Goal: Ask a question: Seek information or help from site administrators or community

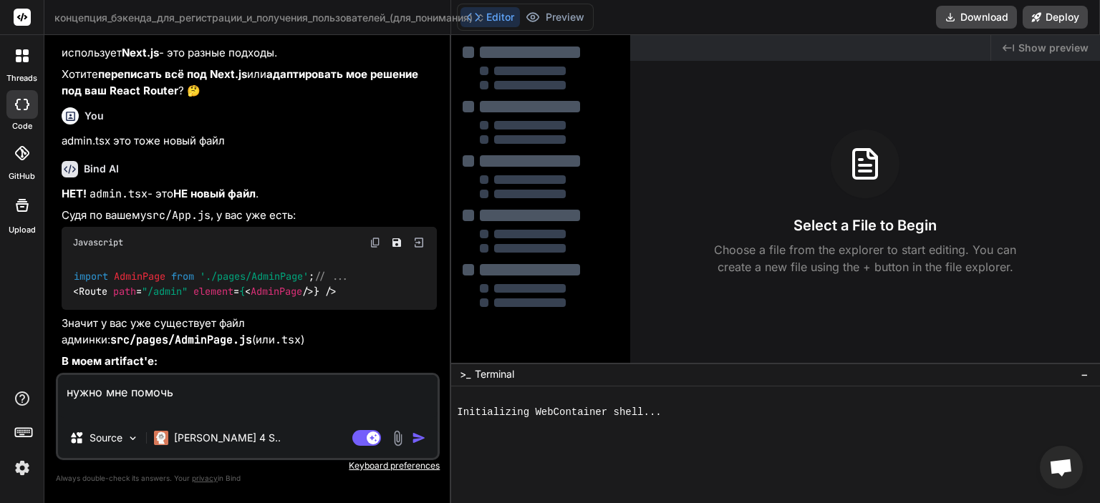
scroll to position [3119, 0]
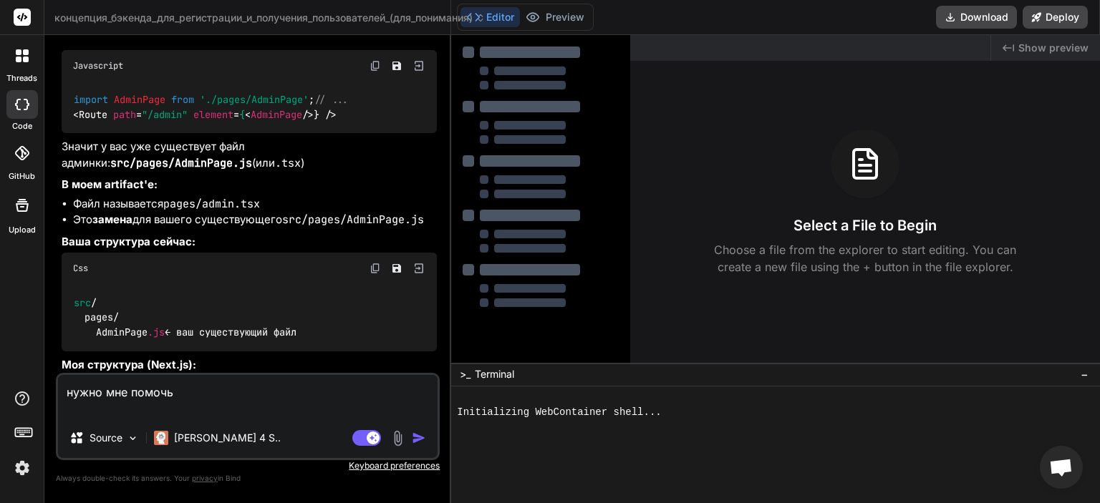
type textarea "x"
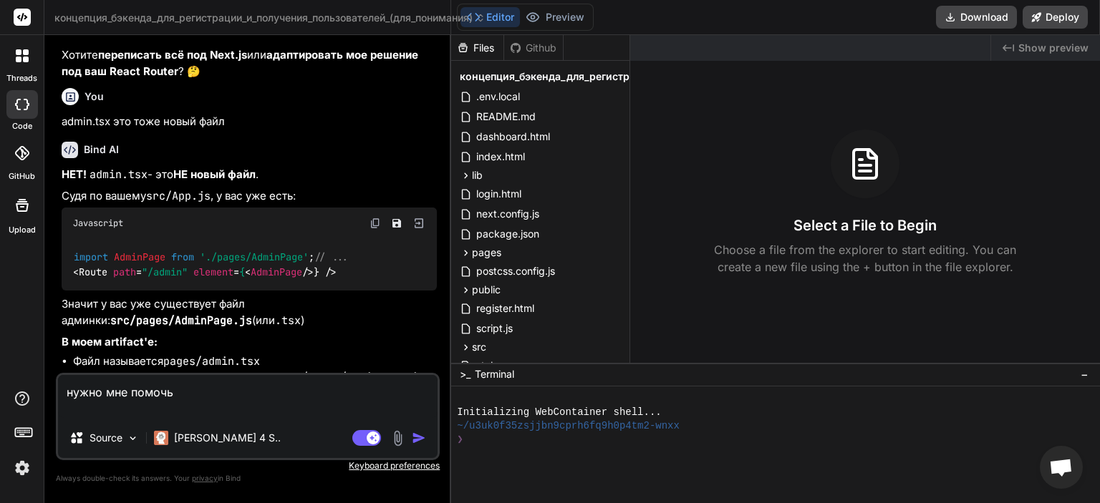
scroll to position [2999, 0]
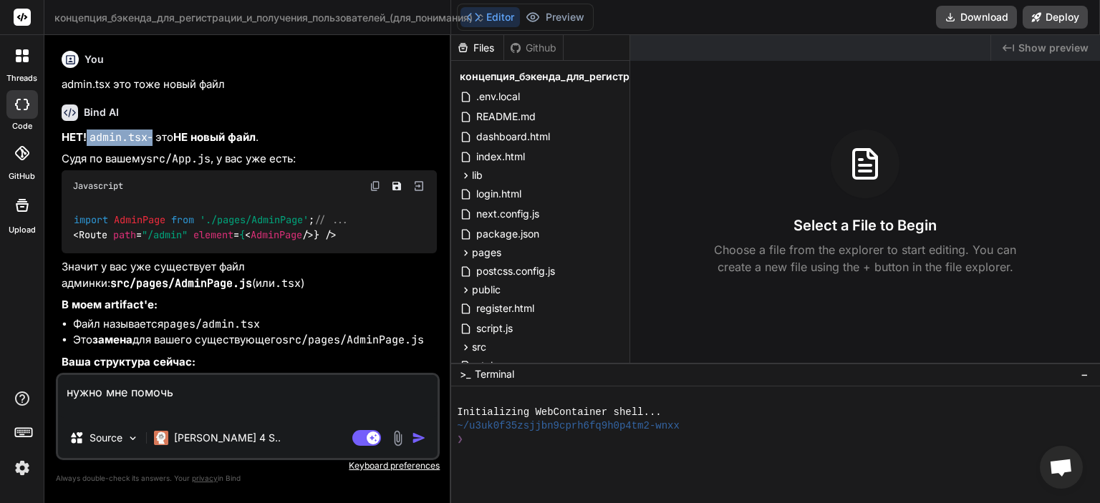
drag, startPoint x: 87, startPoint y: 228, endPoint x: 142, endPoint y: 231, distance: 55.2
click at [149, 146] on p "НЕТ! admin.tsx - это НЕ новый файл ." at bounding box center [249, 138] width 375 height 16
copy p "admin.tsx"
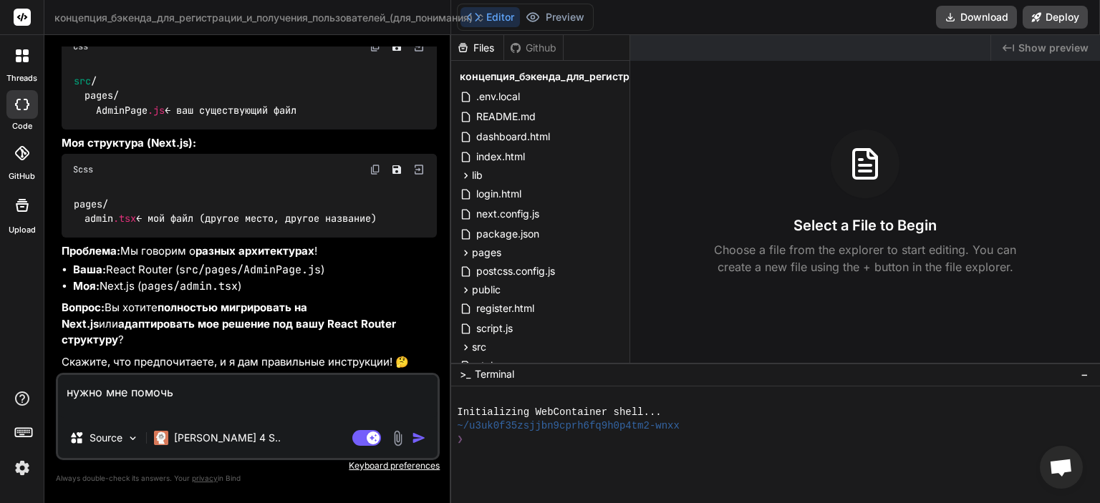
scroll to position [3428, 0]
click at [210, 398] on textarea "нужно мне помочь" at bounding box center [248, 396] width 380 height 43
click at [189, 390] on textarea "нужно мне помочь" at bounding box center [248, 396] width 380 height 43
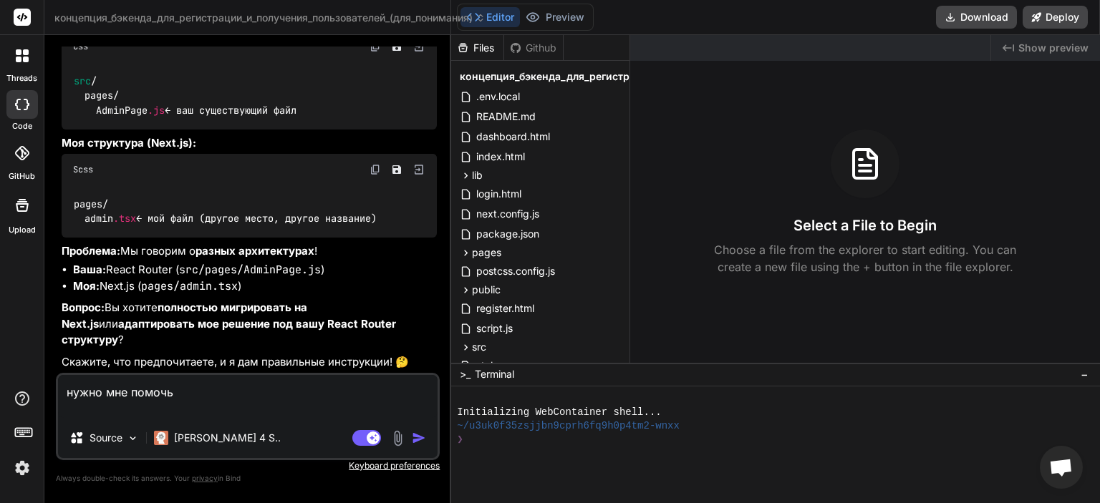
type textarea "x"
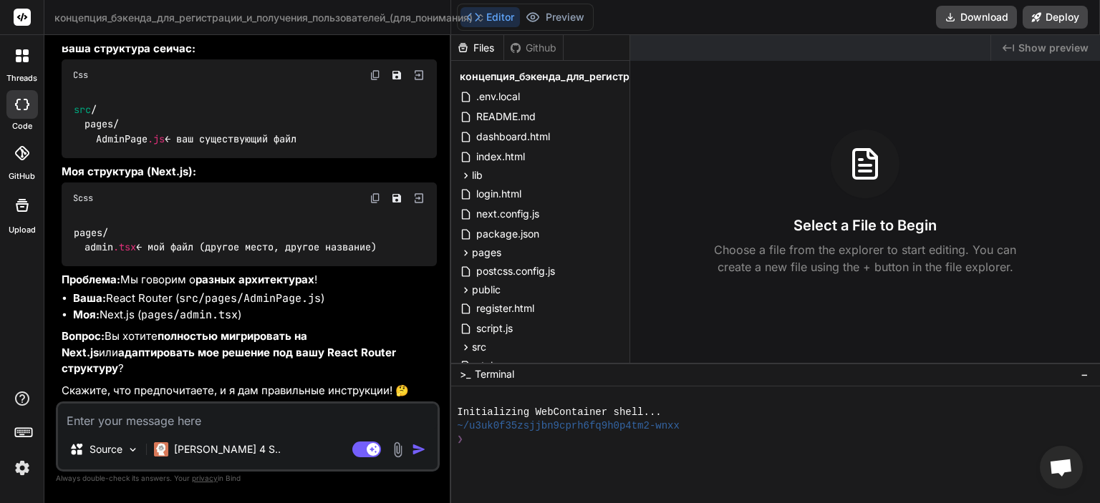
type textarea "м"
type textarea "x"
type textarea "мн"
type textarea "x"
type textarea "мне"
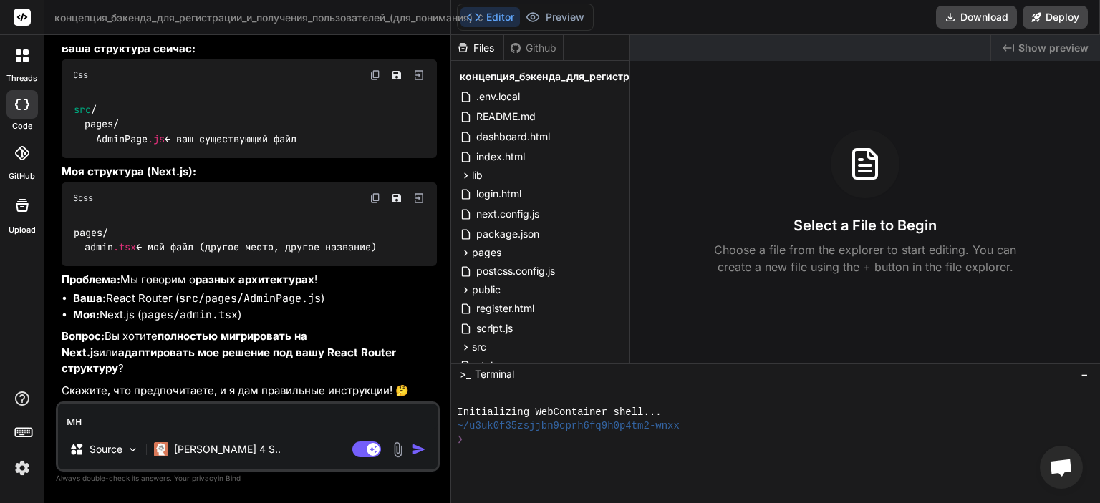
type textarea "x"
type textarea "мне"
type textarea "x"
type textarea "мне ч"
type textarea "x"
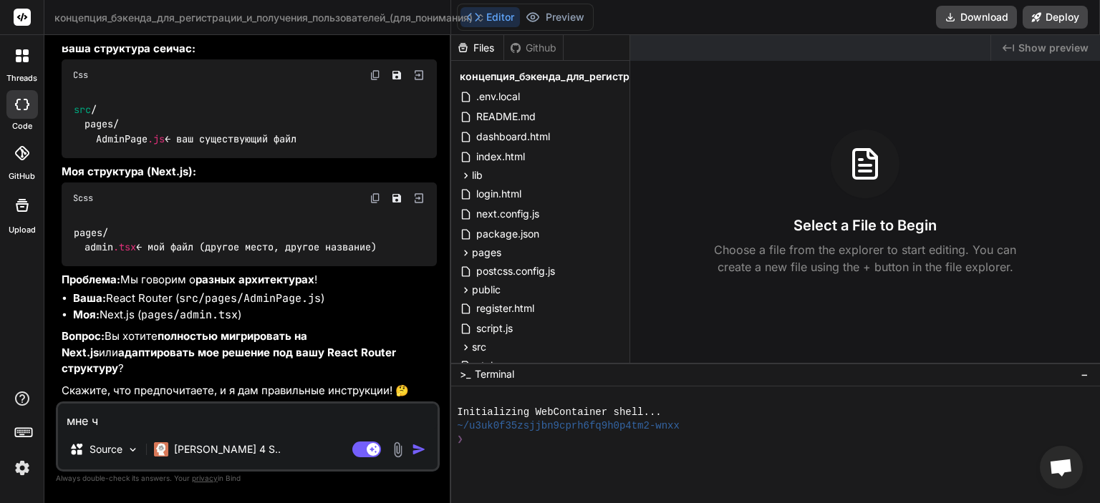
type textarea "мне чт"
type textarea "x"
type textarea "мне что"
type textarea "x"
type textarea "мне что"
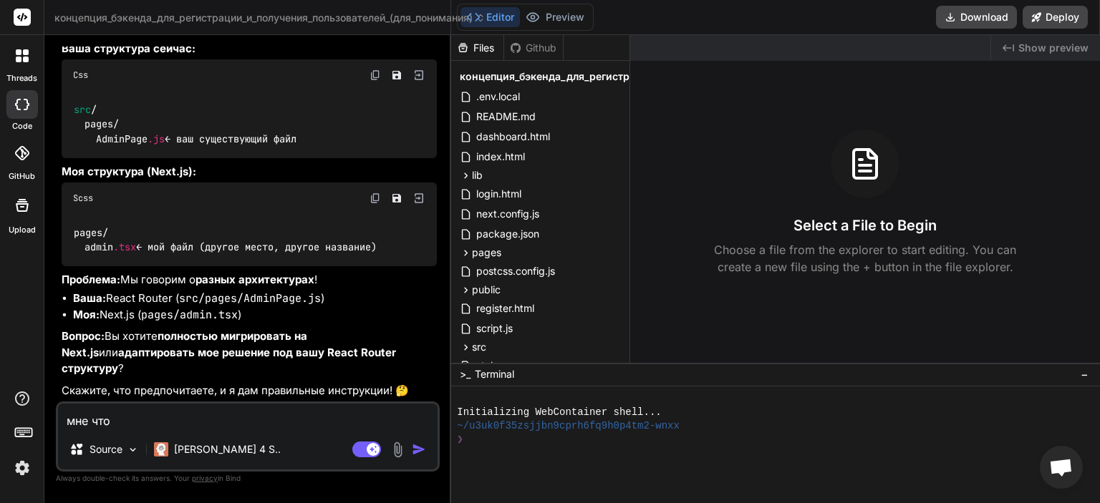
type textarea "x"
type textarea "мне что д"
type textarea "x"
type textarea "мне что де"
type textarea "x"
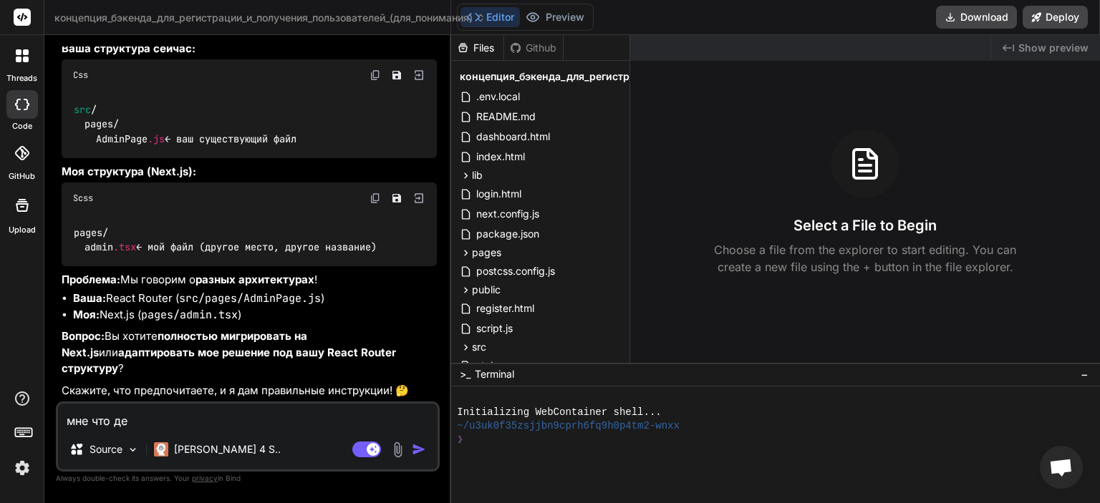
type textarea "мне что дел"
type textarea "x"
type textarea "мне что дела"
type textarea "x"
type textarea "мне что делат"
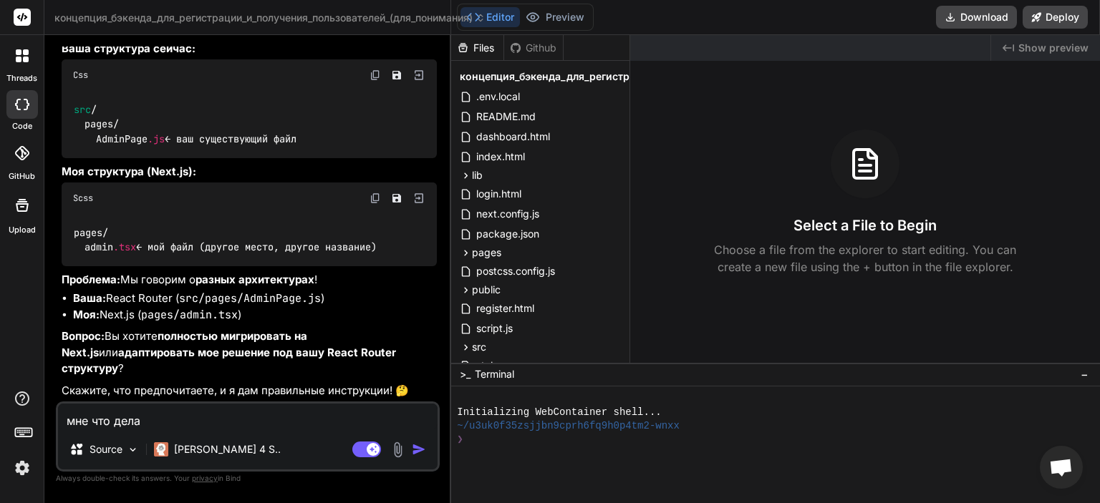
type textarea "x"
type textarea "мне что делать"
type textarea "x"
type textarea "мне что делать"
type textarea "x"
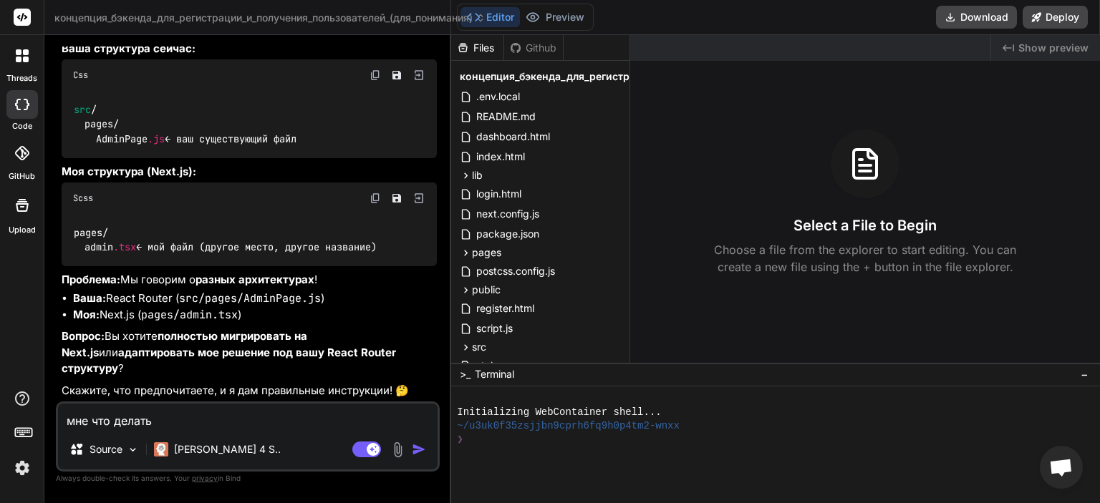
type textarea "мне что делать с"
type textarea "x"
type textarea "мне что делать с"
type textarea "x"
type textarea "мне что делать с н"
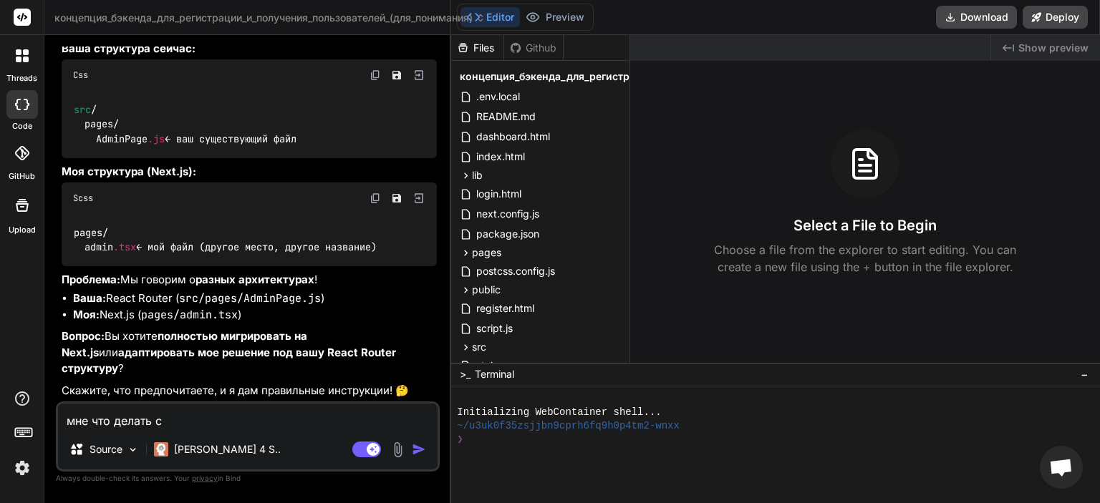
type textarea "x"
type textarea "мне что делать с ни"
type textarea "x"
type textarea "мне что делать с ним"
type textarea "x"
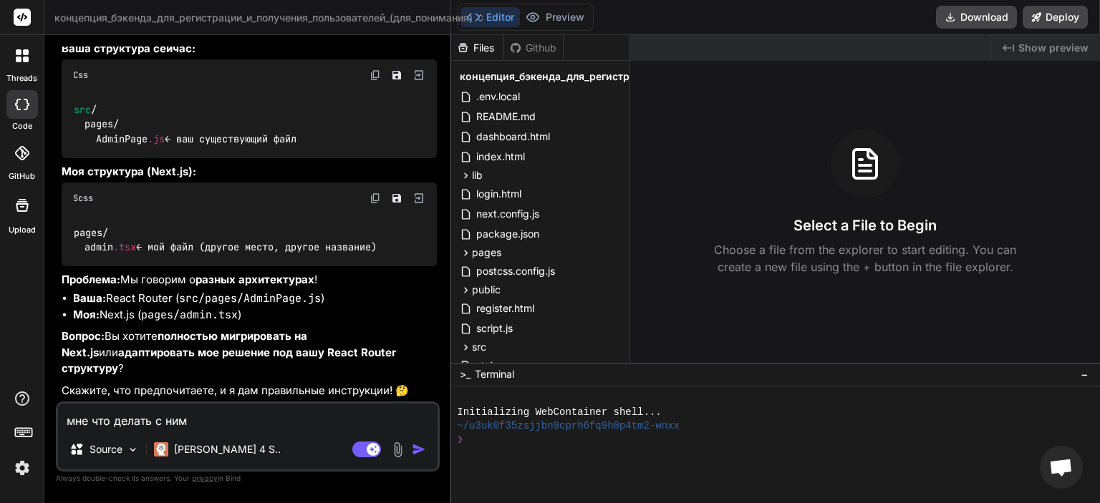
type textarea "мне что делать с ним"
type textarea "x"
type textarea "мне что делать с ним"
type textarea "x"
type textarea "мне что делать с ни"
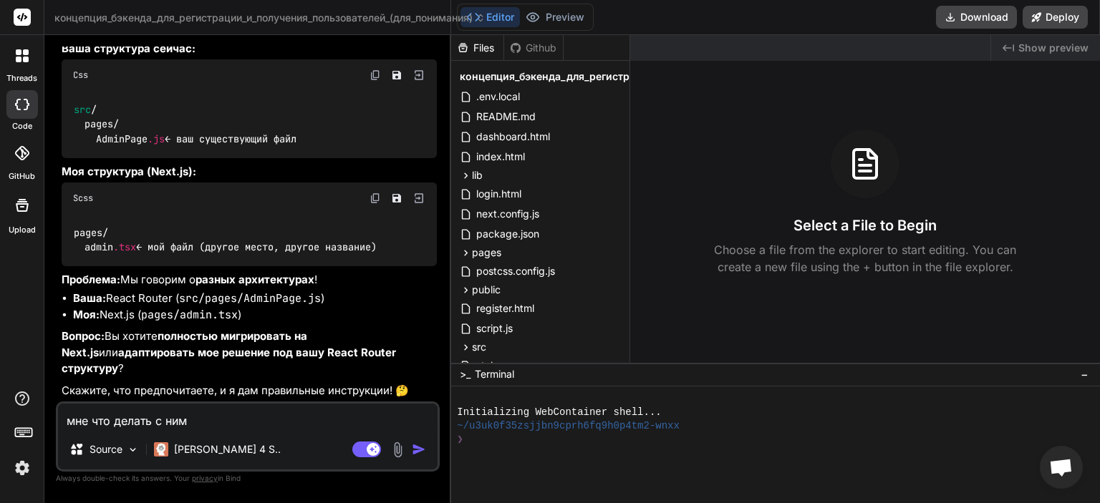
type textarea "x"
type textarea "мне что делать с н"
type textarea "x"
type textarea "мне что делать с"
type textarea "x"
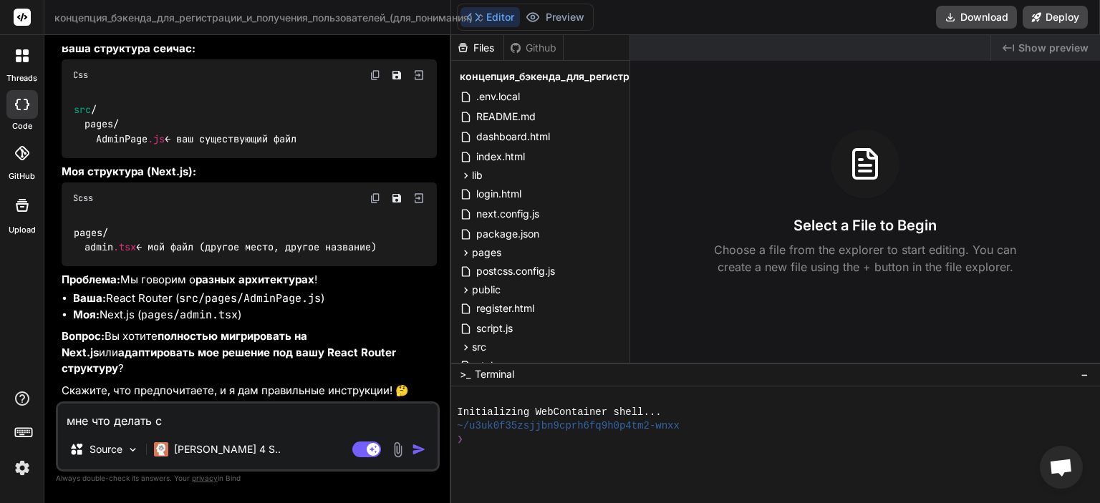
type textarea "мне что делать с м"
type textarea "x"
type textarea "мне что делать с мо"
type textarea "x"
type textarea "мне что делать с мои"
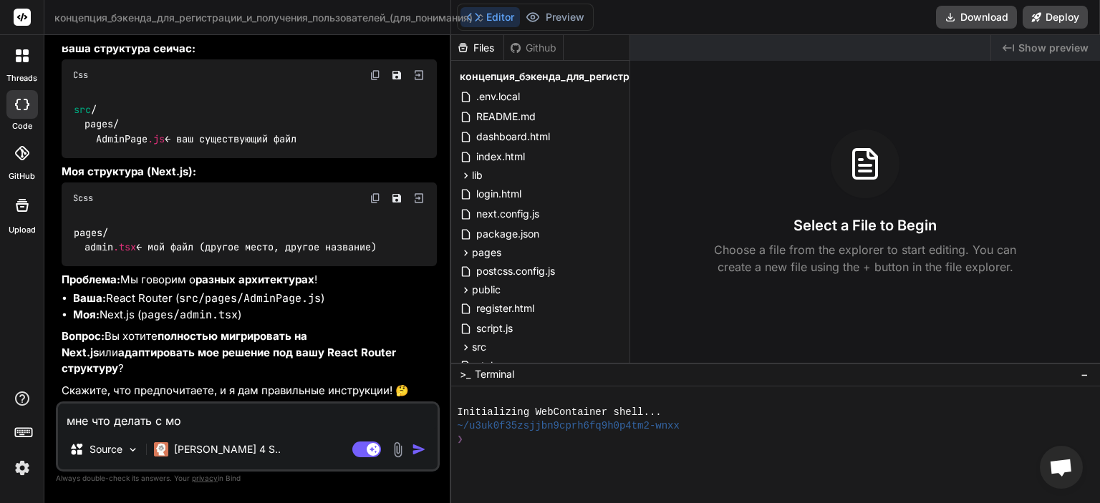
type textarea "x"
type textarea "мне что делать с моим"
type textarea "x"
type textarea "мне что делать с моим"
type textarea "x"
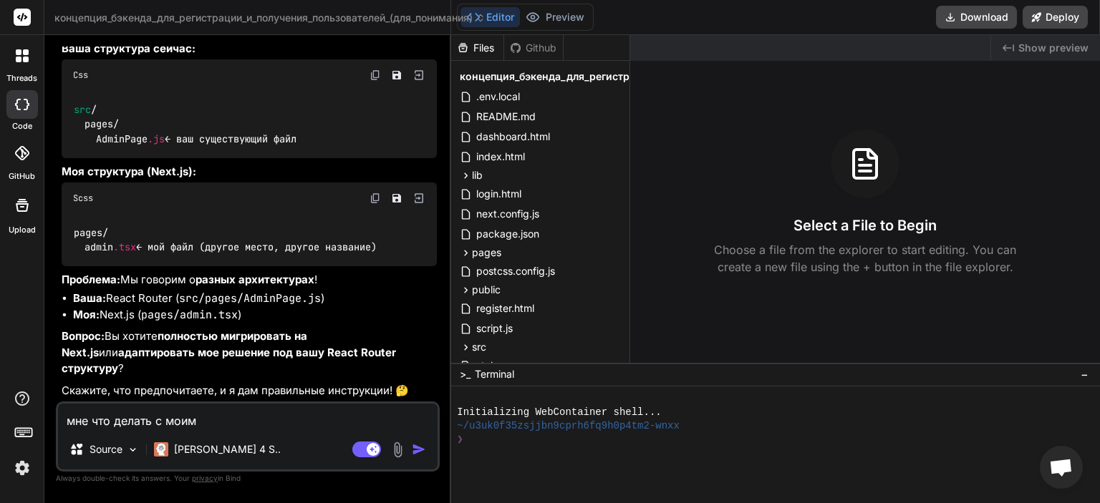
type textarea "мне что делать с моим ф"
type textarea "x"
type textarea "мне что делать с моим фа"
type textarea "x"
type textarea "мне что делать с моим фай"
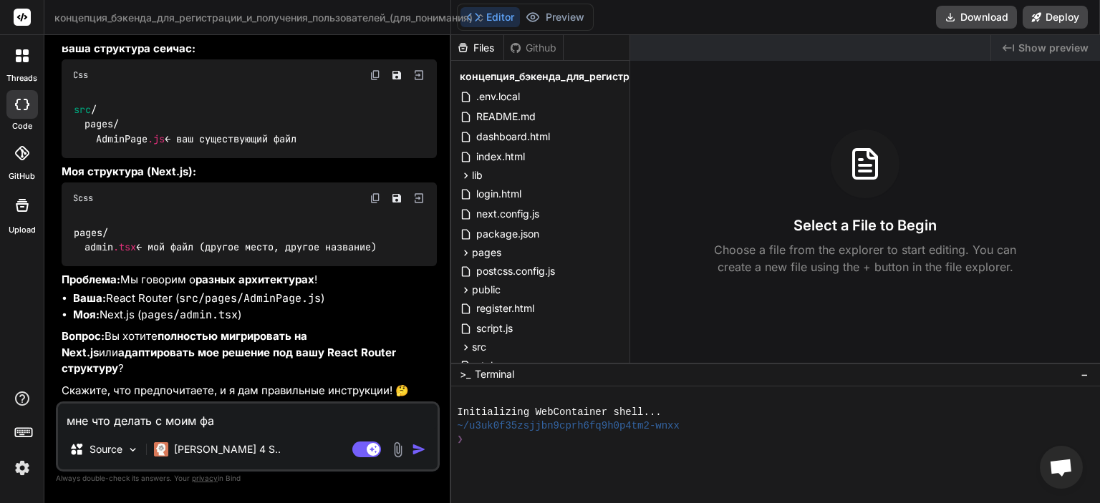
type textarea "x"
type textarea "мне что делать с моим файл"
type textarea "x"
type textarea "мне что делать с моим файло"
type textarea "x"
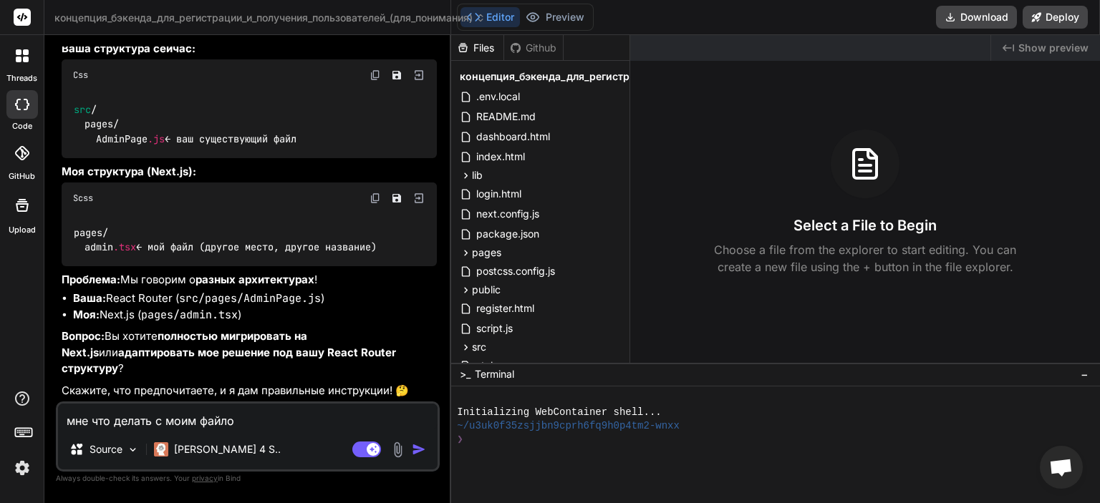
type textarea "мне что делать с моим файлом"
type textarea "x"
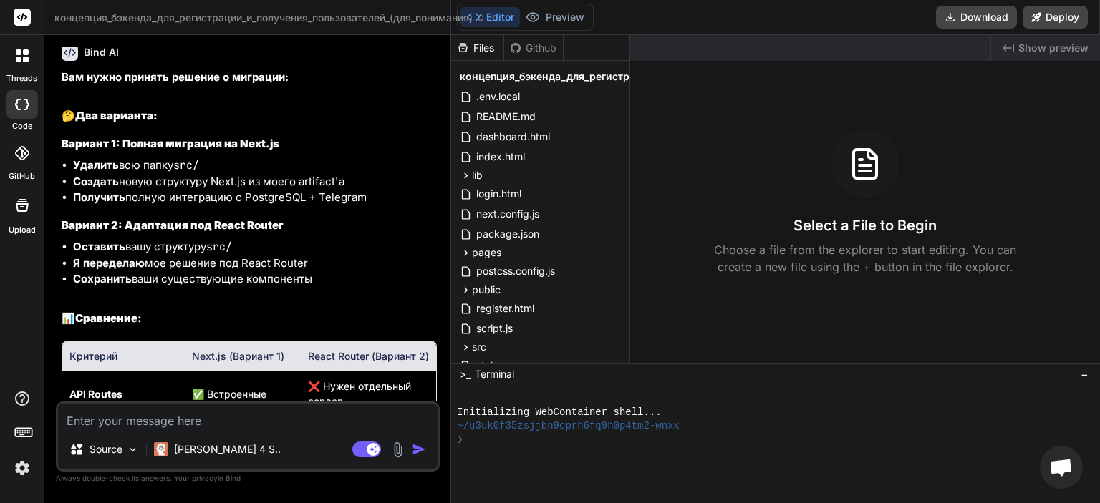
scroll to position [3756, 0]
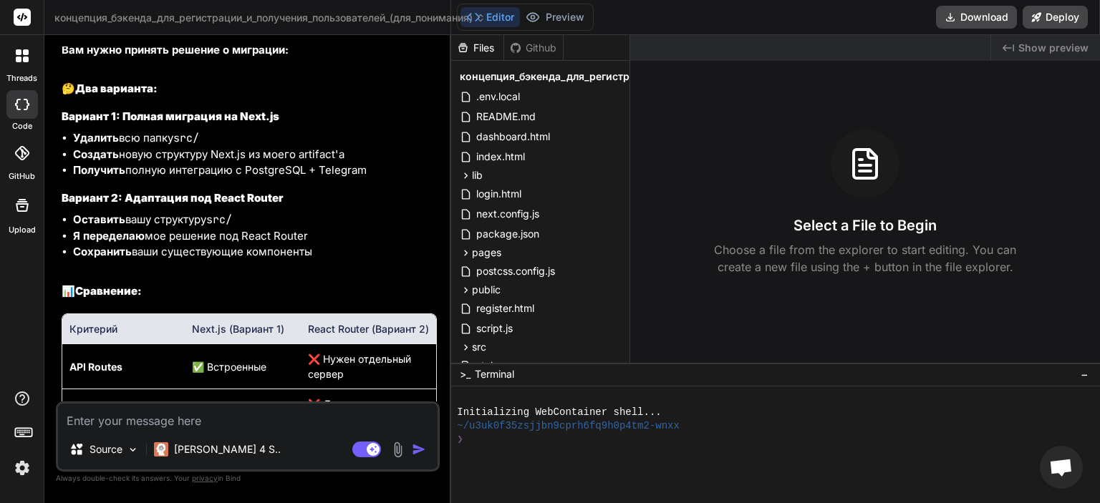
type textarea "x"
click at [222, 420] on textarea at bounding box center [248, 417] width 380 height 26
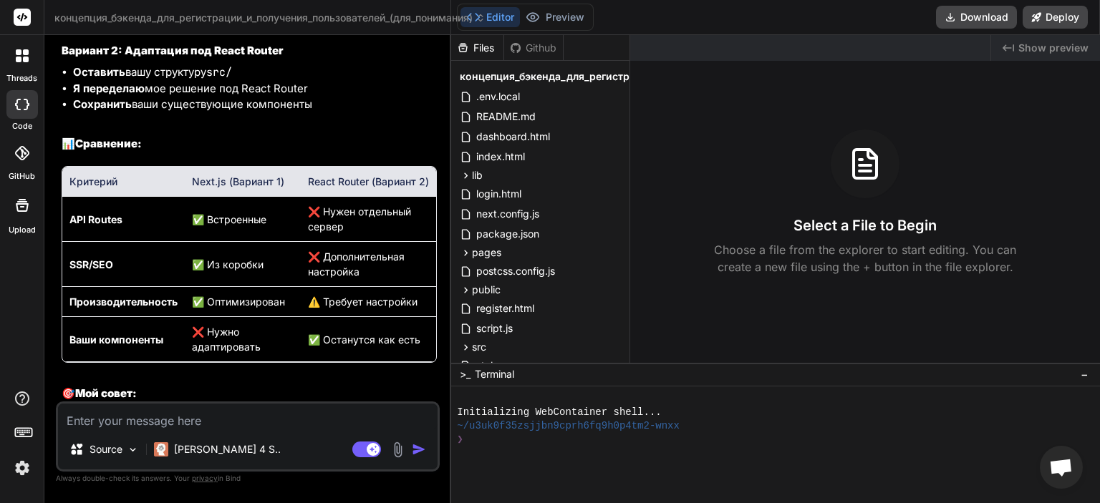
scroll to position [4076, 0]
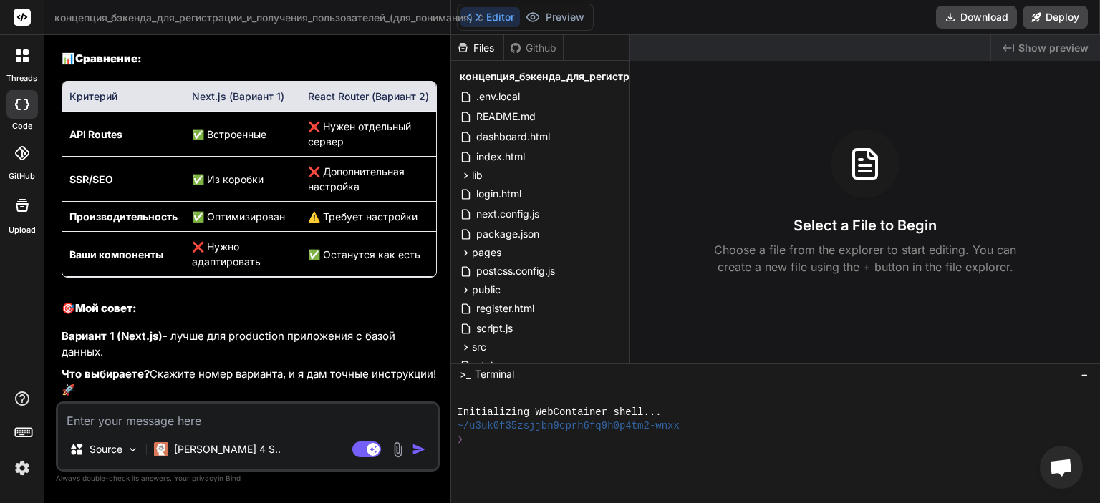
type textarea "я"
type textarea "x"
type textarea "я"
type textarea "x"
type textarea "я х"
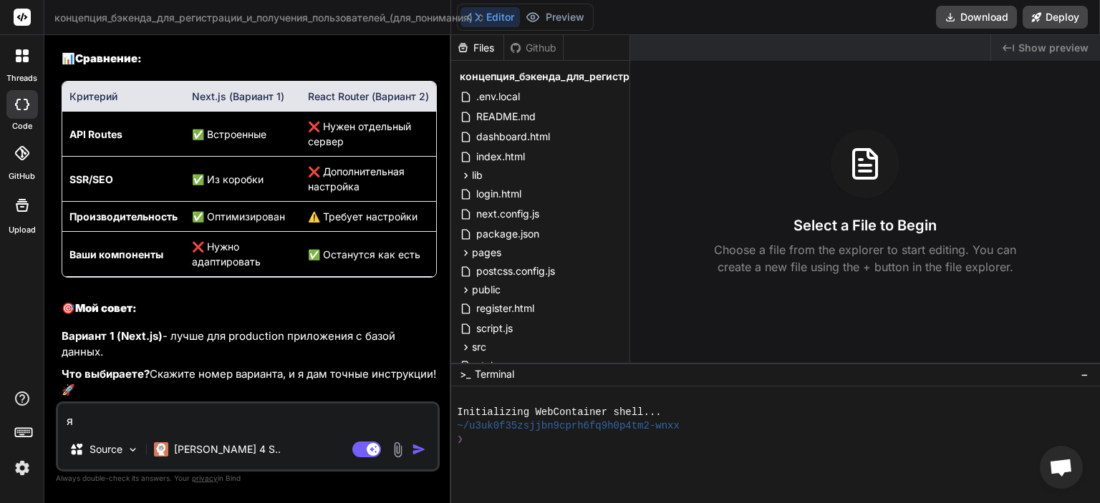
type textarea "x"
type textarea "я хо"
type textarea "x"
type textarea "я хоч"
type textarea "x"
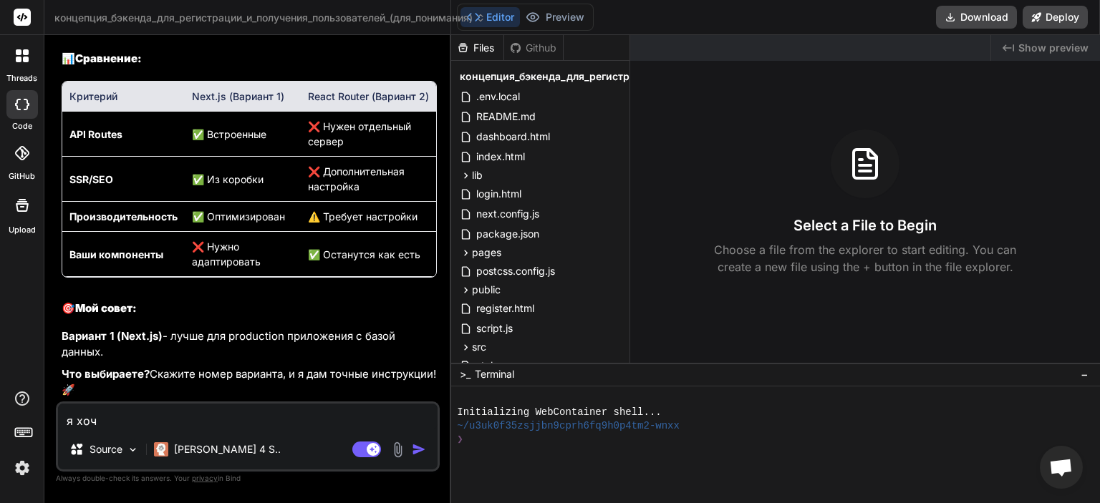
type textarea "я хочу"
type textarea "x"
type textarea "я хочу"
type textarea "x"
type textarea "я хочу ч"
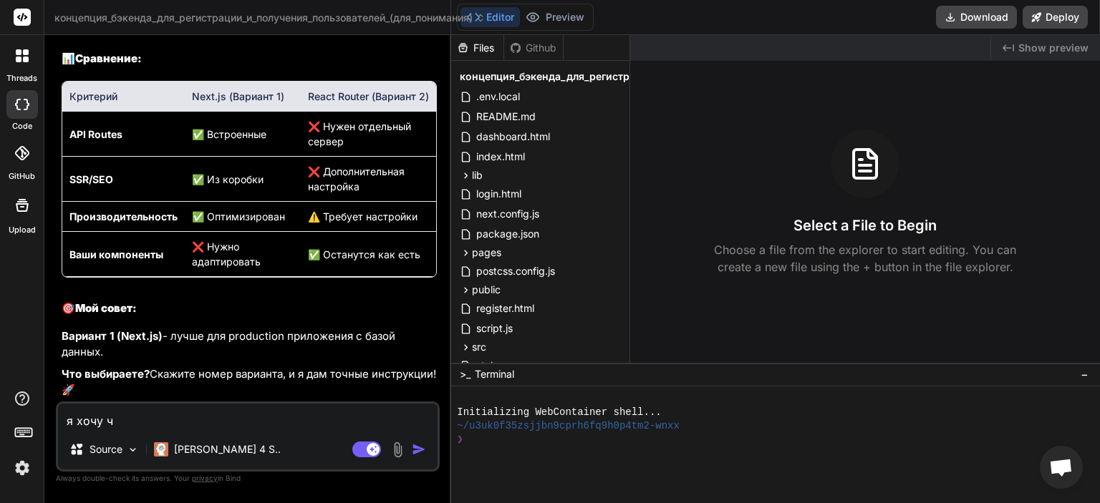
type textarea "x"
type textarea "я хочу чт"
type textarea "x"
type textarea "я хочу что"
type textarea "x"
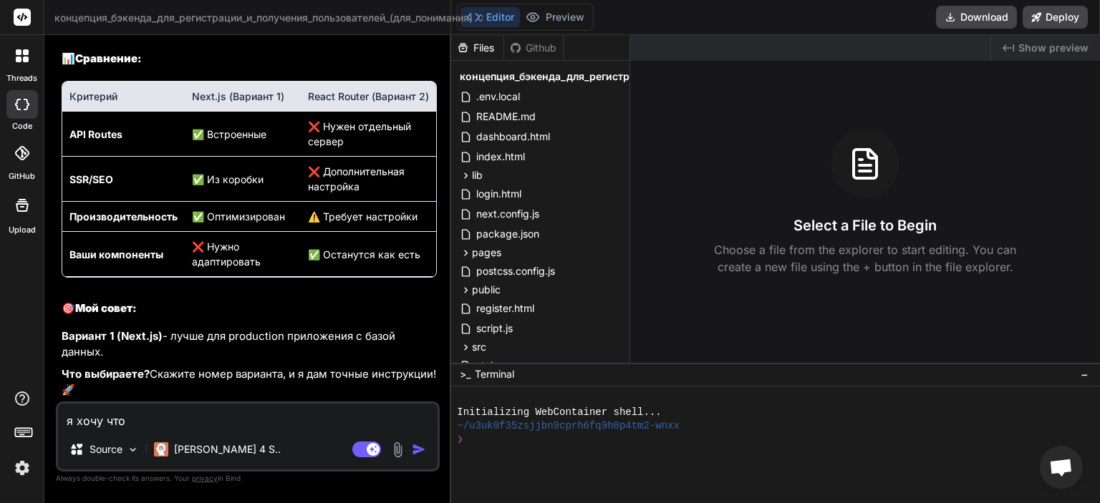
type textarea "я хочу чтоб"
type textarea "x"
type textarea "я хочу чтобы"
type textarea "x"
type textarea "я хочу чтобы"
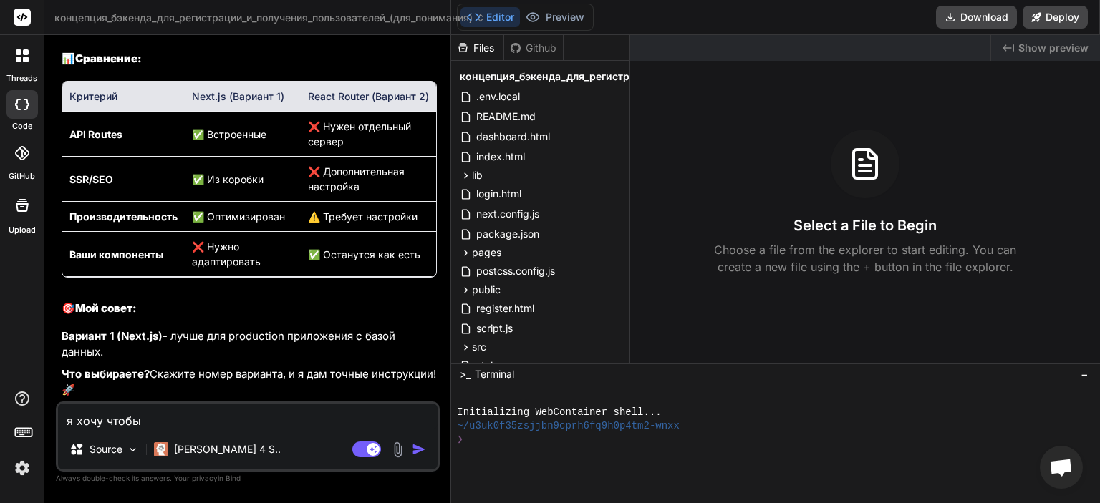
type textarea "x"
type textarea "я хочу чтобы и"
type textarea "x"
type textarea "я хочу чтобы и"
type textarea "x"
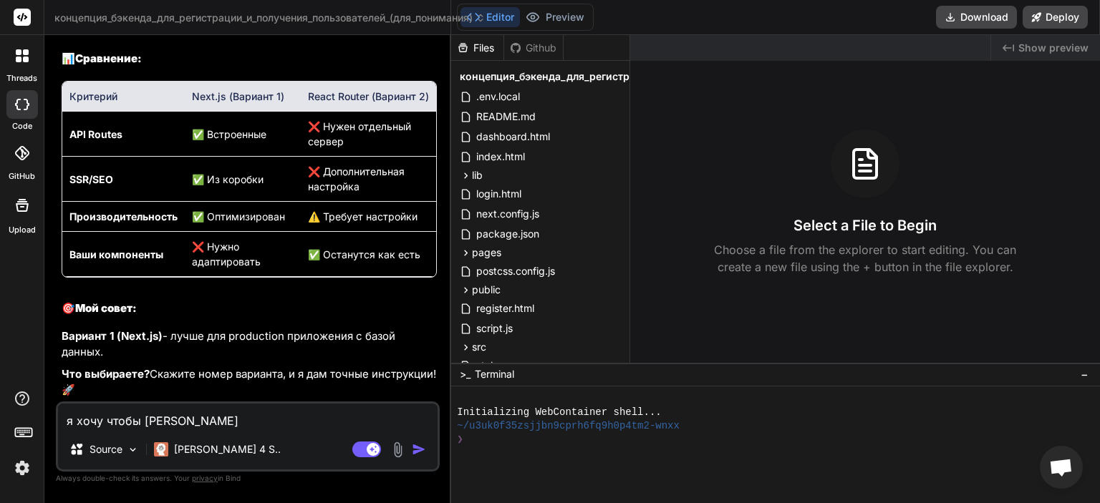
type textarea "я хочу чтобы и в"
type textarea "x"
type textarea "я хочу чтобы и в"
type textarea "x"
type textarea "я хочу чтобы и в т"
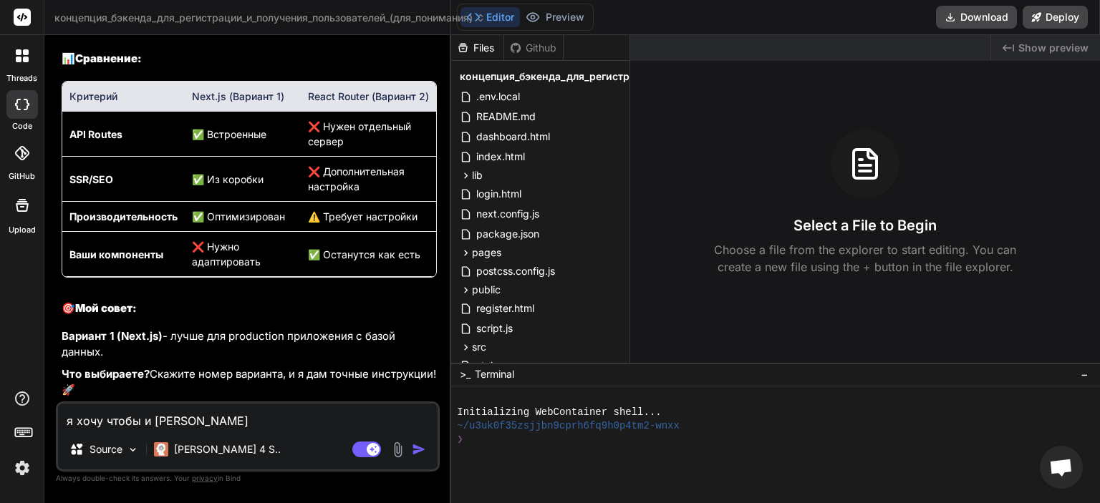
type textarea "x"
type textarea "я хочу чтобы и в тг"
type textarea "x"
type textarea "я хочу чтобы и в тг"
type textarea "x"
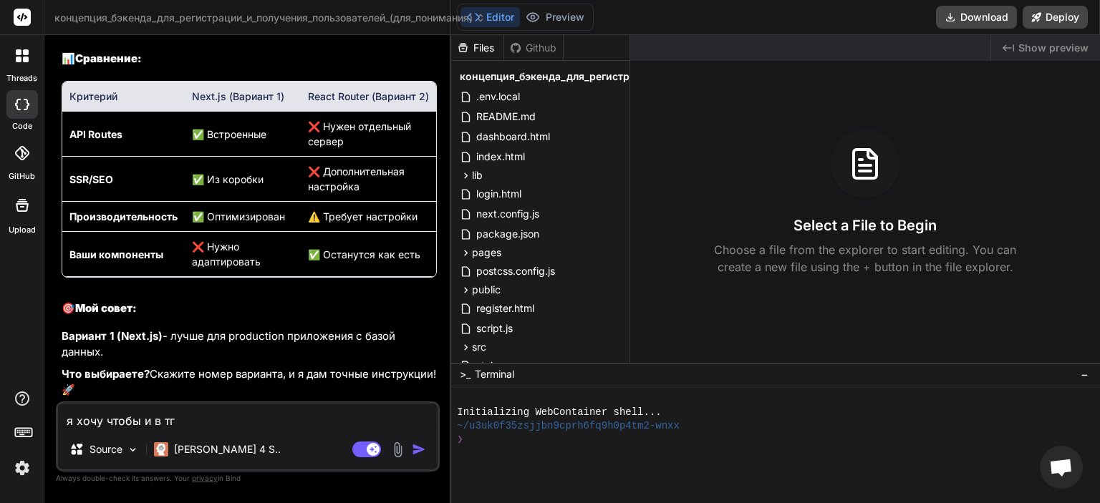
type textarea "я хочу чтобы и в тг б"
type textarea "x"
type textarea "я хочу чтобы и в тг бы"
type textarea "x"
type textarea "я хочу чтобы и в тг был"
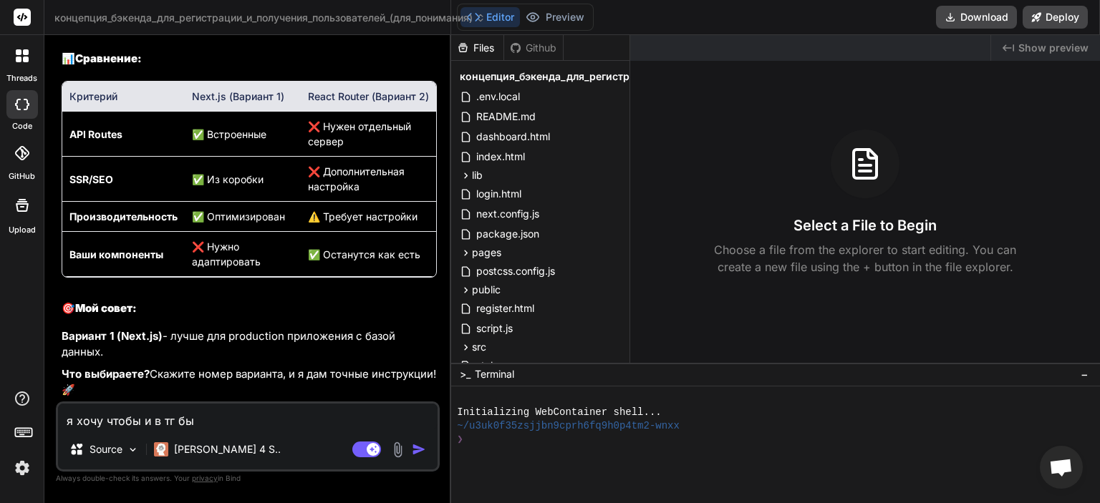
type textarea "x"
type textarea "я хочу чтобы и в тг были"
type textarea "x"
type textarea "я хочу чтобы и в тг были"
type textarea "x"
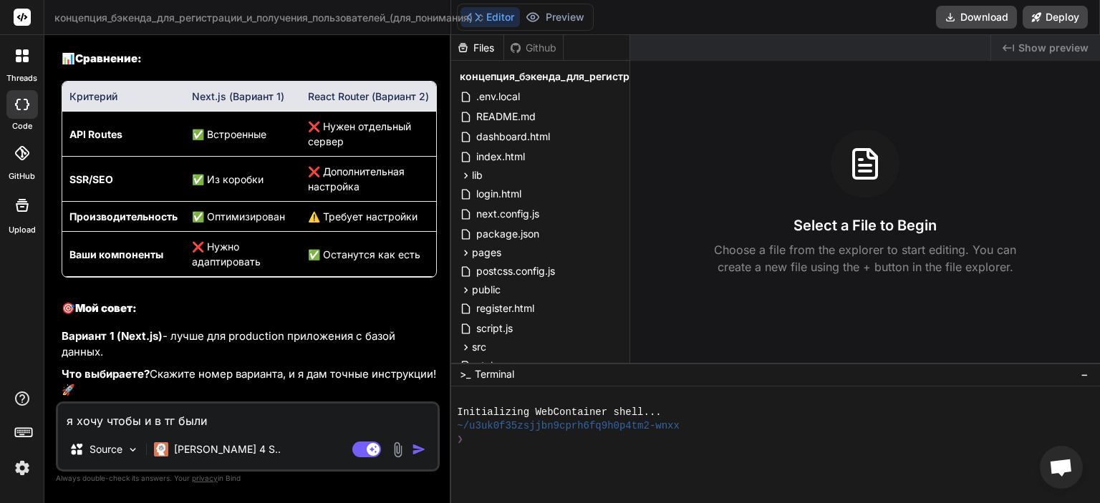
type textarea "я хочу чтобы и в тг были у"
type textarea "x"
type textarea "я хочу чтобы и в тг были ув"
type textarea "x"
type textarea "я хочу чтобы и в тг были уве"
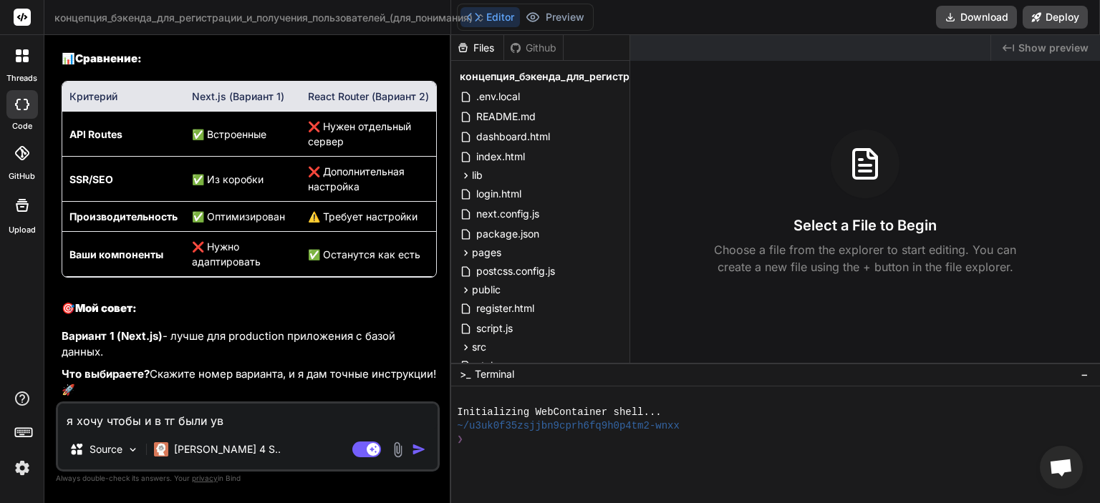
type textarea "x"
type textarea "я хочу чтобы и в тг были увед"
type textarea "x"
type textarea "я хочу чтобы и в тг были уведо"
type textarea "x"
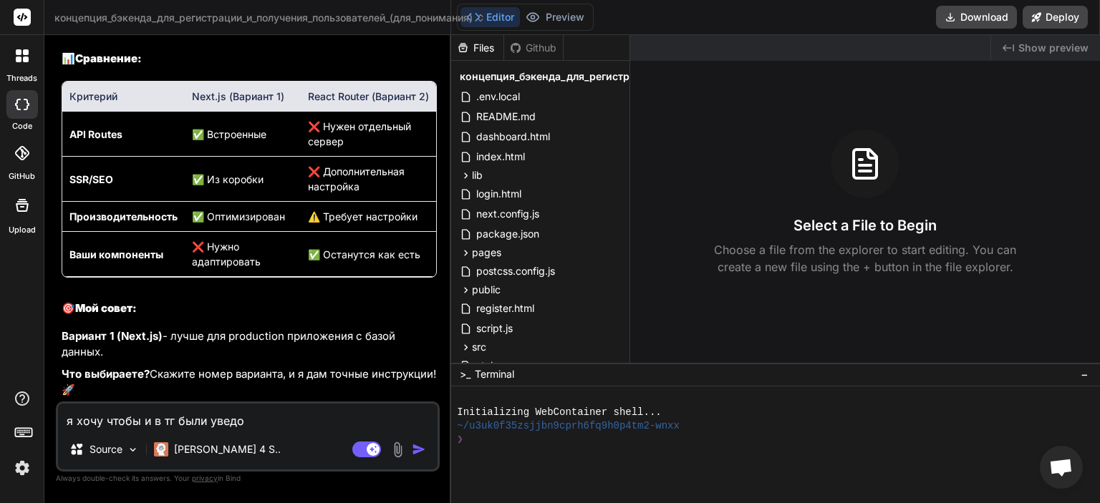
type textarea "я хочу чтобы и в тг были уведом"
type textarea "x"
type textarea "я хочу чтобы и в тг были уведомл"
type textarea "x"
type textarea "я хочу чтобы и в тг были уведомле"
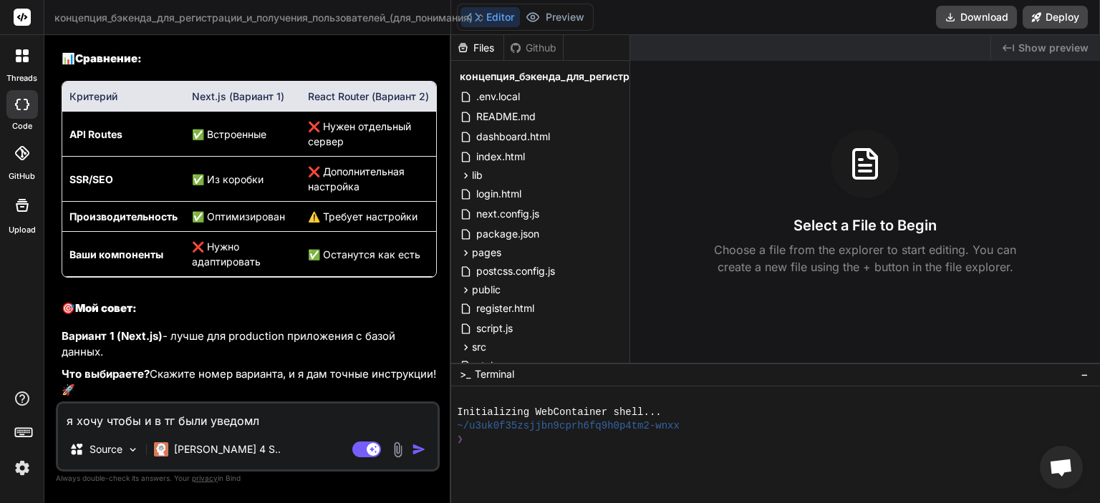
type textarea "x"
type textarea "я хочу чтобы и в тг были уведомлен"
type textarea "x"
type textarea "я хочу чтобы и в тг были уведомлени"
type textarea "x"
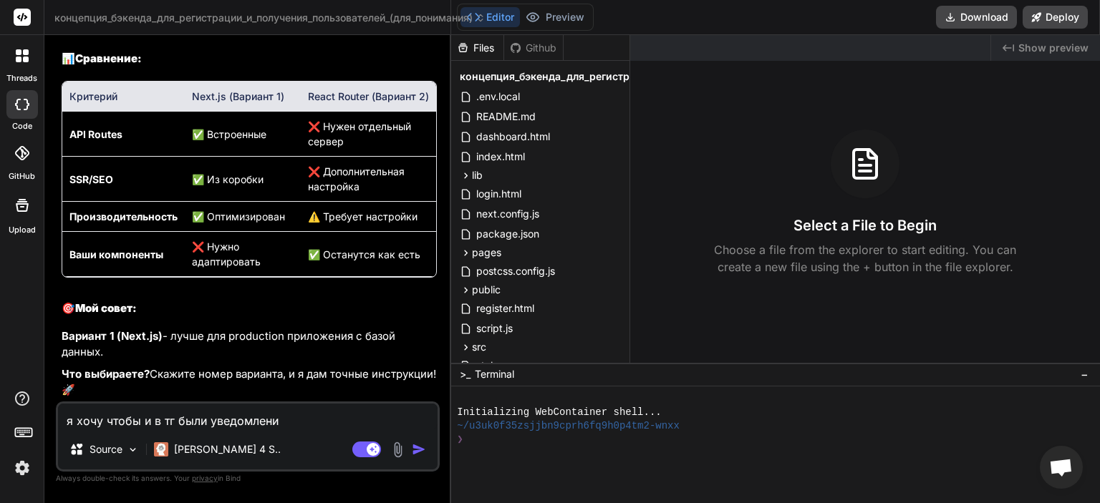
type textarea "я хочу чтобы и в тг были уведомления"
type textarea "x"
type textarea "я хочу чтобы и в тг были уведомления"
type textarea "x"
type textarea "я хочу чтобы и в тг были уведомления и"
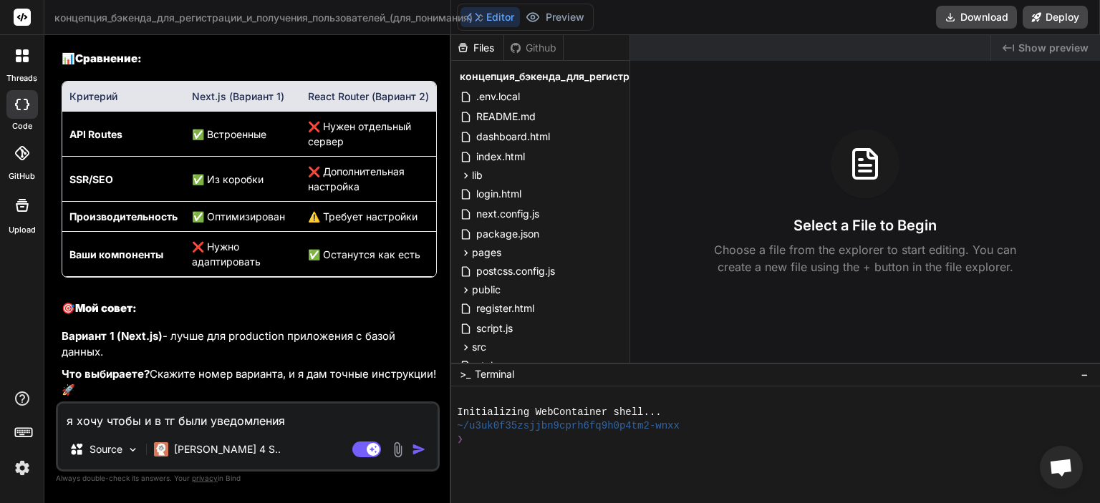
type textarea "x"
type textarea "я хочу чтобы и в тг были уведомления и"
type textarea "x"
type textarea "я хочу чтобы и в тг были уведомления и а"
type textarea "x"
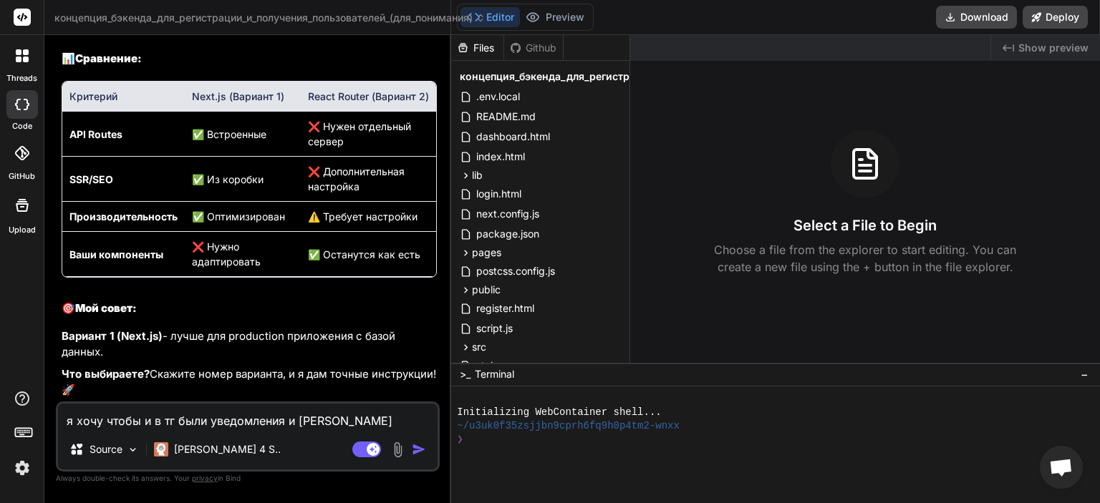
type textarea "я хочу чтобы и в тг были уведомления и ад"
type textarea "x"
type textarea "я хочу чтобы и в тг были уведомления и адм"
type textarea "x"
type textarea "я хочу чтобы и в тг были уведомления и адми"
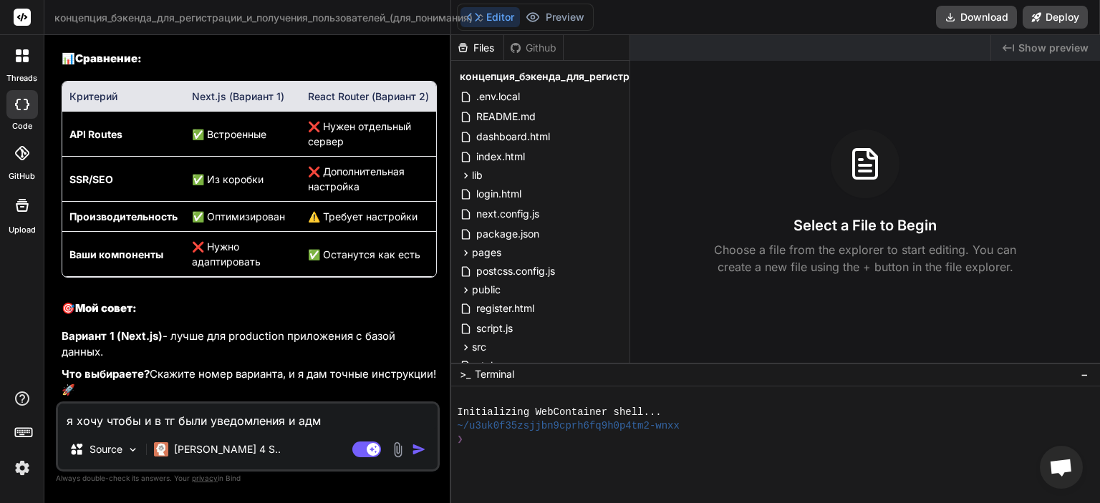
type textarea "x"
type textarea "я хочу чтобы и в тг были уведомления и админ"
type textarea "x"
type textarea "я хочу чтобы и в тг были уведомления и админ"
type textarea "x"
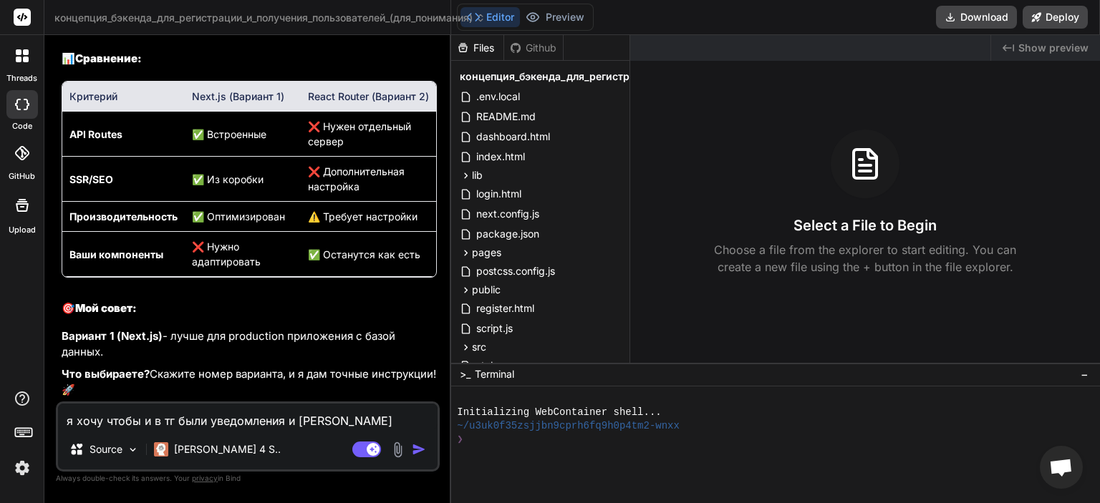
type textarea "я хочу чтобы и в тг были уведомления и админ п"
type textarea "x"
type textarea "я хочу чтобы и в тг были уведомления и админ па"
type textarea "x"
type textarea "я хочу чтобы и в тг были уведомления и админ пан"
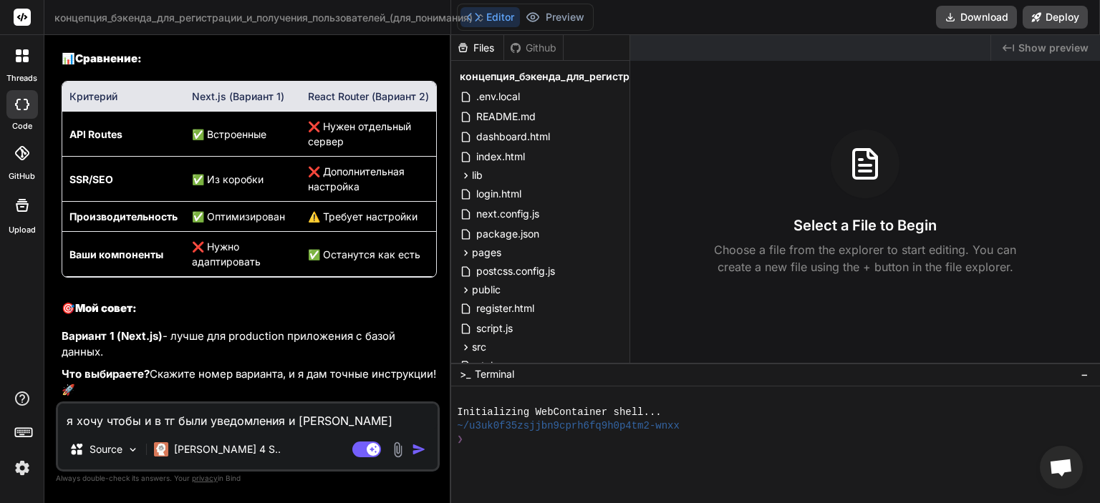
type textarea "x"
type textarea "я хочу чтобы и в тг были уведомления и админ пане"
type textarea "x"
type textarea "я хочу чтобы и в тг были уведомления и админ панел"
type textarea "x"
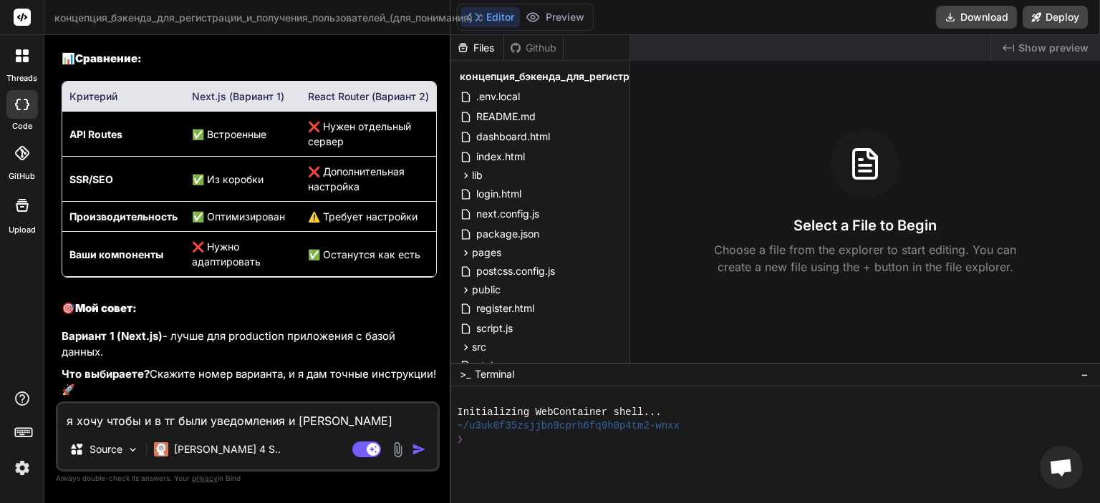
type textarea "я хочу чтобы и в тг были уведомления и админ панель"
type textarea "x"
type textarea "я хочу чтобы и в тг были уведомления и админ панель"
type textarea "x"
type textarea "я хочу чтобы и в тг были уведомления и админ панель р"
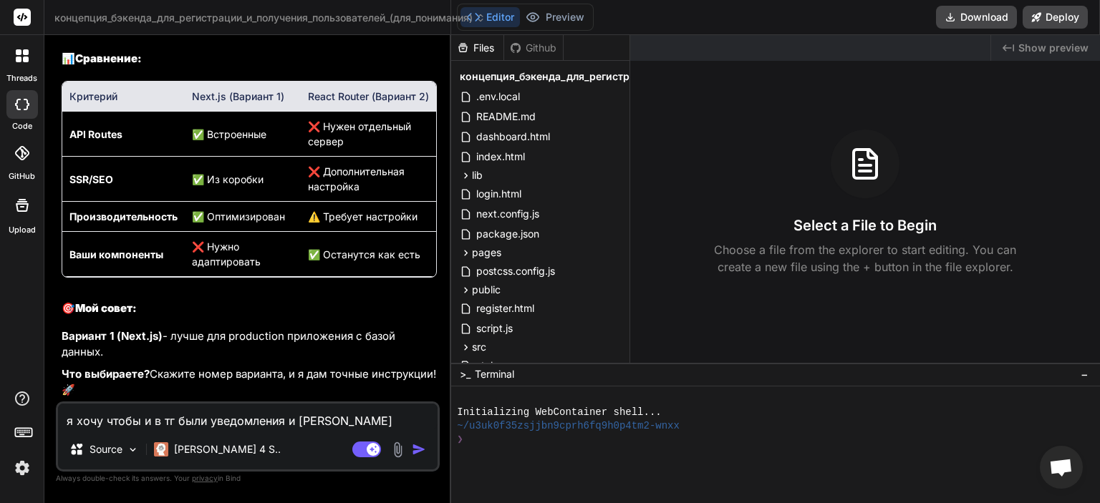
type textarea "x"
type textarea "я хочу чтобы и в тг были уведомления и админ панель ра"
type textarea "x"
type textarea "я хочу чтобы и в тг были уведомления и админ панель раб"
type textarea "x"
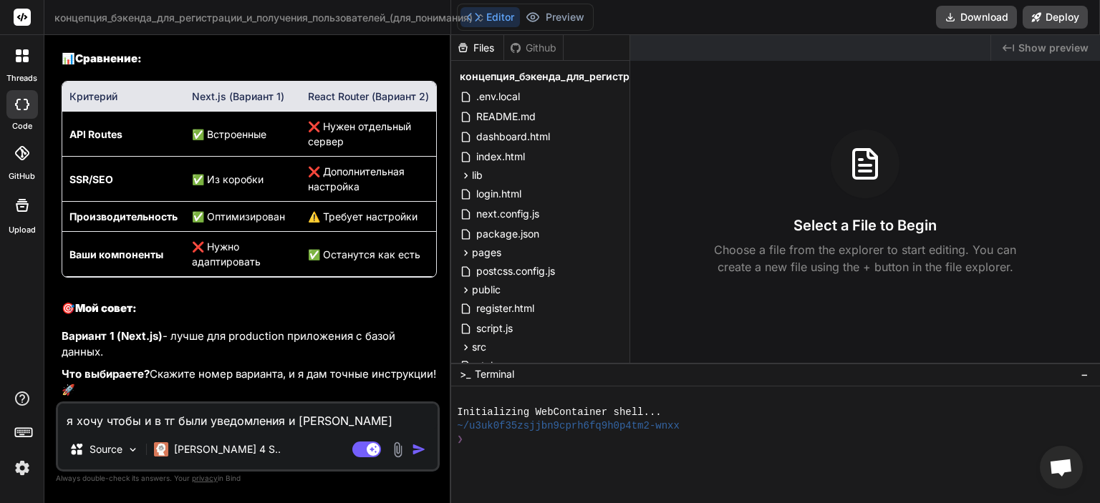
type textarea "я хочу чтобы и в тг были уведомления и админ панель рабо"
type textarea "x"
type textarea "я хочу чтобы и в тг были уведомления и админ панель работ"
type textarea "x"
type textarea "я хочу чтобы и в тг были уведомления и админ панель работа"
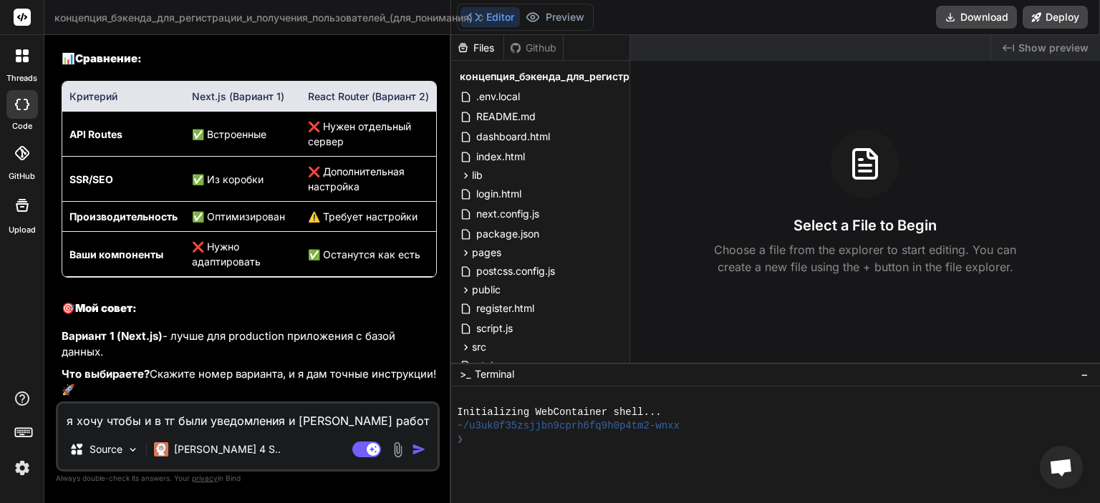
type textarea "x"
type textarea "я хочу чтобы и в тг были уведомления и админ панель работал"
type textarea "x"
type textarea "я хочу чтобы и в тг были уведомления и админ панель работала"
type textarea "x"
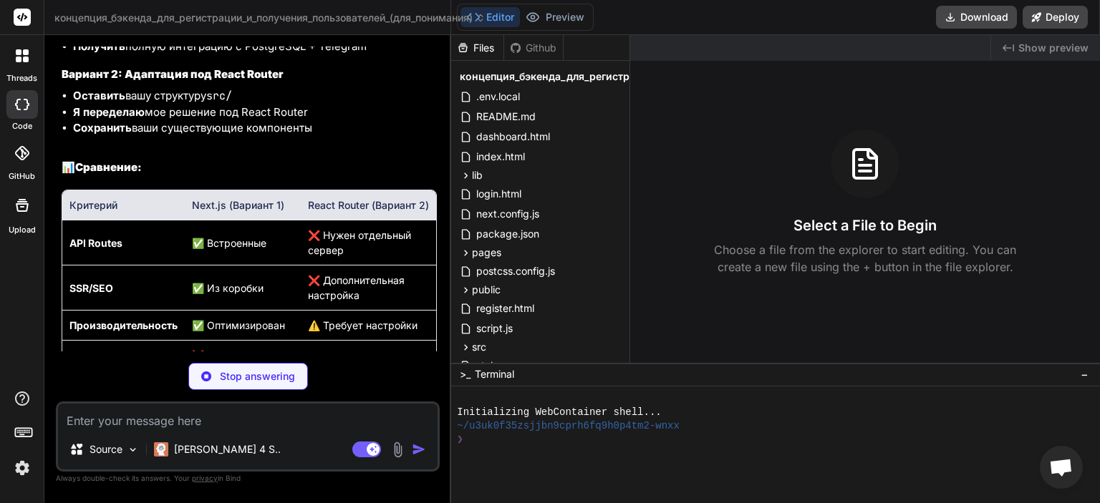
scroll to position [4052, 0]
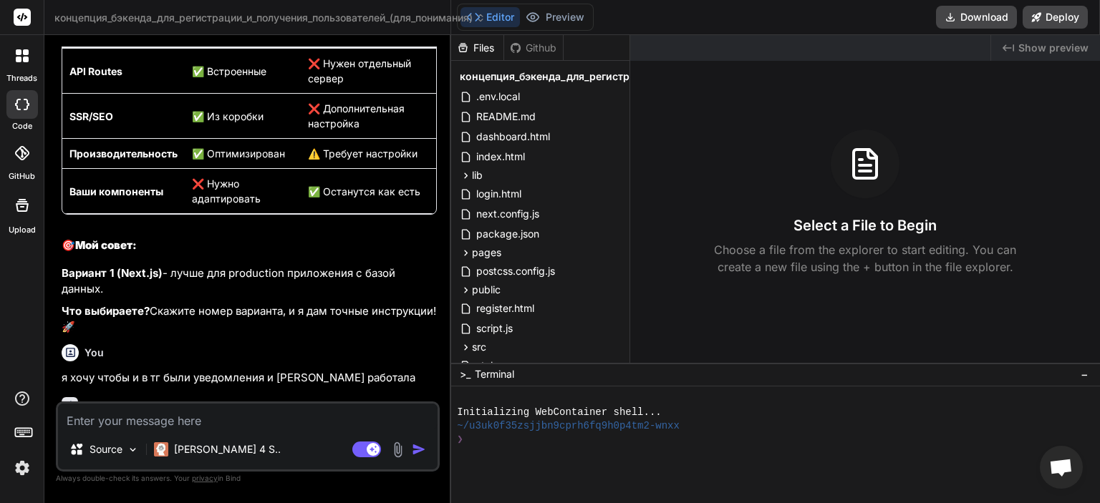
type textarea "x"
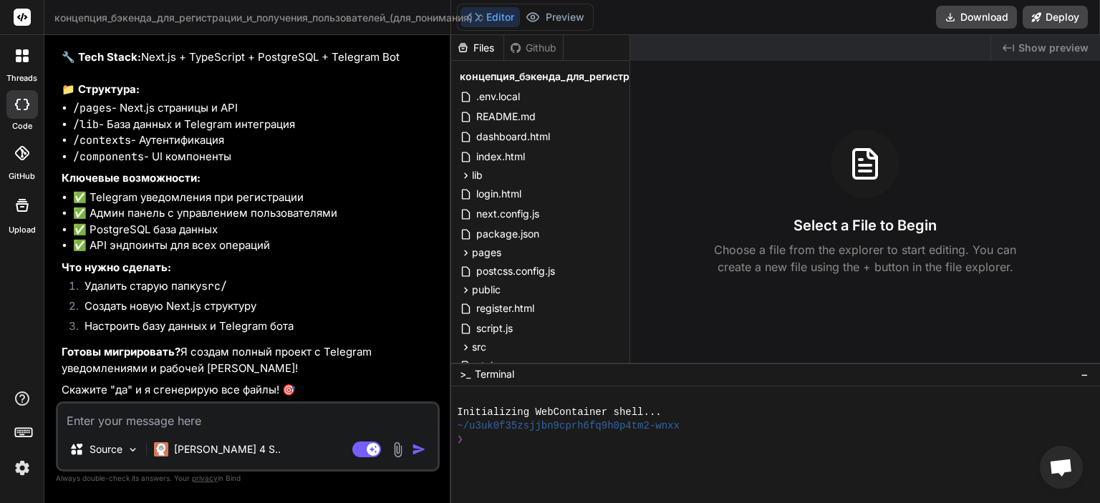
scroll to position [4594, 0]
click at [226, 285] on code "src/" at bounding box center [214, 286] width 26 height 14
click at [238, 420] on textarea at bounding box center [248, 417] width 380 height 26
type textarea "с"
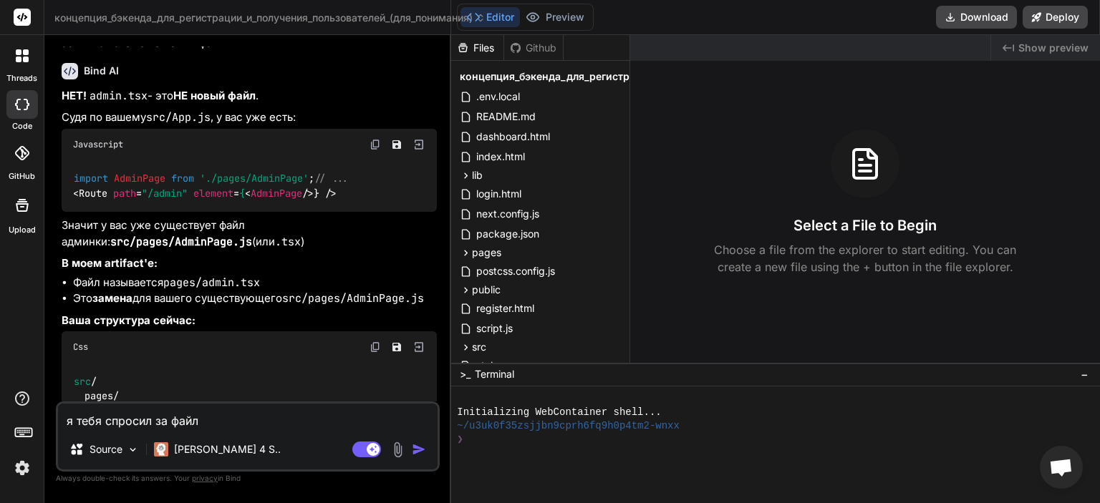
scroll to position [3033, 0]
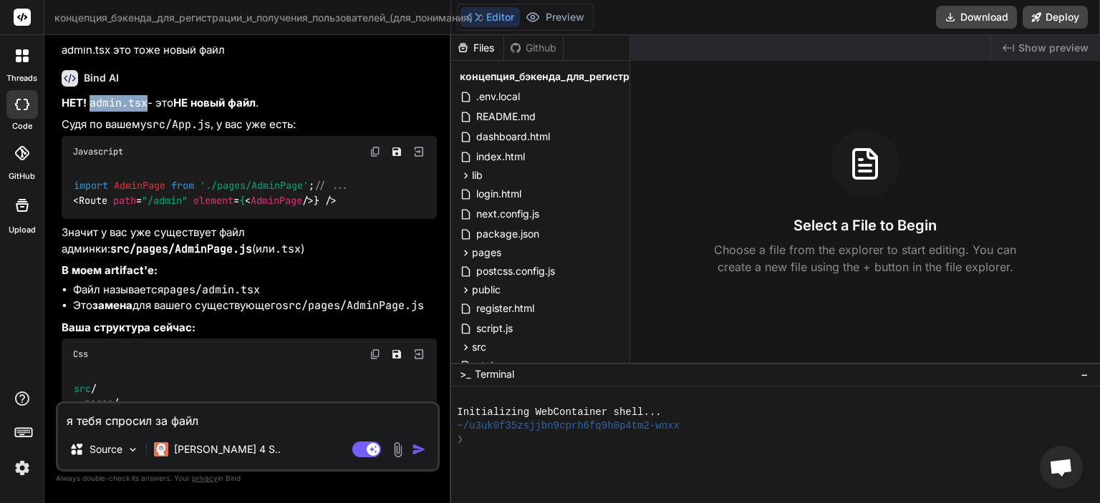
drag, startPoint x: 146, startPoint y: 193, endPoint x: 92, endPoint y: 197, distance: 54.5
click at [92, 110] on code "admin.tsx" at bounding box center [119, 103] width 58 height 14
copy code "admin.tsx"
click at [212, 420] on textarea "я тебя спросил за файл" at bounding box center [248, 417] width 380 height 26
paste textarea "admin.tsx"
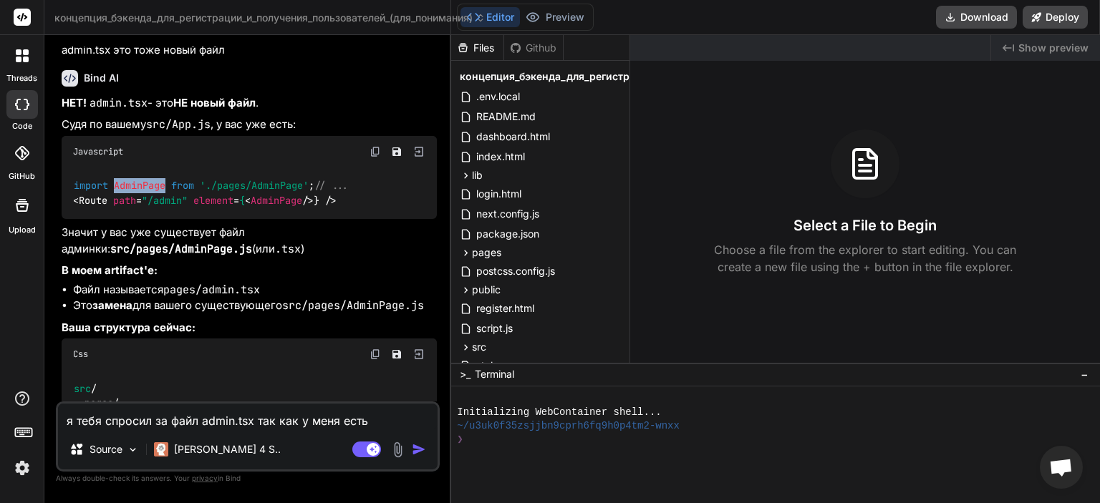
drag, startPoint x: 168, startPoint y: 274, endPoint x: 115, endPoint y: 276, distance: 53.0
click at [115, 208] on code "import AdminPage from './pages/AdminPage' ; // ... < Route path = "/admin" elem…" at bounding box center [211, 192] width 276 height 29
copy span "AdminPage"
click at [382, 424] on textarea "я тебя спросил за файл admin.tsx так как у меня есть" at bounding box center [248, 417] width 380 height 26
paste textarea "AdminPage"
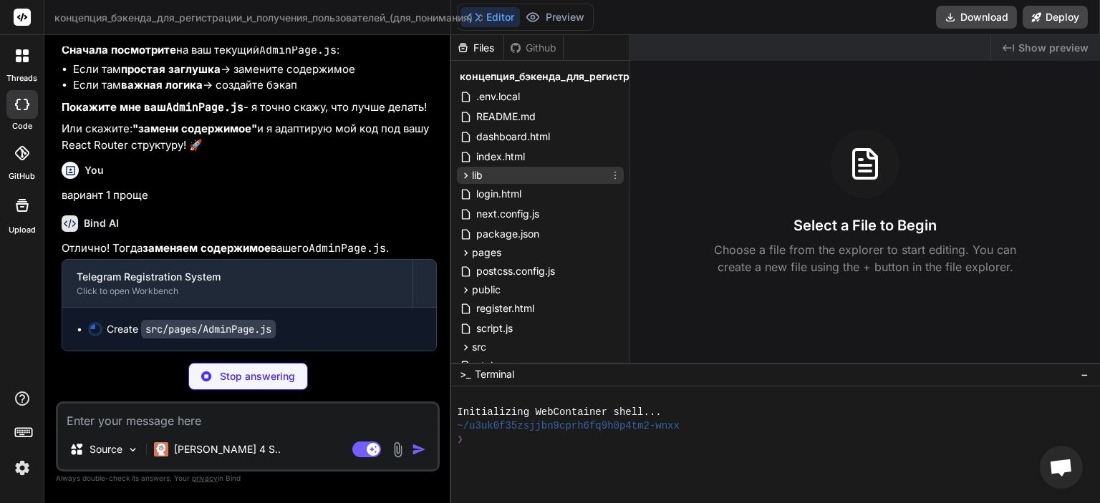
scroll to position [86, 0]
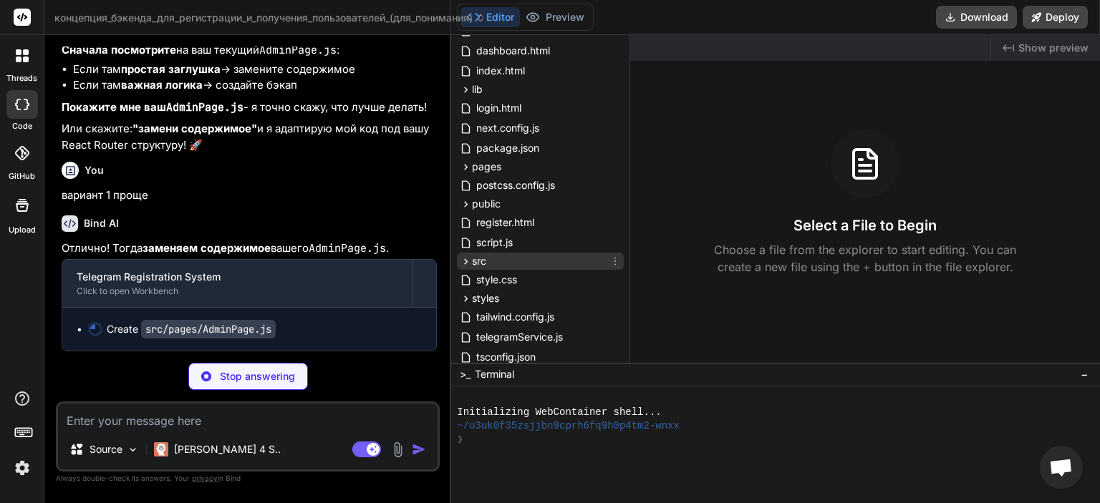
click at [496, 260] on div "src" at bounding box center [540, 261] width 167 height 17
click at [500, 165] on span "pages" at bounding box center [486, 167] width 29 height 14
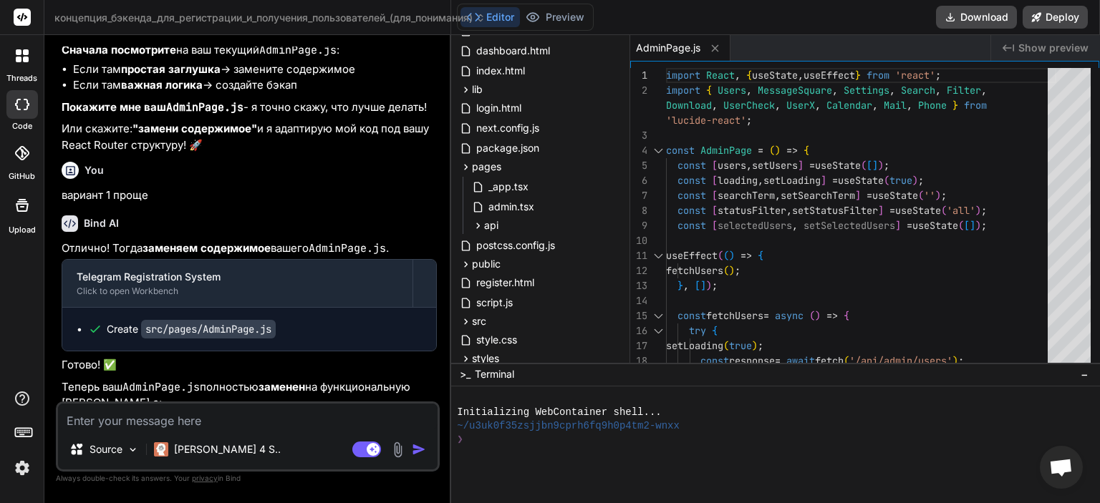
scroll to position [6056, 0]
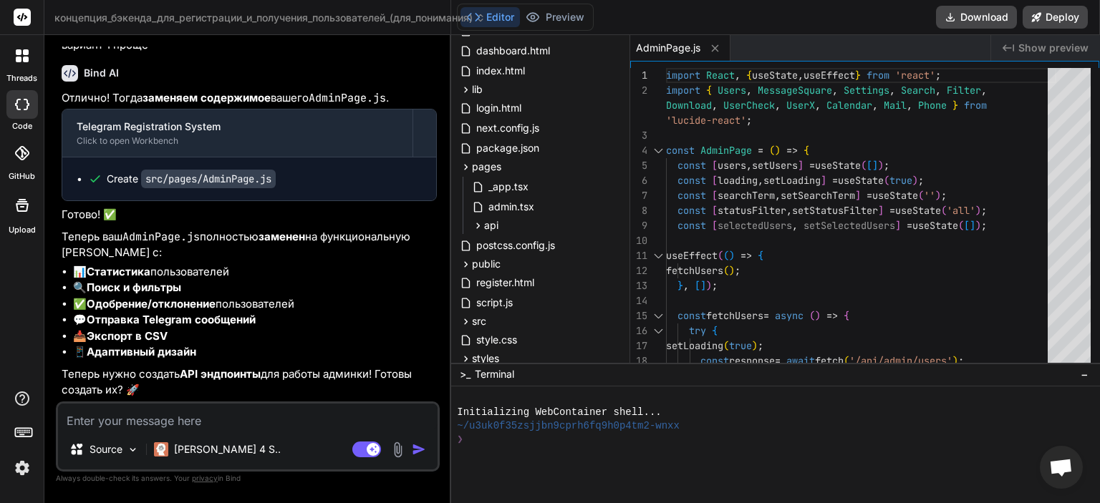
click at [195, 424] on textarea at bounding box center [248, 417] width 380 height 26
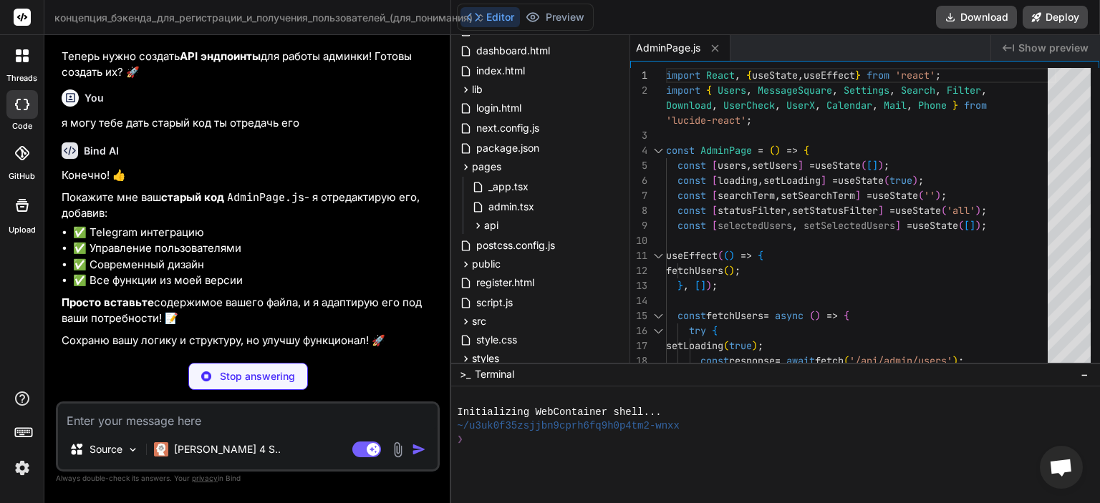
scroll to position [6324, 0]
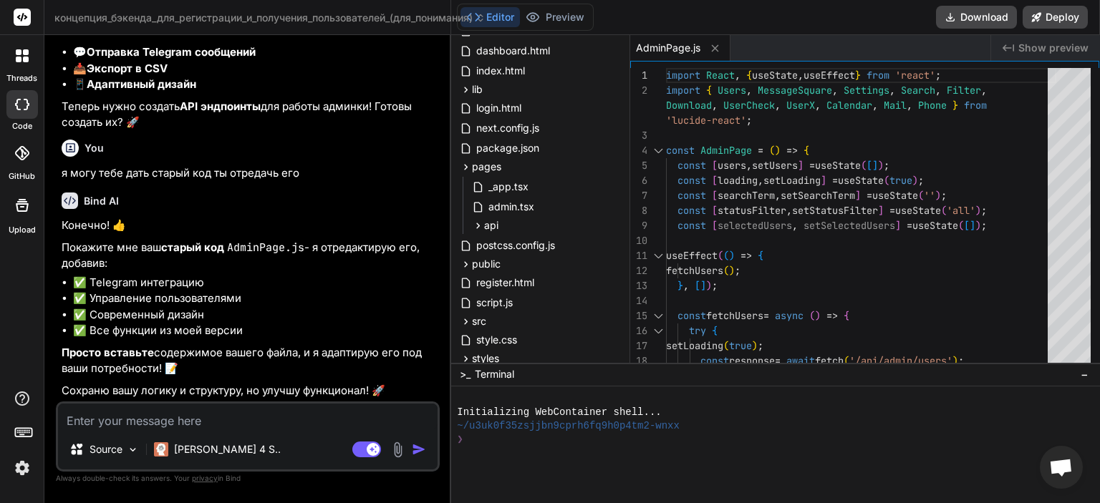
click at [292, 409] on textarea at bounding box center [248, 417] width 380 height 26
paste textarea "import { useState, useEffect } from 'react'; import { useAuth } from '../contex…"
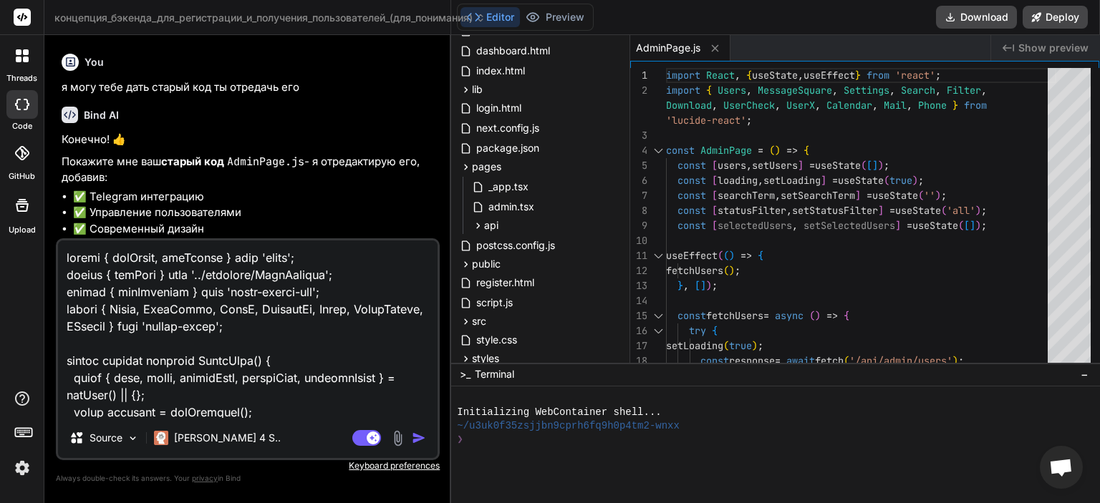
scroll to position [6336, 0]
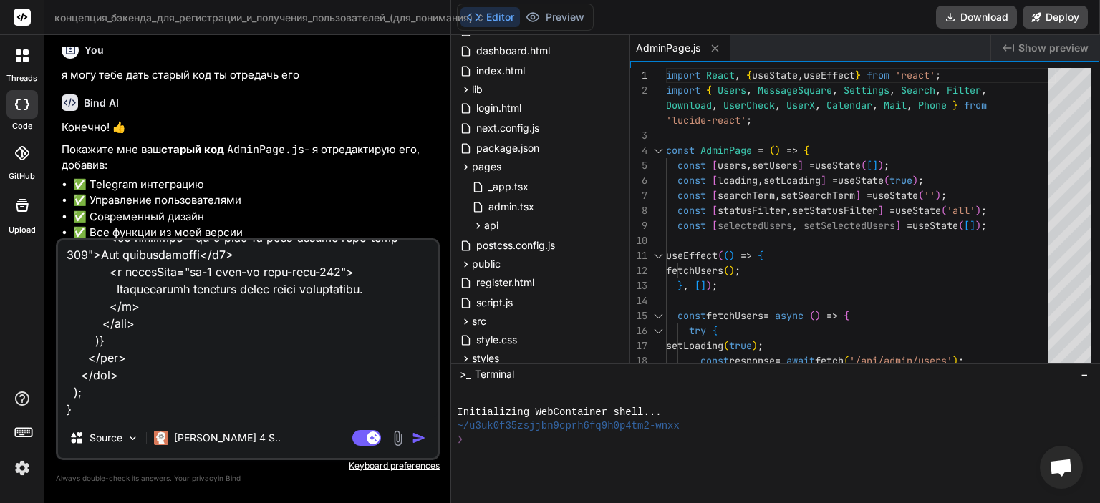
click at [425, 432] on img "button" at bounding box center [419, 438] width 14 height 14
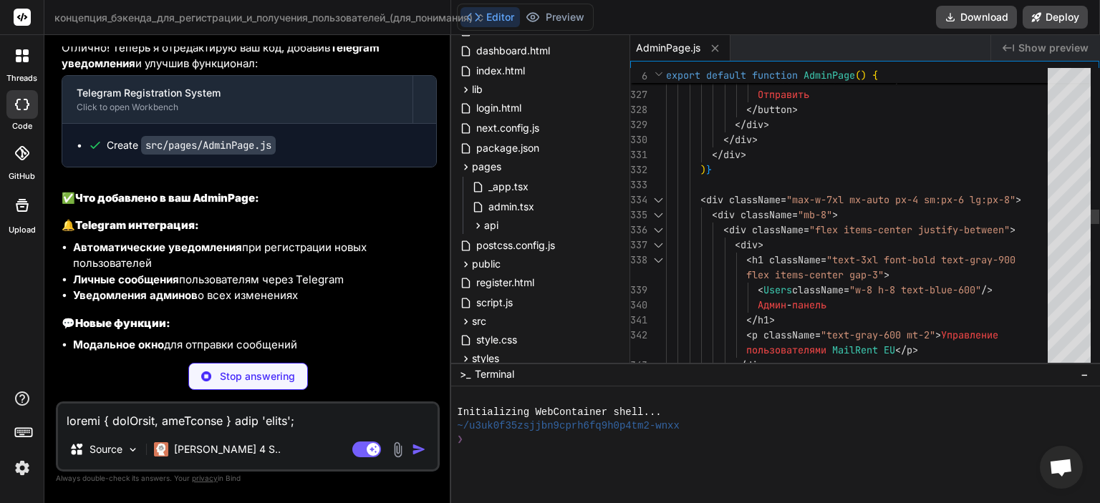
scroll to position [0, 0]
click at [811, 152] on div "> < Send className = "w-4 h-4" /> Отправить </ button > </ div > </ div > </ di…" at bounding box center [861, 305] width 390 height 11894
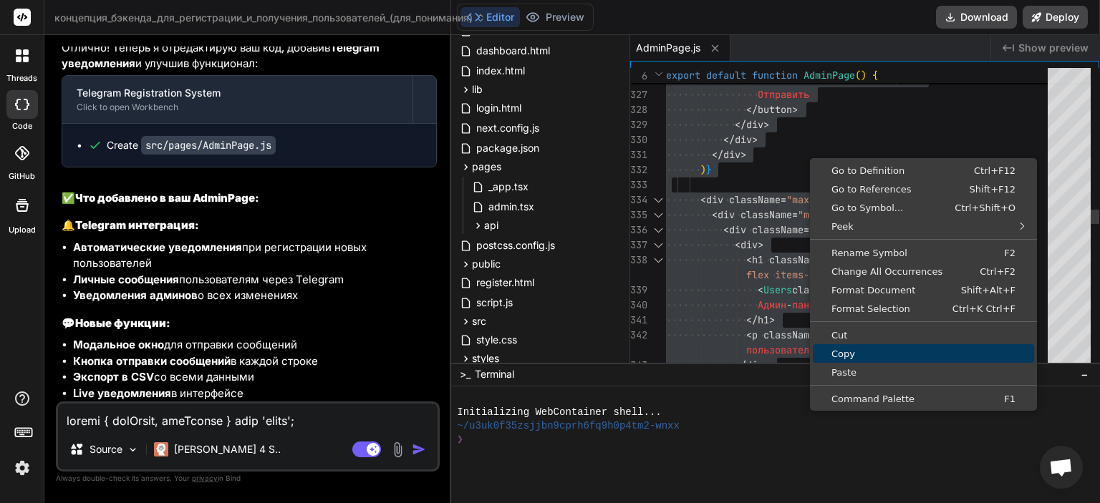
click at [859, 352] on span "Copy" at bounding box center [923, 353] width 221 height 9
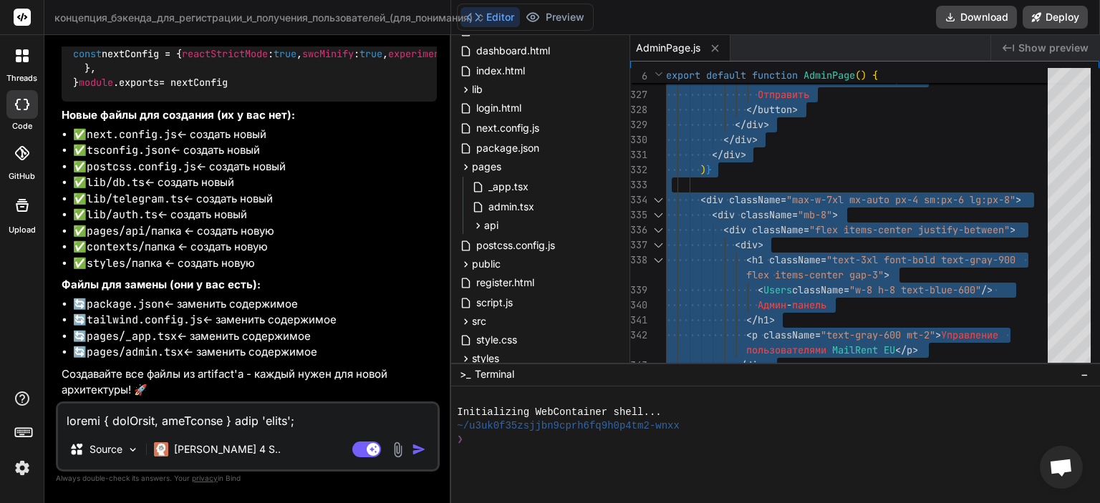
scroll to position [1689, 0]
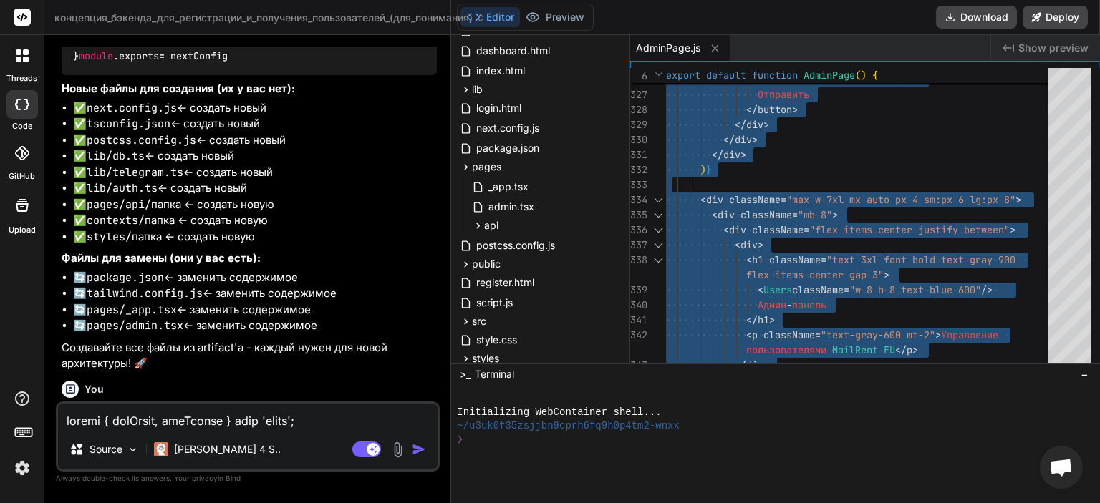
drag, startPoint x: 245, startPoint y: 422, endPoint x: 247, endPoint y: 407, distance: 14.5
click at [244, 422] on textarea at bounding box center [248, 417] width 380 height 26
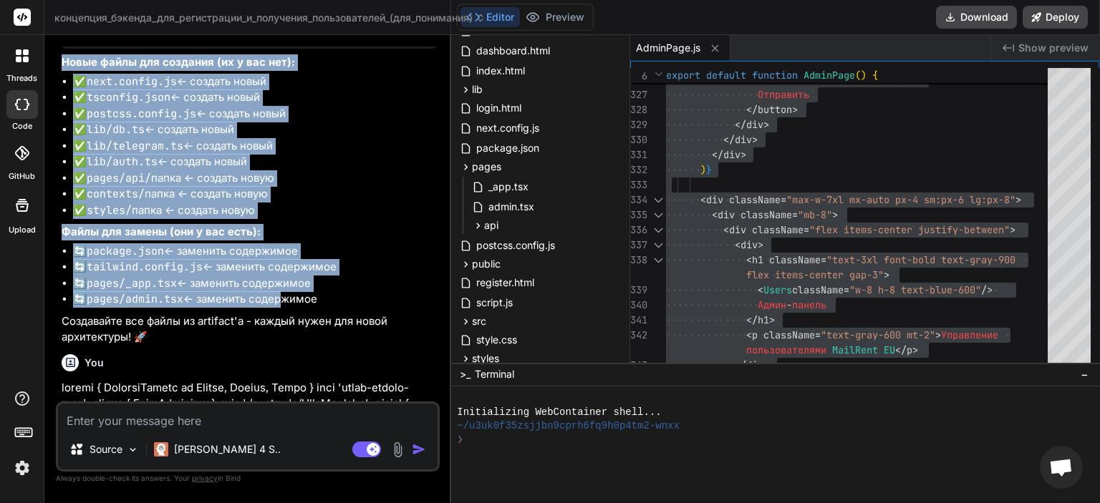
scroll to position [1740, 0]
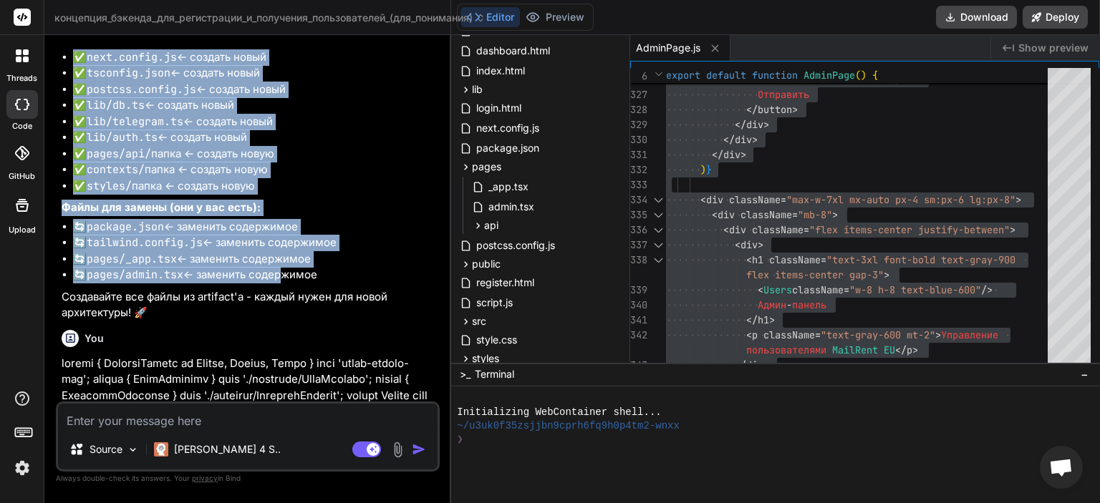
drag, startPoint x: 57, startPoint y: 213, endPoint x: 278, endPoint y: 271, distance: 228.2
click at [278, 271] on div "You так а вот ты новые файлы создал мне тоже их создавать Bind AI Да, вам нужно…" at bounding box center [248, 275] width 384 height 456
copy div "Новые файлы для создания (их у вас нет): ✅ next.config.js ← создать новый ✅ tsc…"
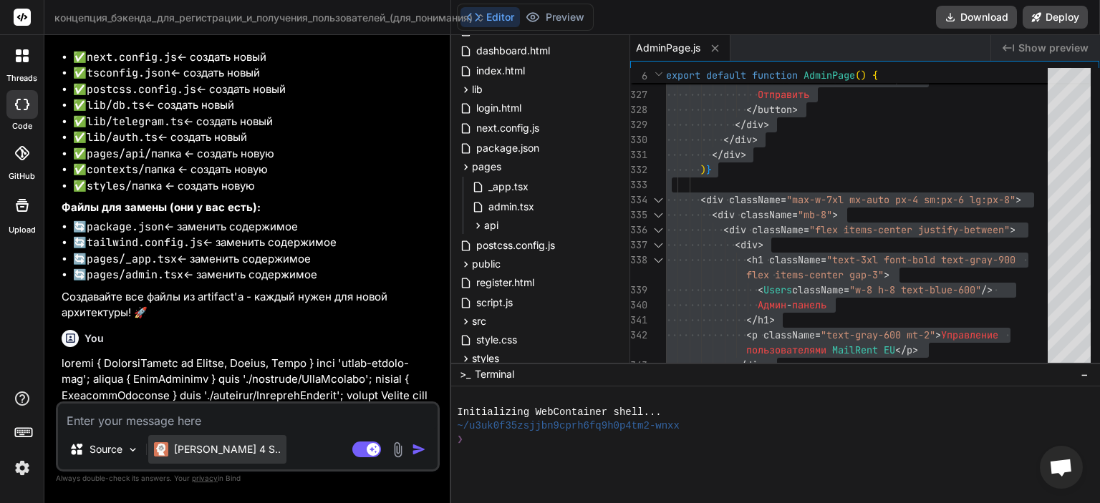
click at [168, 436] on div "Claude 4 S.." at bounding box center [217, 449] width 138 height 29
click at [166, 419] on textarea at bounding box center [248, 417] width 380 height 26
paste textarea "Новые файлы для создания (их у вас нет): ✅ next.config.js ← создать новый ✅ tsc…"
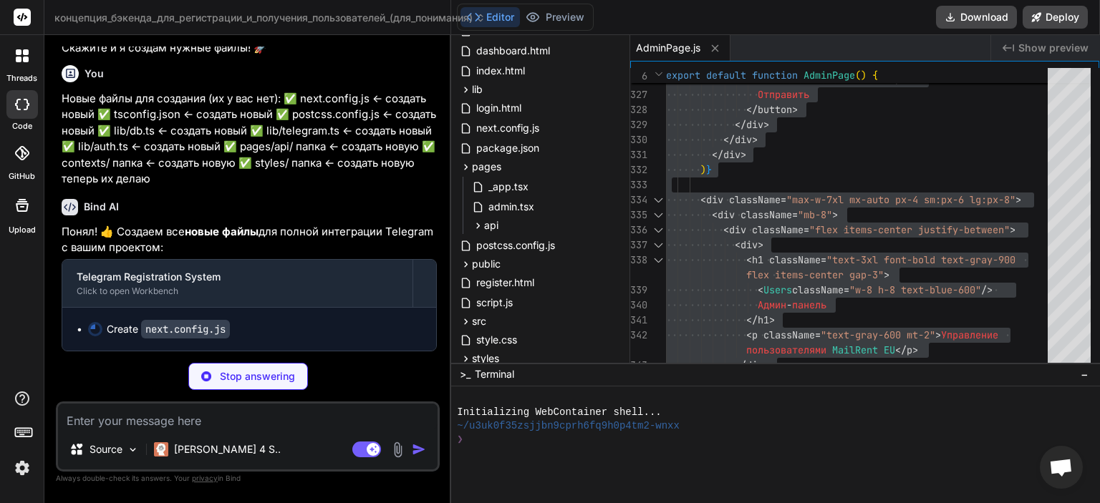
scroll to position [11656, 0]
click at [212, 374] on div "Stop answering" at bounding box center [248, 376] width 120 height 27
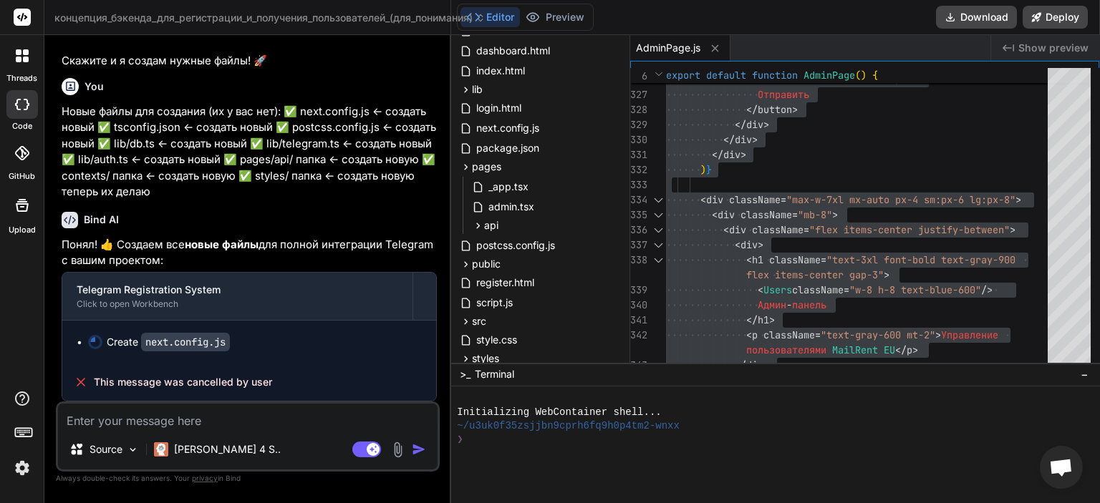
scroll to position [11644, 0]
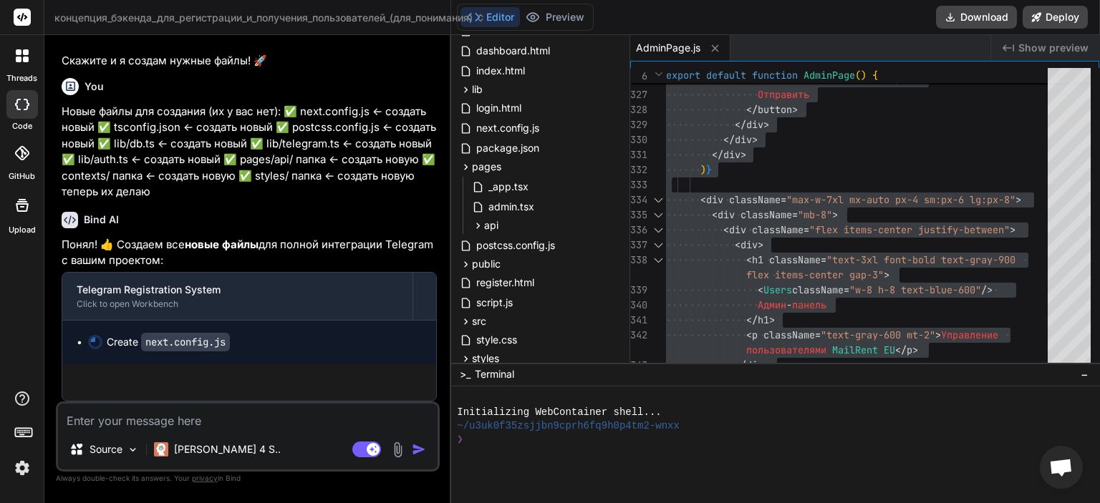
click at [216, 412] on textarea at bounding box center [248, 417] width 380 height 26
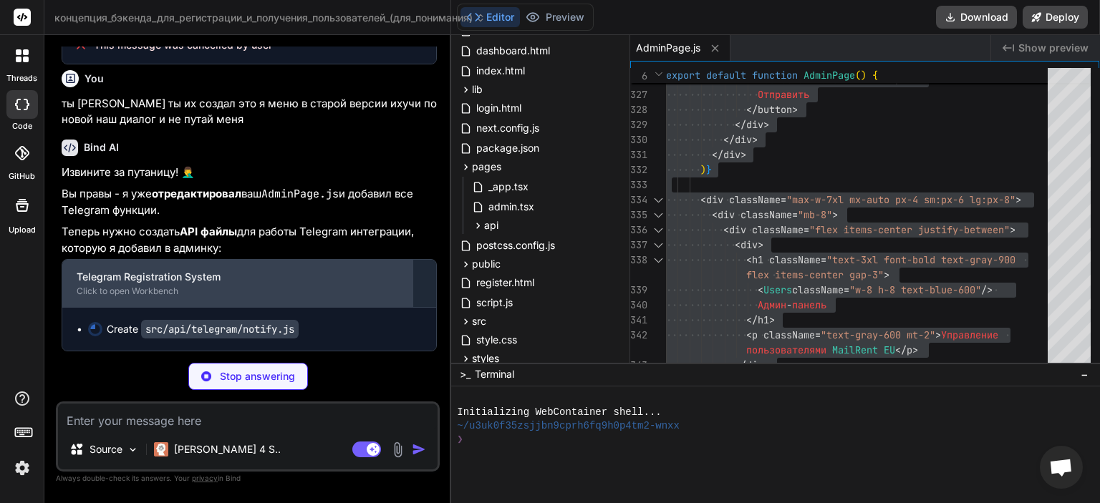
scroll to position [11981, 0]
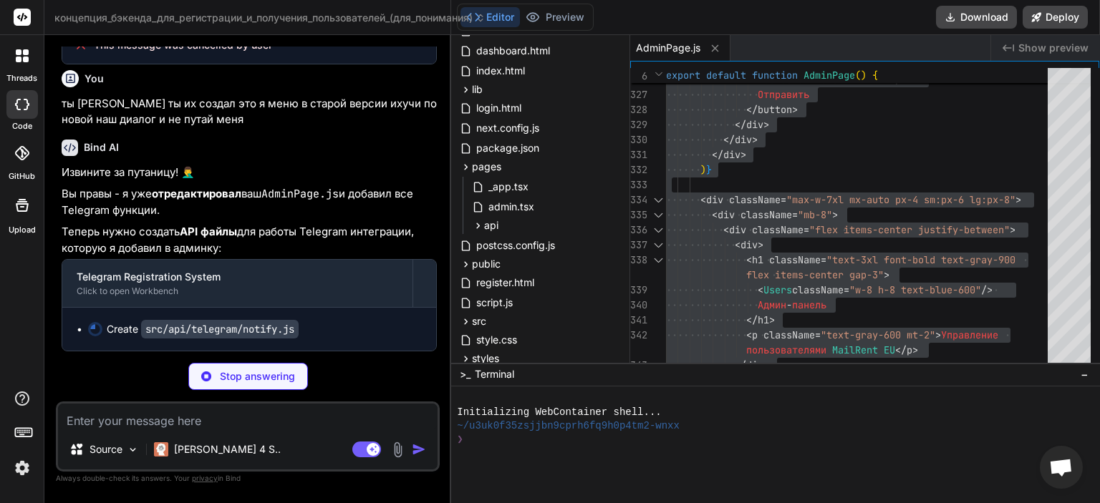
click at [229, 382] on p "Stop answering" at bounding box center [257, 376] width 75 height 14
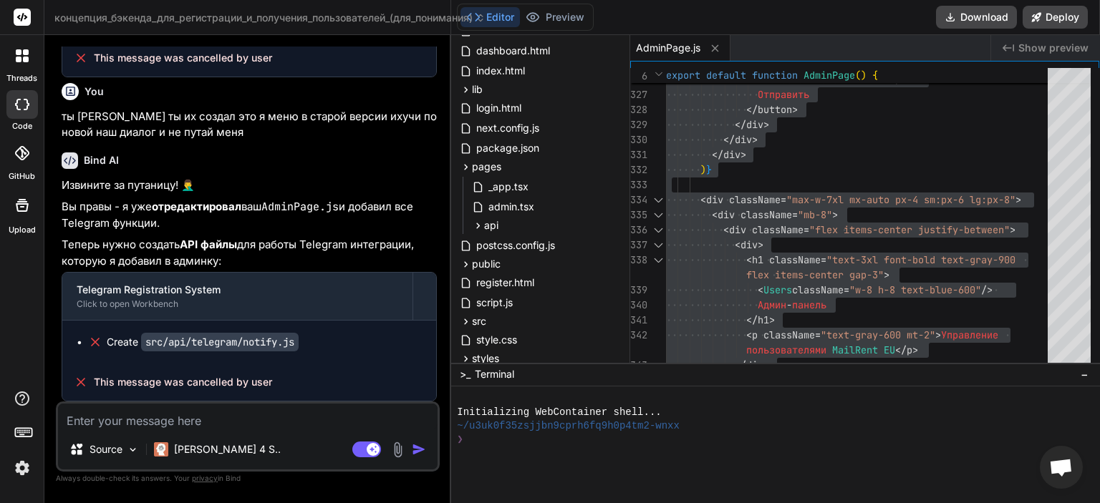
click at [228, 425] on textarea at bounding box center [248, 417] width 380 height 26
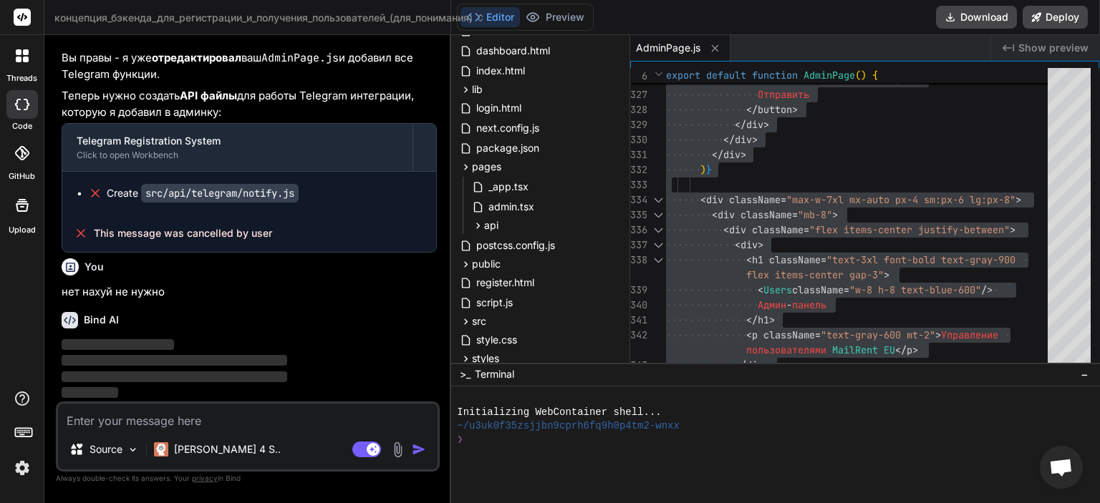
scroll to position [12117, 0]
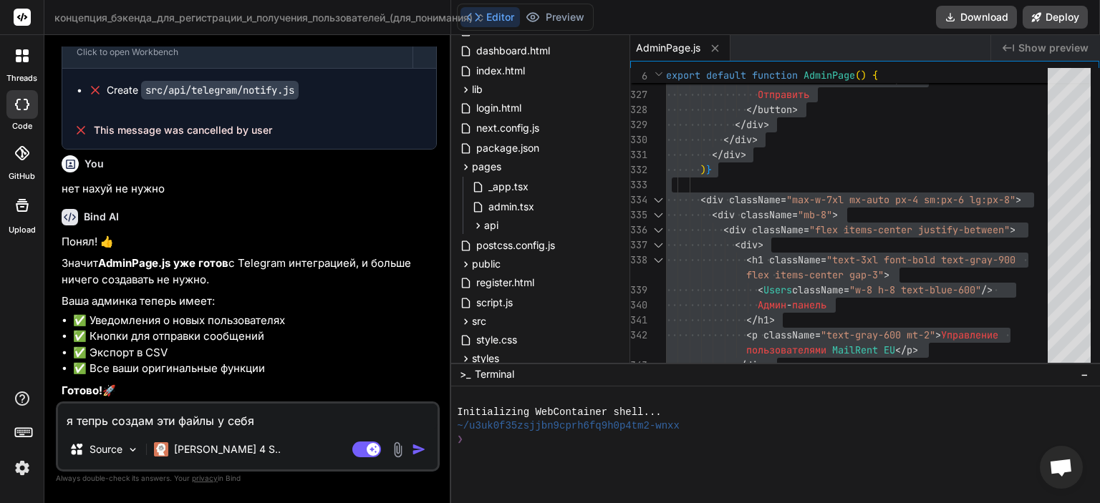
paste textarea "Новые файлы для создания (их у вас нет): ✅ next.config.js ← создать новый ✅ tsc…"
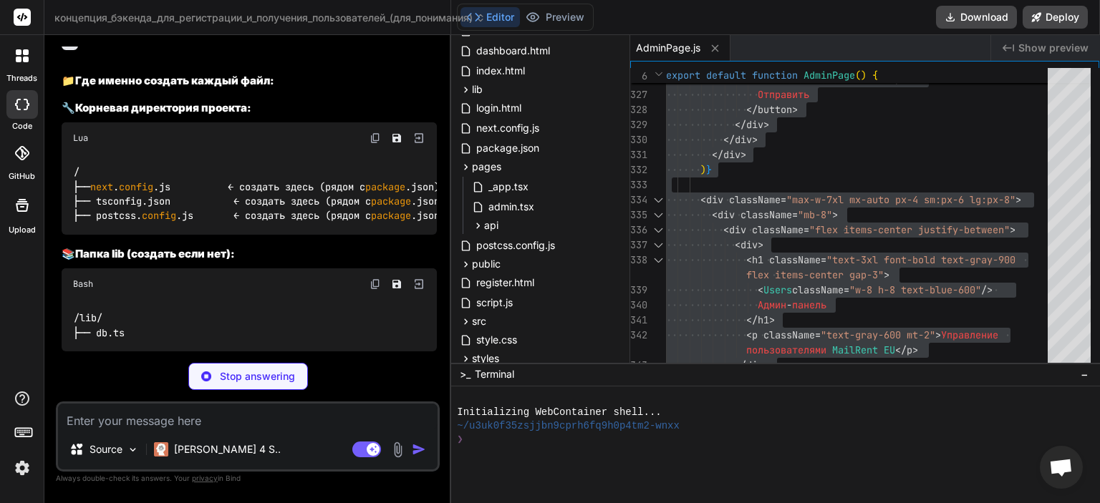
scroll to position [13125, 0]
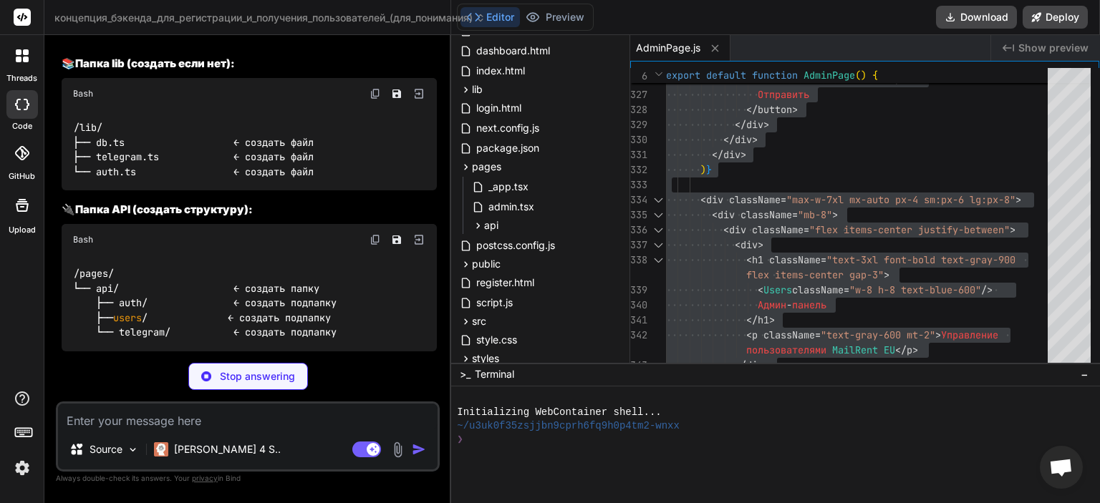
drag, startPoint x: 260, startPoint y: 314, endPoint x: 315, endPoint y: 313, distance: 55.2
click at [315, 45] on div "/ ├── next . config .js ← создать здесь (рядом с package .json) ├── tsconfig.js…" at bounding box center [249, 4] width 375 height 82
click at [312, 45] on div "/ ├── next . config .js ← создать здесь (рядом с package .json) ├── tsconfig.js…" at bounding box center [249, 4] width 375 height 82
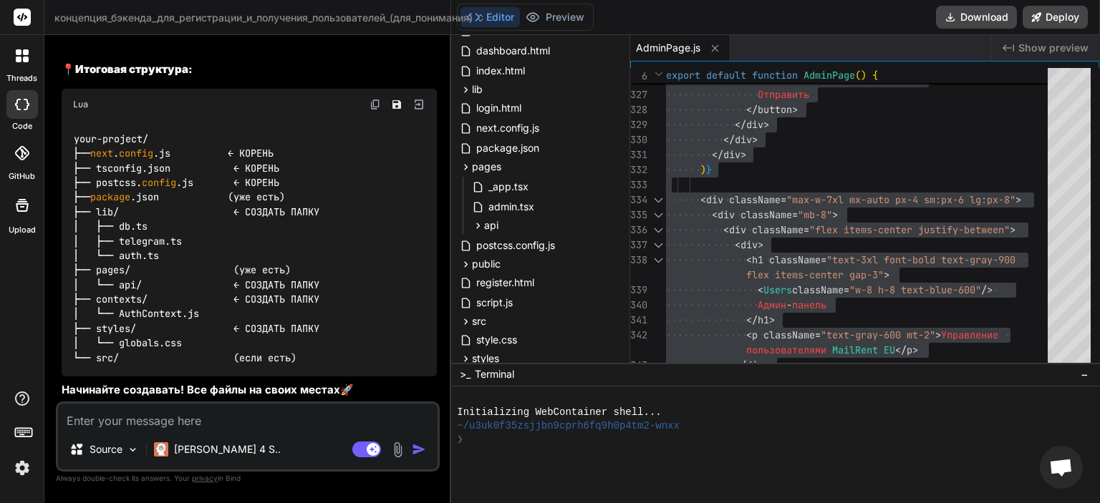
scroll to position [13960, 0]
click at [399, 452] on img at bounding box center [398, 450] width 16 height 16
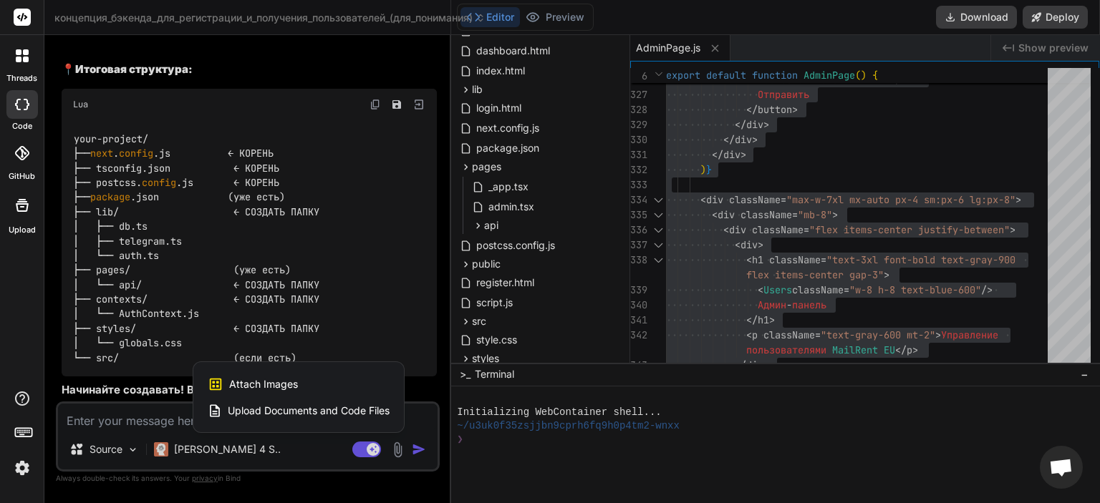
click at [309, 381] on div "Attach Images Image attachments are only supported in Claude and Gemini models." at bounding box center [299, 384] width 182 height 27
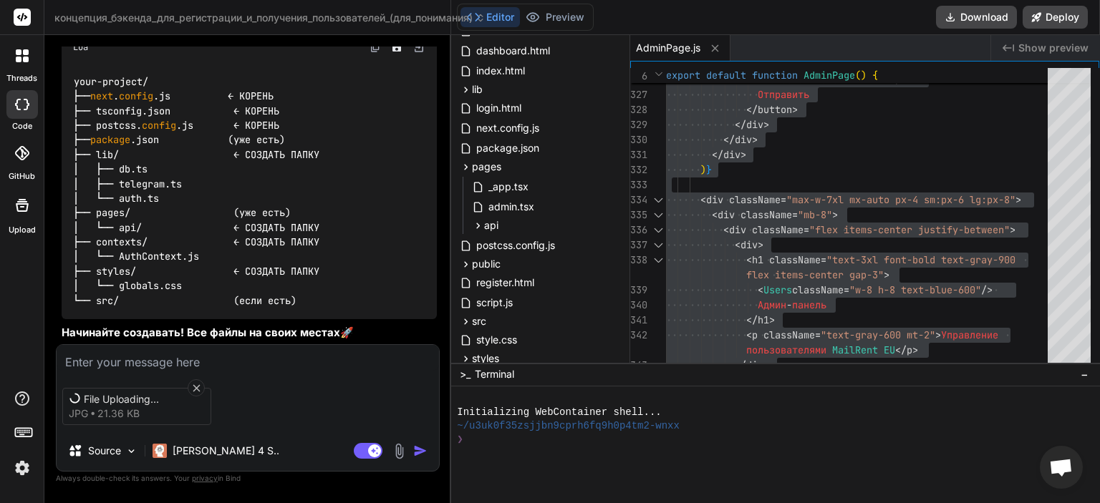
click at [283, 369] on div "File Uploading... jpg 21.36 KB Source Claude 4 S.. Agent Mode. When this toggle…" at bounding box center [248, 407] width 384 height 127
click at [227, 363] on textarea at bounding box center [248, 358] width 382 height 26
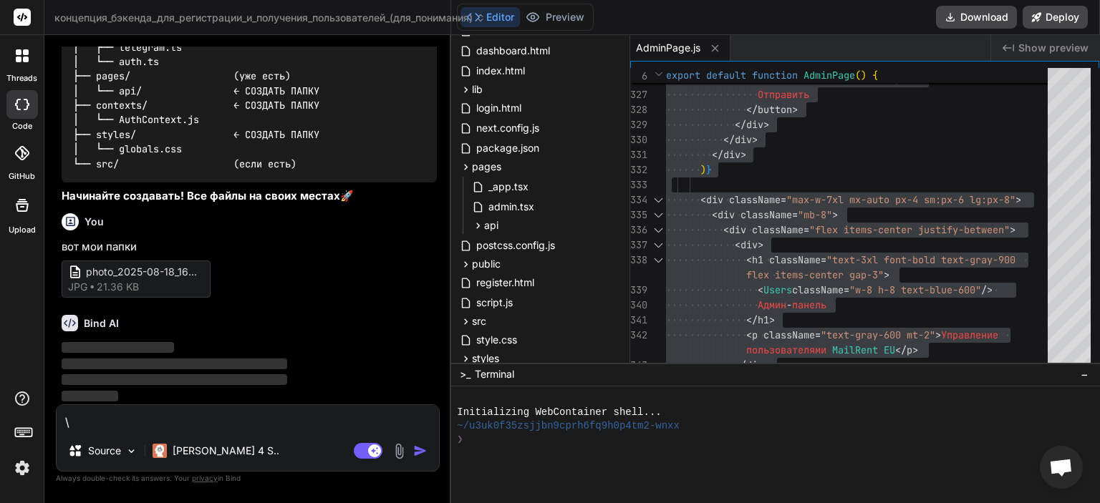
scroll to position [14155, 0]
click at [140, 425] on textarea "\" at bounding box center [248, 418] width 382 height 26
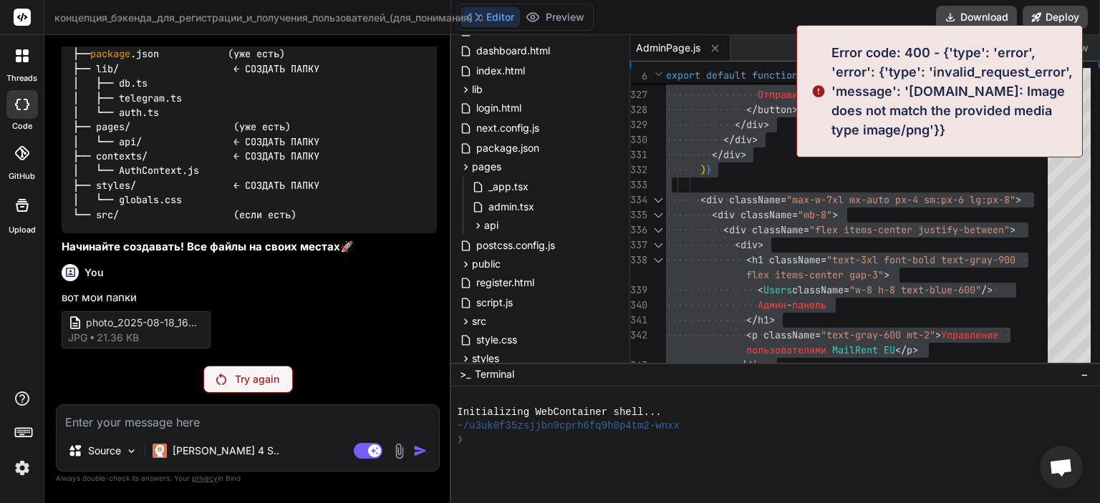
click at [236, 387] on p "Try again" at bounding box center [257, 379] width 44 height 14
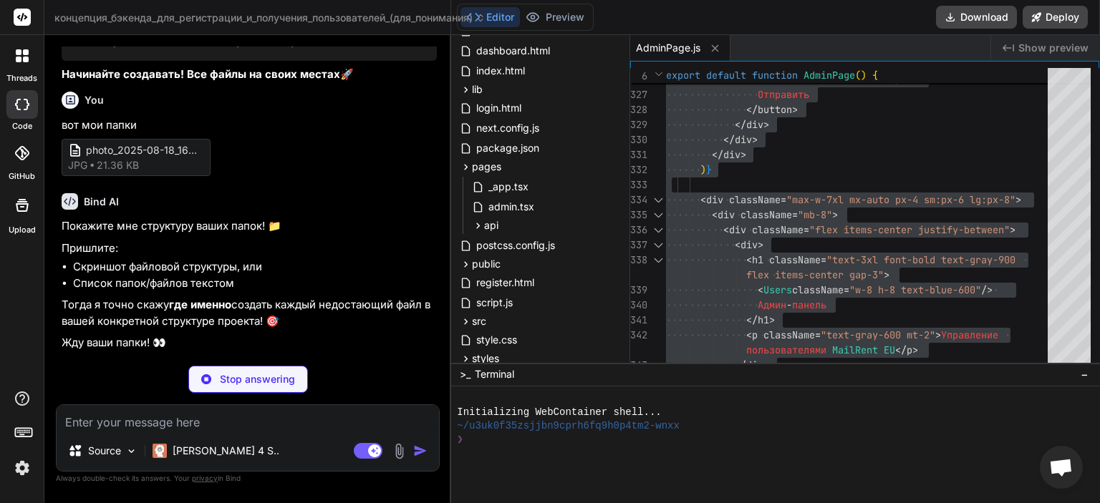
scroll to position [14226, 0]
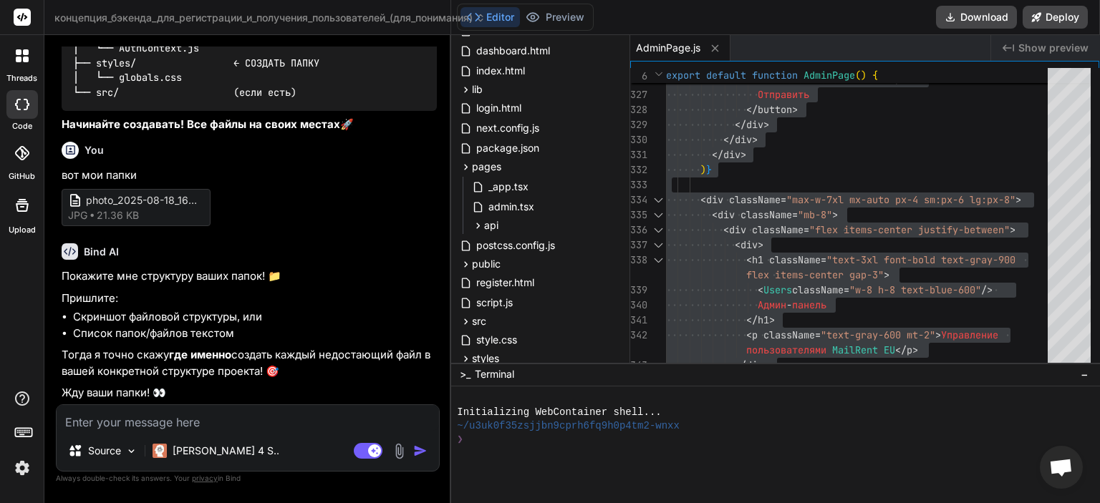
click at [208, 419] on textarea at bounding box center [248, 418] width 382 height 26
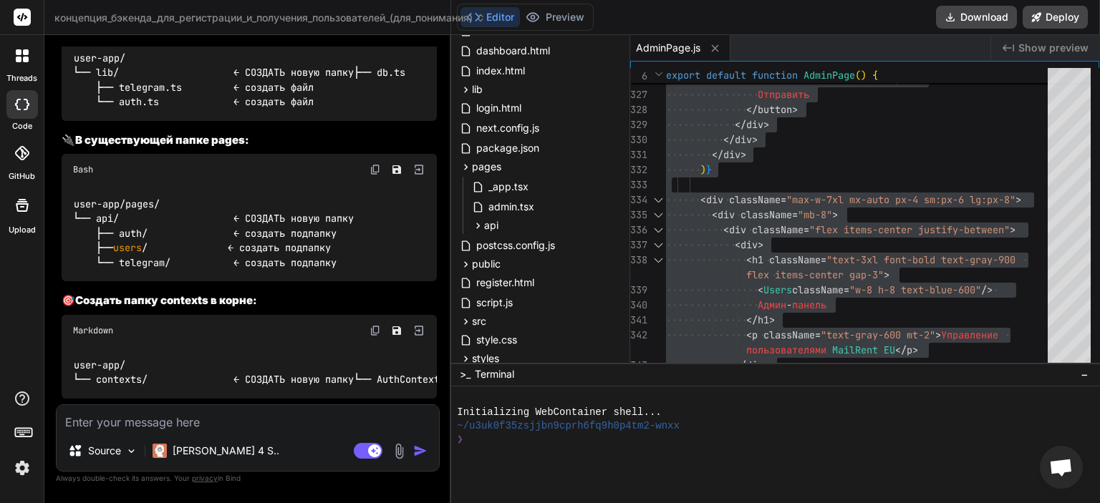
scroll to position [14719, 0]
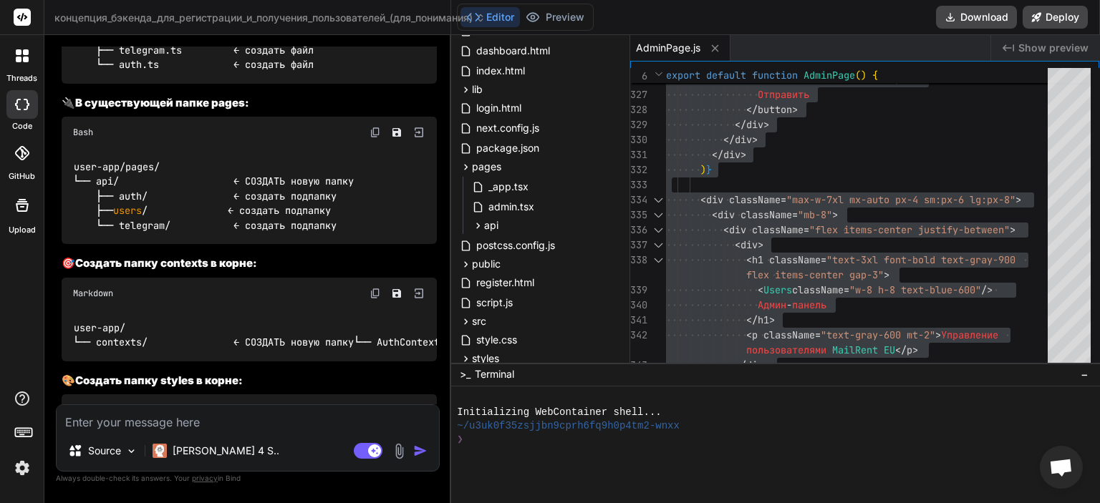
click at [402, 453] on img at bounding box center [399, 451] width 16 height 16
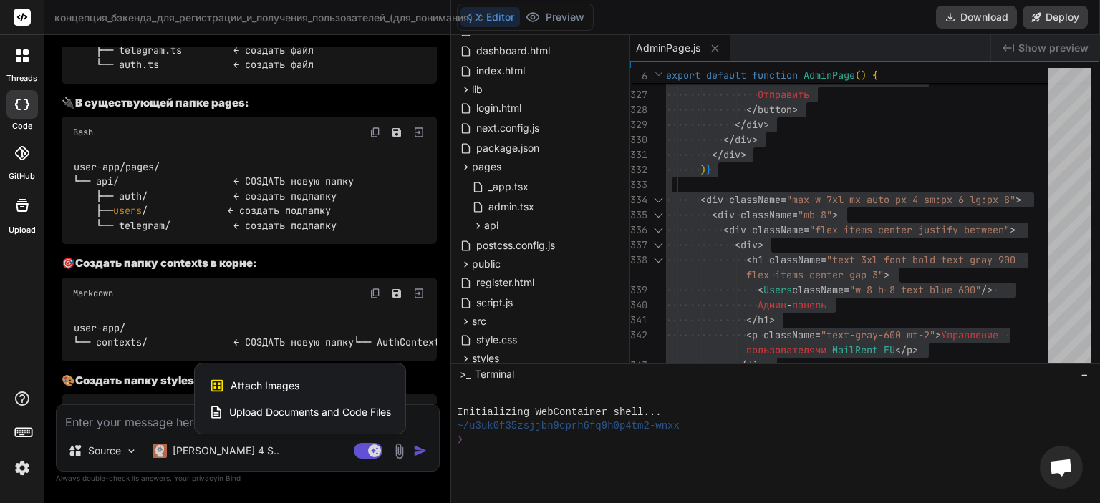
click at [264, 377] on div "Attach Images Image attachments are only supported in Claude and Gemini models." at bounding box center [300, 385] width 182 height 27
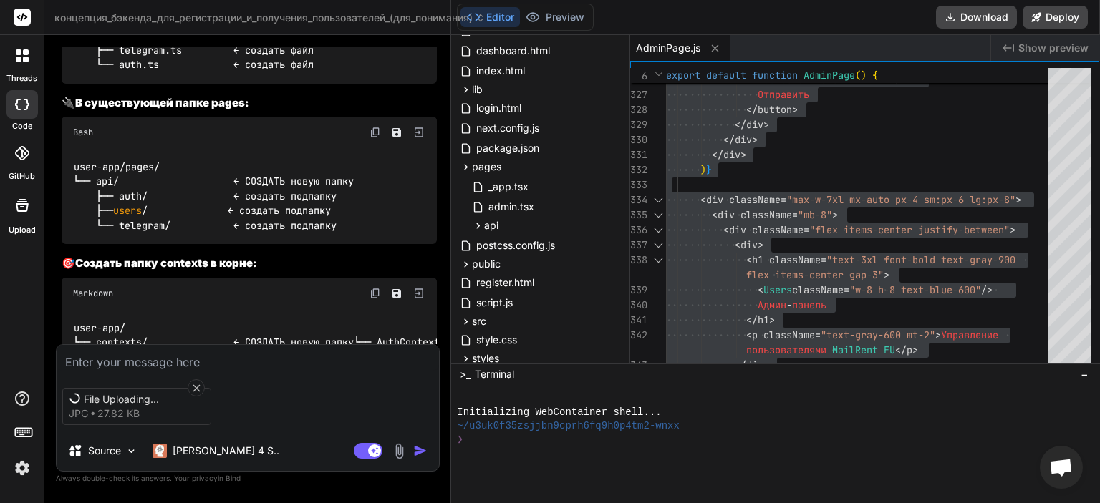
click at [276, 358] on textarea at bounding box center [248, 358] width 382 height 26
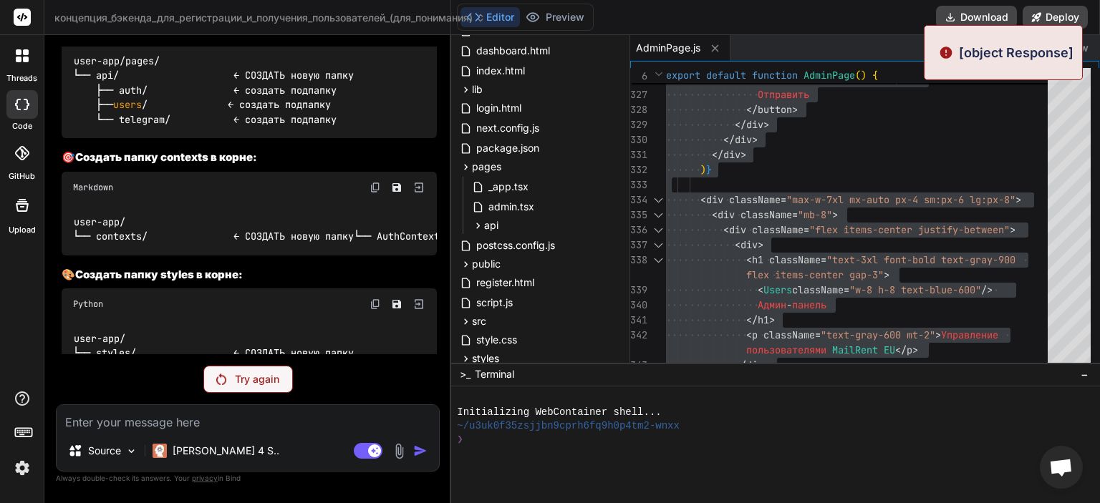
scroll to position [14633, 0]
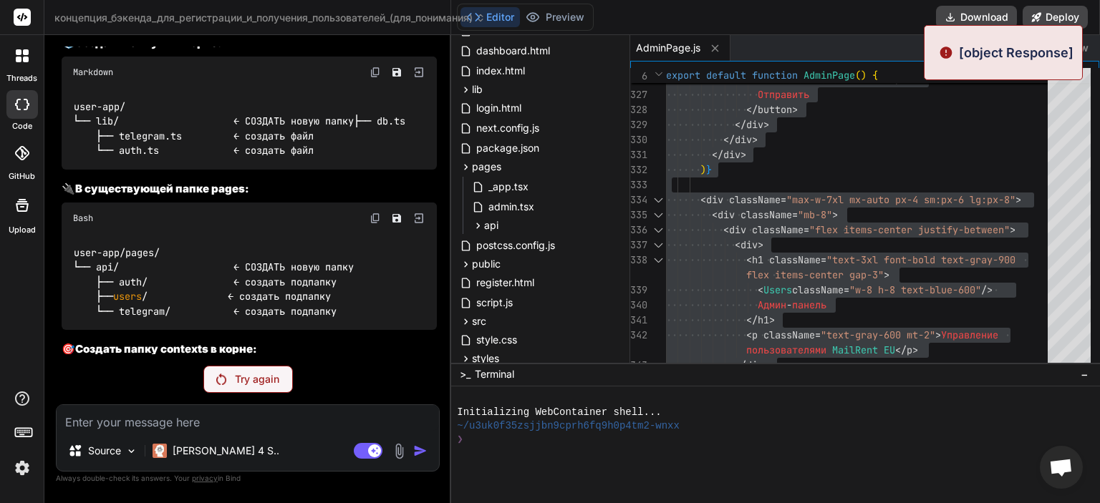
click at [248, 378] on p "Try again" at bounding box center [257, 379] width 44 height 14
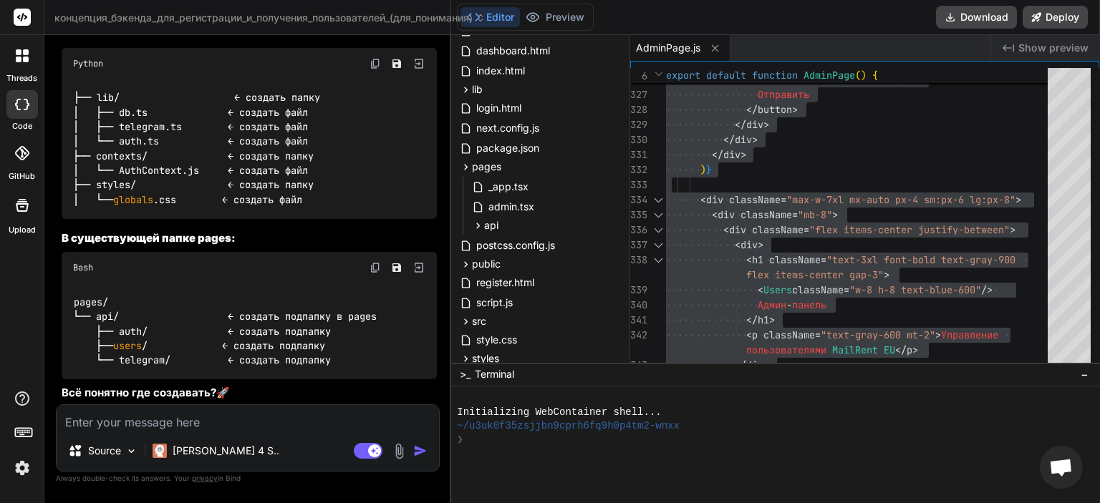
scroll to position [15951, 0]
click at [192, 422] on textarea at bounding box center [248, 418] width 382 height 26
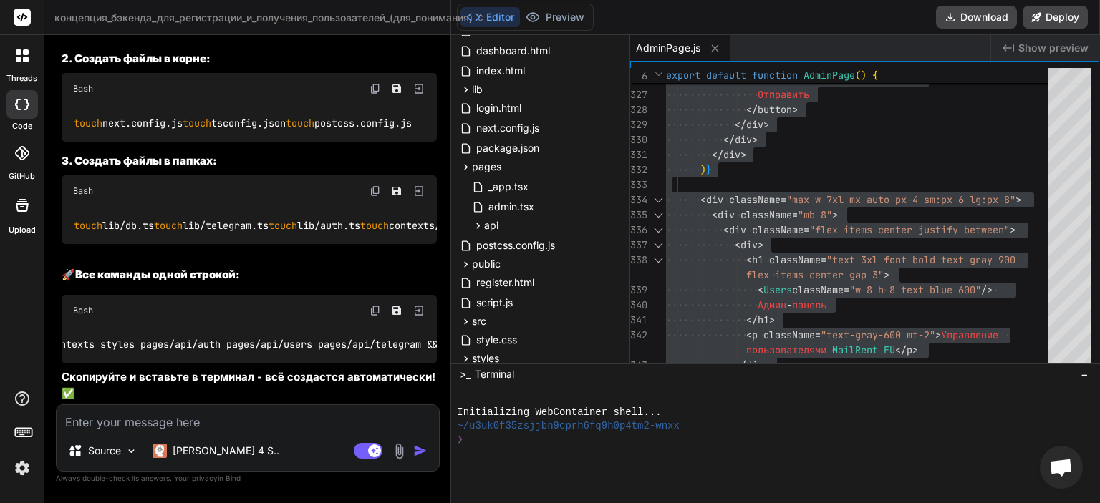
scroll to position [0, 0]
click at [377, 307] on img at bounding box center [374, 310] width 11 height 11
click at [223, 432] on div "Source Claude 4 S.. Agent Mode. When this toggle is activated, AI automatically…" at bounding box center [248, 438] width 384 height 67
click at [221, 420] on textarea at bounding box center [248, 418] width 382 height 26
paste textarea "mkdir -p lib contexts styles pages/api/auth pages/api/users pages/api/telegram …"
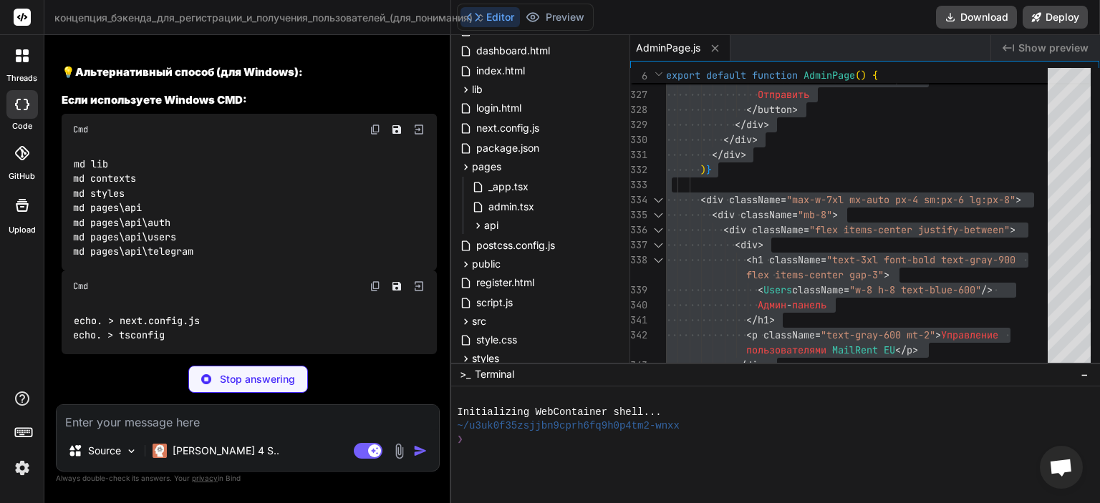
scroll to position [17165, 0]
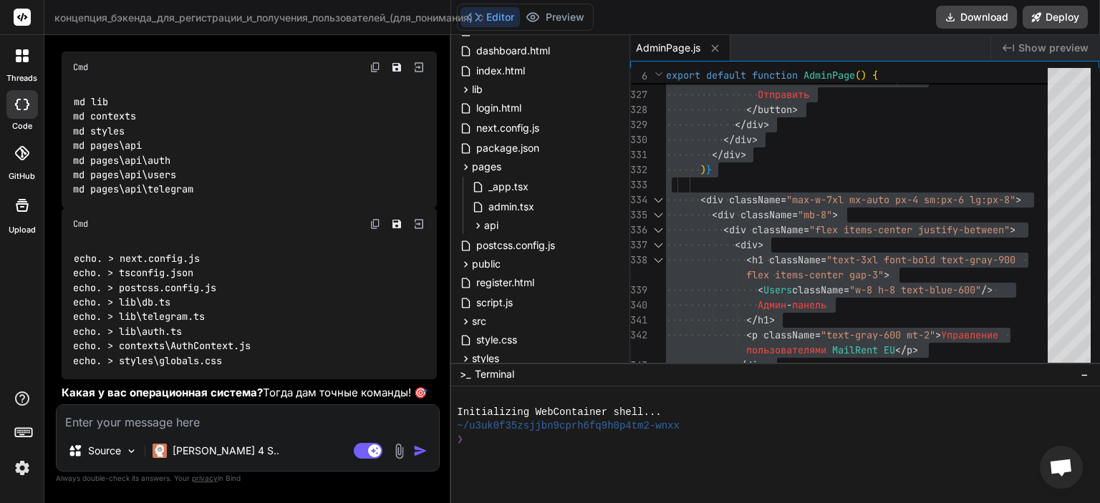
drag, startPoint x: 126, startPoint y: 195, endPoint x: 69, endPoint y: 194, distance: 57.3
copy code "mkdir lib"
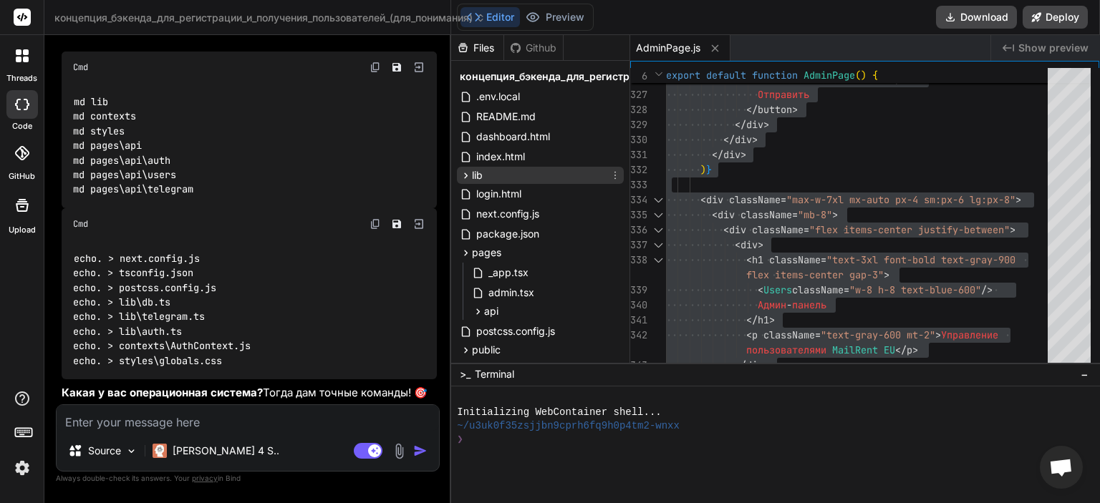
click at [496, 173] on div "lib" at bounding box center [540, 175] width 167 height 17
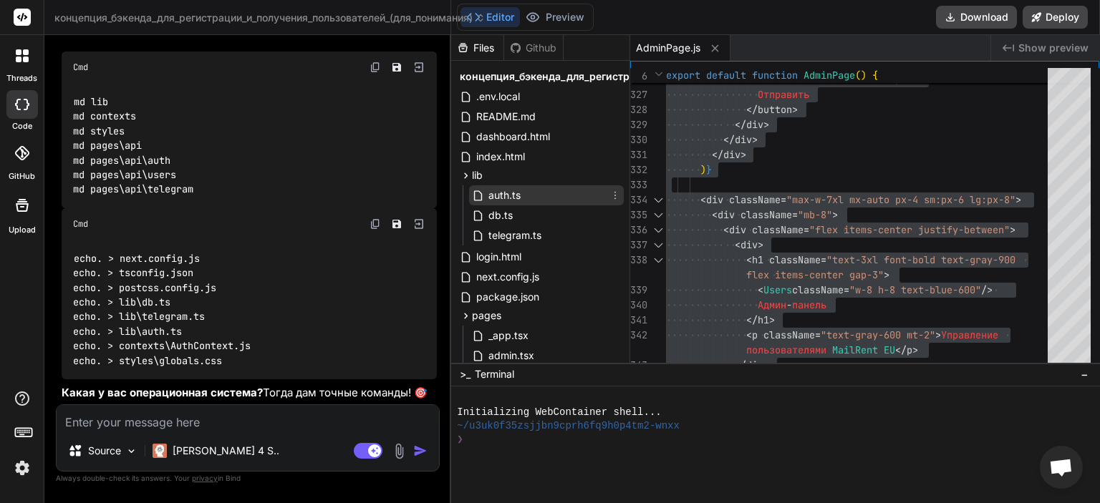
click at [523, 195] on div "auth.ts" at bounding box center [546, 195] width 155 height 20
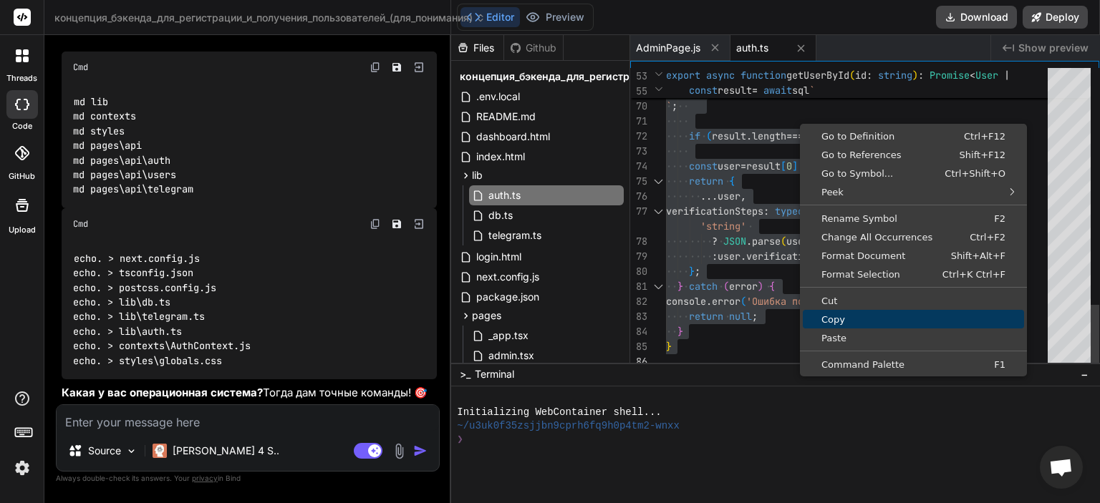
click at [833, 315] on span "Copy" at bounding box center [913, 319] width 221 height 9
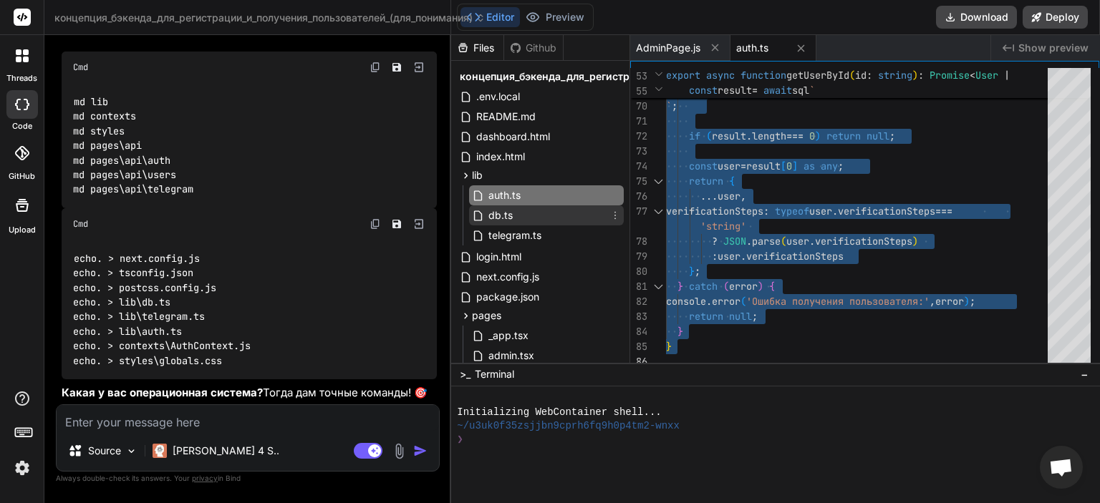
click at [516, 213] on div "db.ts" at bounding box center [546, 216] width 155 height 20
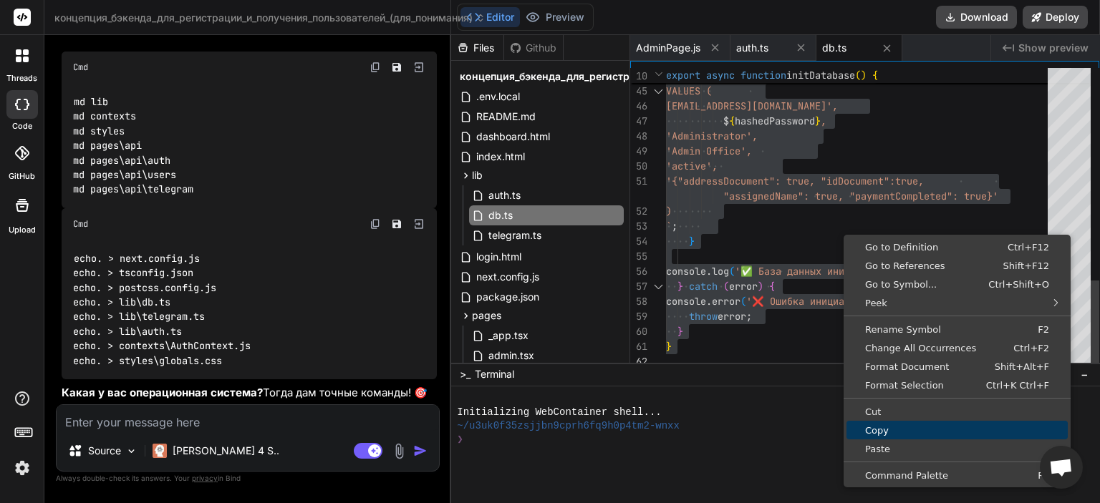
click at [877, 427] on span "Copy" at bounding box center [956, 430] width 221 height 9
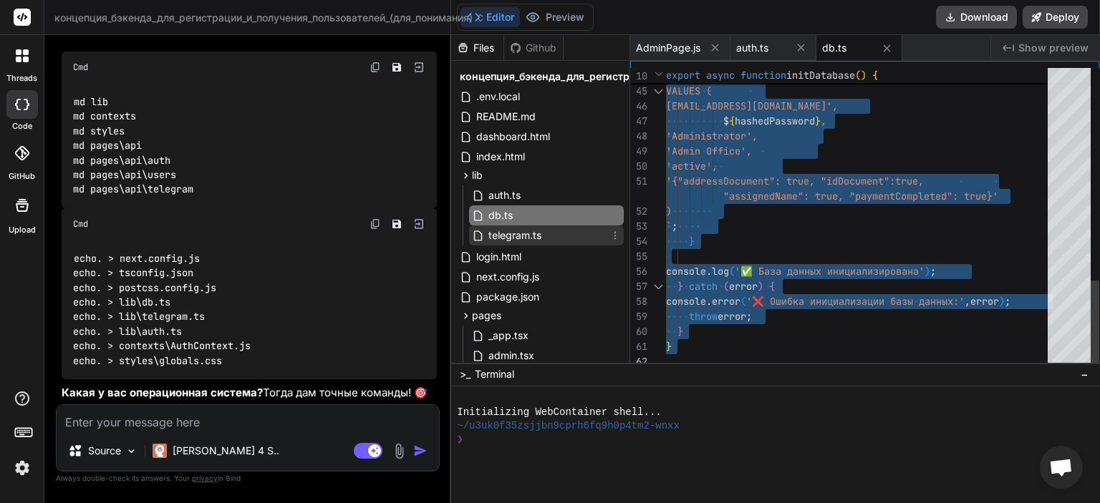
click at [511, 234] on span "telegram.ts" at bounding box center [515, 235] width 56 height 17
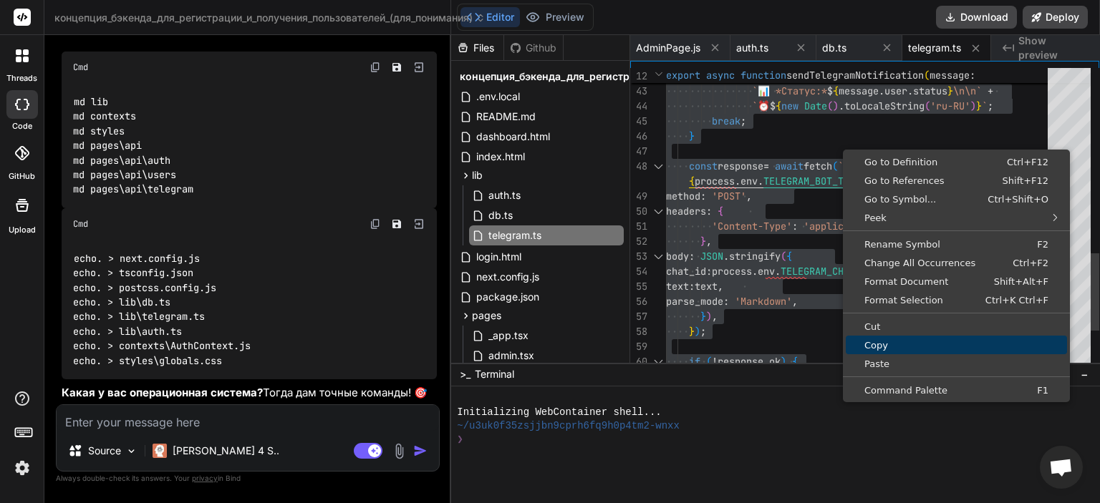
click at [882, 343] on span "Copy" at bounding box center [956, 345] width 221 height 9
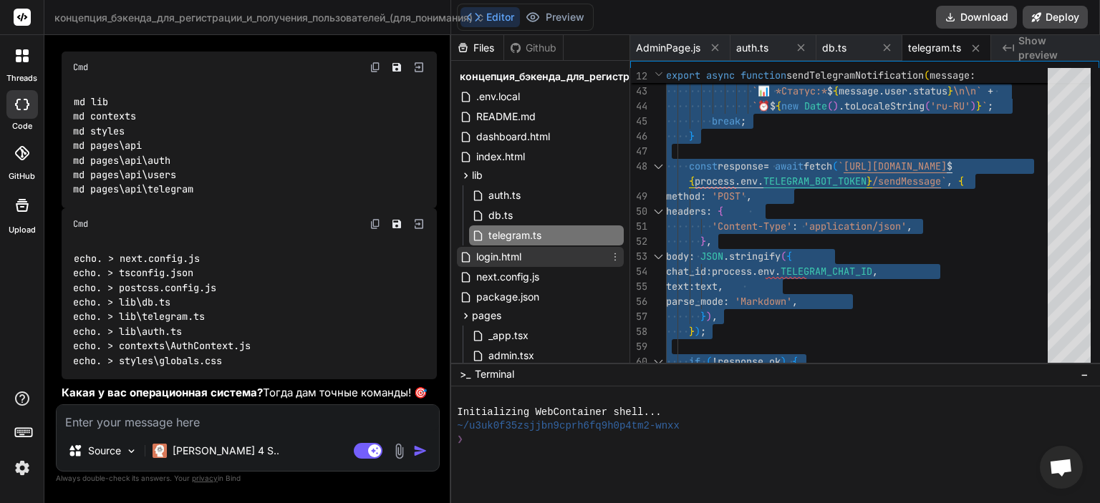
click at [516, 259] on span "login.html" at bounding box center [499, 256] width 48 height 17
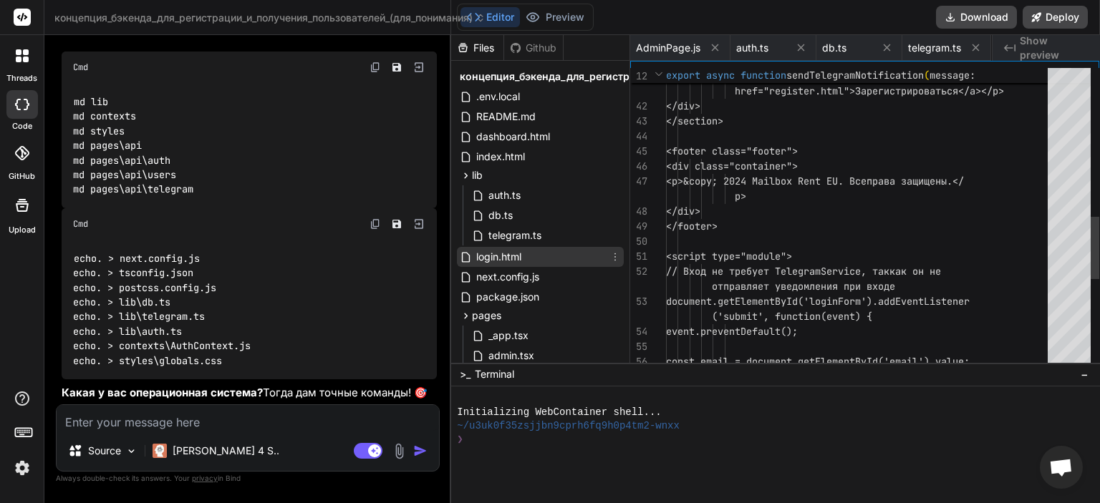
scroll to position [0, 85]
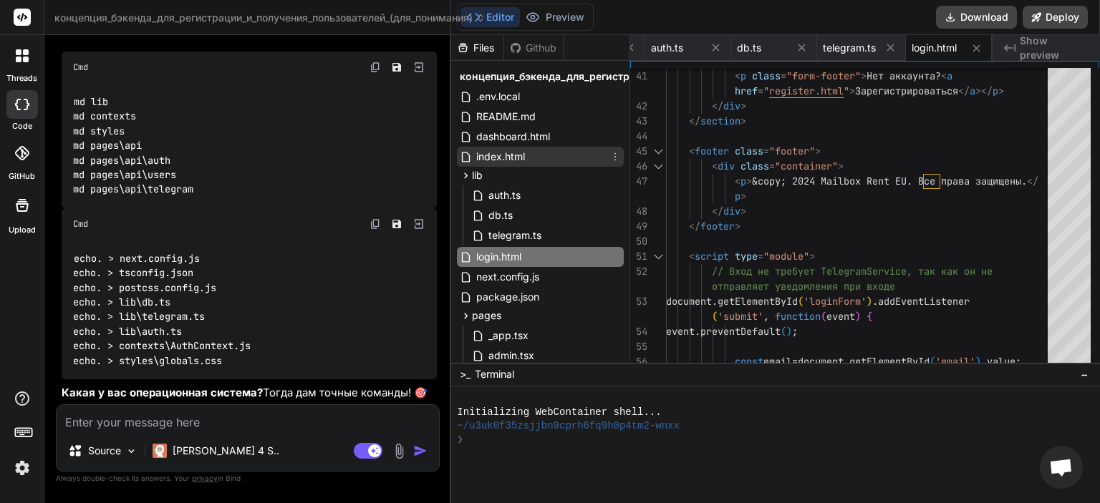
click at [544, 160] on div "index.html" at bounding box center [540, 157] width 167 height 20
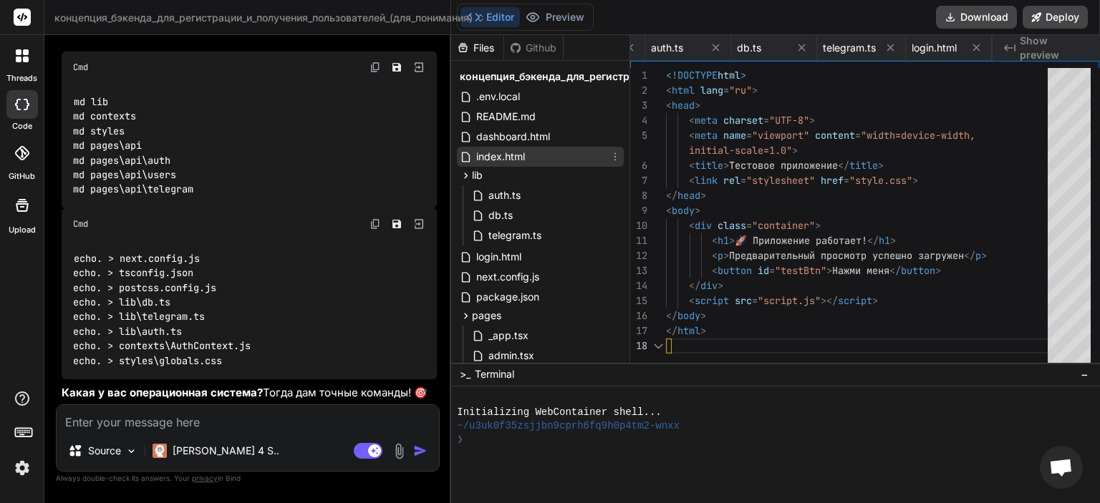
scroll to position [0, 171]
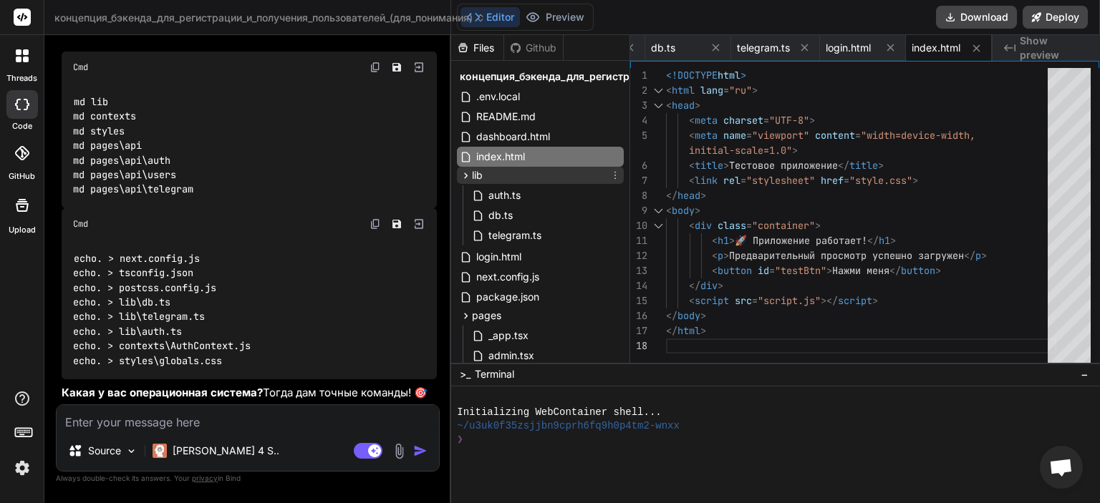
click at [535, 179] on div "lib" at bounding box center [540, 175] width 167 height 17
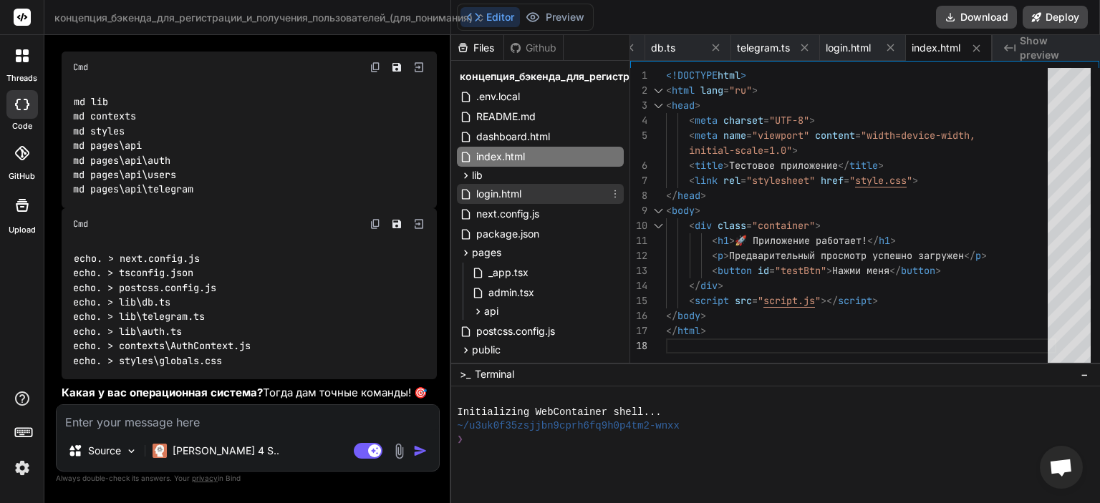
click at [531, 191] on div "login.html" at bounding box center [540, 194] width 167 height 20
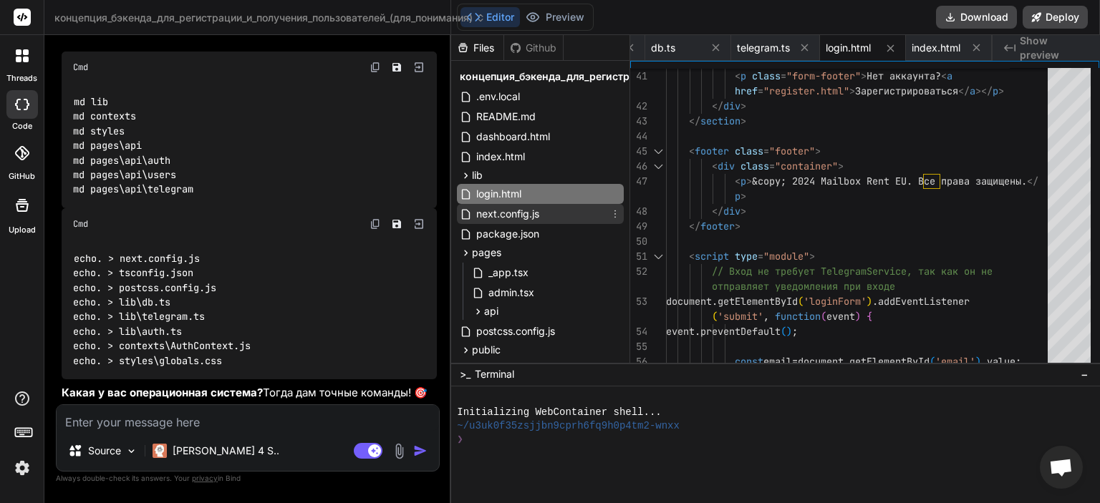
click at [530, 210] on span "next.config.js" at bounding box center [508, 214] width 66 height 17
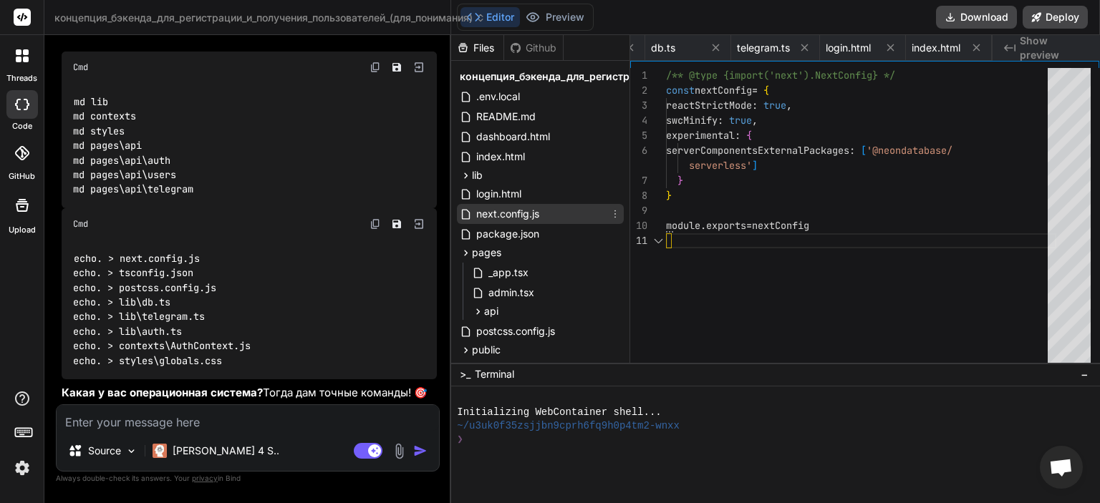
scroll to position [0, 271]
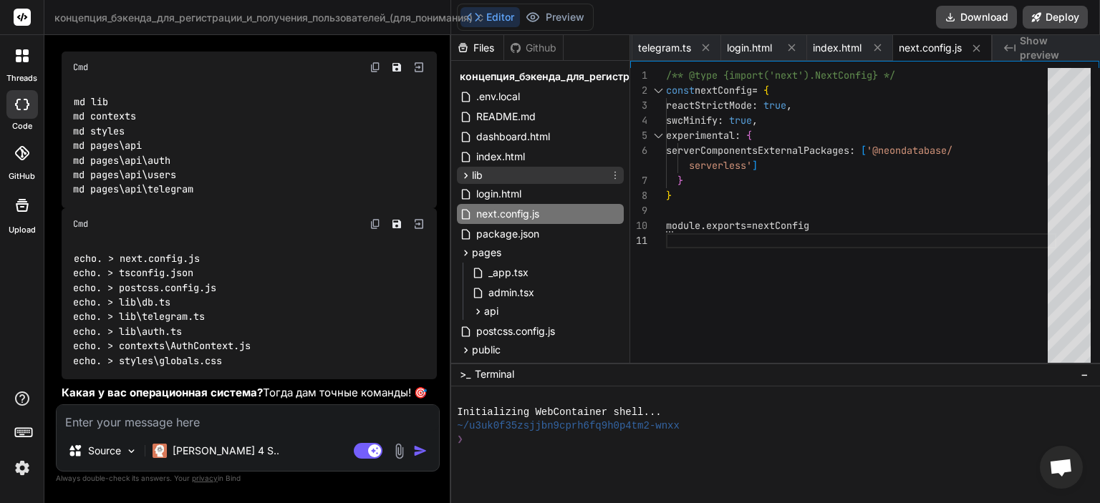
click at [507, 172] on div "lib" at bounding box center [540, 175] width 167 height 17
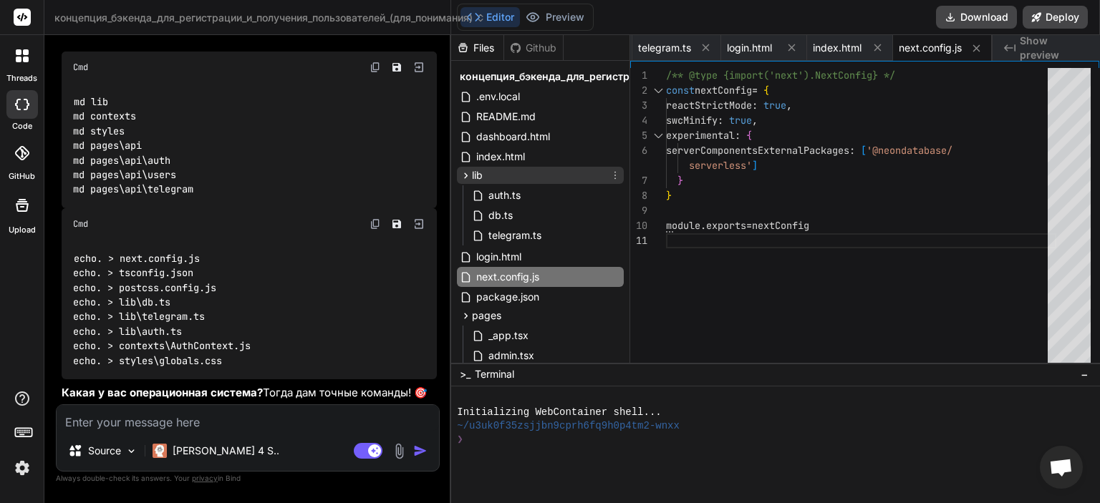
click at [526, 183] on div "lib" at bounding box center [540, 175] width 167 height 17
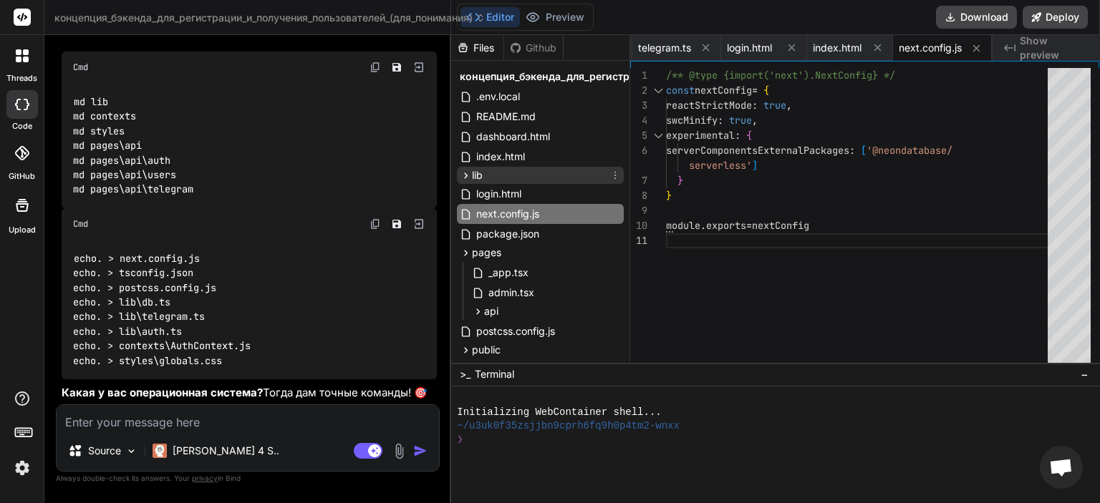
click at [526, 176] on div "lib" at bounding box center [540, 175] width 167 height 17
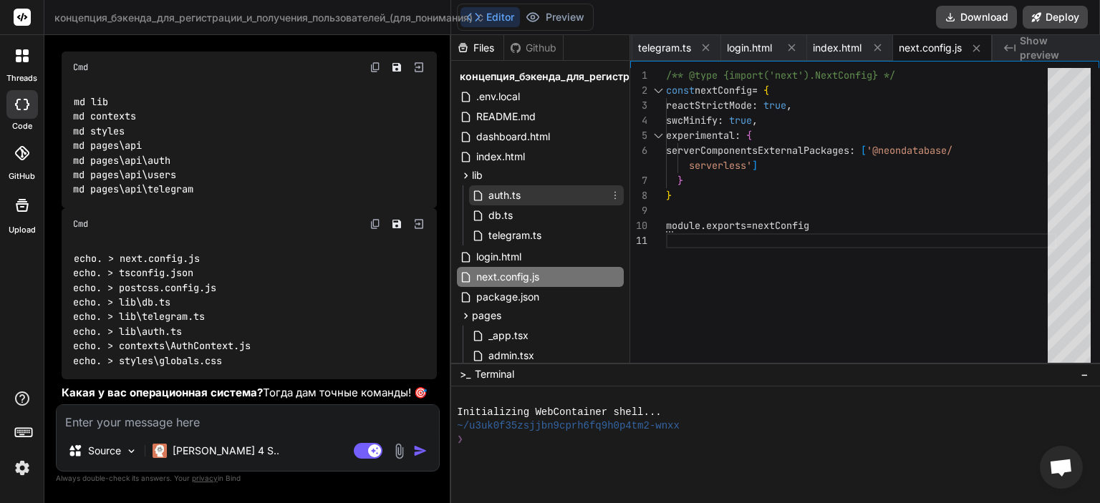
click at [528, 193] on div "auth.ts" at bounding box center [546, 195] width 155 height 20
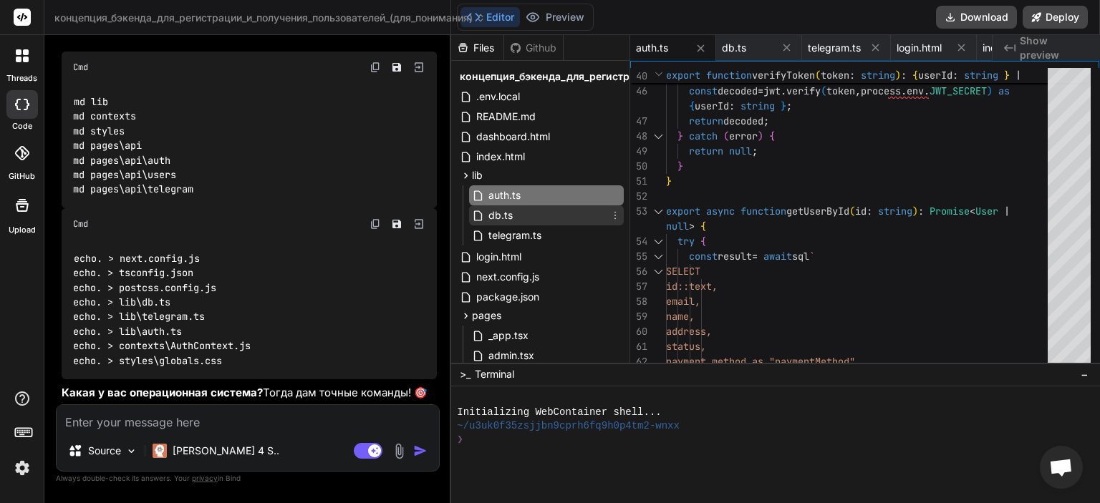
click at [528, 213] on div "db.ts" at bounding box center [546, 216] width 155 height 20
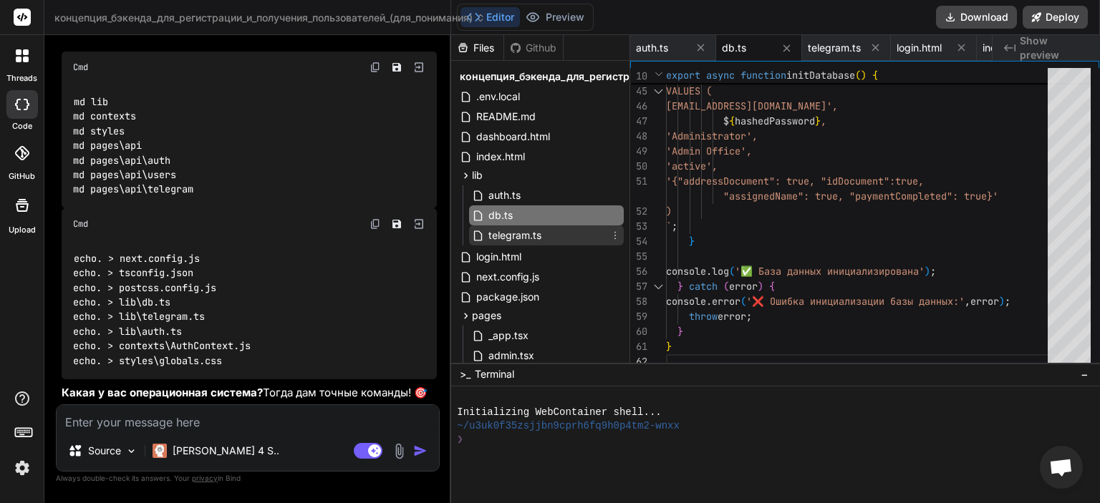
click at [531, 234] on span "telegram.ts" at bounding box center [515, 235] width 56 height 17
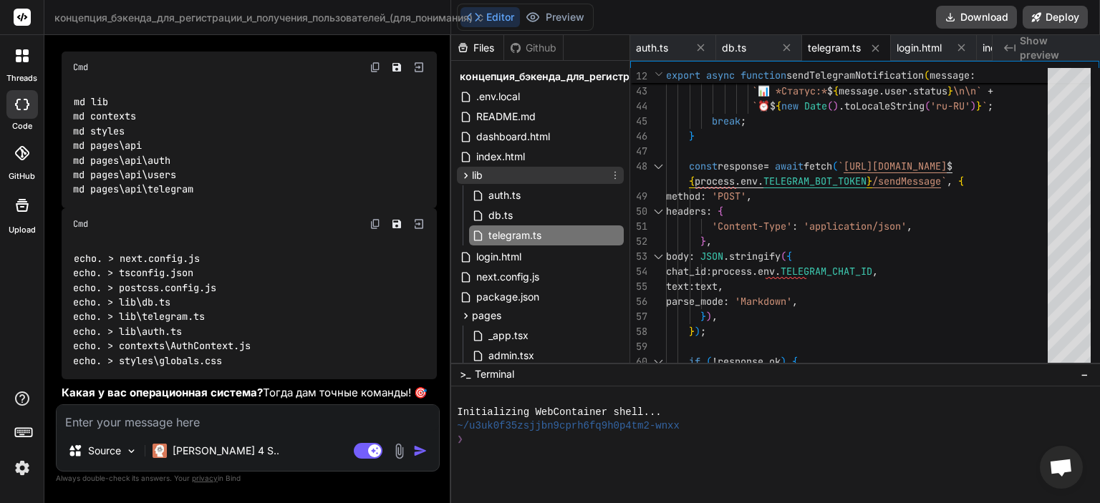
click at [486, 173] on div "lib" at bounding box center [540, 175] width 167 height 17
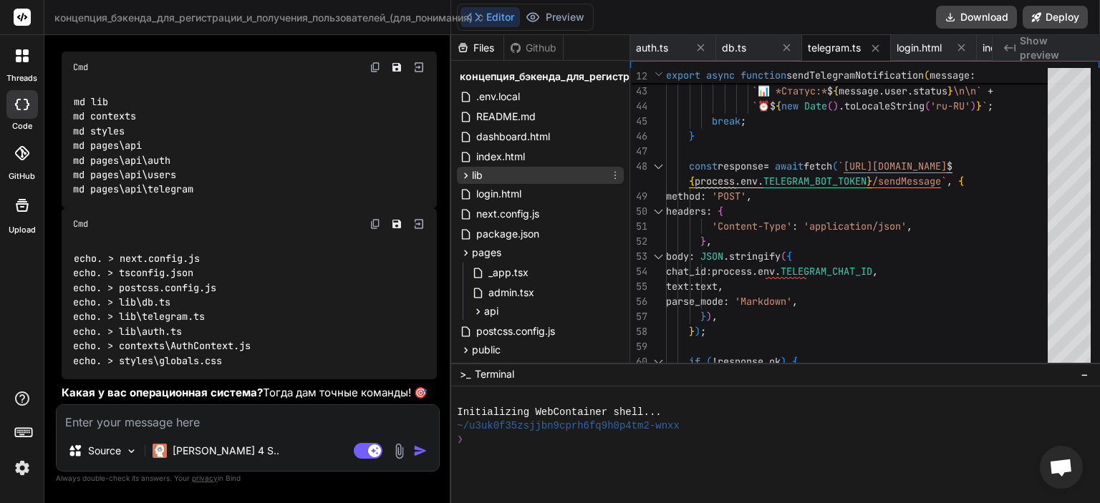
scroll to position [86, 0]
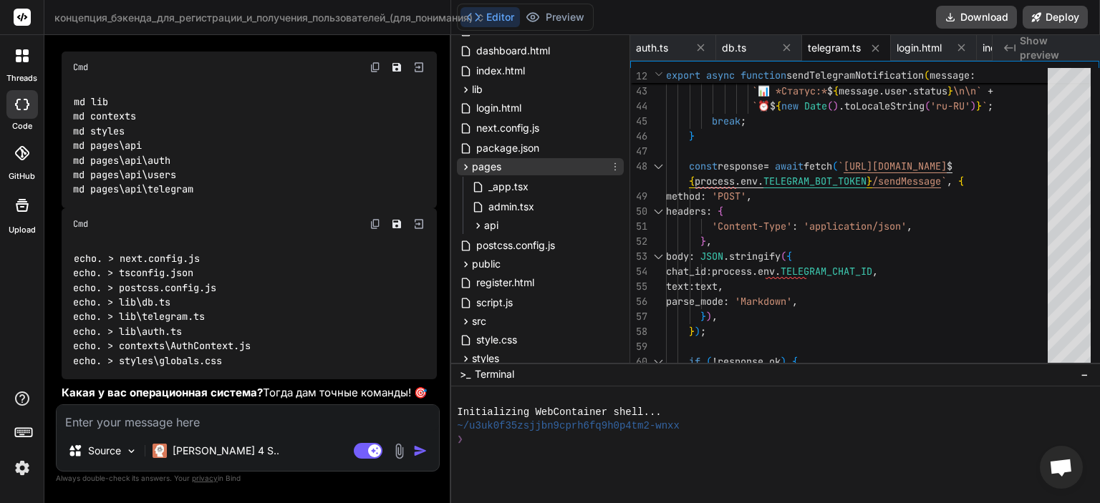
click at [507, 165] on div "pages" at bounding box center [540, 166] width 167 height 17
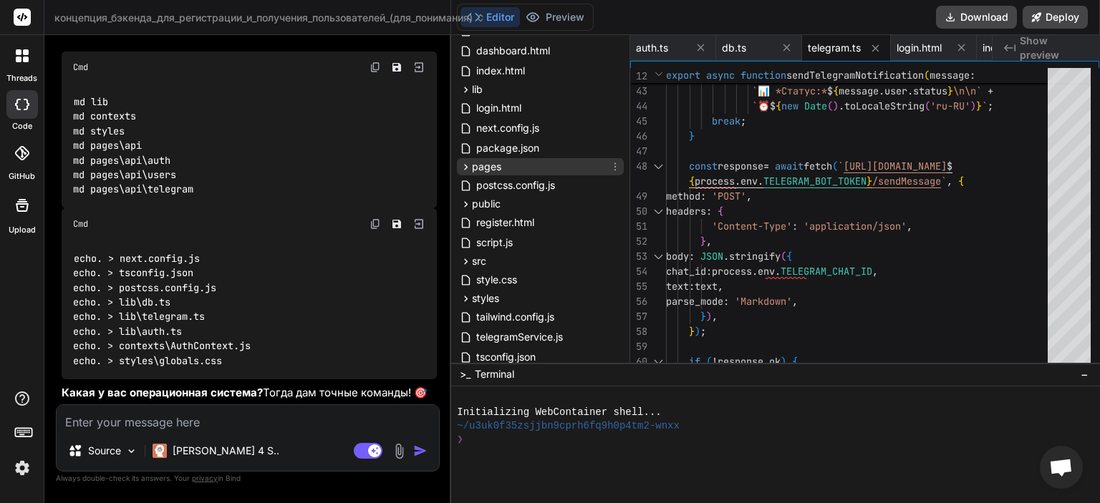
click at [507, 165] on div "pages" at bounding box center [540, 166] width 167 height 17
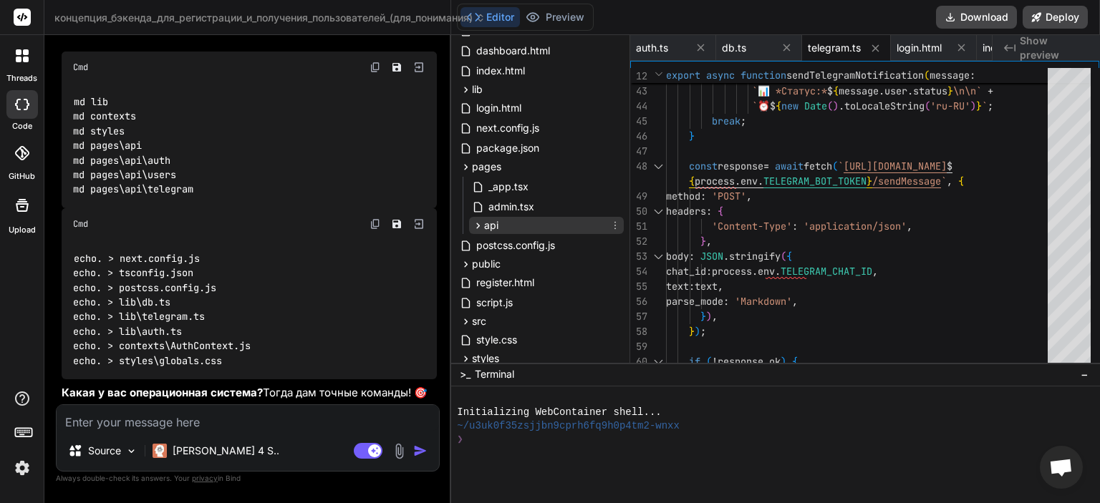
click at [516, 229] on div "api" at bounding box center [546, 225] width 155 height 17
click at [514, 221] on div "api" at bounding box center [546, 225] width 155 height 17
click at [518, 244] on div "auth" at bounding box center [552, 244] width 142 height 17
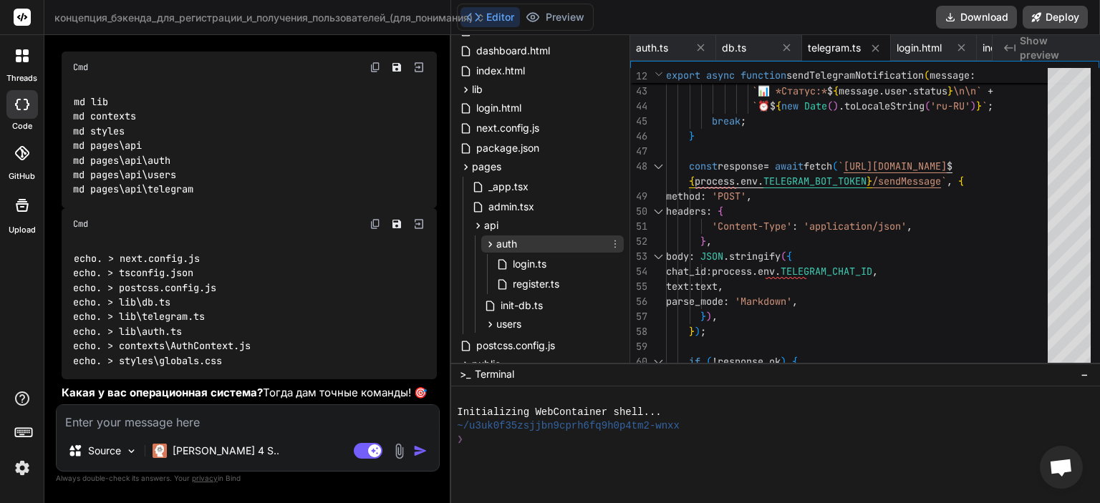
click at [518, 244] on div "auth" at bounding box center [552, 244] width 142 height 17
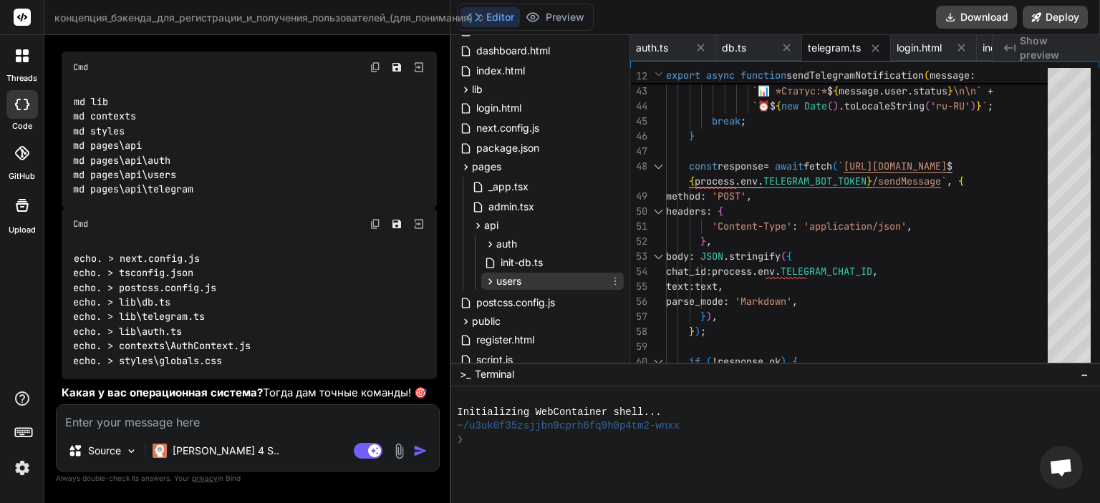
click at [521, 276] on span "users" at bounding box center [508, 281] width 25 height 14
click at [496, 171] on span "pages" at bounding box center [486, 167] width 29 height 14
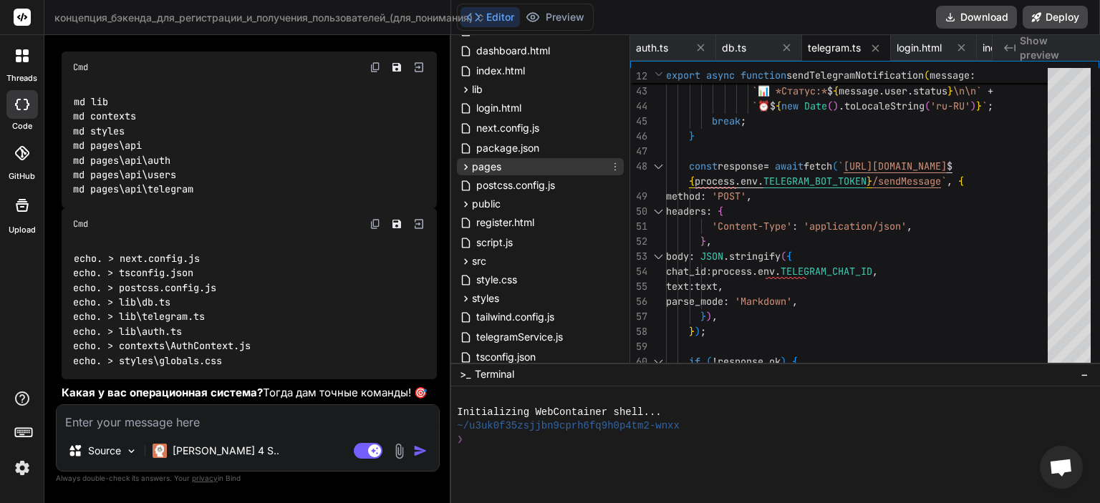
click at [496, 171] on span "pages" at bounding box center [486, 167] width 29 height 14
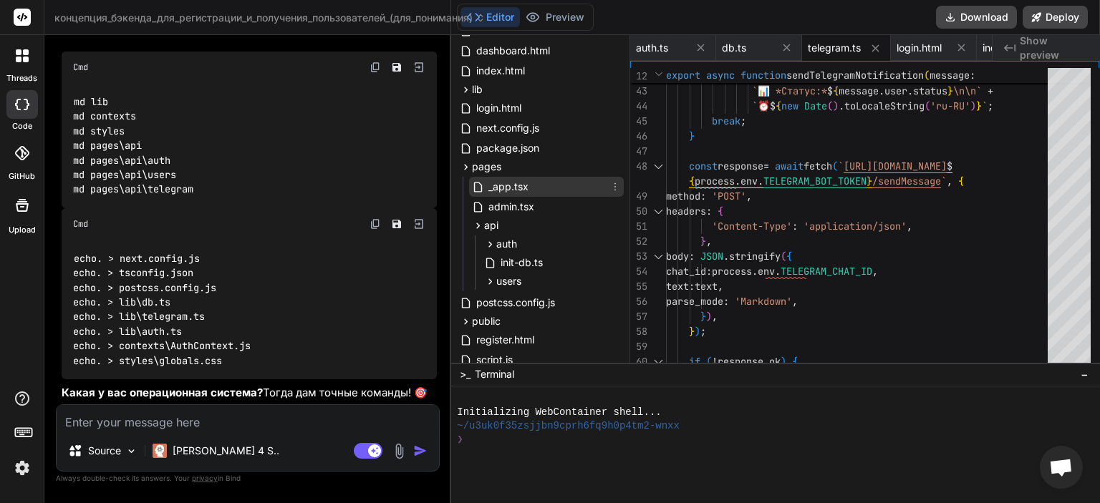
click at [518, 183] on span "_app.tsx" at bounding box center [508, 186] width 43 height 17
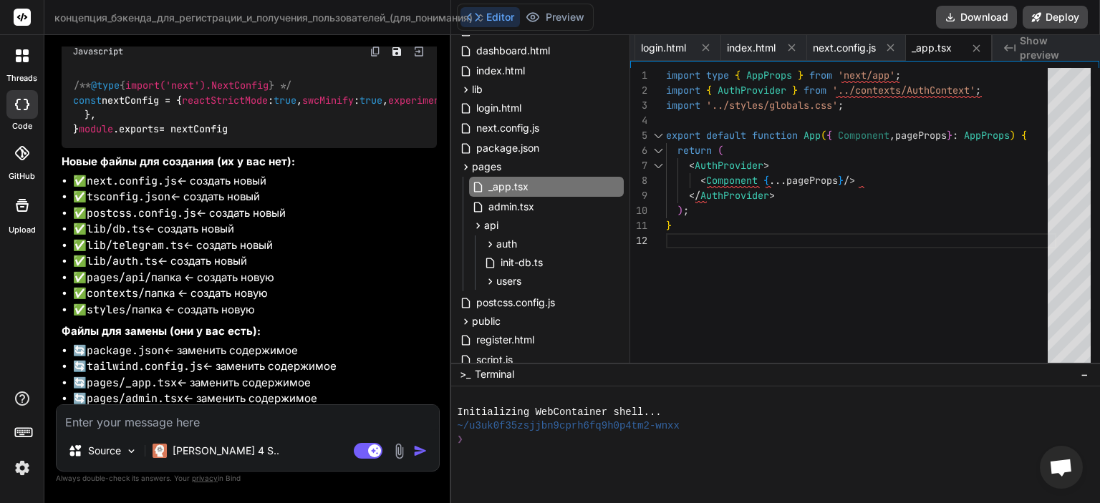
scroll to position [1441, 0]
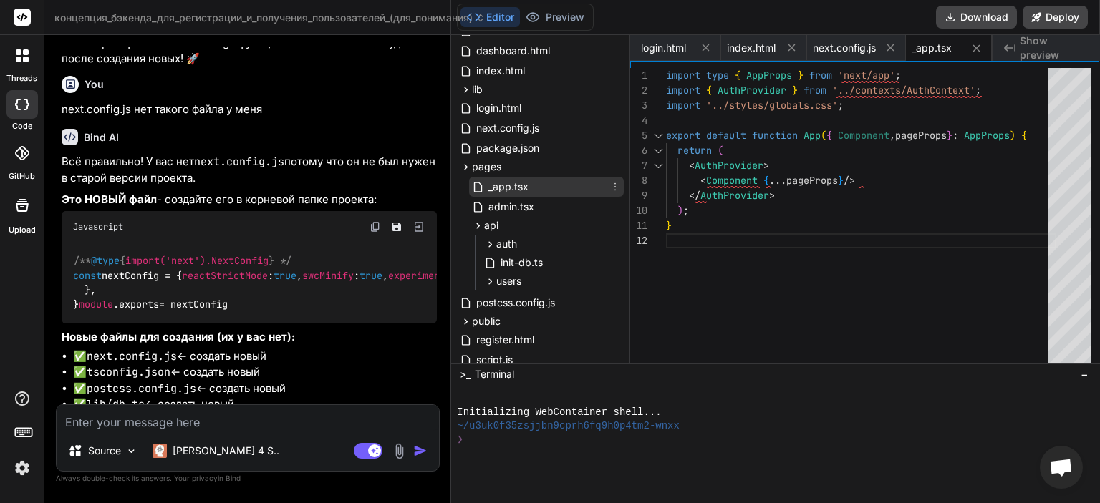
click at [612, 193] on div "_app.tsx" at bounding box center [546, 187] width 155 height 20
click at [610, 185] on icon at bounding box center [614, 186] width 11 height 11
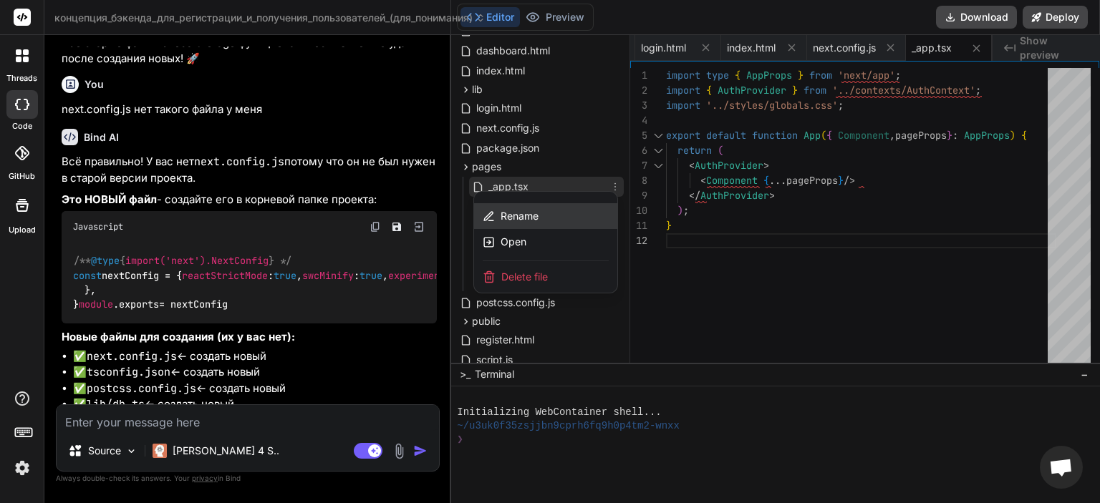
click at [558, 213] on div "Rename" at bounding box center [545, 216] width 143 height 26
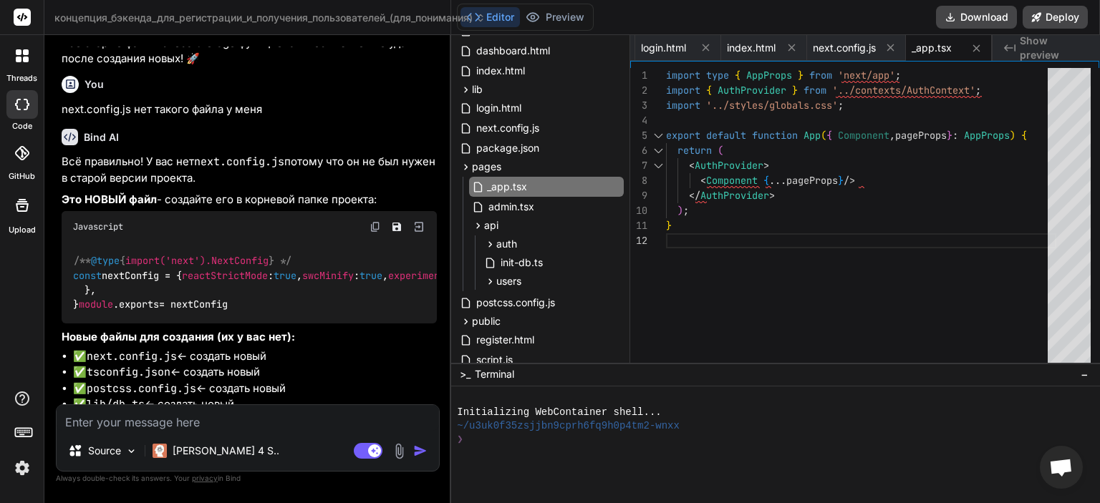
click at [542, 183] on input "_app.tsx" at bounding box center [565, 186] width 157 height 17
click at [952, 165] on div "import type { AppProps } from 'next/app' ; import { AuthProvider } from '../con…" at bounding box center [861, 218] width 390 height 301
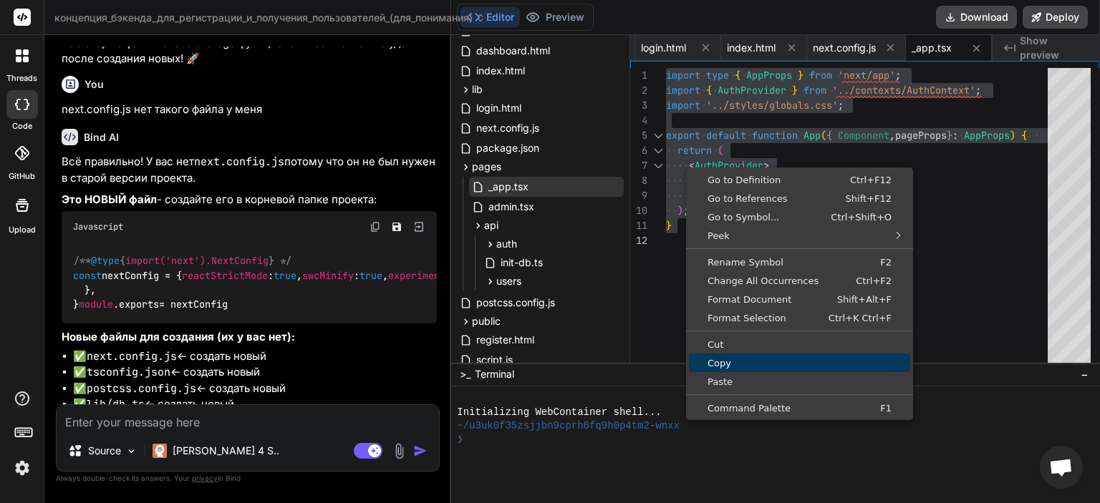
drag, startPoint x: 764, startPoint y: 365, endPoint x: 642, endPoint y: 419, distance: 133.7
click at [763, 365] on span "Copy" at bounding box center [799, 363] width 221 height 9
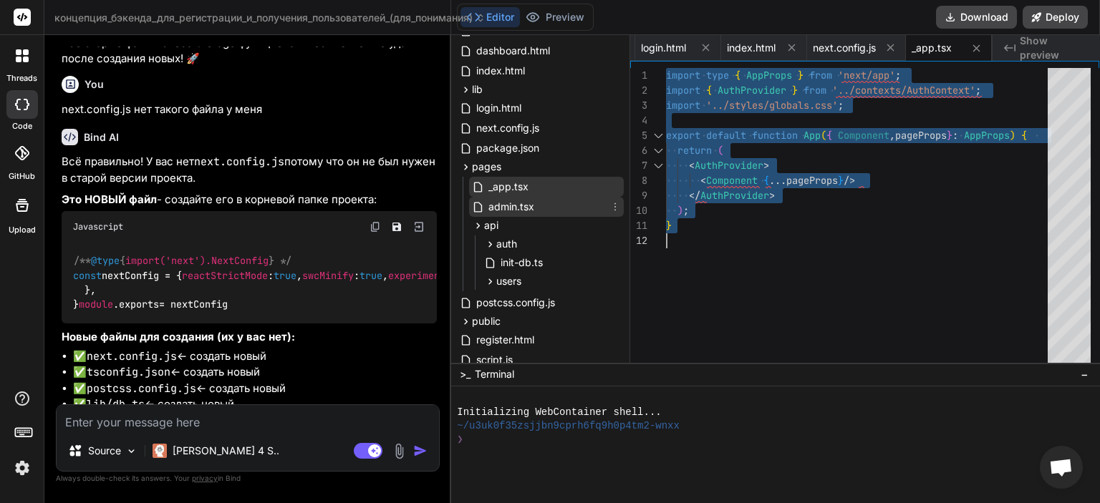
click at [536, 205] on div "admin.tsx" at bounding box center [546, 207] width 155 height 20
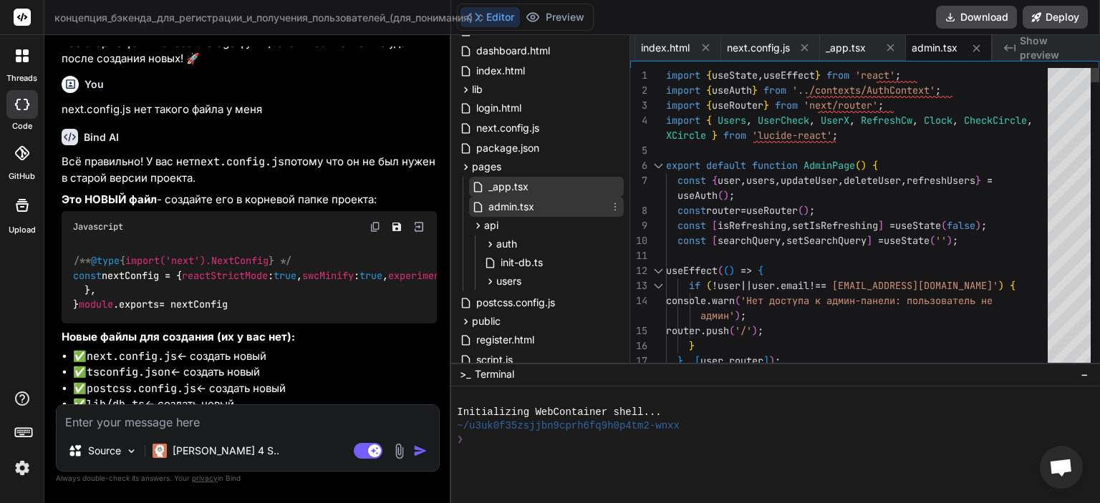
click at [613, 203] on icon at bounding box center [614, 206] width 11 height 11
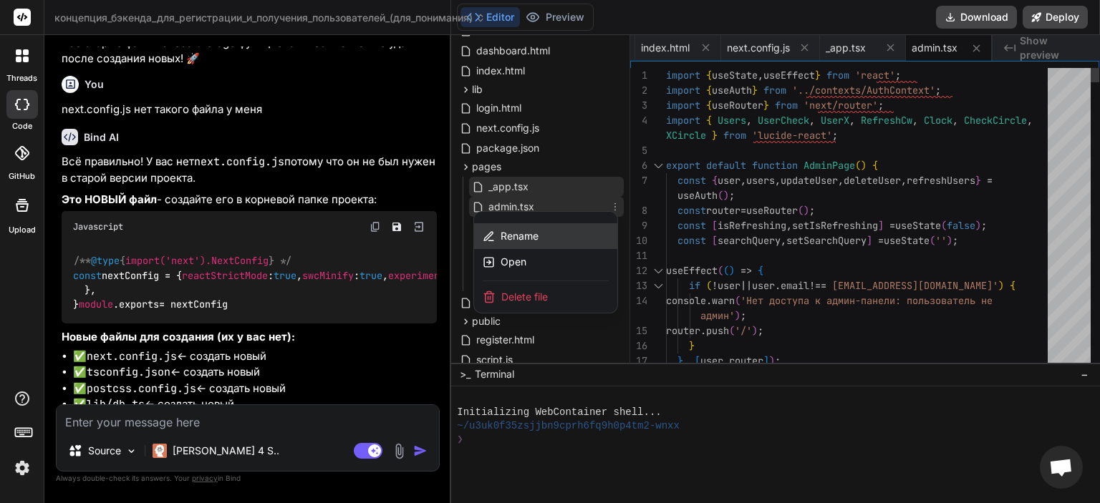
click at [571, 234] on div "Rename" at bounding box center [545, 236] width 143 height 26
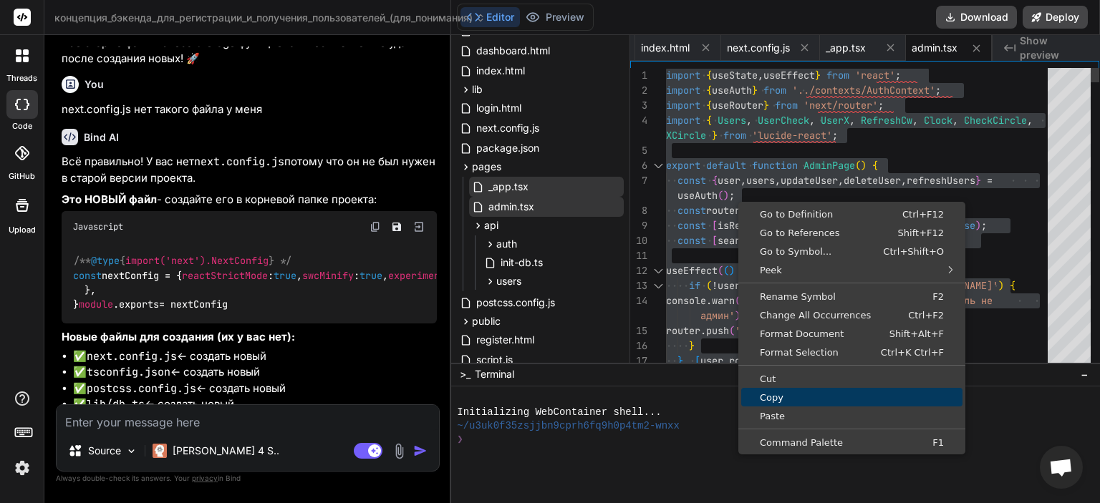
click at [764, 396] on span "Copy" at bounding box center [851, 397] width 221 height 9
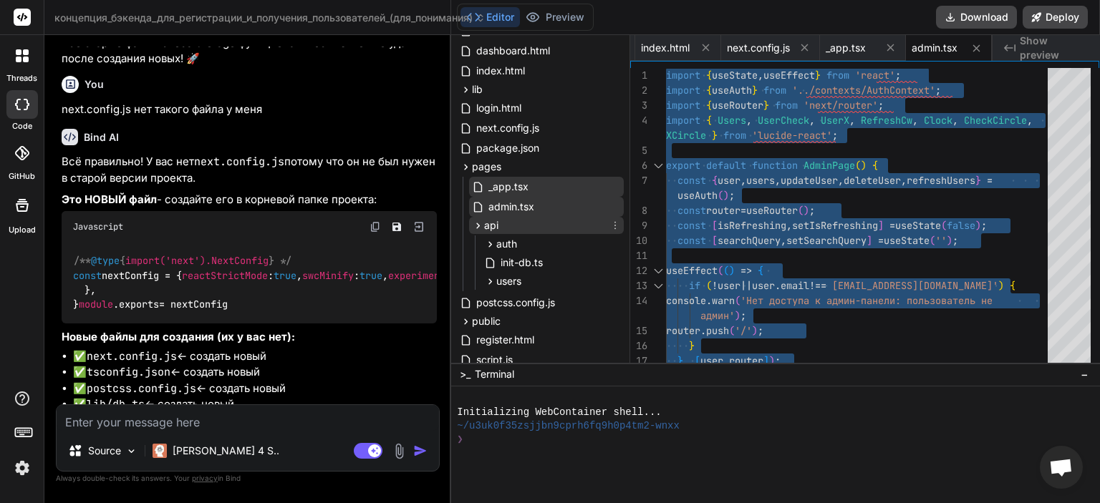
click at [552, 222] on div "api" at bounding box center [546, 225] width 155 height 17
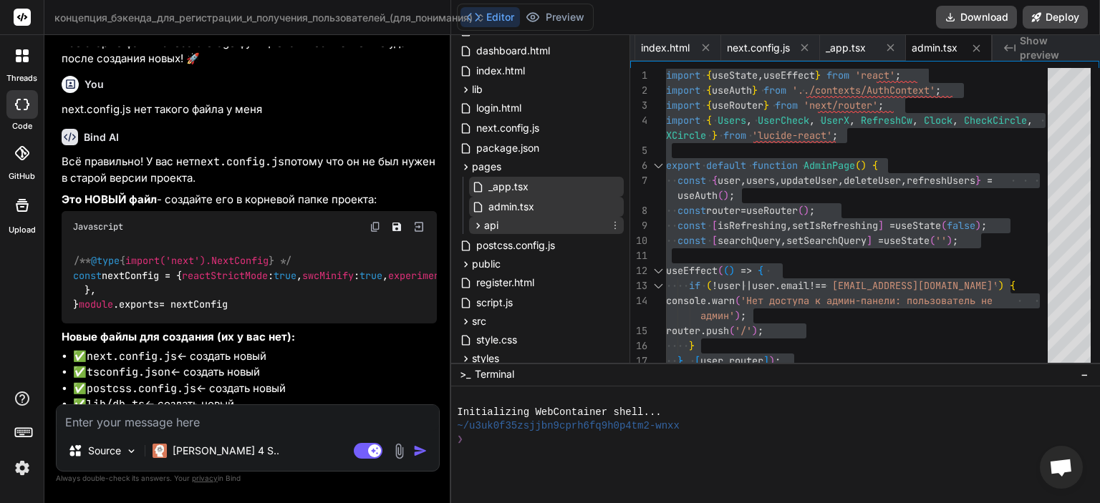
click at [552, 222] on div "api" at bounding box center [546, 225] width 155 height 17
click at [537, 248] on div "auth" at bounding box center [552, 244] width 142 height 17
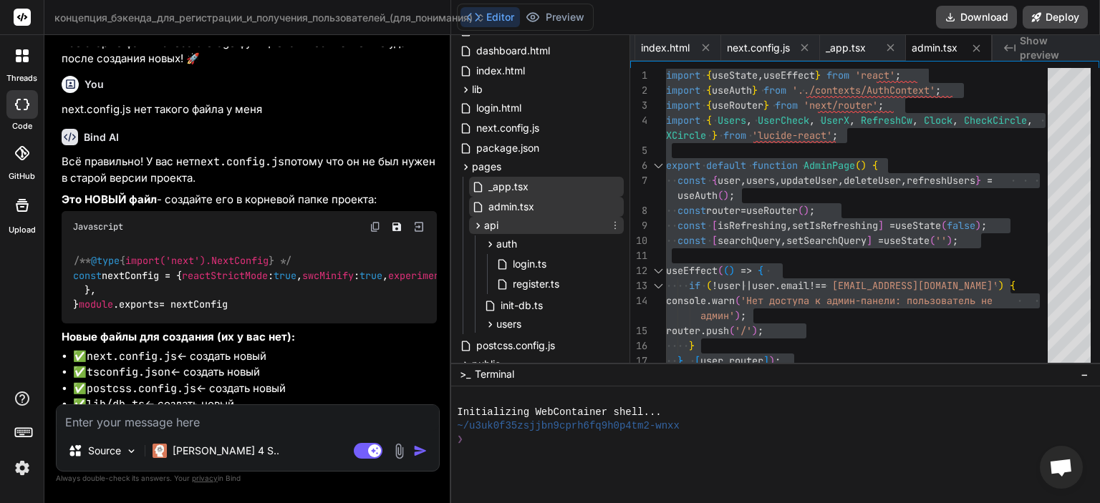
click at [516, 226] on div "api" at bounding box center [546, 225] width 155 height 17
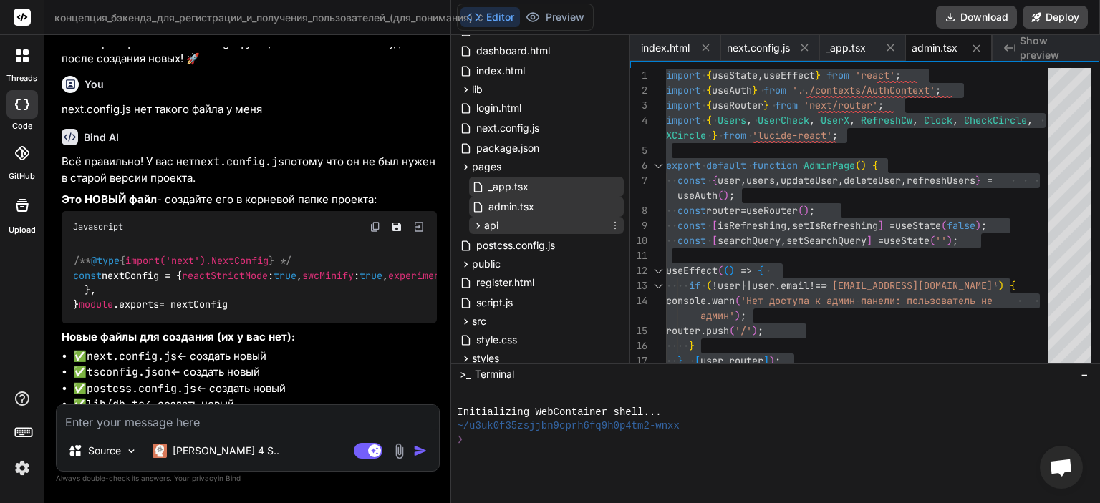
click at [516, 226] on div "api" at bounding box center [546, 225] width 155 height 17
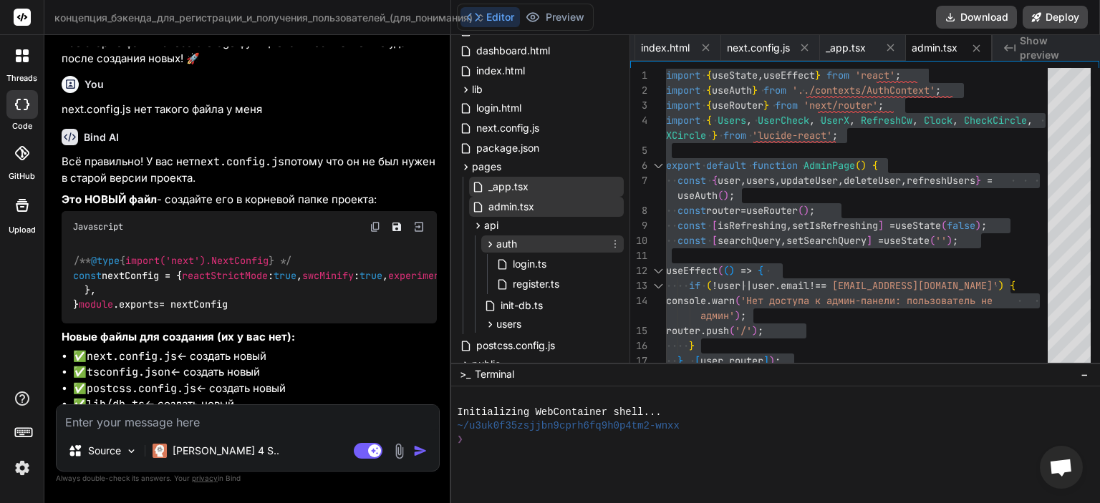
click at [523, 241] on div "auth" at bounding box center [552, 244] width 142 height 17
click at [520, 231] on div "api" at bounding box center [546, 225] width 155 height 17
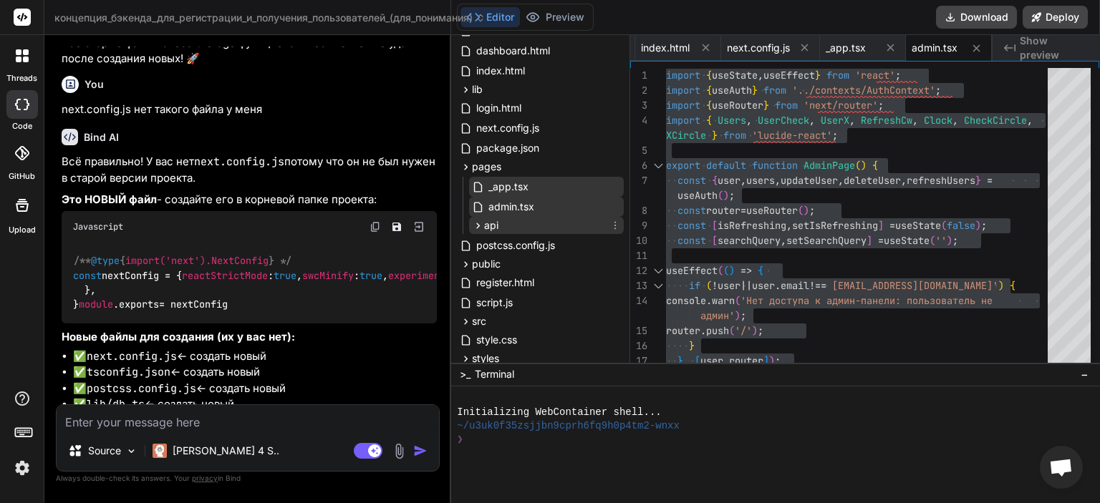
click at [520, 231] on div "api" at bounding box center [546, 225] width 155 height 17
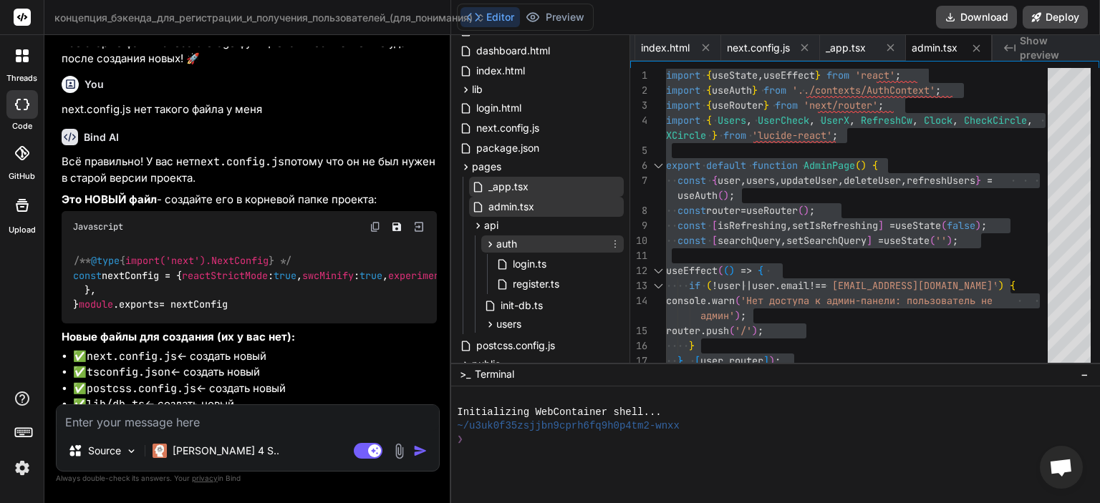
click at [529, 247] on div "auth" at bounding box center [552, 244] width 142 height 17
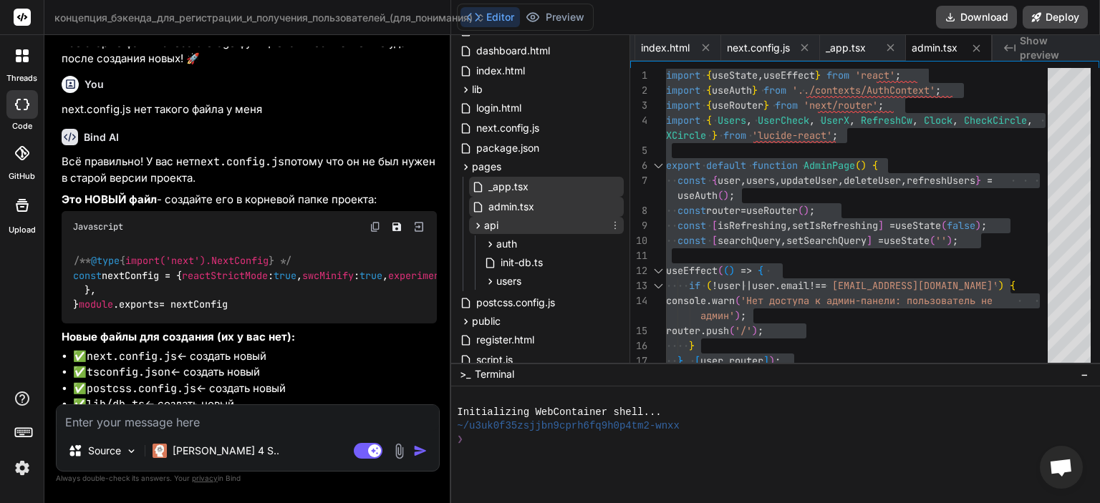
click at [519, 228] on div "api" at bounding box center [546, 225] width 155 height 17
click at [539, 238] on div "auth" at bounding box center [552, 244] width 142 height 17
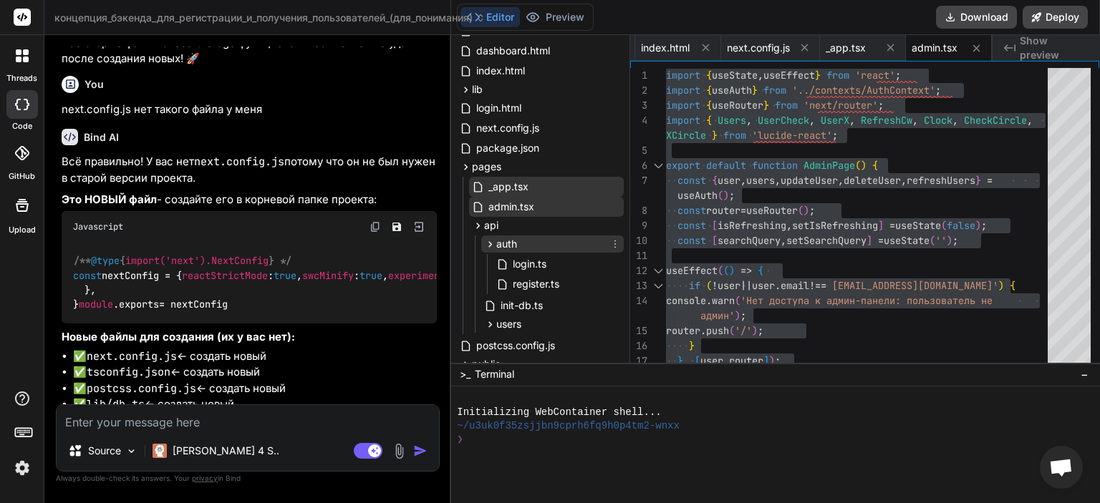
click at [539, 238] on div "auth" at bounding box center [552, 244] width 142 height 17
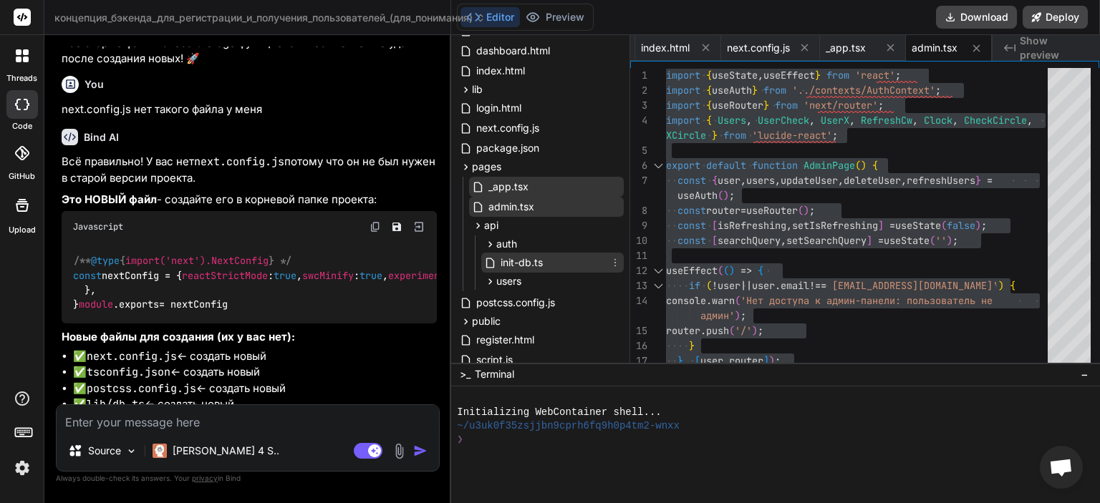
click at [559, 266] on div "init-db.ts" at bounding box center [552, 263] width 142 height 20
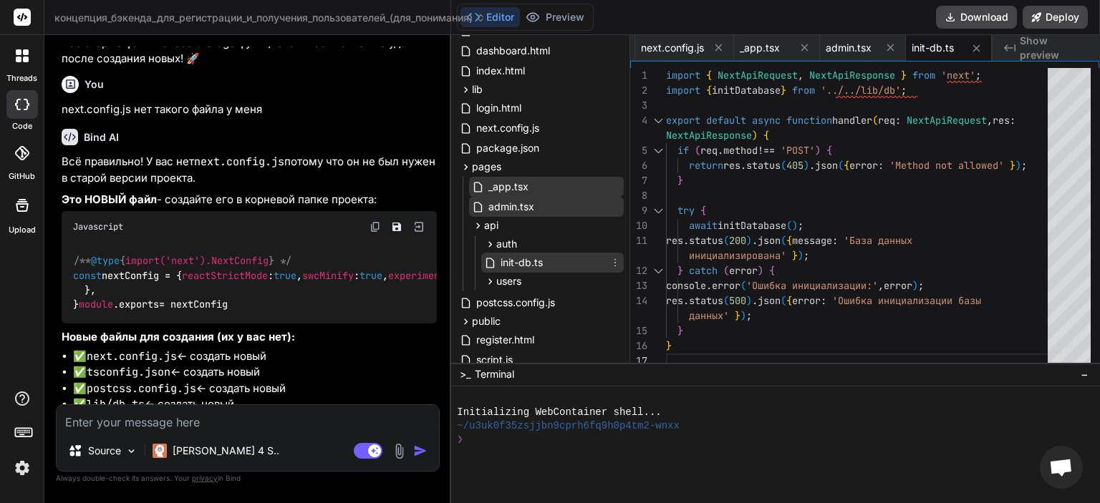
drag, startPoint x: 559, startPoint y: 266, endPoint x: 540, endPoint y: 265, distance: 18.7
click at [540, 265] on span "init-db.ts" at bounding box center [521, 262] width 45 height 17
click at [610, 263] on icon at bounding box center [614, 262] width 11 height 11
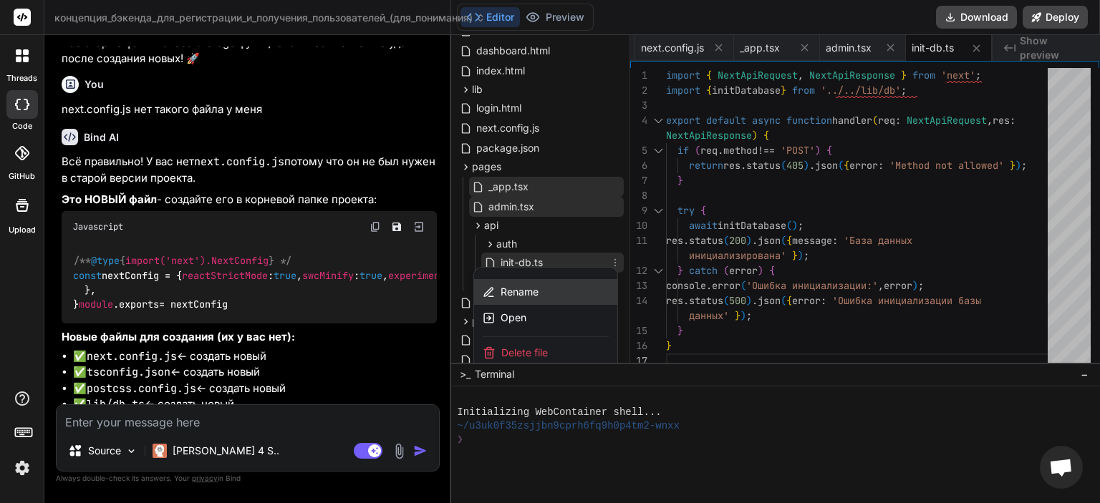
click at [568, 291] on div "Rename" at bounding box center [545, 292] width 143 height 26
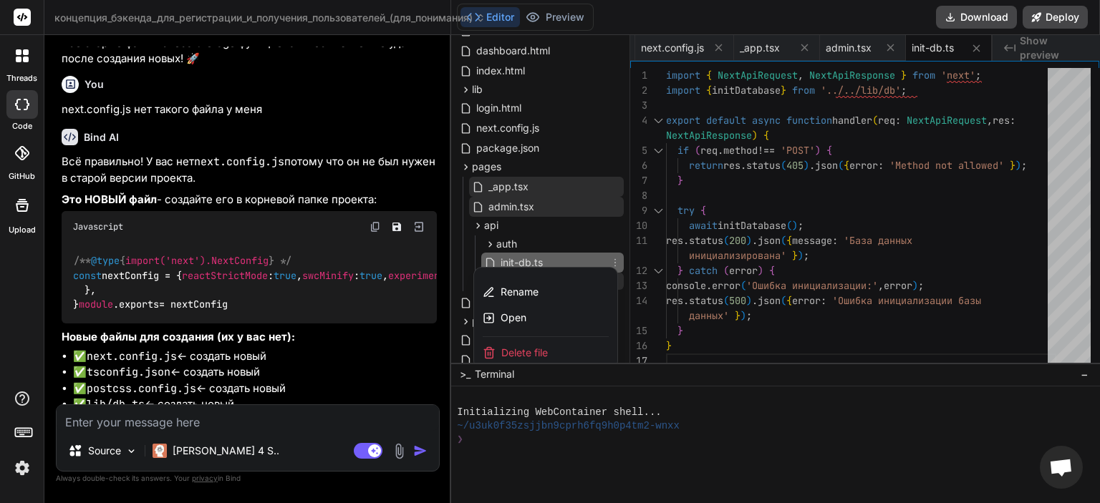
scroll to position [86, 9]
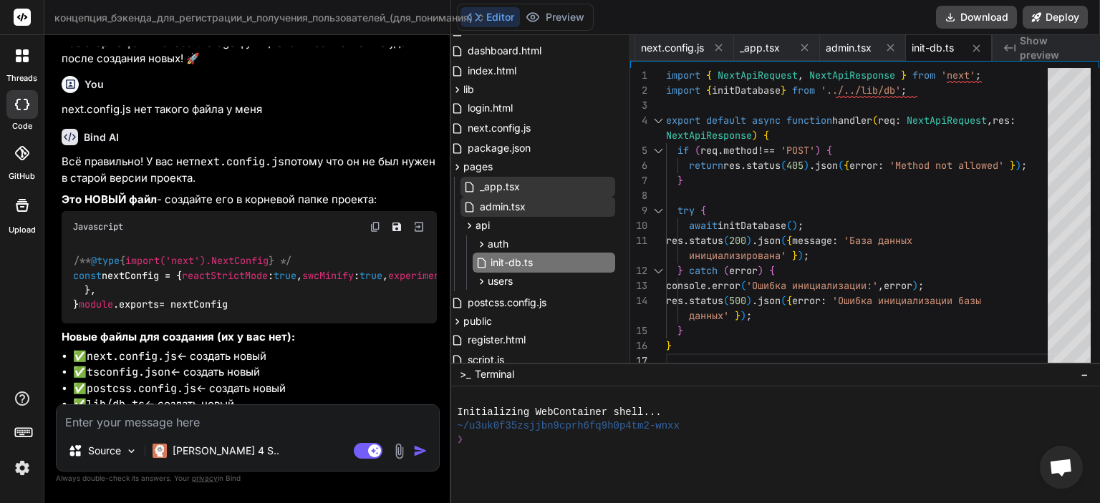
click at [569, 265] on input "init-db.ts" at bounding box center [568, 262] width 157 height 17
click at [568, 265] on input "init-db.ts" at bounding box center [568, 262] width 157 height 17
click at [750, 200] on div "import { NextApiRequest , NextApiResponse } from 'next' ; import { initDatabase…" at bounding box center [861, 218] width 390 height 301
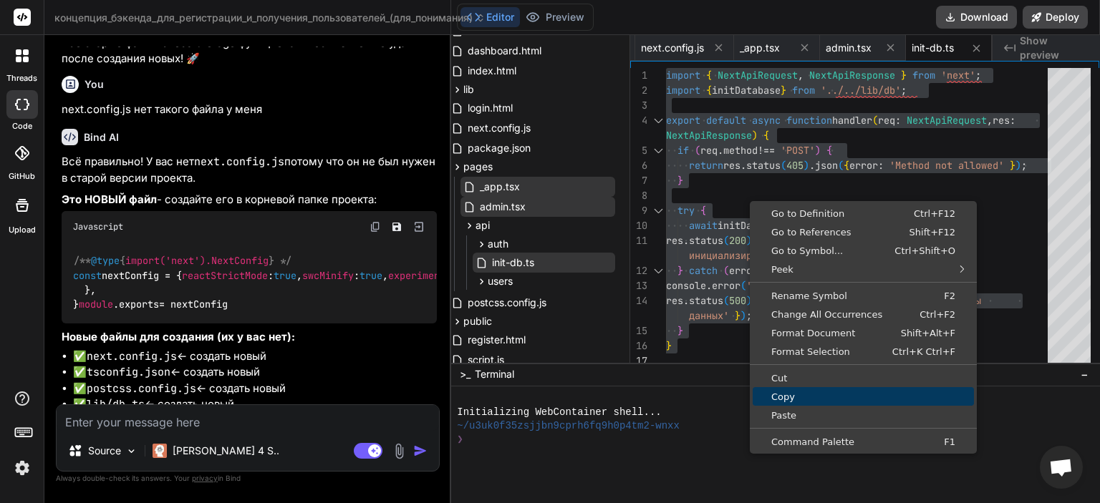
click at [791, 397] on span "Copy" at bounding box center [863, 396] width 221 height 9
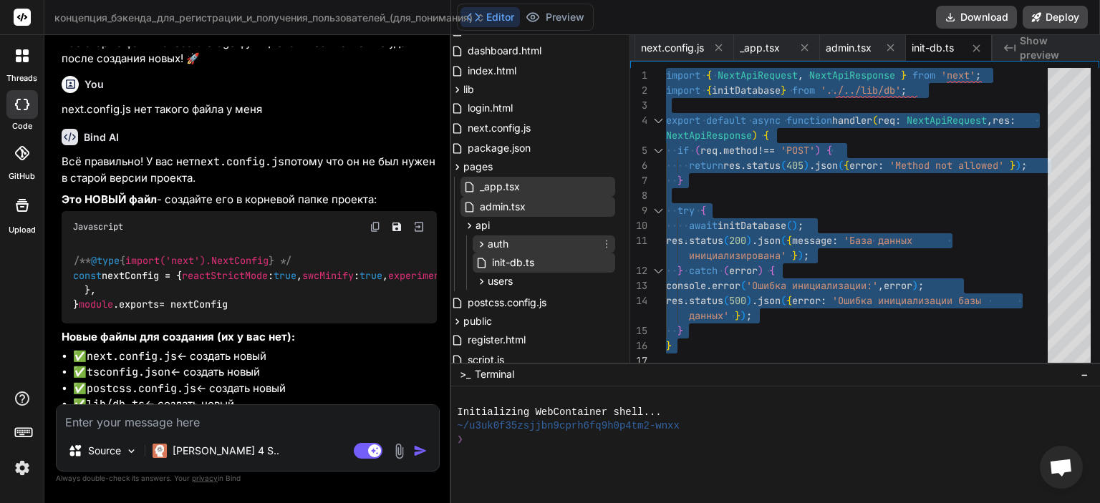
click at [509, 240] on div "auth" at bounding box center [544, 244] width 142 height 17
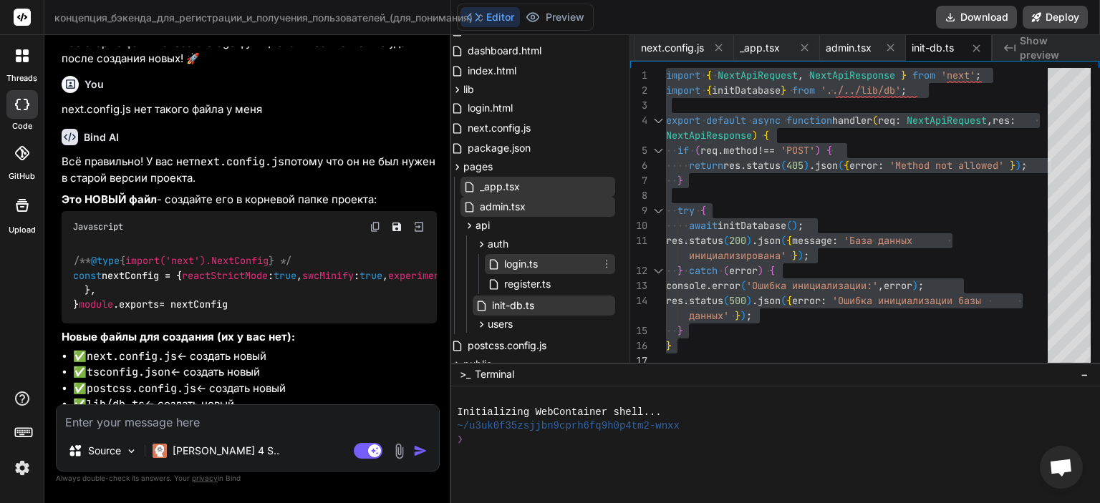
click at [525, 261] on span "login.ts" at bounding box center [521, 264] width 37 height 17
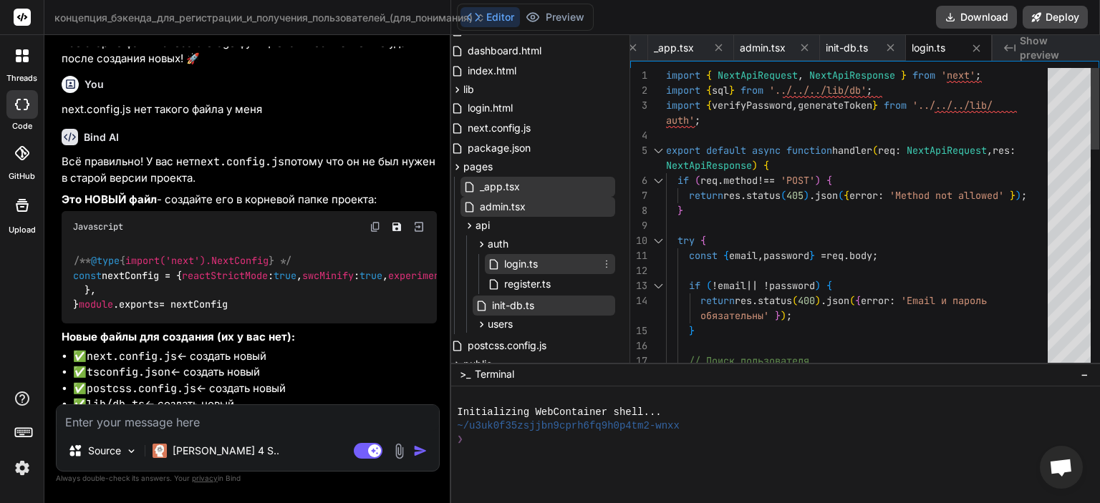
drag, startPoint x: 525, startPoint y: 261, endPoint x: 509, endPoint y: 266, distance: 16.3
click at [508, 266] on span "login.ts" at bounding box center [521, 264] width 37 height 17
click at [606, 264] on icon at bounding box center [606, 263] width 11 height 11
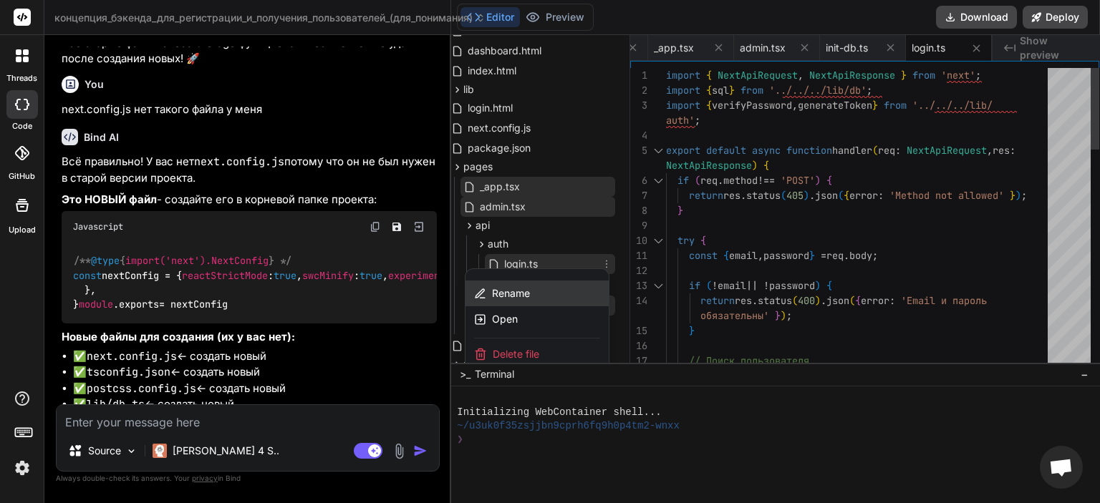
click at [518, 294] on span "Rename" at bounding box center [511, 293] width 38 height 14
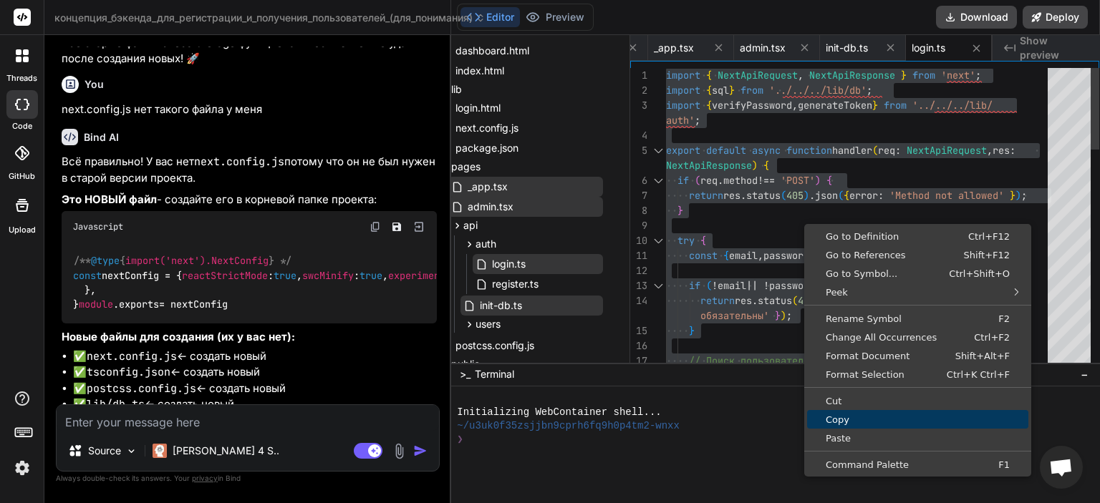
click at [832, 419] on span "Copy" at bounding box center [917, 419] width 221 height 9
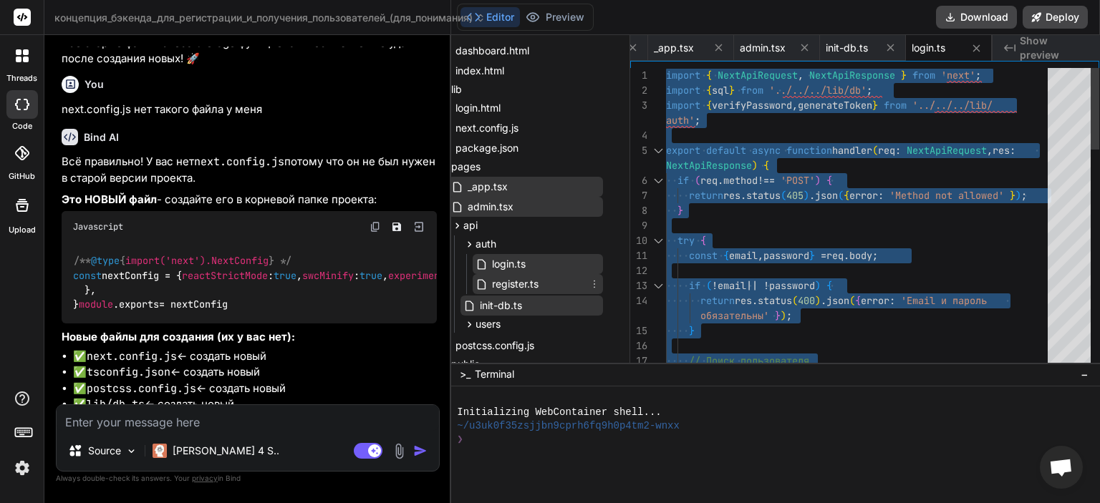
click at [528, 290] on span "register.ts" at bounding box center [514, 284] width 49 height 17
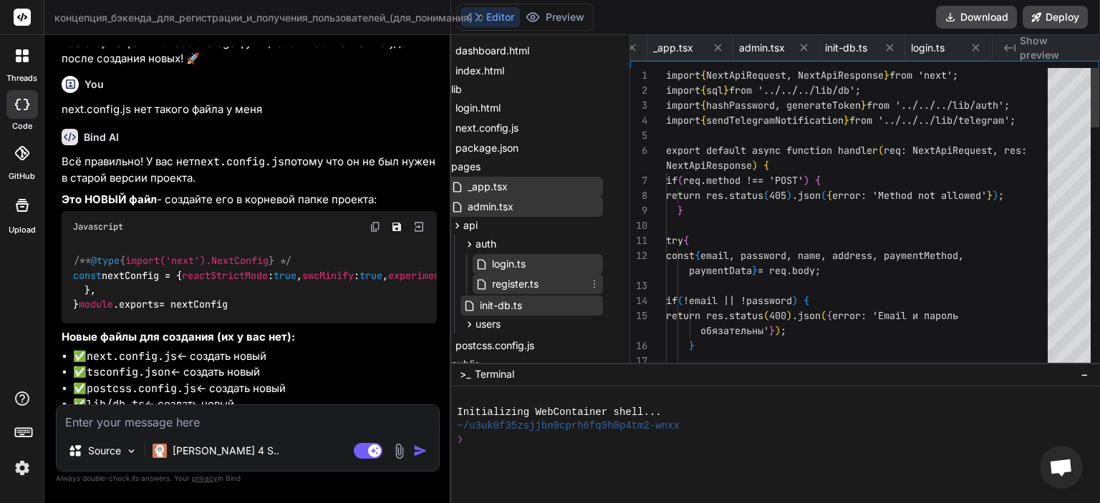
scroll to position [0, 700]
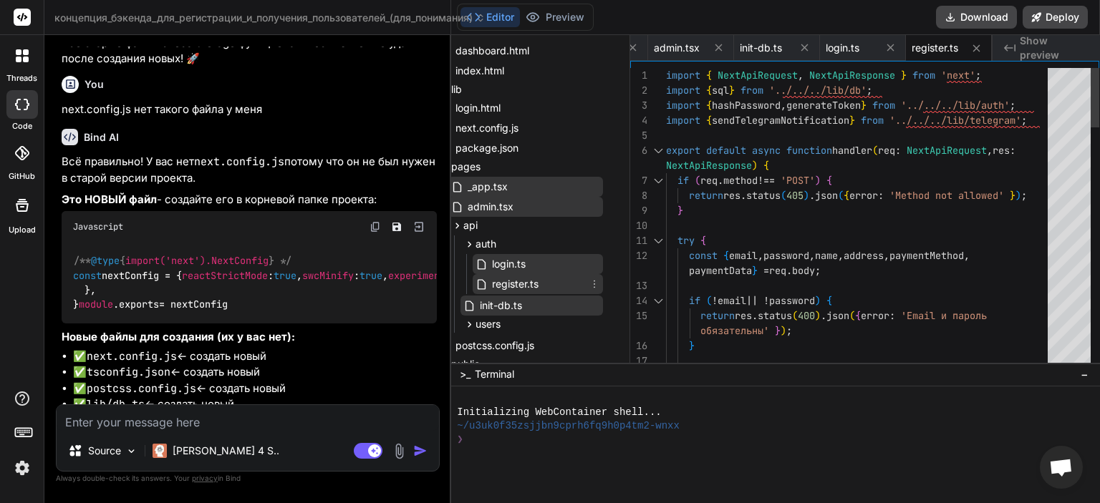
click at [589, 286] on icon at bounding box center [594, 284] width 11 height 11
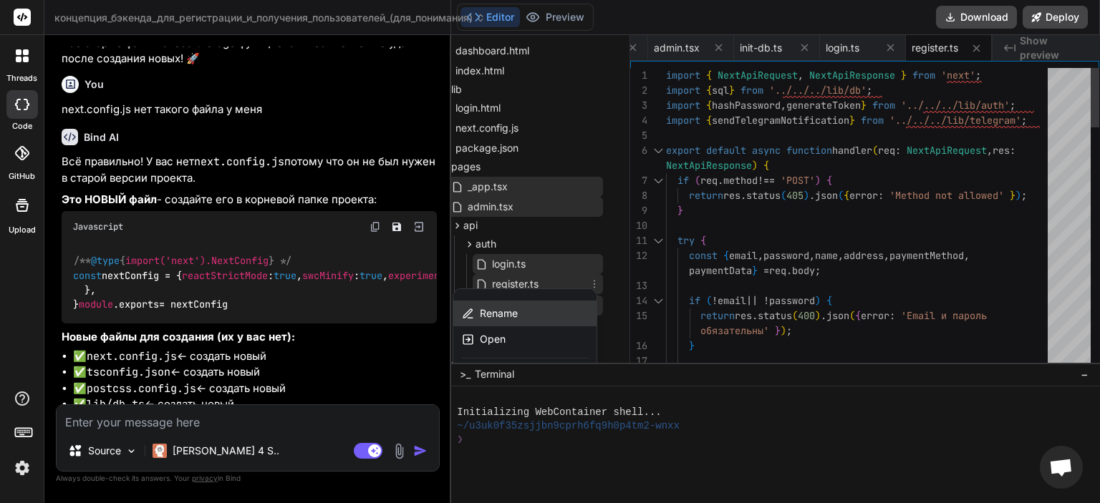
click at [532, 319] on div "Rename" at bounding box center [524, 314] width 143 height 26
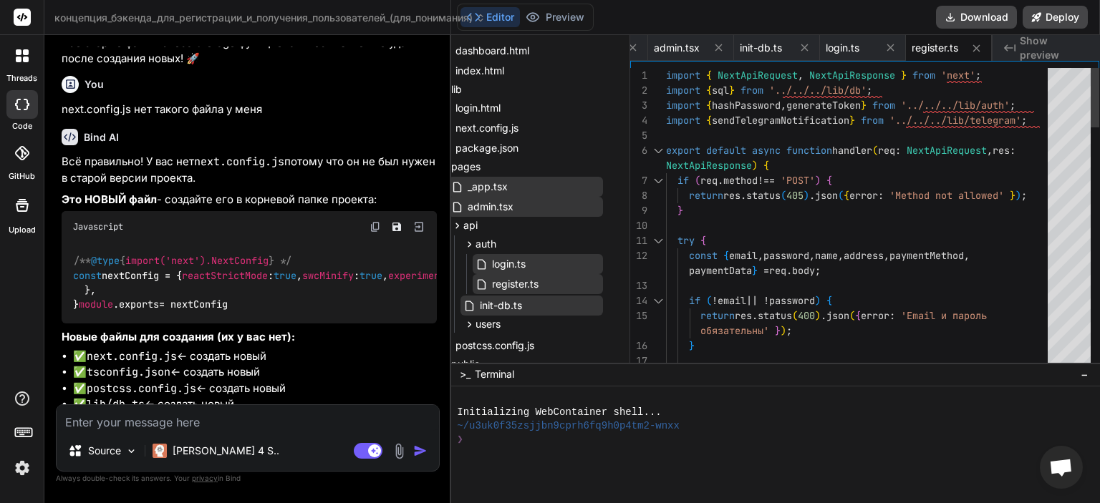
click at [832, 173] on span "if ( req . method !== 'POST' ) {" at bounding box center [749, 180] width 166 height 15
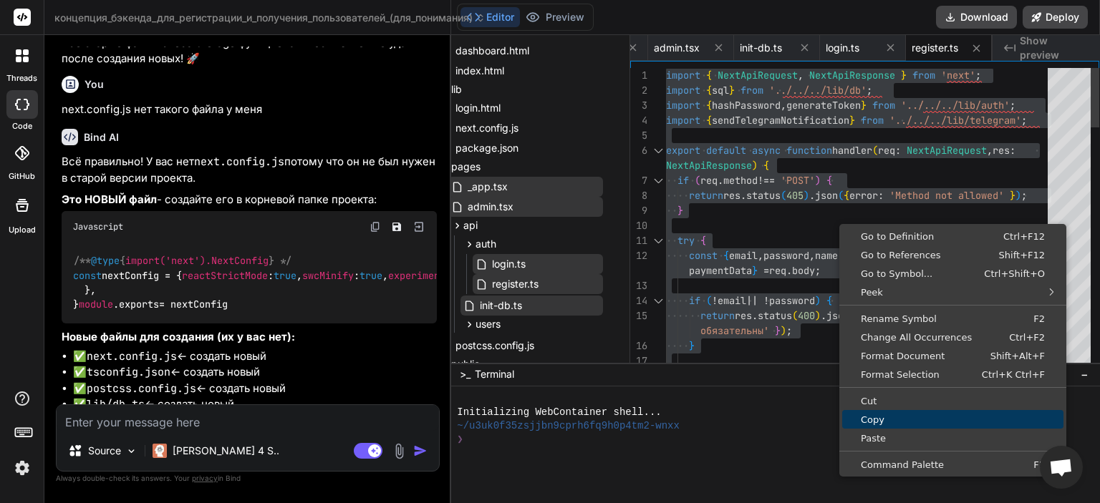
click at [887, 425] on link "Copy" at bounding box center [952, 419] width 221 height 19
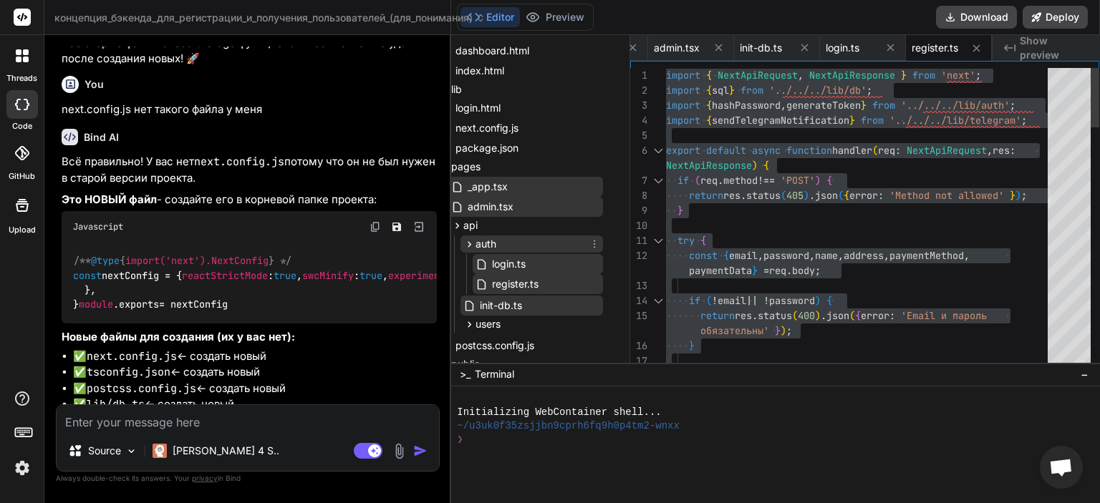
click at [513, 247] on div "auth" at bounding box center [531, 244] width 142 height 17
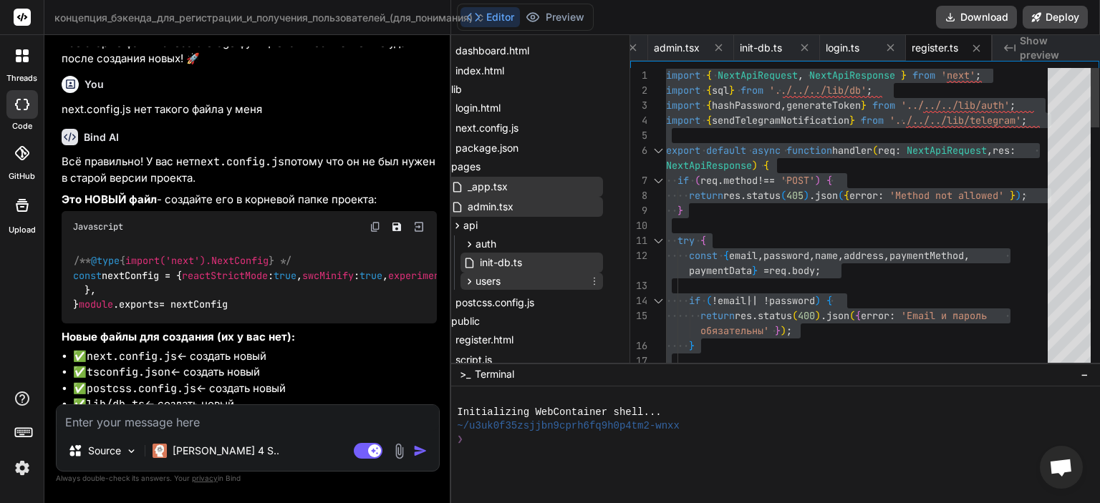
click at [507, 277] on div "users" at bounding box center [531, 281] width 142 height 17
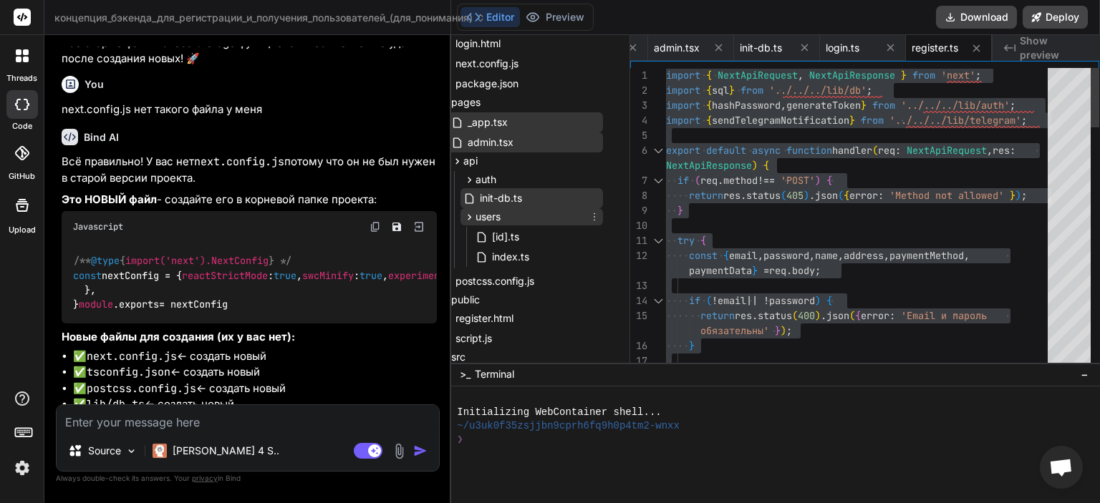
scroll to position [172, 21]
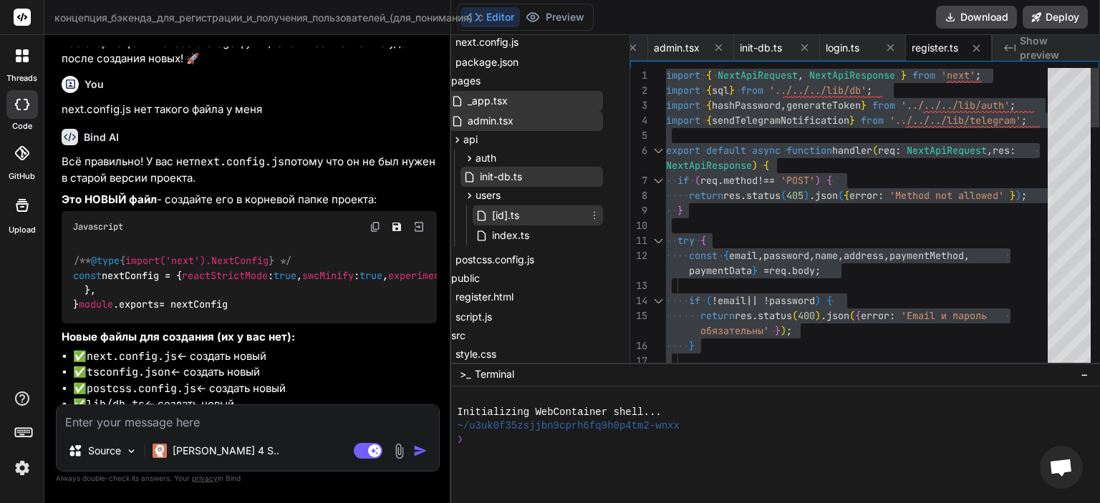
click at [559, 221] on div "[id].ts" at bounding box center [538, 216] width 130 height 20
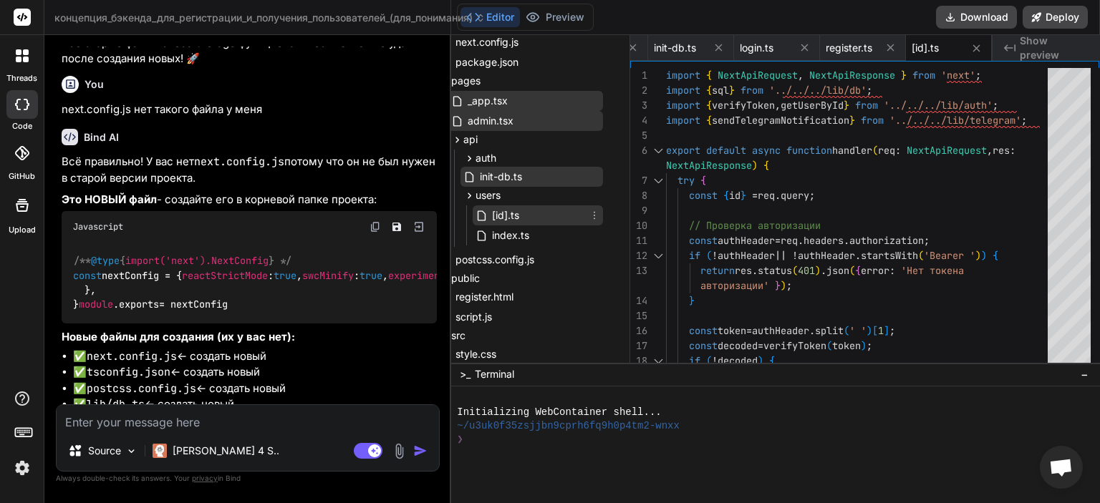
click at [591, 214] on icon at bounding box center [594, 215] width 11 height 11
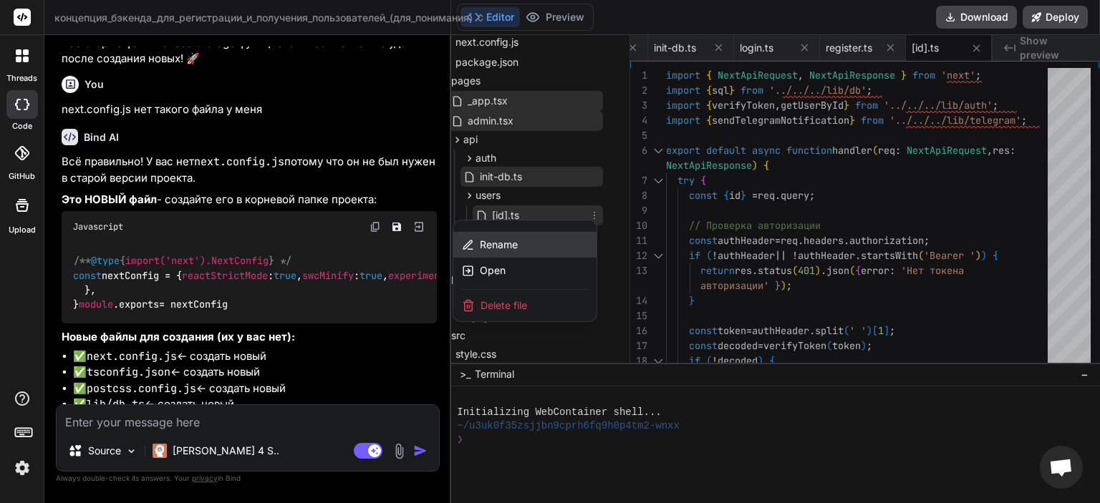
click at [527, 246] on div "Rename" at bounding box center [524, 245] width 143 height 26
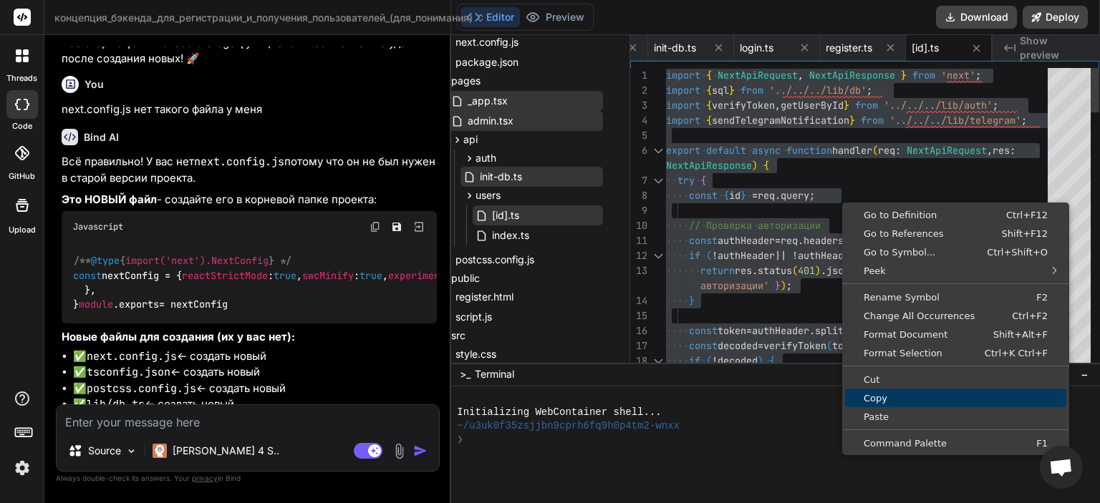
drag, startPoint x: 879, startPoint y: 399, endPoint x: 837, endPoint y: 399, distance: 41.5
click at [878, 399] on span "Copy" at bounding box center [955, 398] width 221 height 9
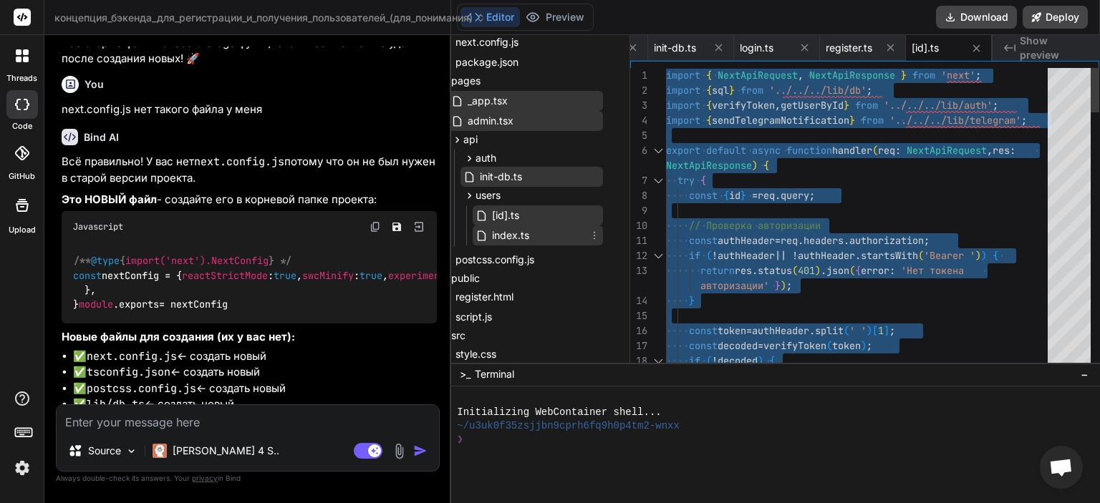
click at [501, 231] on span "index.ts" at bounding box center [510, 235] width 40 height 17
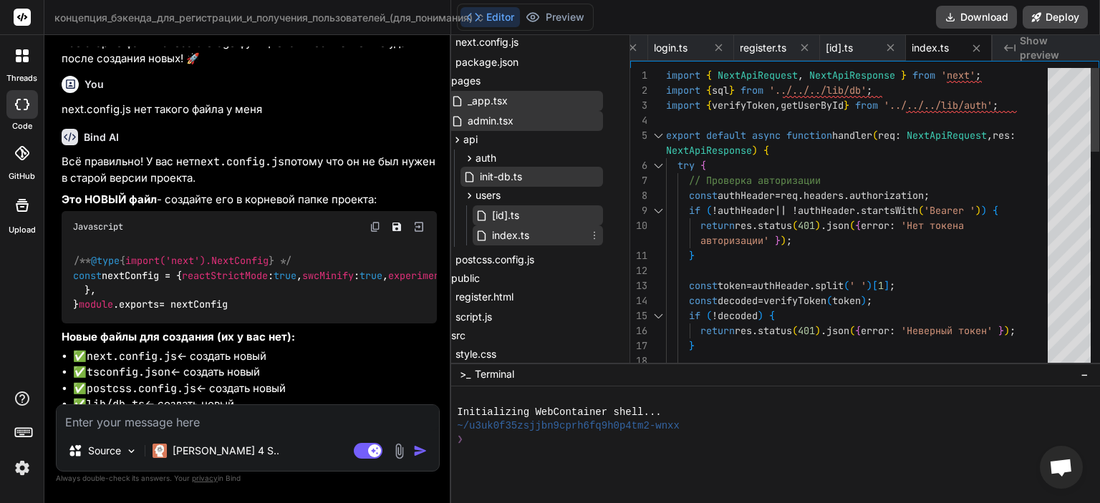
click at [594, 237] on icon at bounding box center [594, 235] width 11 height 11
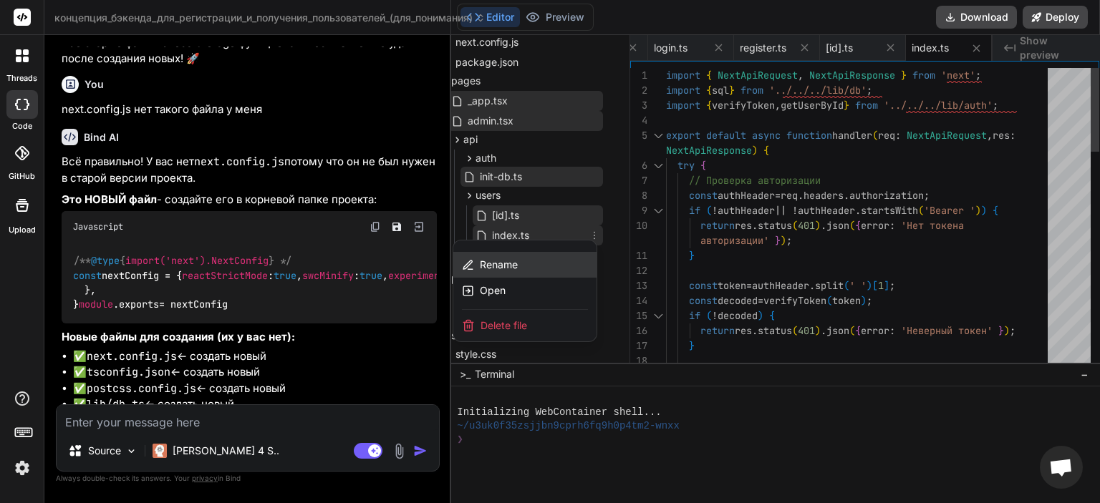
click at [526, 258] on div "Rename" at bounding box center [524, 265] width 143 height 26
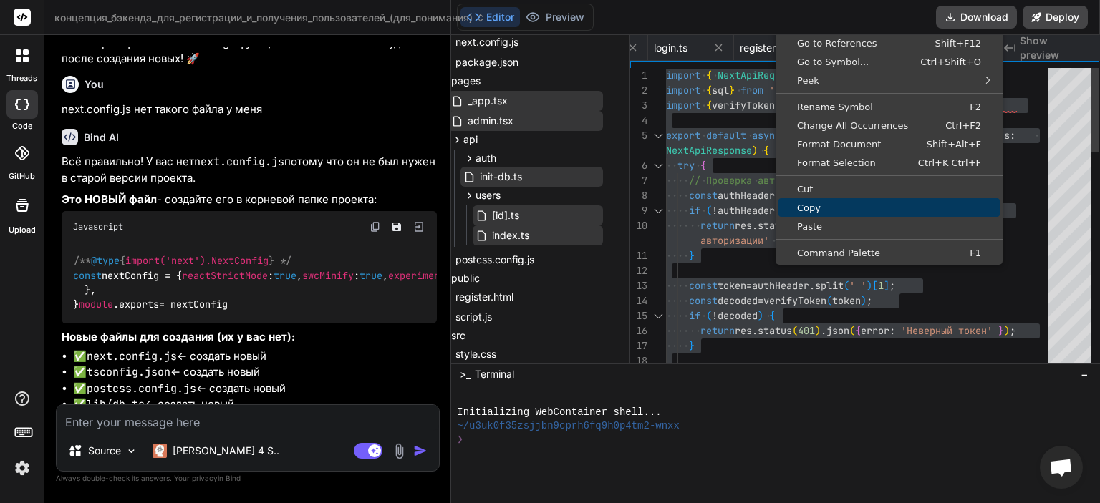
drag, startPoint x: 813, startPoint y: 206, endPoint x: 803, endPoint y: 221, distance: 17.5
click at [813, 207] on span "Copy" at bounding box center [888, 207] width 221 height 9
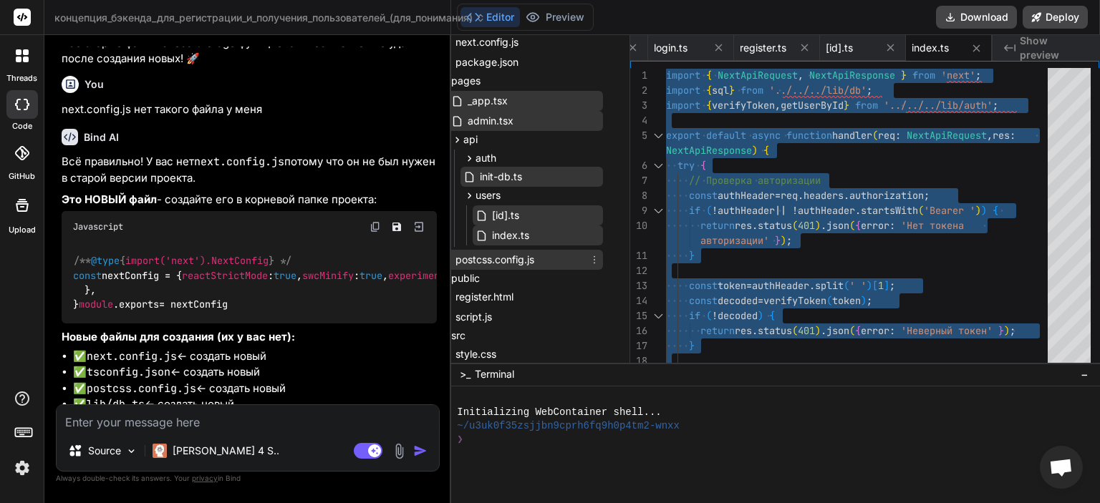
click at [555, 260] on div "postcss.config.js" at bounding box center [519, 260] width 167 height 20
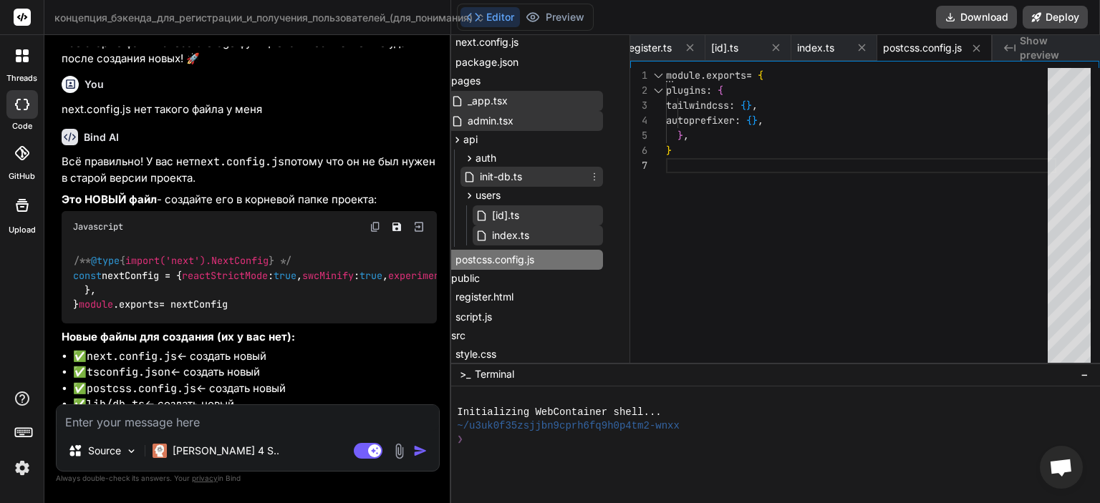
scroll to position [258, 21]
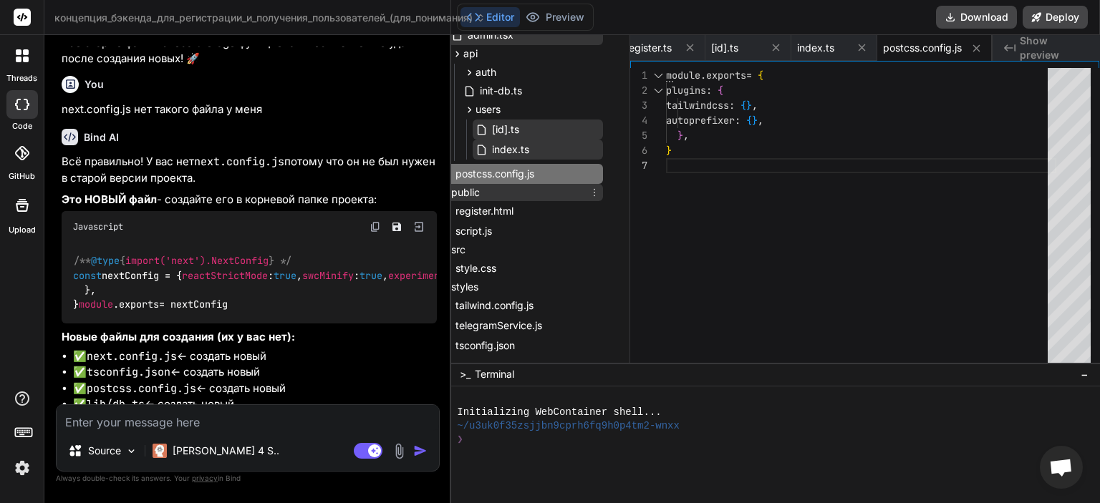
click at [513, 192] on div "public" at bounding box center [519, 192] width 167 height 17
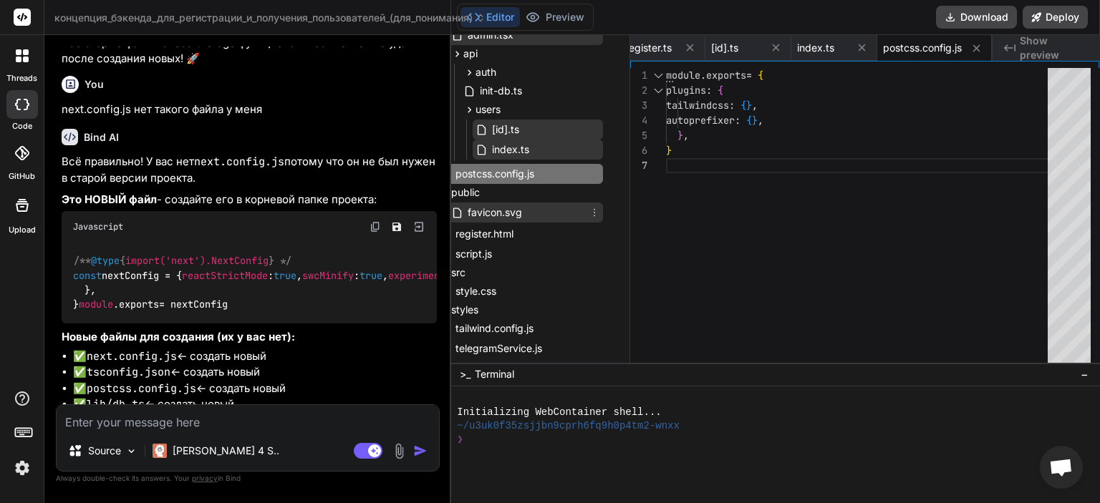
click at [510, 208] on span "favicon.svg" at bounding box center [494, 212] width 57 height 17
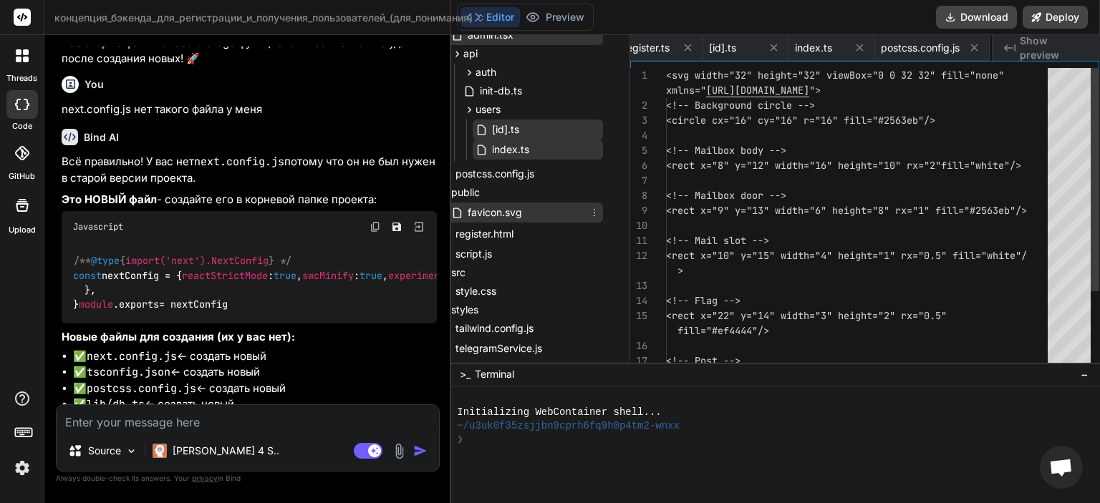
scroll to position [0, 1078]
click at [517, 210] on span "favicon.svg" at bounding box center [494, 212] width 57 height 17
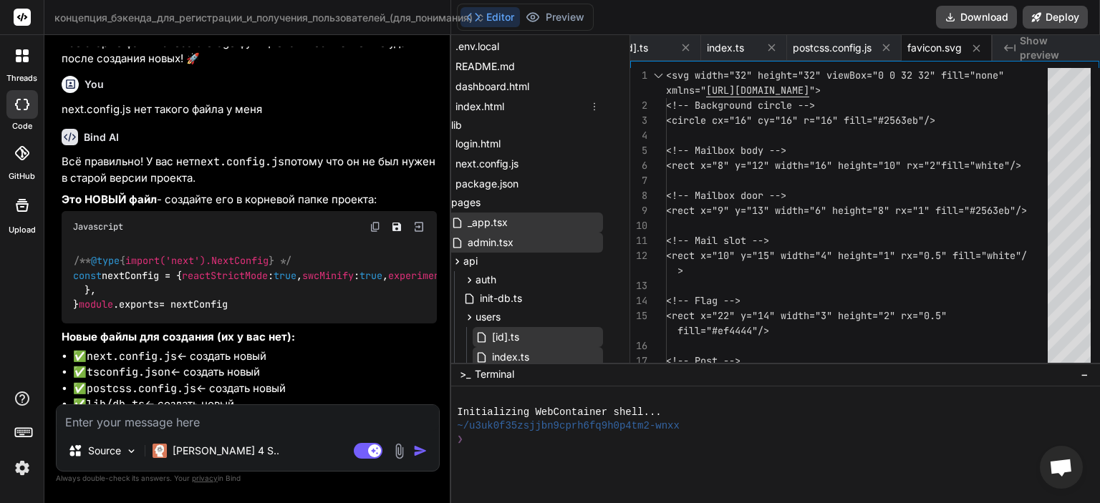
scroll to position [86, 21]
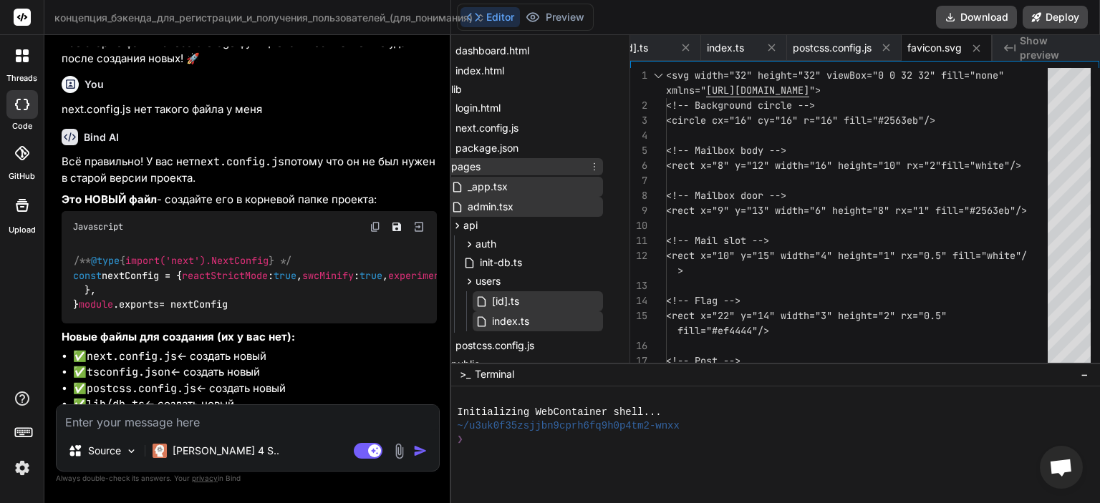
click at [489, 171] on div "pages" at bounding box center [519, 166] width 167 height 17
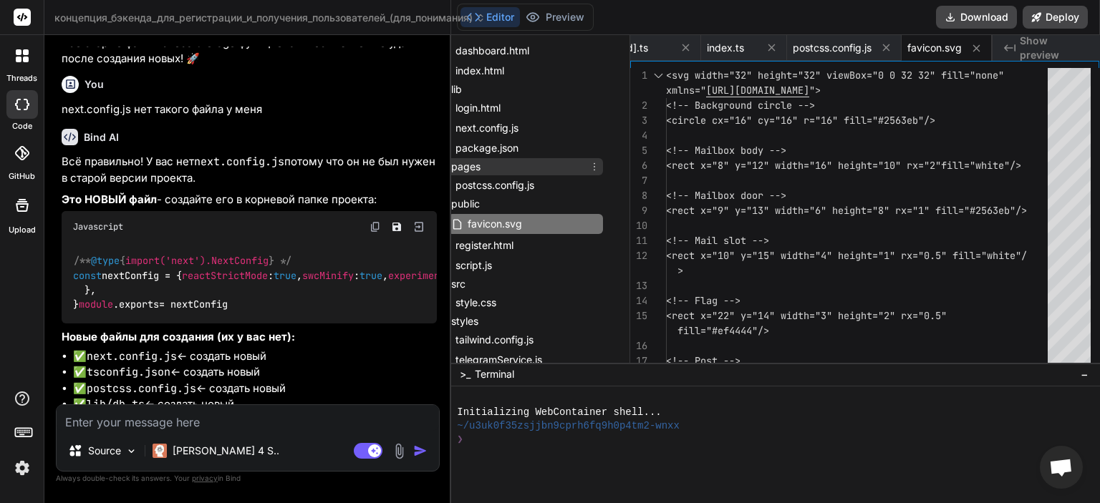
click at [533, 165] on div "pages" at bounding box center [519, 166] width 167 height 17
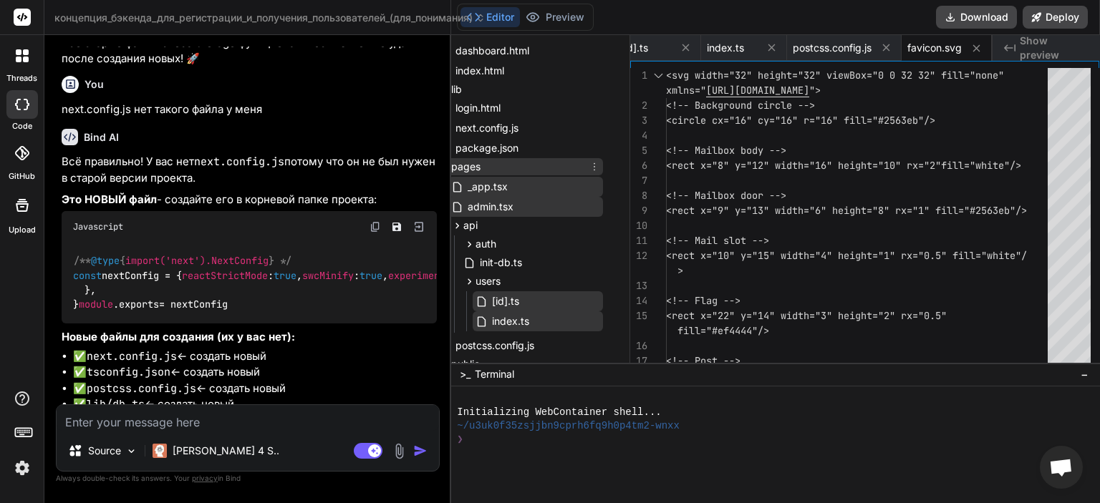
click at [516, 166] on div "pages" at bounding box center [519, 166] width 167 height 17
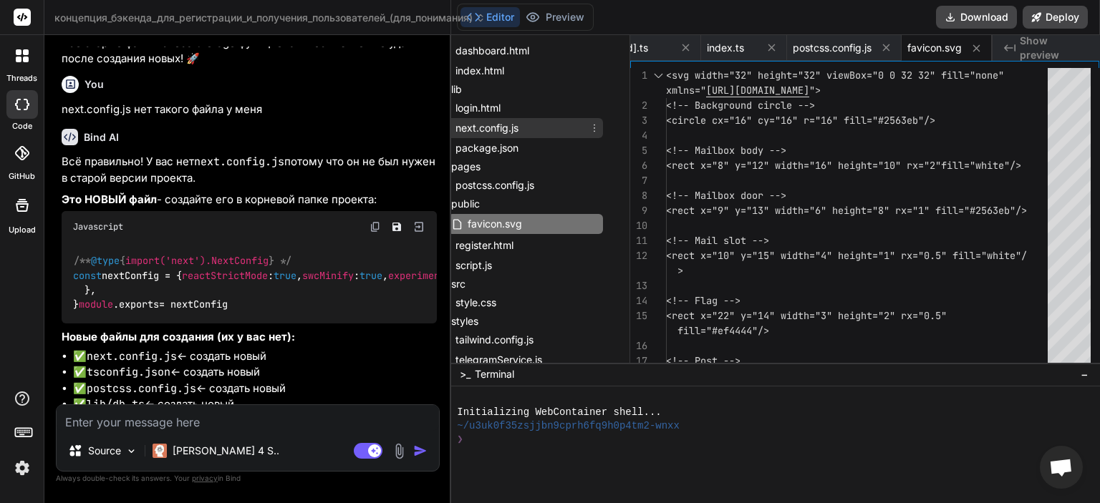
click at [518, 134] on span "next.config.js" at bounding box center [487, 128] width 66 height 17
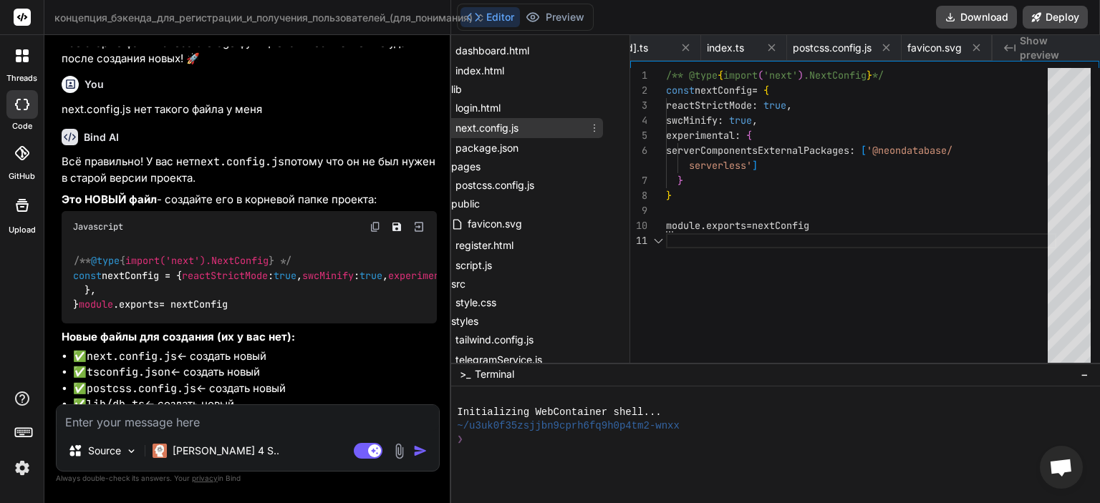
scroll to position [0, 533]
click at [518, 134] on span "next.config.js" at bounding box center [487, 128] width 66 height 17
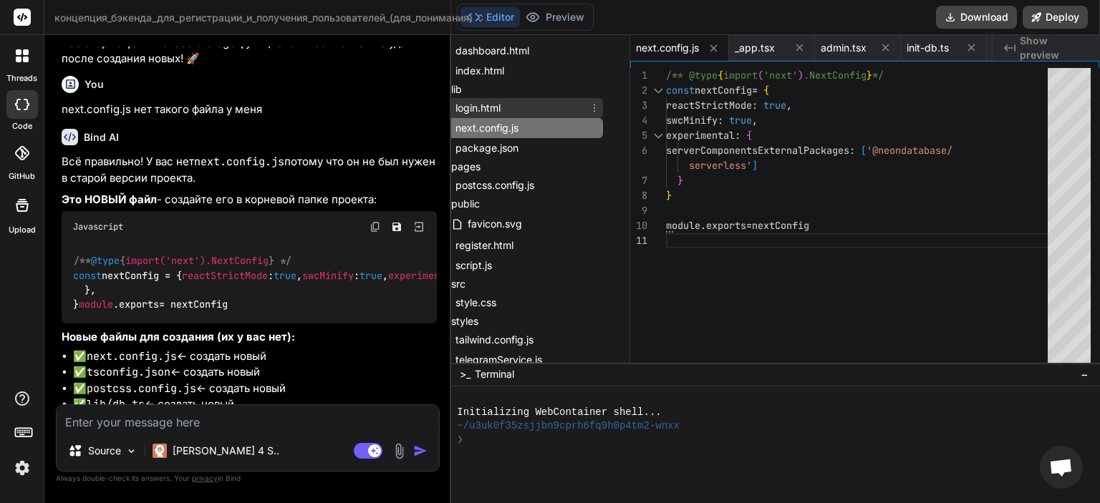
click at [510, 107] on div "login.html" at bounding box center [519, 108] width 167 height 20
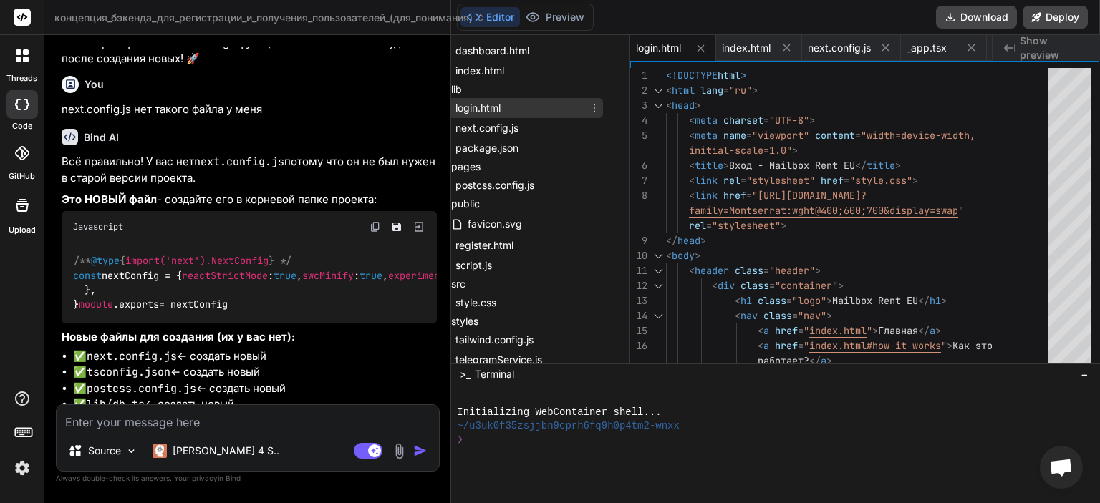
click at [509, 107] on div "login.html" at bounding box center [519, 108] width 167 height 20
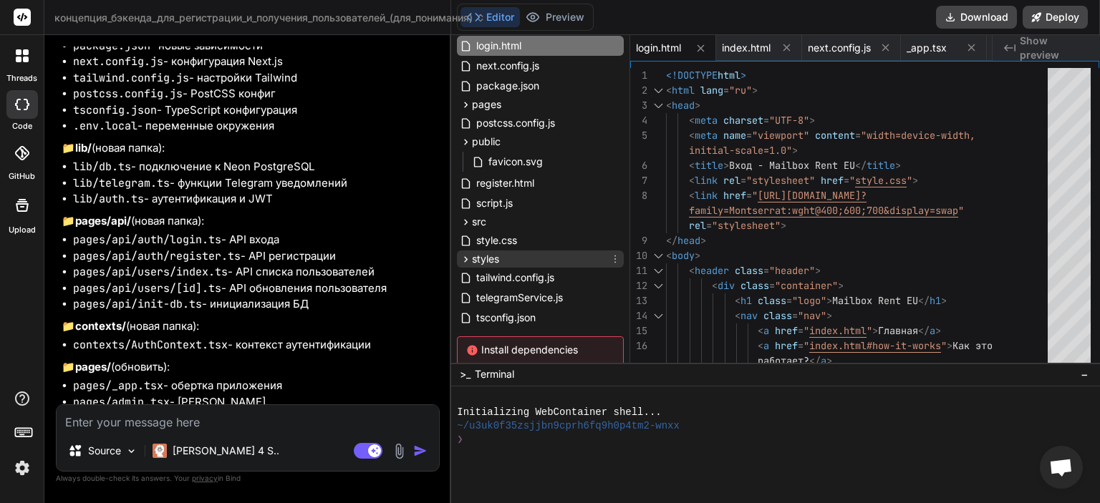
scroll to position [37, 0]
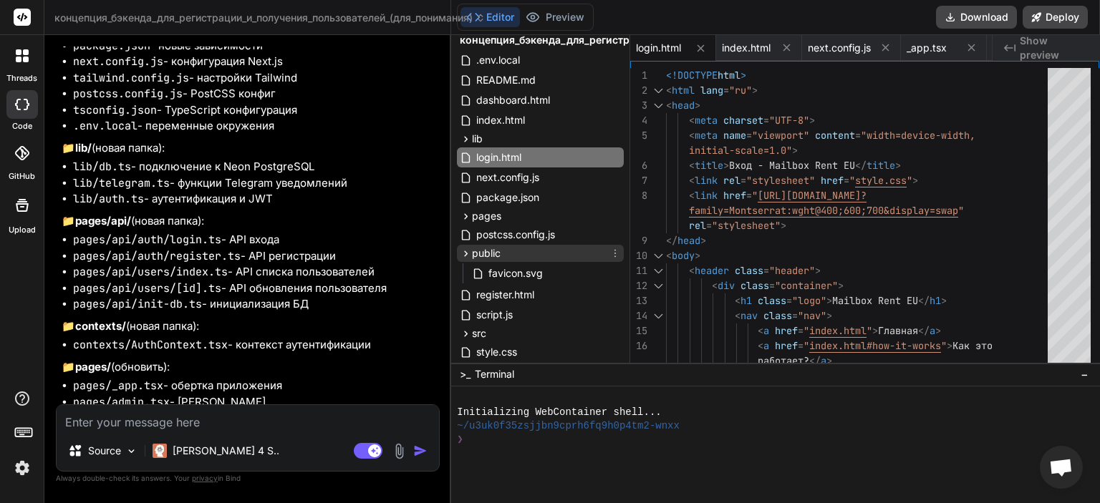
click at [492, 252] on span "public" at bounding box center [486, 253] width 29 height 14
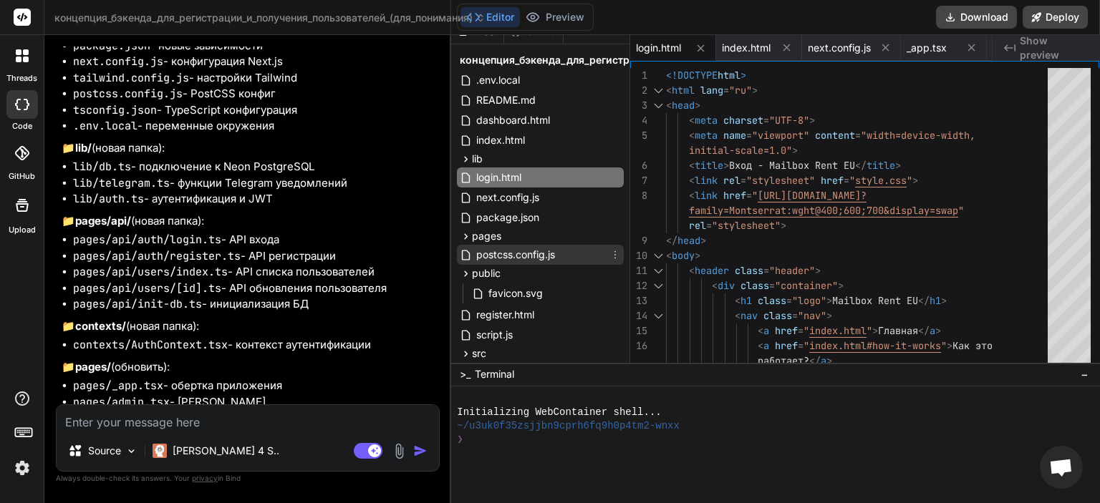
scroll to position [0, 0]
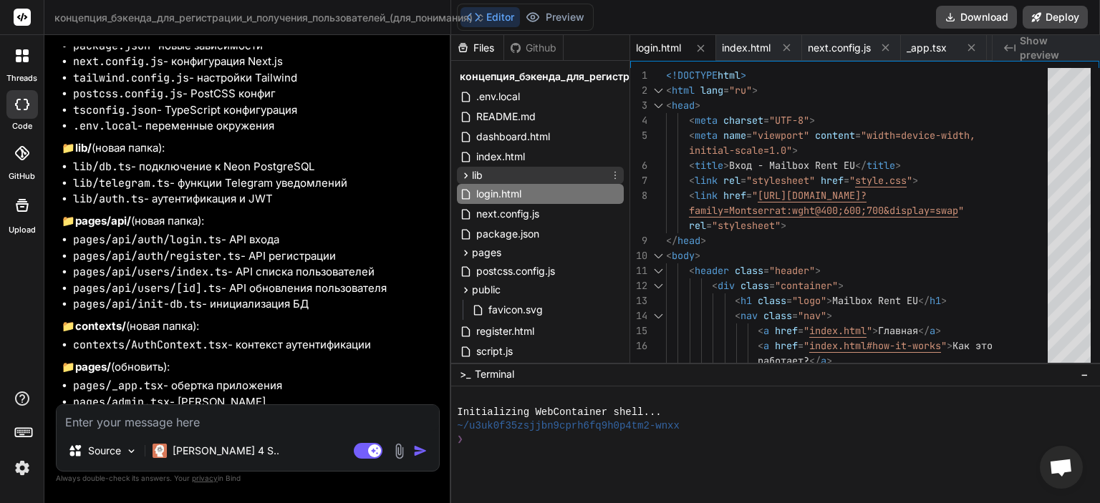
click at [512, 174] on div "lib" at bounding box center [540, 175] width 167 height 17
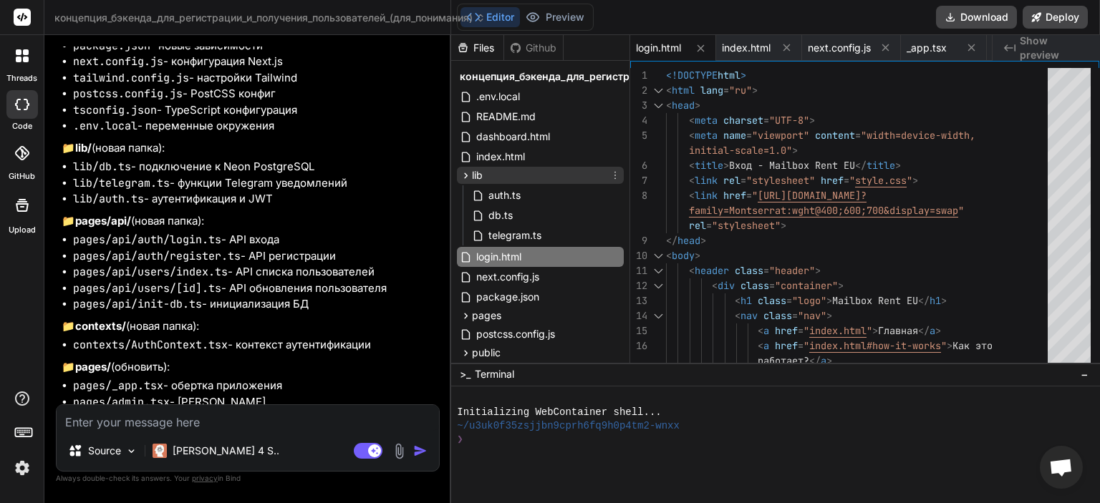
click at [512, 174] on div "lib" at bounding box center [540, 175] width 167 height 17
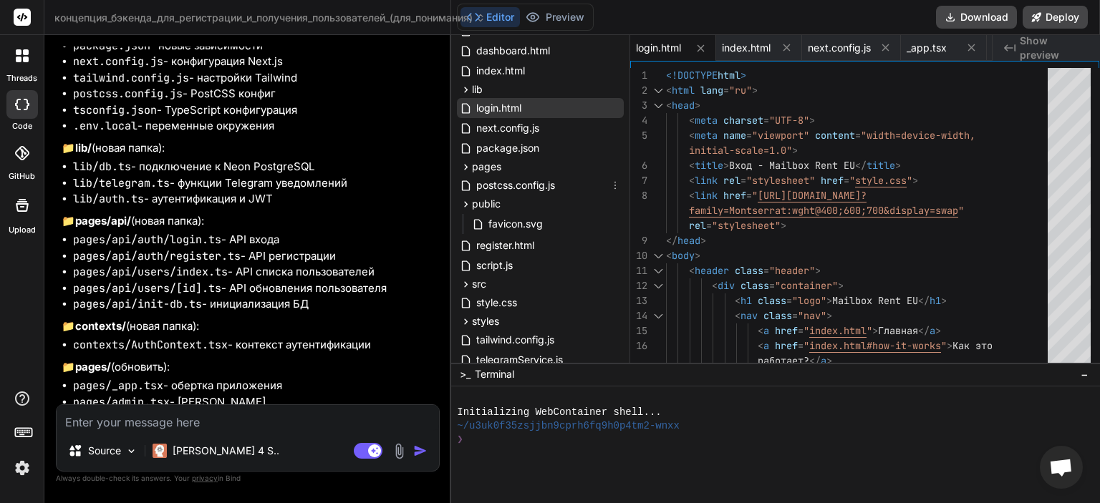
scroll to position [172, 0]
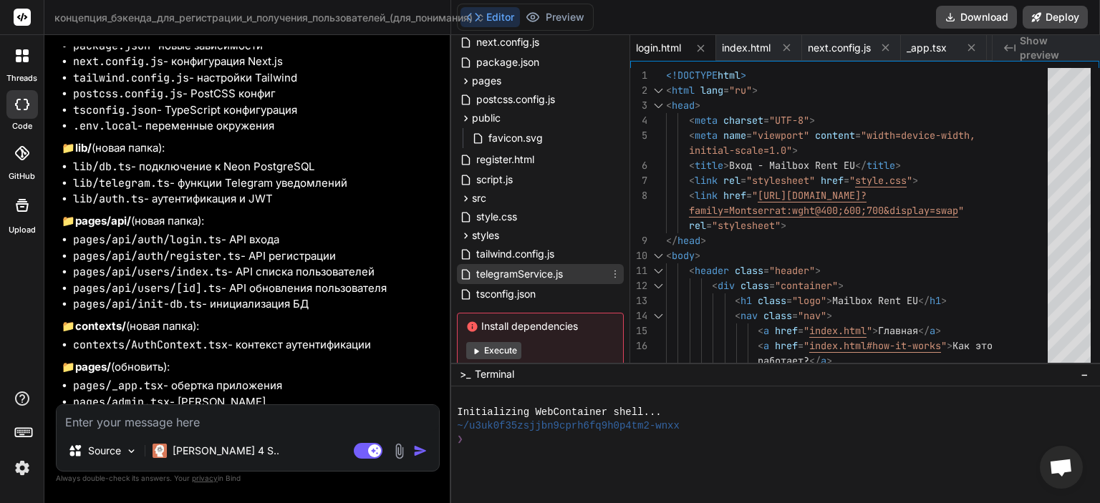
click at [523, 272] on span "telegramService.js" at bounding box center [520, 274] width 90 height 17
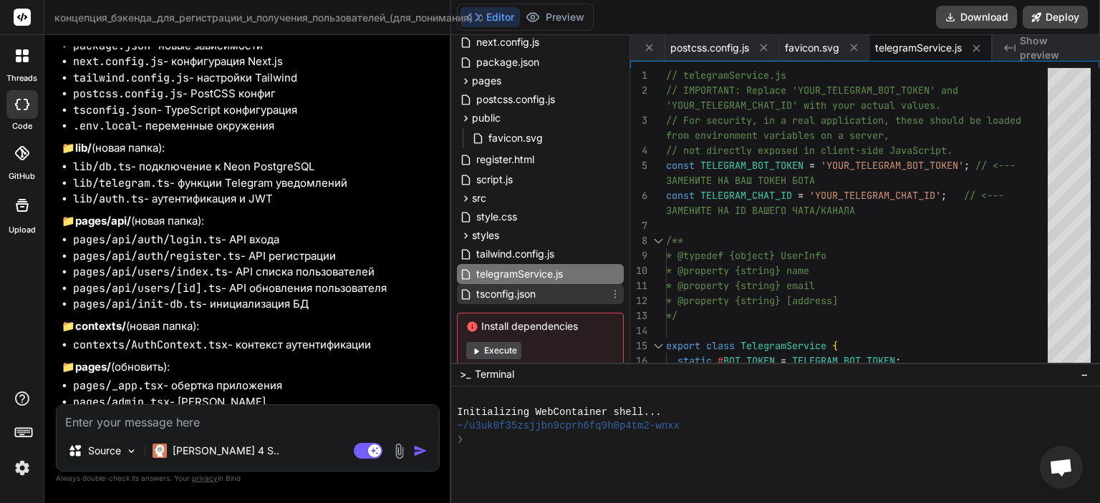
click at [523, 291] on span "tsconfig.json" at bounding box center [506, 294] width 62 height 17
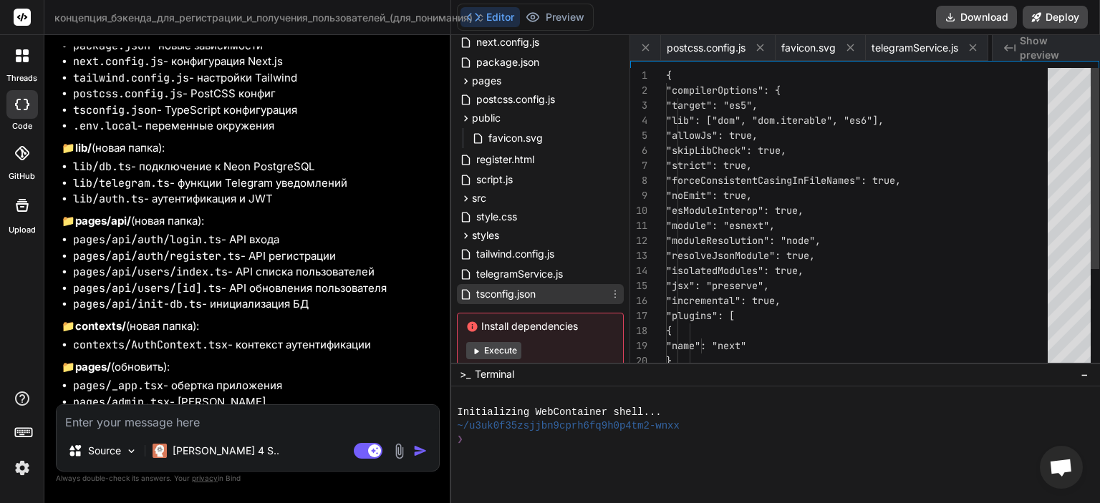
scroll to position [0, 1299]
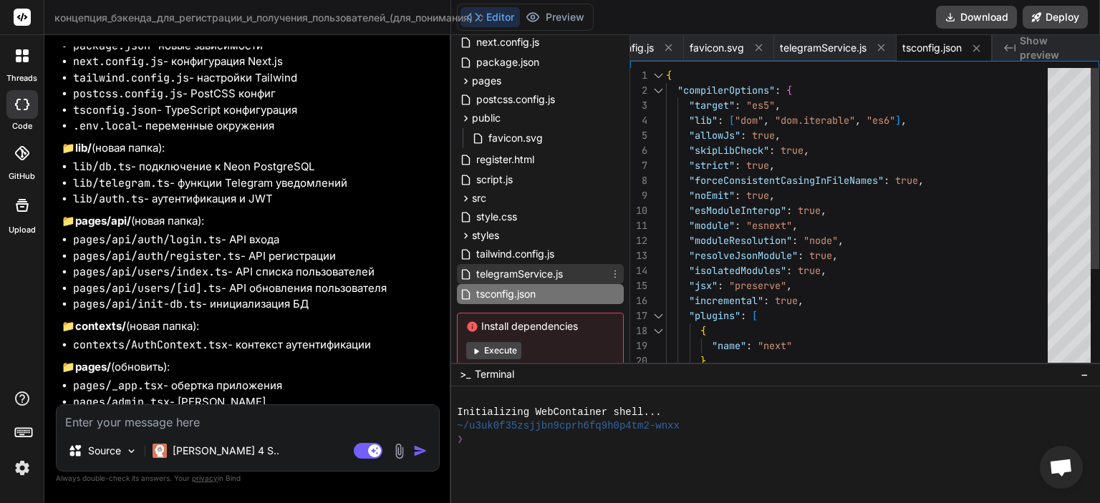
click at [528, 277] on span "telegramService.js" at bounding box center [520, 274] width 90 height 17
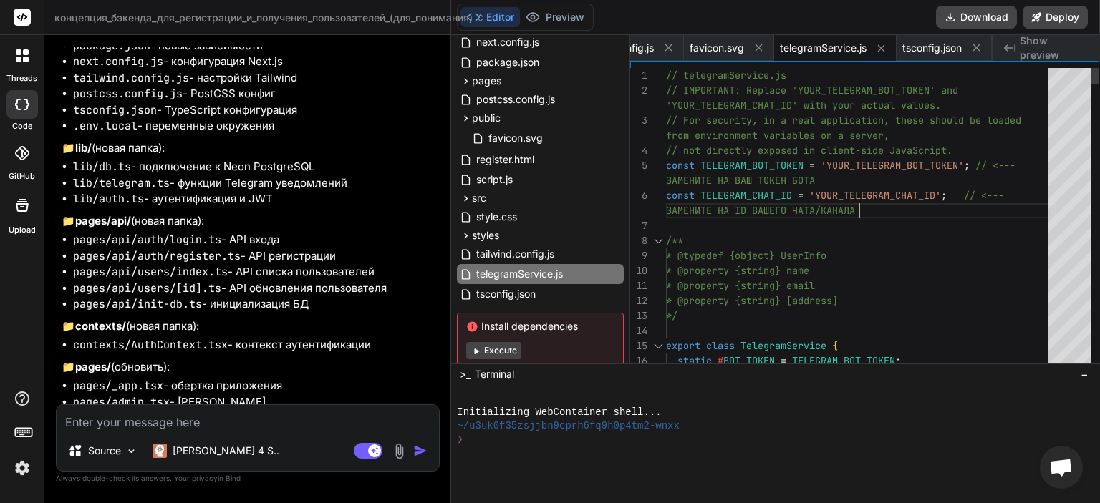
scroll to position [0, 0]
drag, startPoint x: 861, startPoint y: 210, endPoint x: 669, endPoint y: 210, distance: 191.2
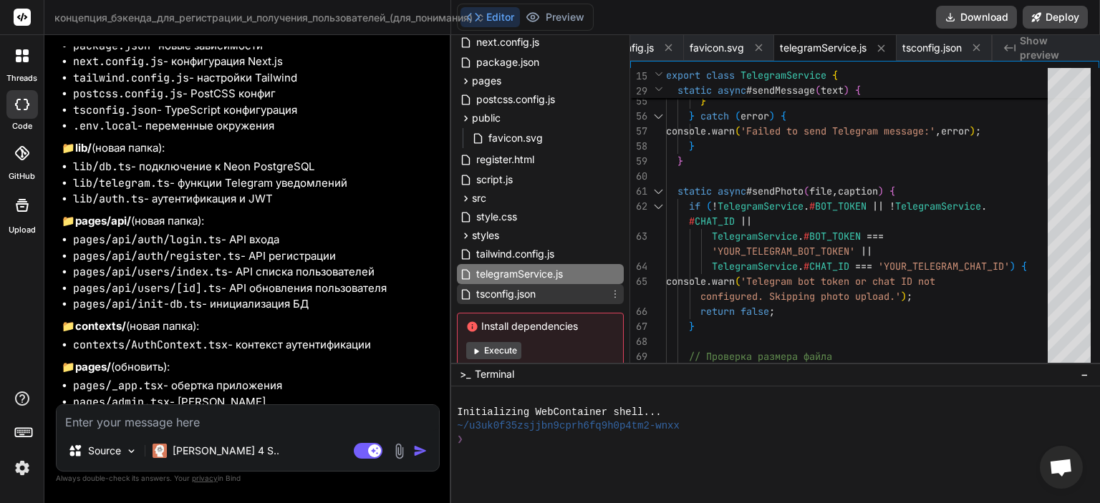
click at [536, 296] on span "tsconfig.json" at bounding box center [506, 294] width 62 height 17
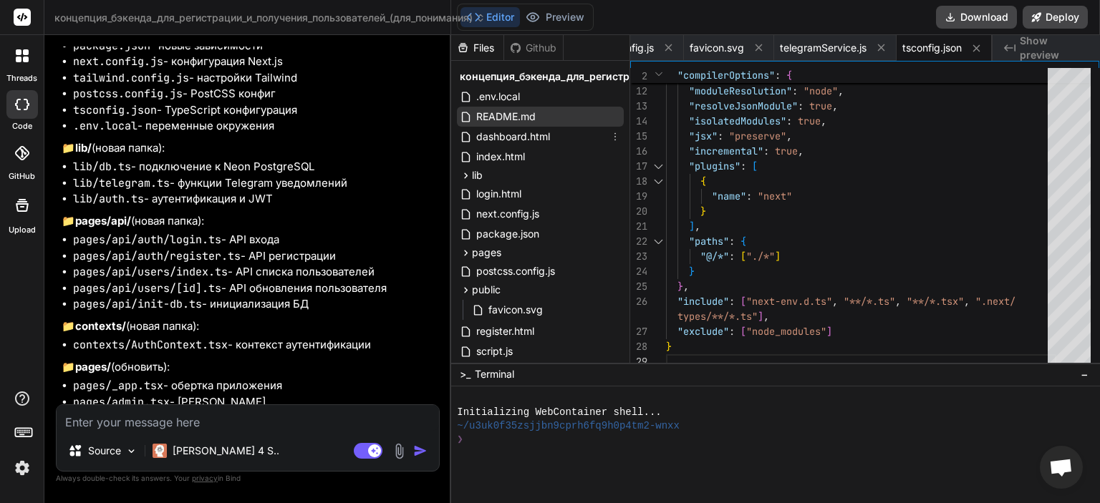
click at [518, 122] on span "README.md" at bounding box center [506, 116] width 62 height 17
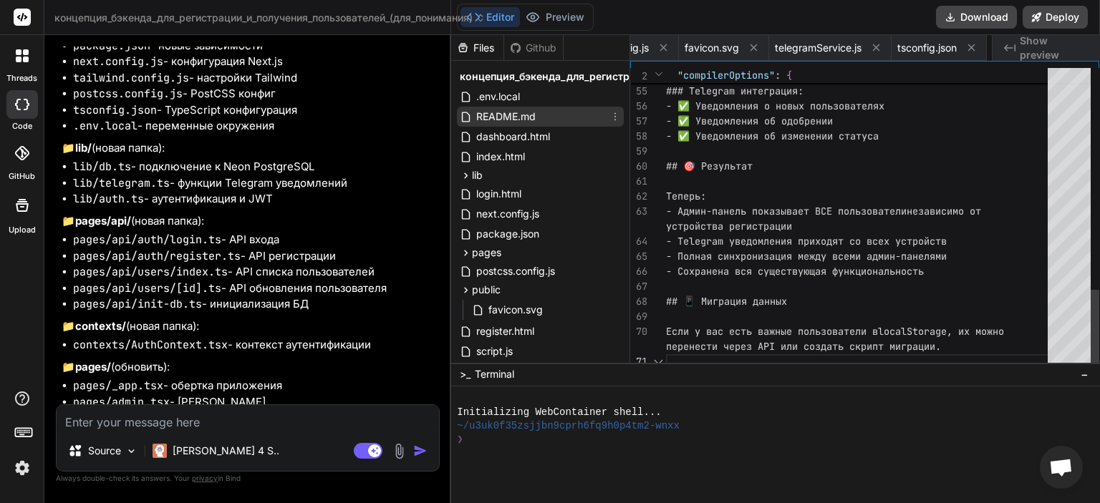
scroll to position [0, 1394]
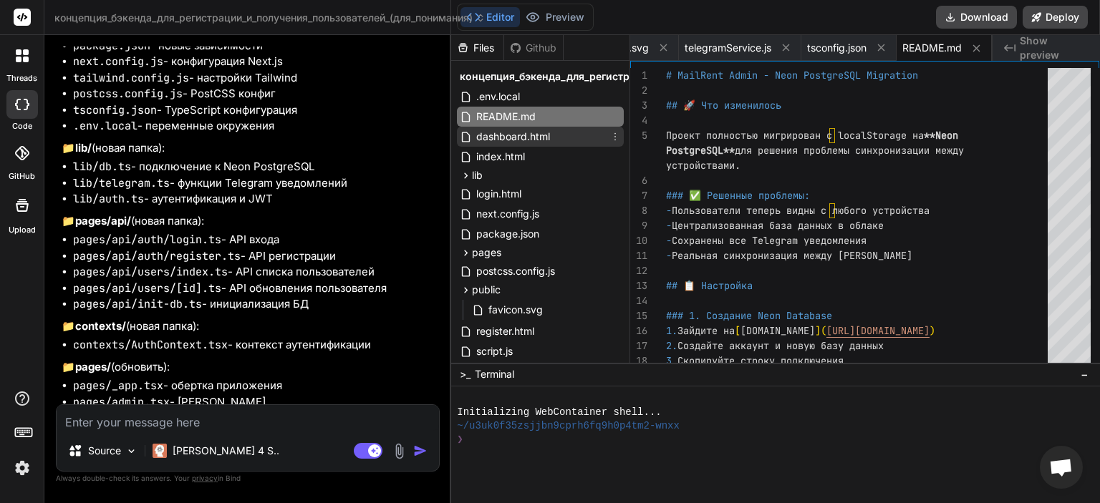
click at [525, 137] on span "dashboard.html" at bounding box center [513, 136] width 77 height 17
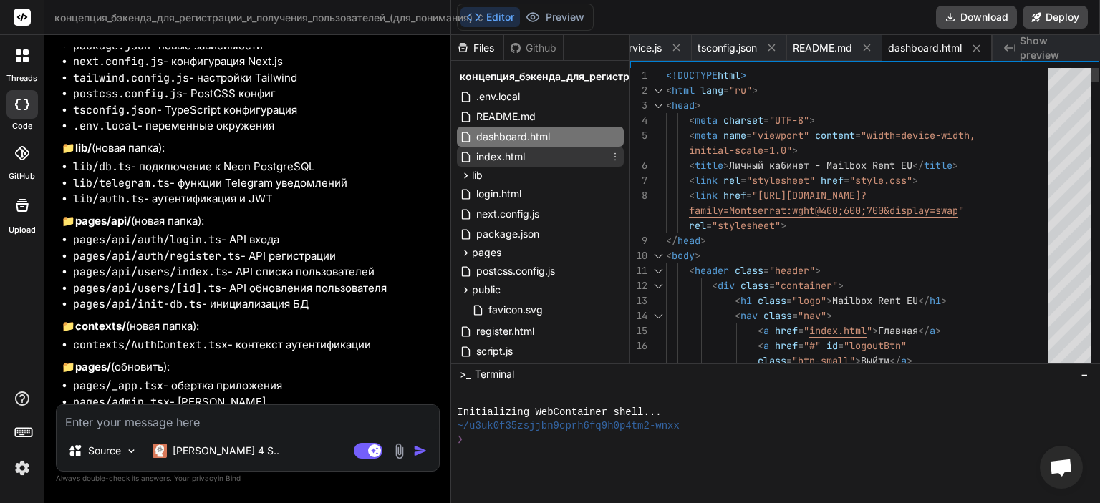
click at [527, 153] on div "index.html" at bounding box center [540, 157] width 167 height 20
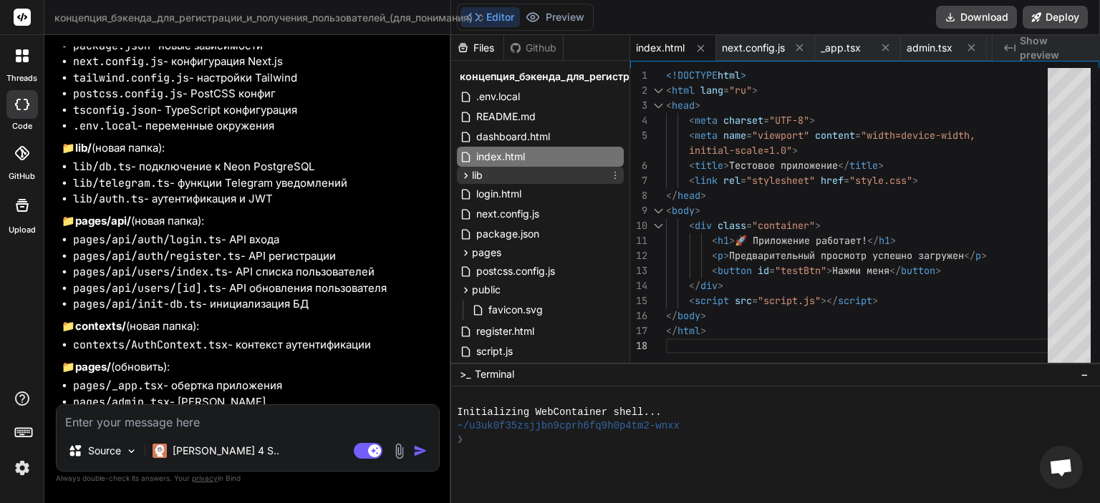
click at [523, 173] on div "lib" at bounding box center [540, 175] width 167 height 17
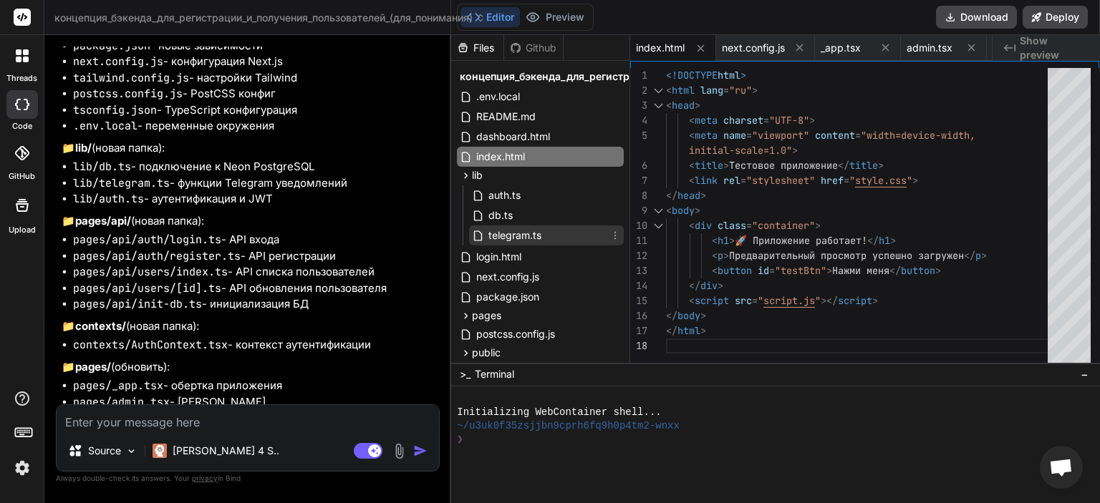
click at [533, 237] on span "telegram.ts" at bounding box center [515, 235] width 56 height 17
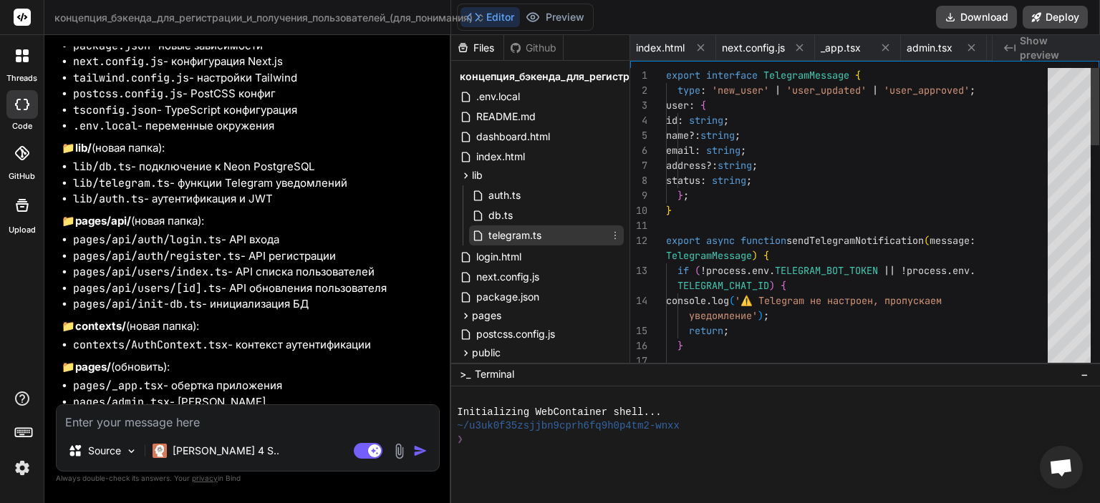
scroll to position [0, 272]
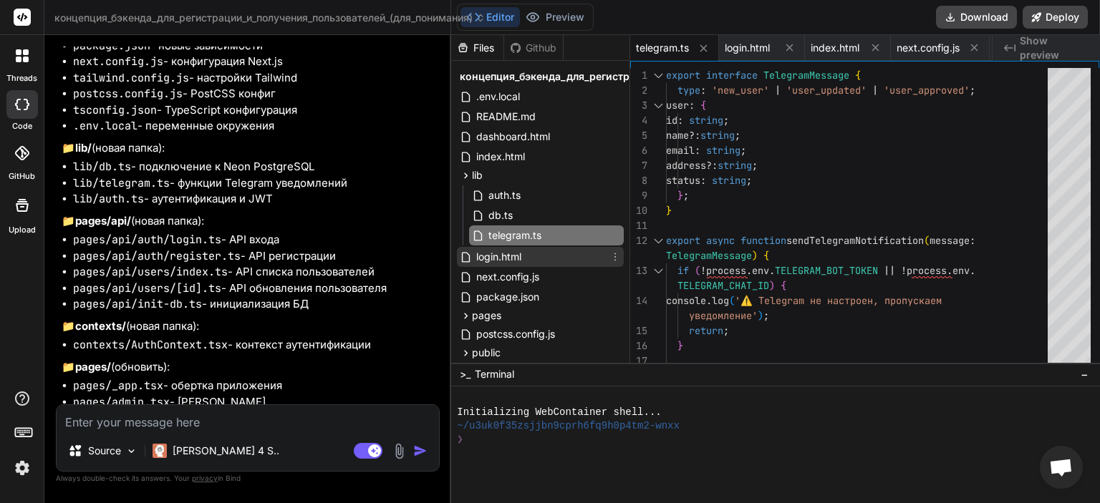
click at [530, 251] on div "login.html" at bounding box center [540, 257] width 167 height 20
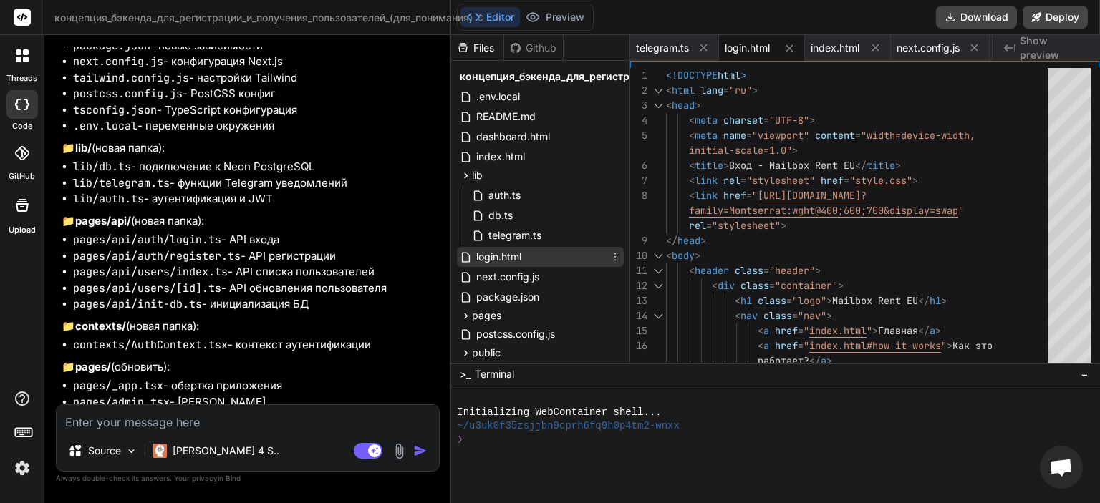
scroll to position [86, 0]
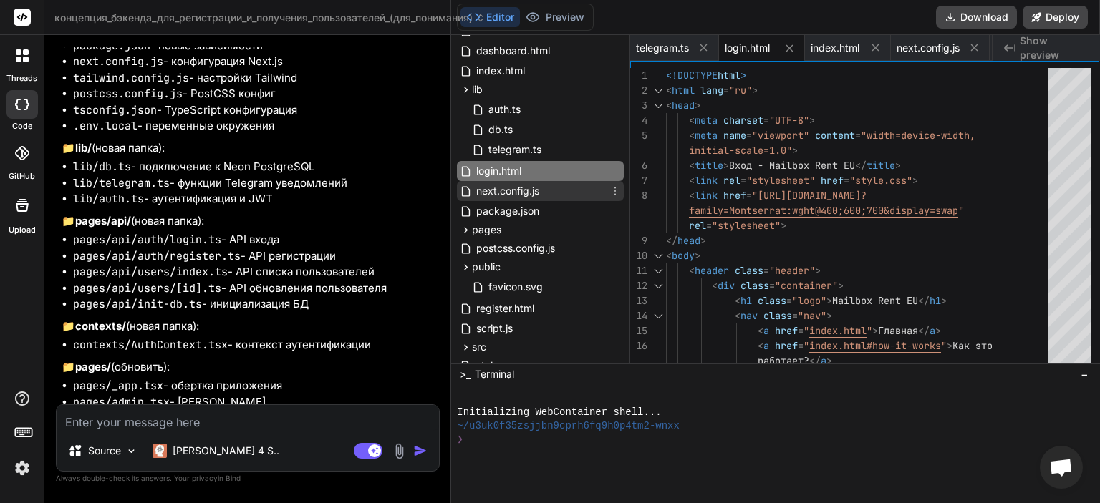
click at [521, 188] on span "next.config.js" at bounding box center [508, 191] width 66 height 17
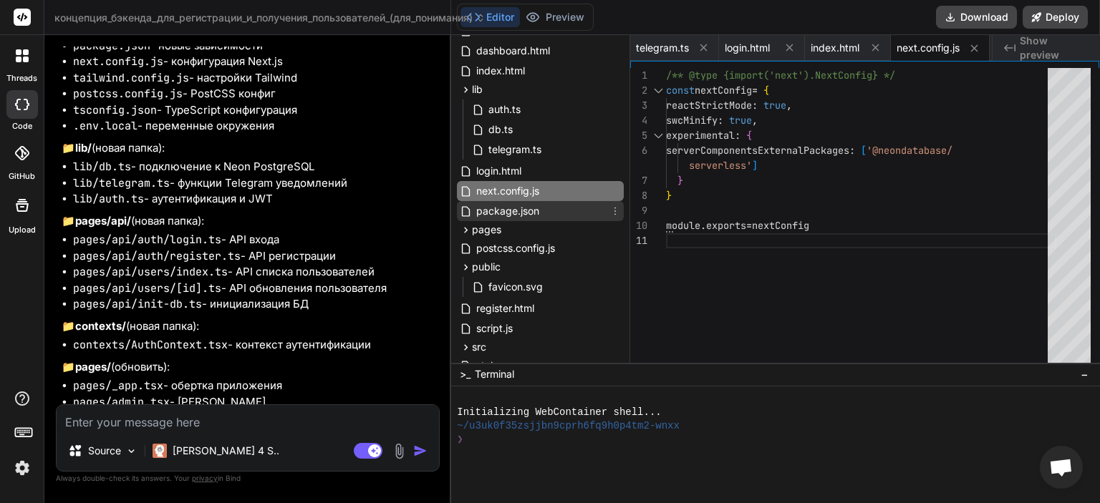
click at [526, 213] on span "package.json" at bounding box center [508, 211] width 66 height 17
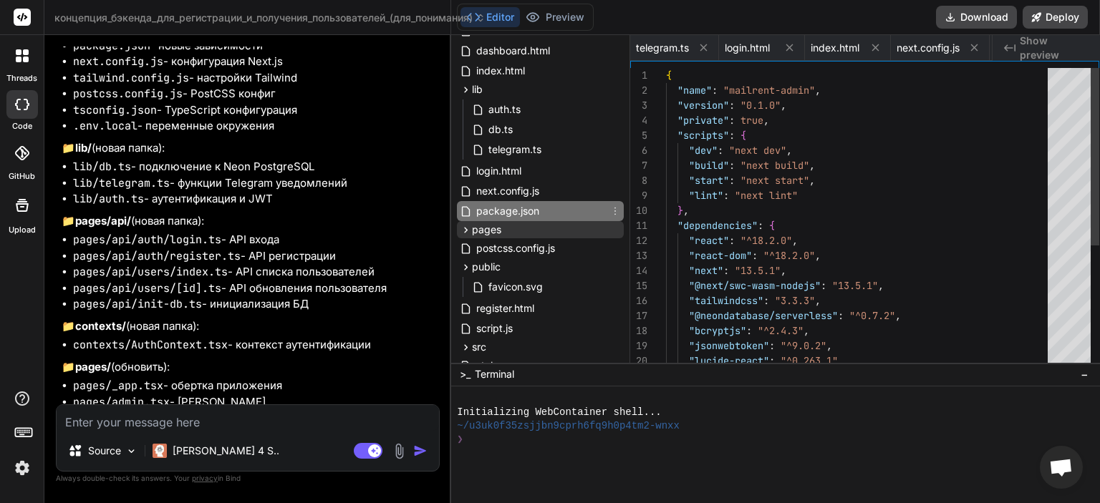
scroll to position [0, 1603]
click at [528, 228] on div "pages" at bounding box center [540, 229] width 167 height 17
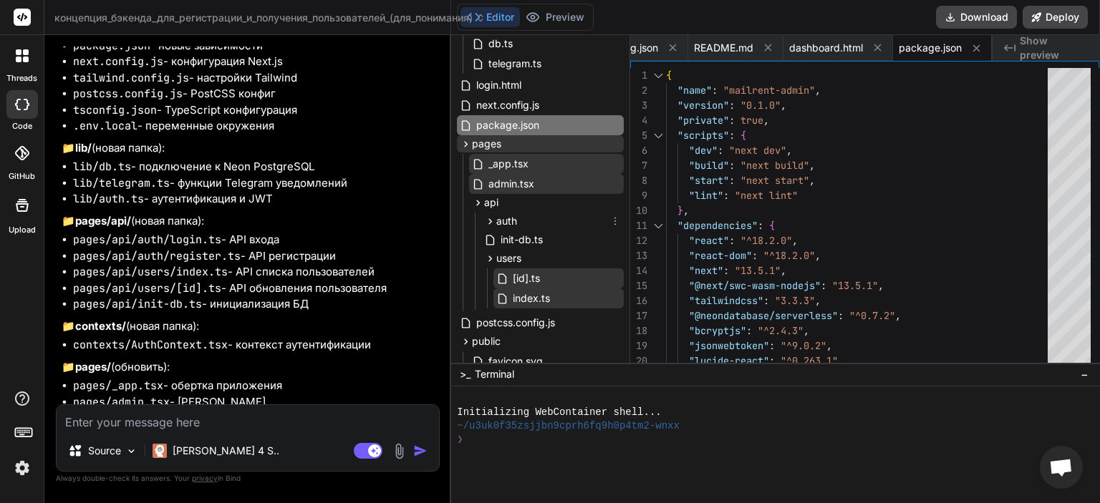
scroll to position [258, 0]
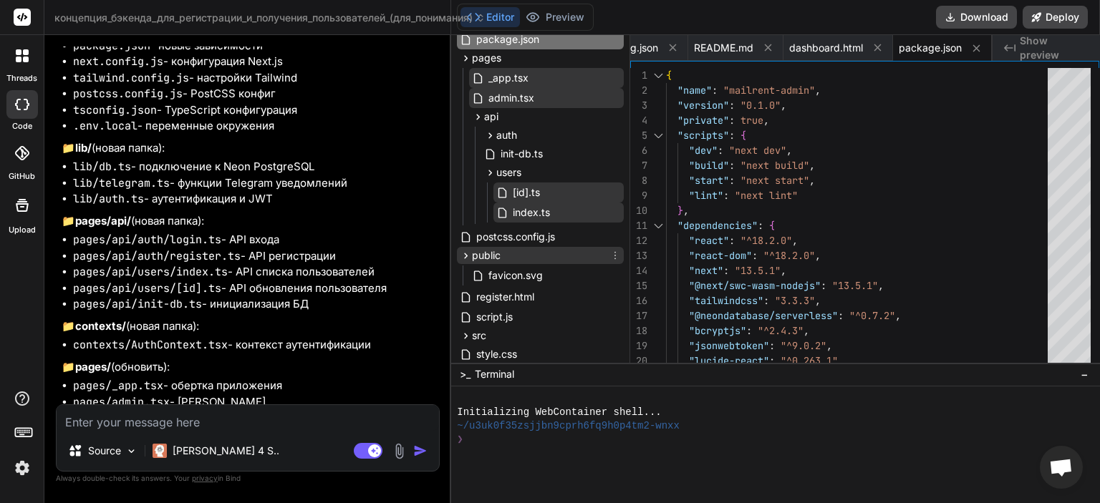
click at [528, 254] on div "public" at bounding box center [540, 255] width 167 height 17
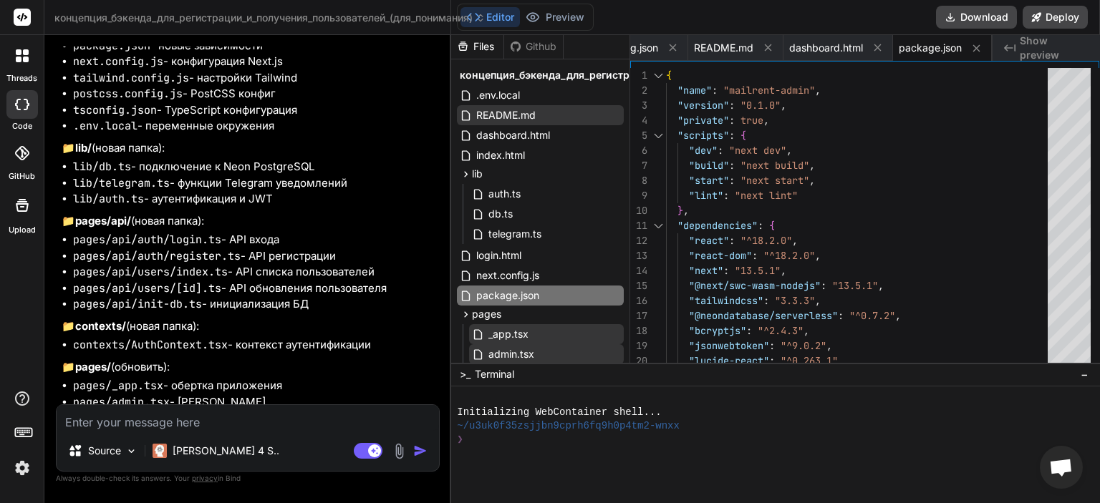
scroll to position [0, 0]
click at [523, 76] on span "концепция_бэкенда_для_регистрации_и_получения_пользователей_(для_понимания)" at bounding box center [679, 76] width 438 height 14
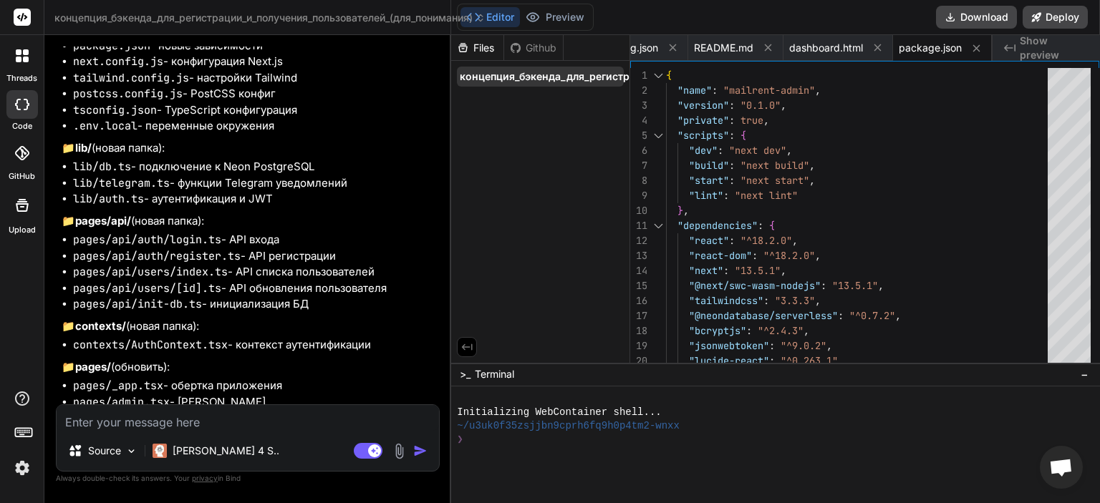
click at [536, 80] on span "концепция_бэкенда_для_регистрации_и_получения_пользователей_(для_понимания)" at bounding box center [679, 76] width 438 height 14
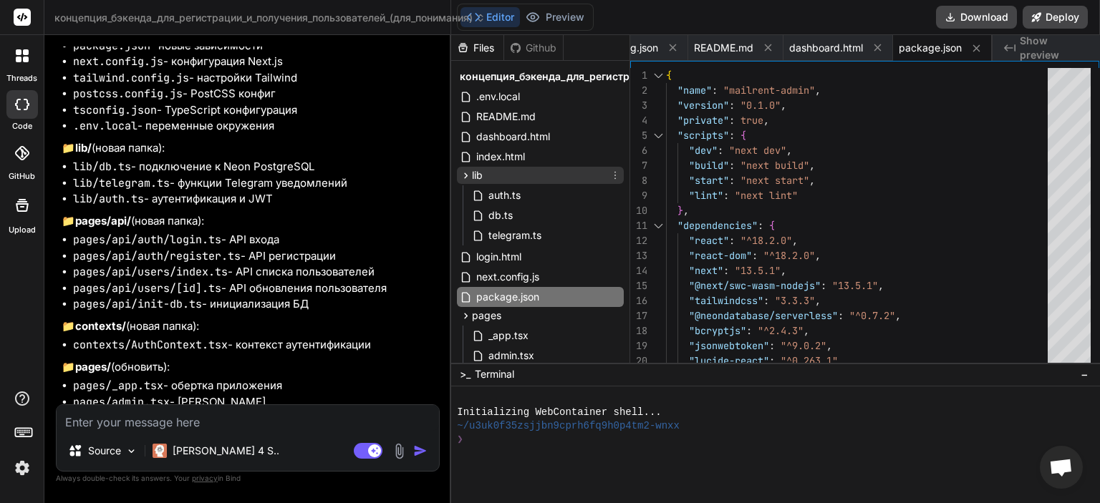
click at [496, 168] on div "lib" at bounding box center [540, 175] width 167 height 17
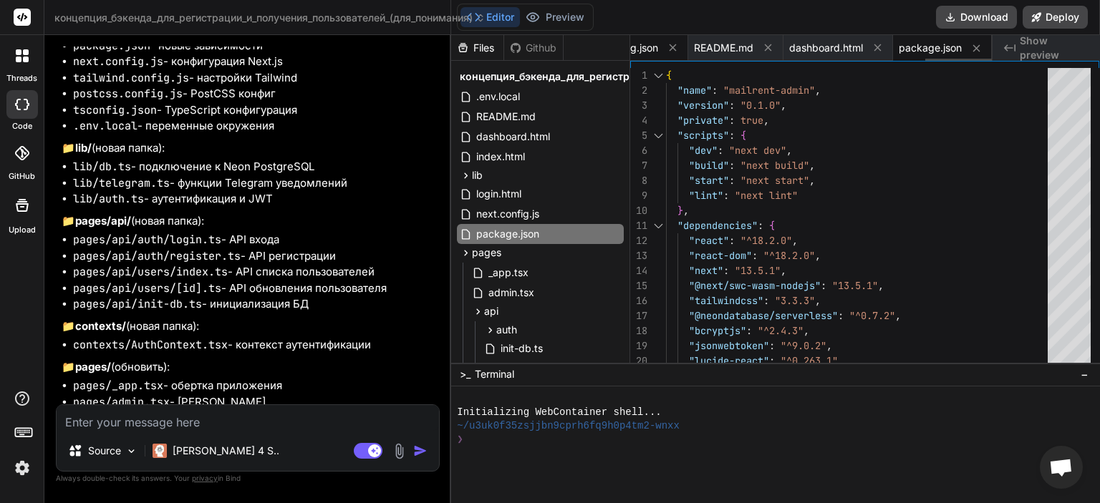
click at [646, 41] on span "tsconfig.json" at bounding box center [628, 48] width 59 height 14
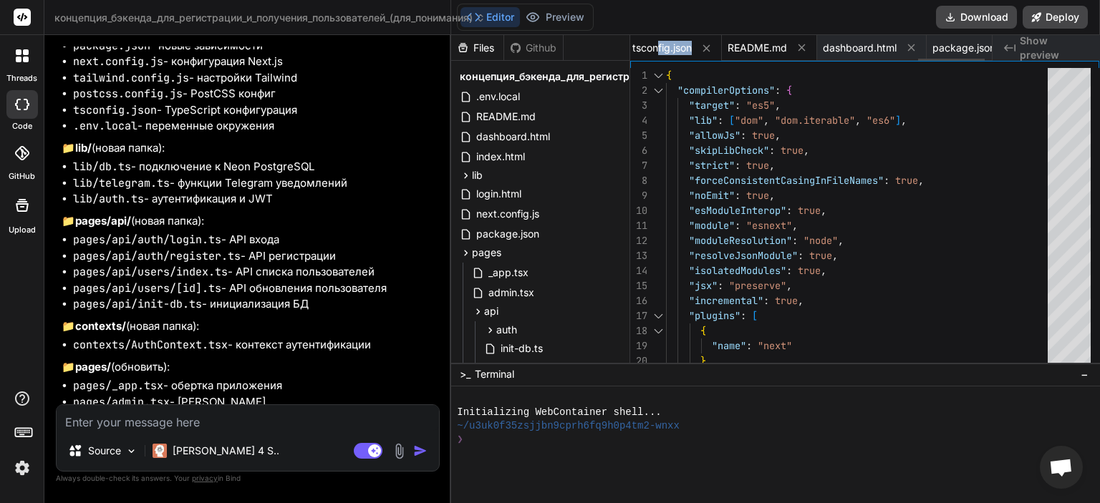
drag, startPoint x: 662, startPoint y: 43, endPoint x: 733, endPoint y: 39, distance: 71.0
click at [733, 39] on div "AdminPage.js auth.ts db.ts telegram.ts login.html index.html next.config.js _ap…" at bounding box center [811, 48] width 362 height 26
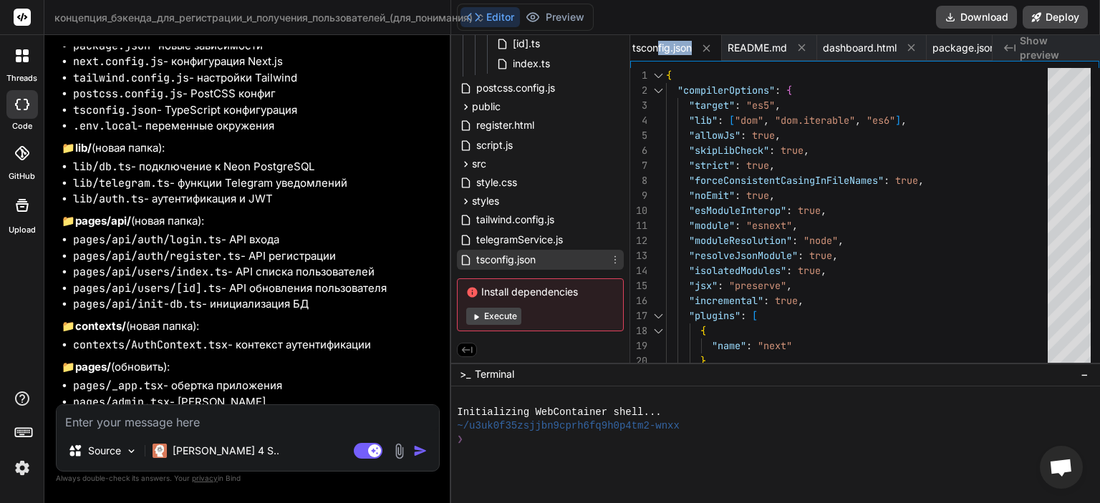
scroll to position [346, 0]
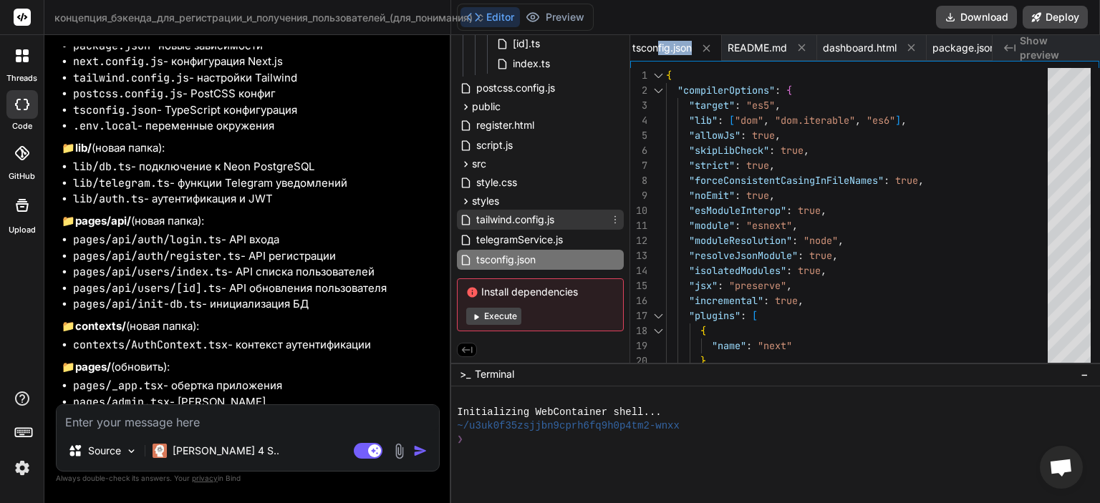
click at [523, 226] on span "tailwind.config.js" at bounding box center [515, 219] width 81 height 17
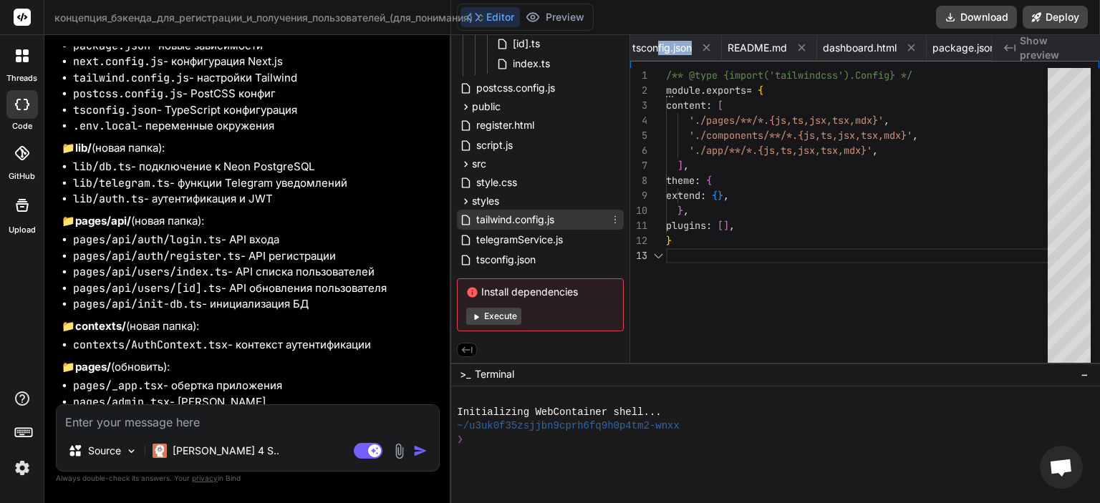
scroll to position [0, 1719]
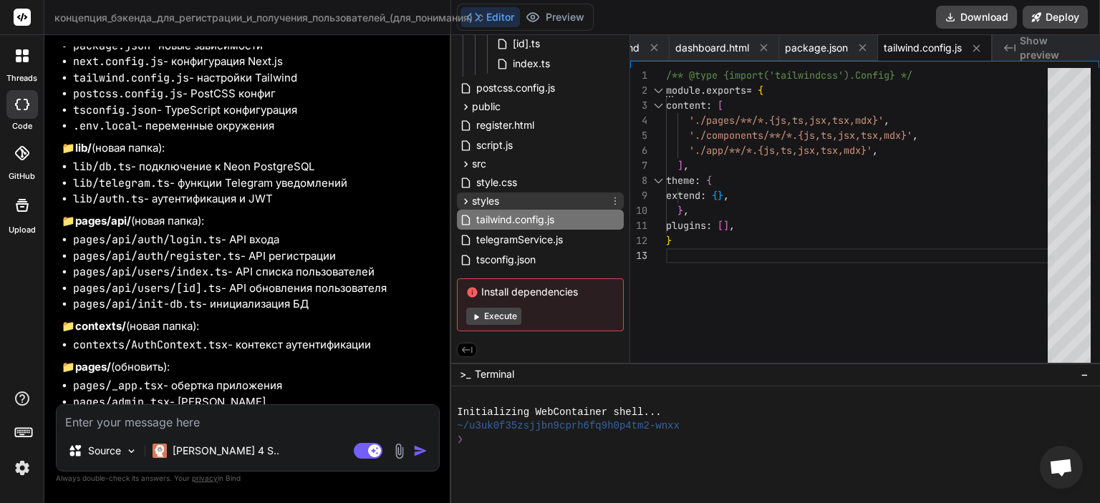
click at [508, 195] on div "styles" at bounding box center [540, 201] width 167 height 17
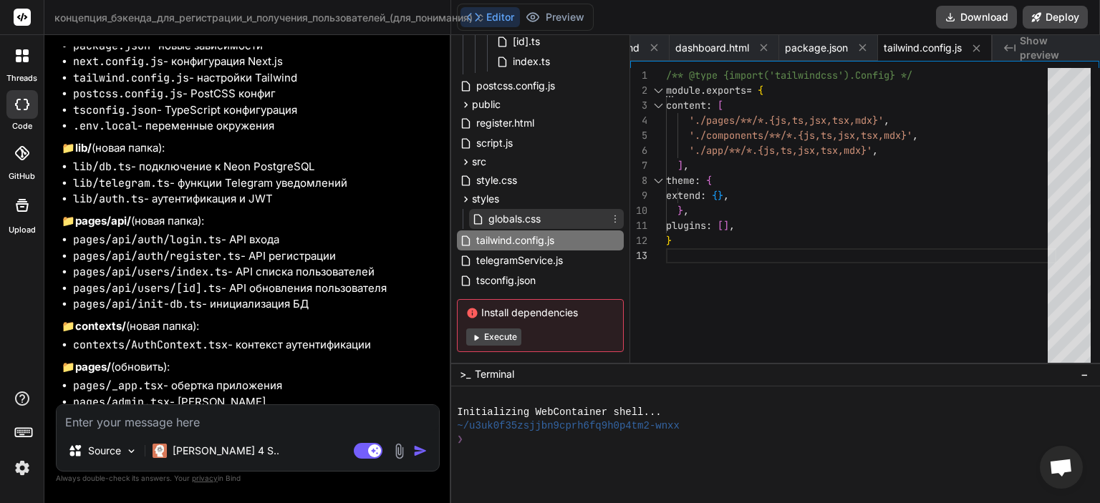
click at [521, 218] on span "globals.css" at bounding box center [514, 219] width 55 height 17
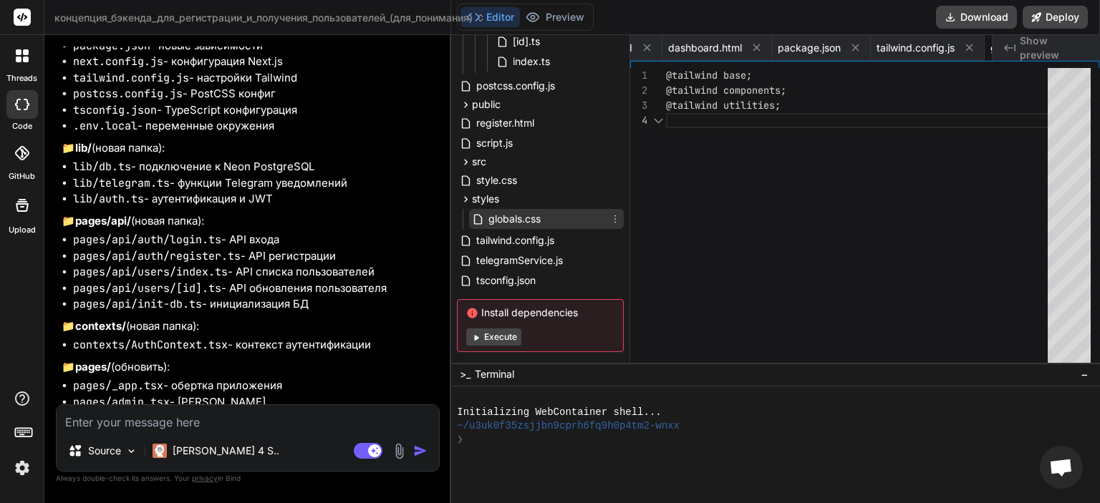
scroll to position [0, 1807]
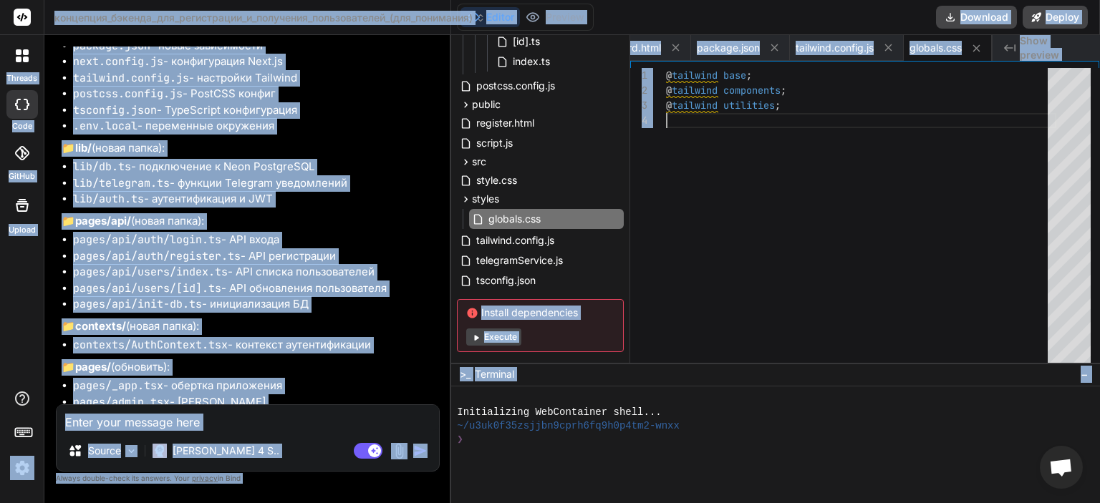
click at [733, 157] on div "@ tailwind components ; @ tailwind utilities ; @ tailwind base ;" at bounding box center [861, 218] width 390 height 301
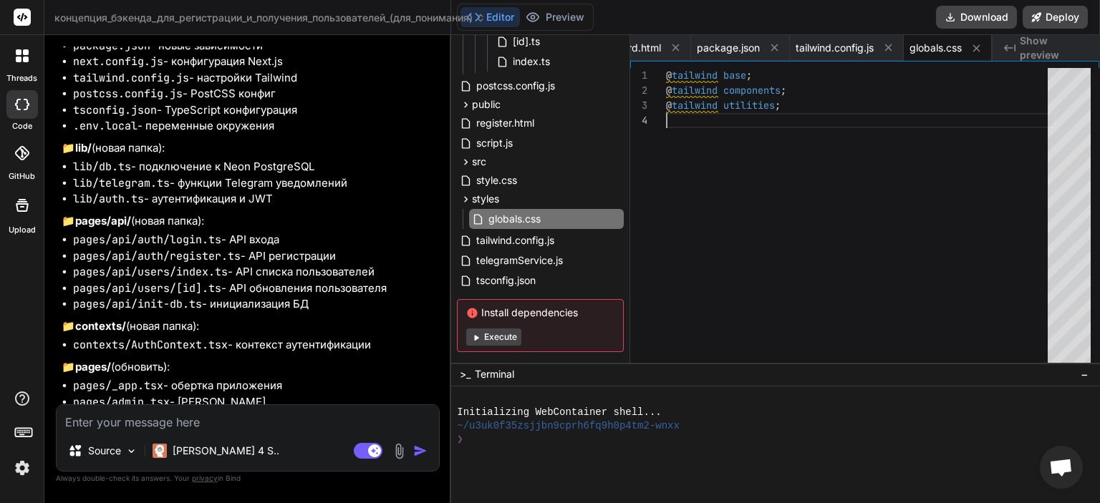
scroll to position [0, 0]
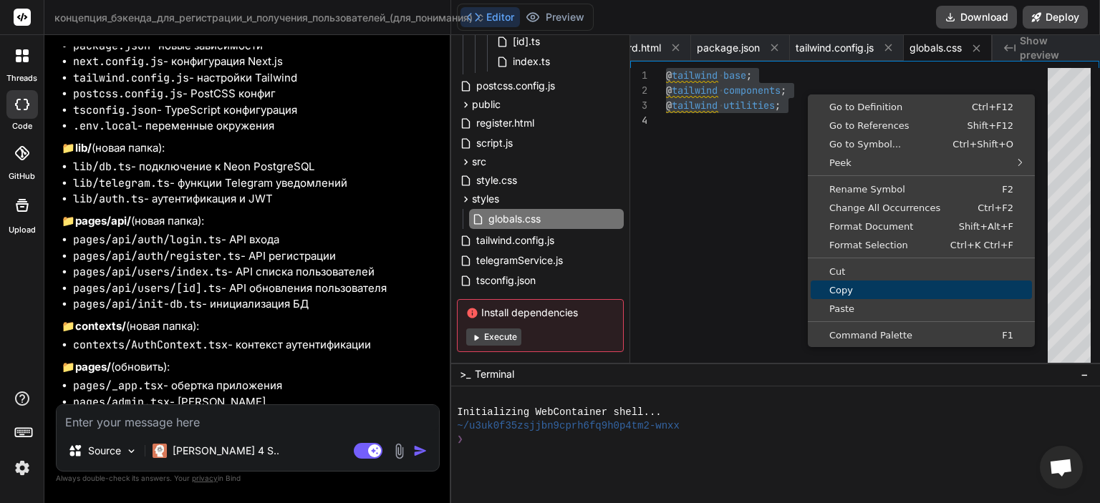
click at [836, 286] on span "Copy" at bounding box center [921, 290] width 221 height 9
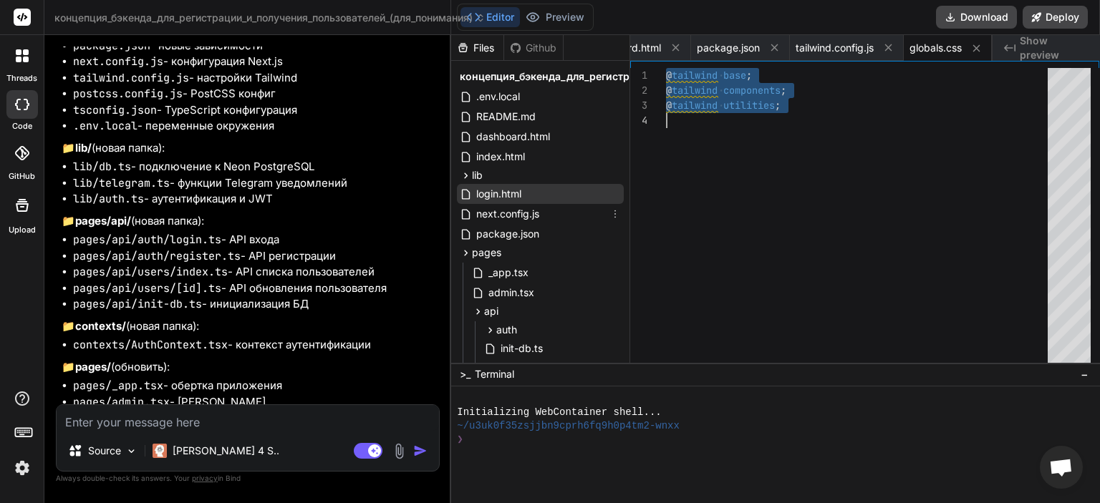
drag, startPoint x: 529, startPoint y: 206, endPoint x: 547, endPoint y: 201, distance: 18.4
click at [528, 206] on span "next.config.js" at bounding box center [508, 214] width 66 height 17
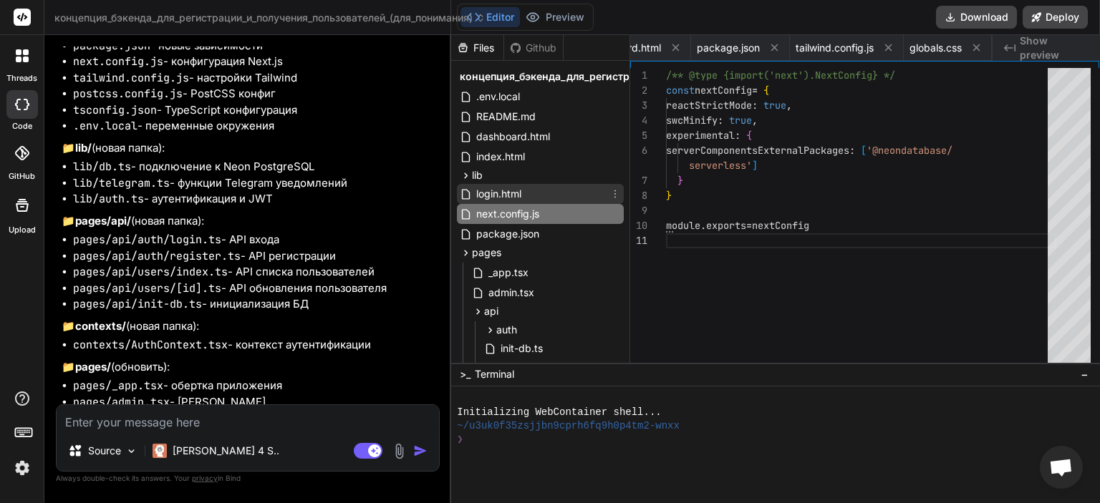
scroll to position [0, 533]
click at [797, 203] on div "swcMinify : true , const nextConfig = { reactStrictMode : true , /** @type {imp…" at bounding box center [861, 218] width 390 height 301
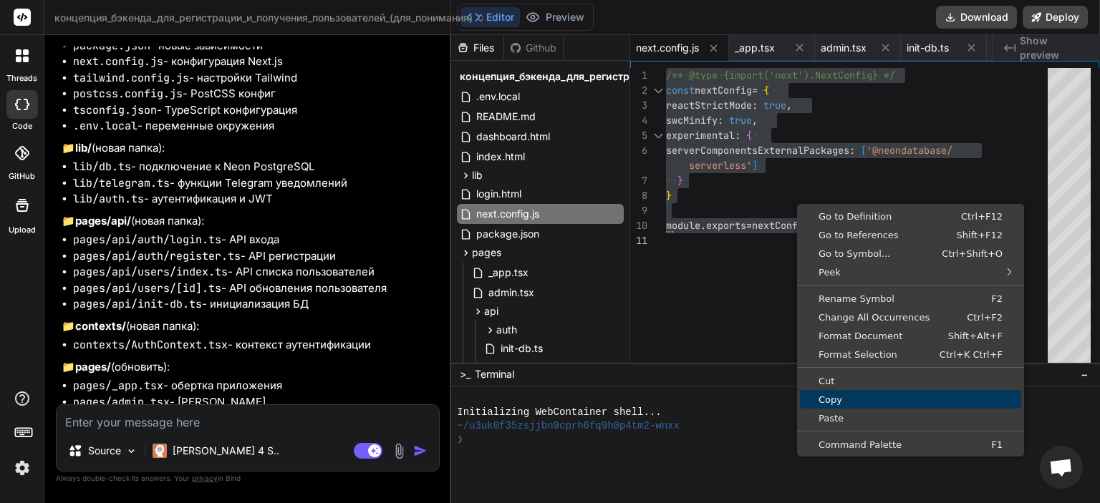
click at [833, 397] on span "Copy" at bounding box center [910, 399] width 221 height 9
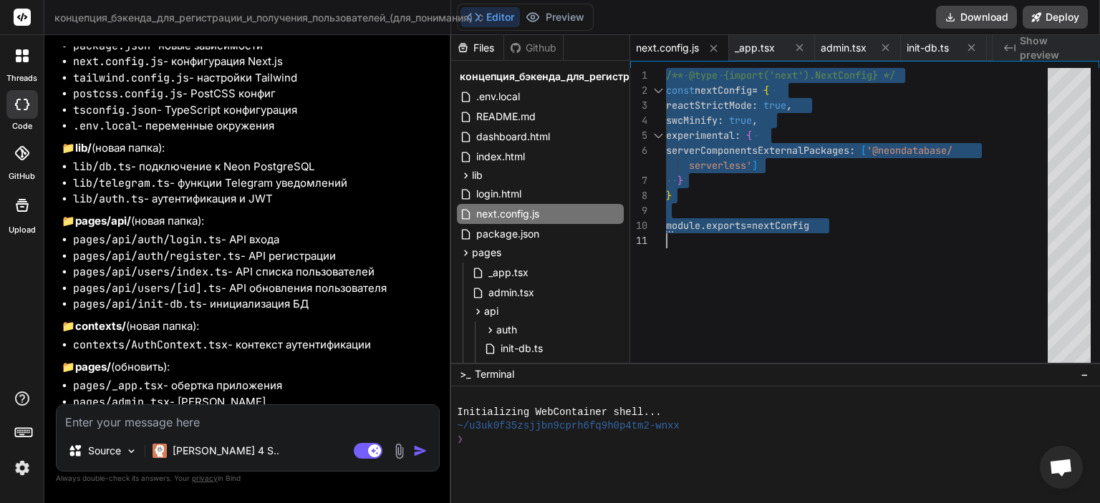
click at [204, 413] on textarea at bounding box center [248, 418] width 382 height 26
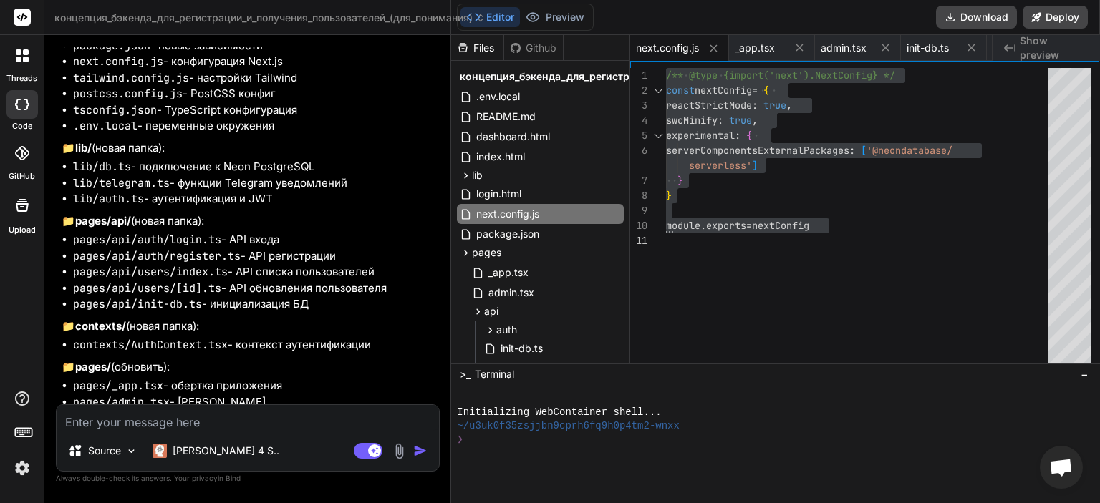
paste textarea "Uncaught Error: Module not found: Can't resolve '../styles/globals.css' 1 | imp…"
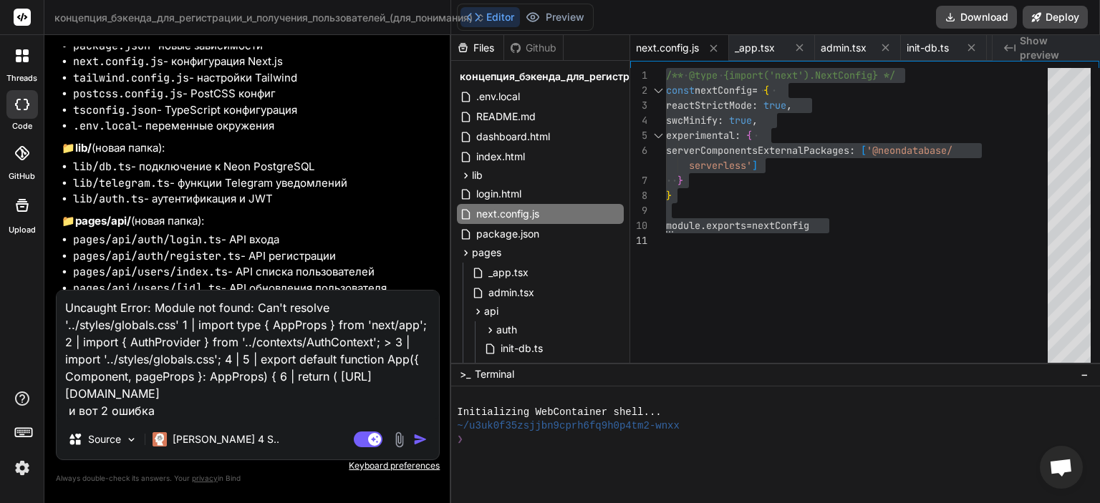
paste textarea ""./src/pages/_app.tsx:3:0 Module not found: Can't resolve '../styles/globals.cs…"
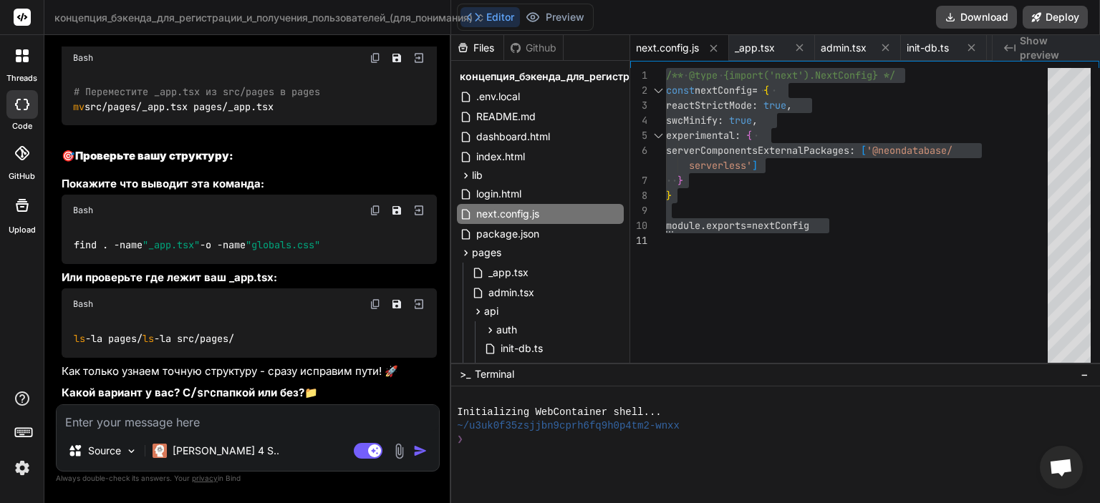
scroll to position [18737, 0]
click at [375, 216] on img at bounding box center [374, 210] width 11 height 11
click at [295, 427] on textarea at bounding box center [248, 418] width 382 height 26
paste textarea "~/project ❯ mkdir -p lib contexts styles pages/api/auth pages/api/users pages/a…"
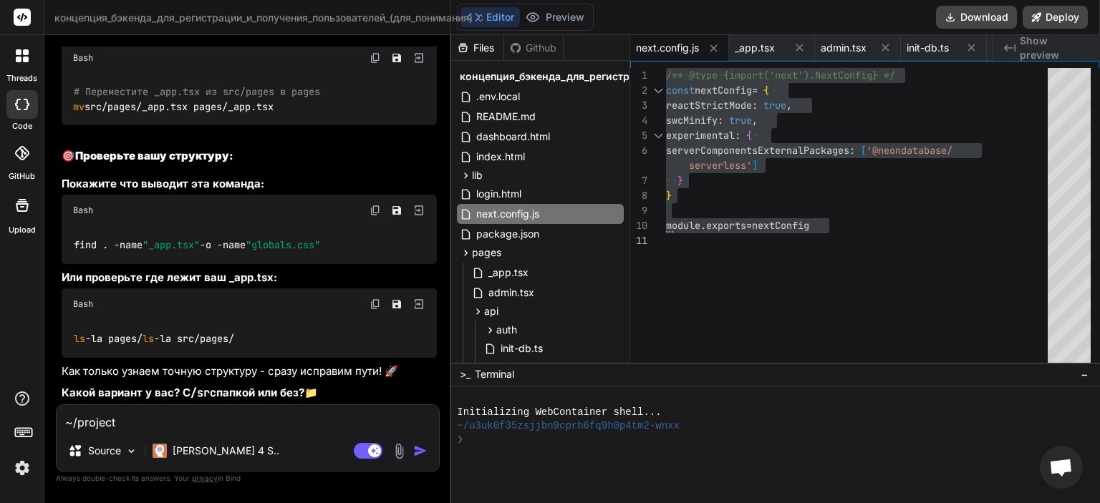
scroll to position [138, 0]
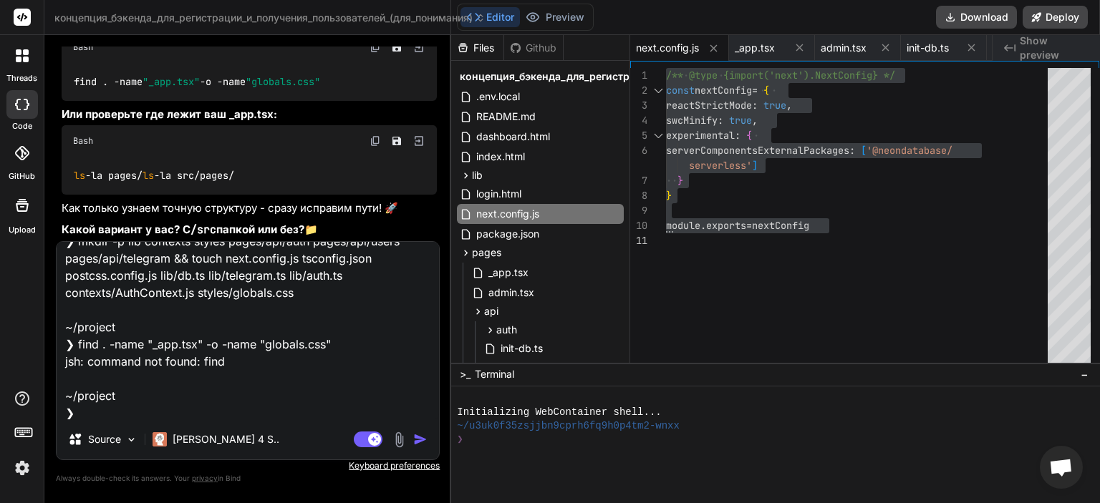
click at [419, 440] on img "button" at bounding box center [420, 439] width 14 height 14
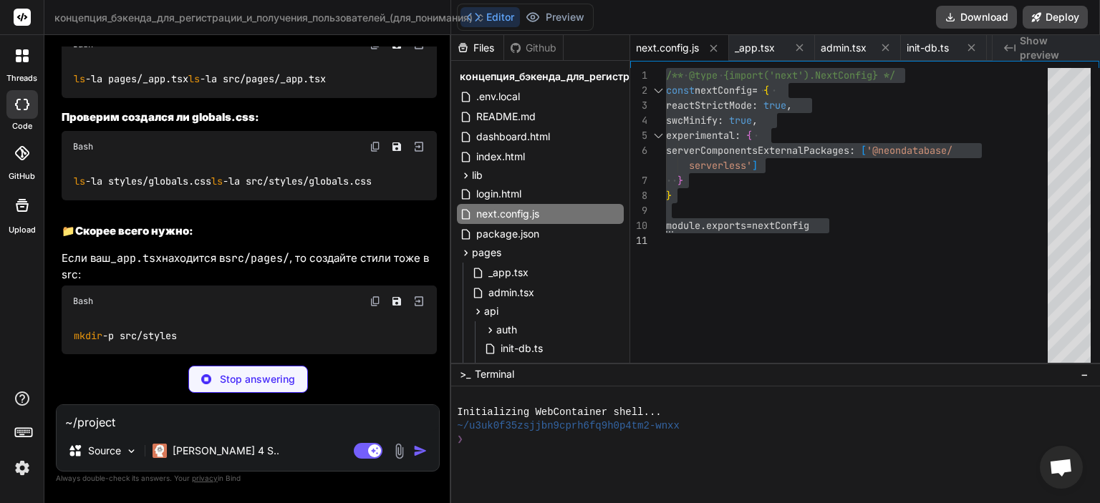
scroll to position [19361, 0]
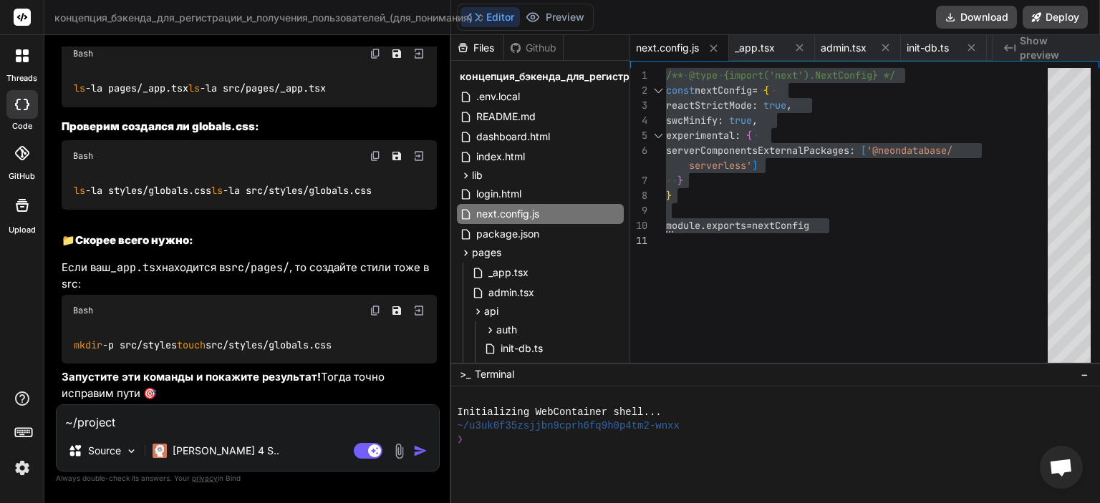
click at [316, 419] on textarea "~/project ❯ mkdir -p lib contexts styles pages/api/auth pages/api/users pages/a…" at bounding box center [248, 418] width 382 height 26
paste textarea "ls -la"
click at [295, 420] on textarea "ls -la" at bounding box center [248, 418] width 382 height 26
click at [294, 420] on textarea "ls -la" at bounding box center [248, 418] width 382 height 26
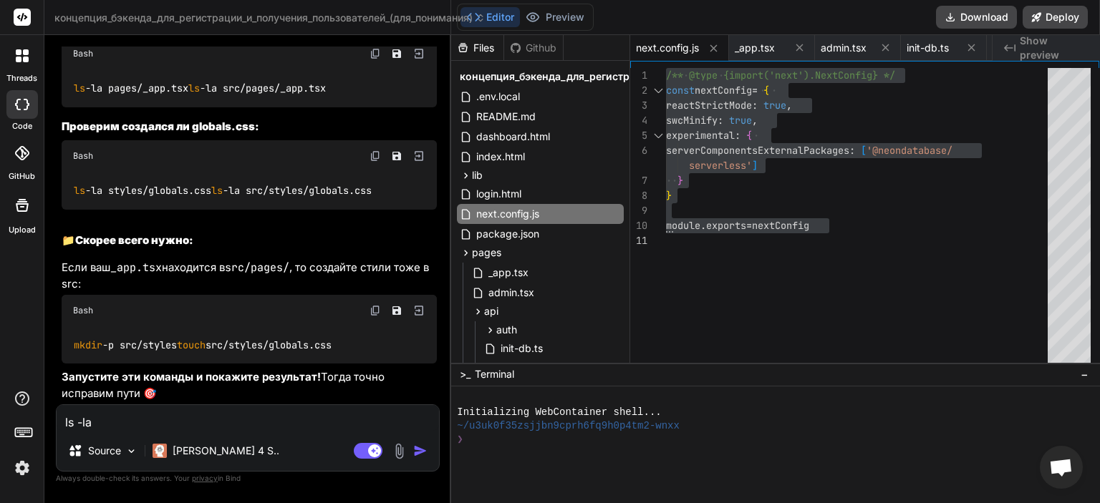
click at [294, 420] on textarea "ls -la" at bounding box center [248, 418] width 382 height 26
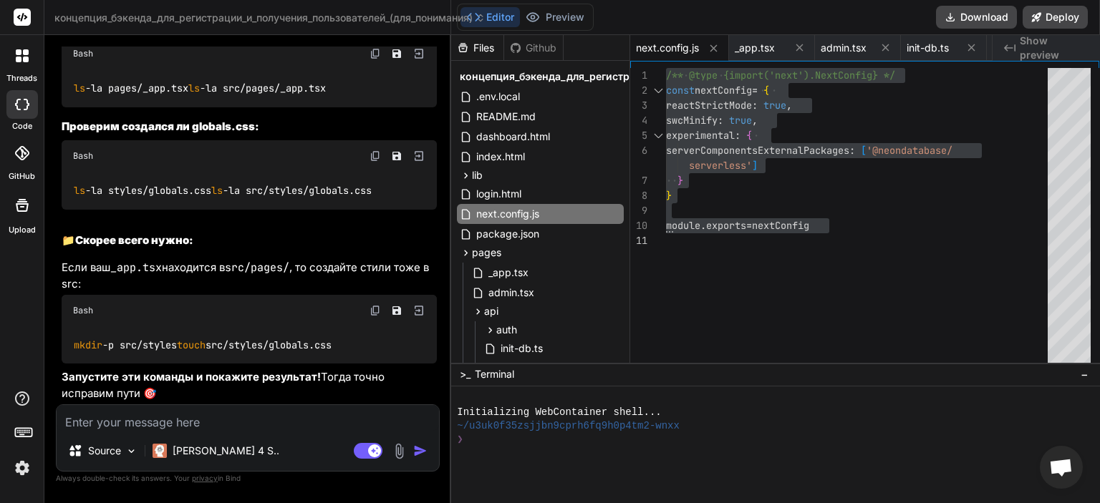
drag, startPoint x: 203, startPoint y: 190, endPoint x: 72, endPoint y: 196, distance: 130.4
click at [72, 107] on div "ls -la pages/_app.tsx ls -la src/pages/_app.tsx" at bounding box center [249, 87] width 375 height 37
copy code "ls -la pages/_app.tsx"
drag, startPoint x: 243, startPoint y: 329, endPoint x: 70, endPoint y: 337, distance: 173.5
click at [70, 209] on div "ls -la styles/globals.css ls -la src/styles/globals.css" at bounding box center [249, 190] width 375 height 37
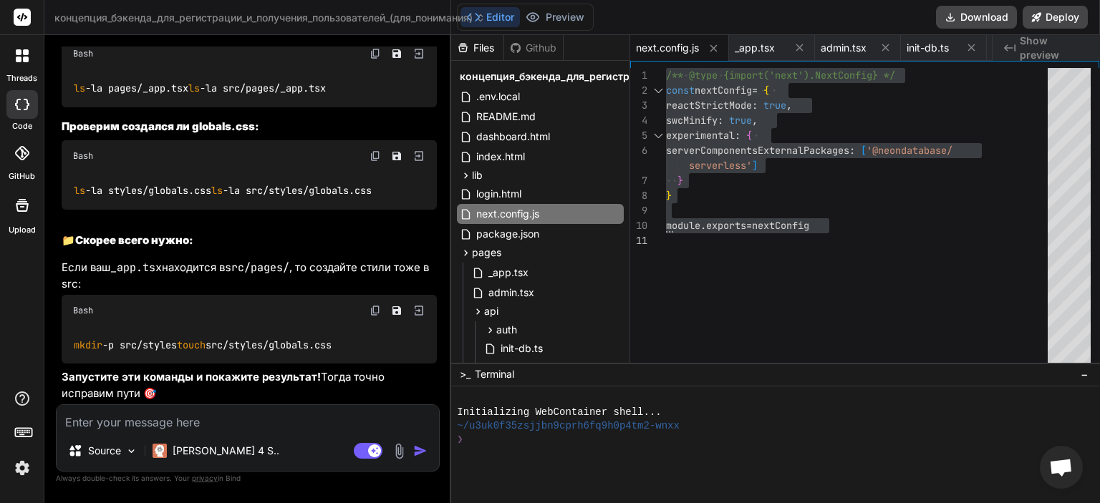
copy code "ls -la src/styles/globals.css"
click at [220, 423] on textarea at bounding box center [248, 418] width 382 height 26
paste textarea "~/project ❯ mkdir -p lib contexts styles pages/api/auth pages/api/users pages/a…"
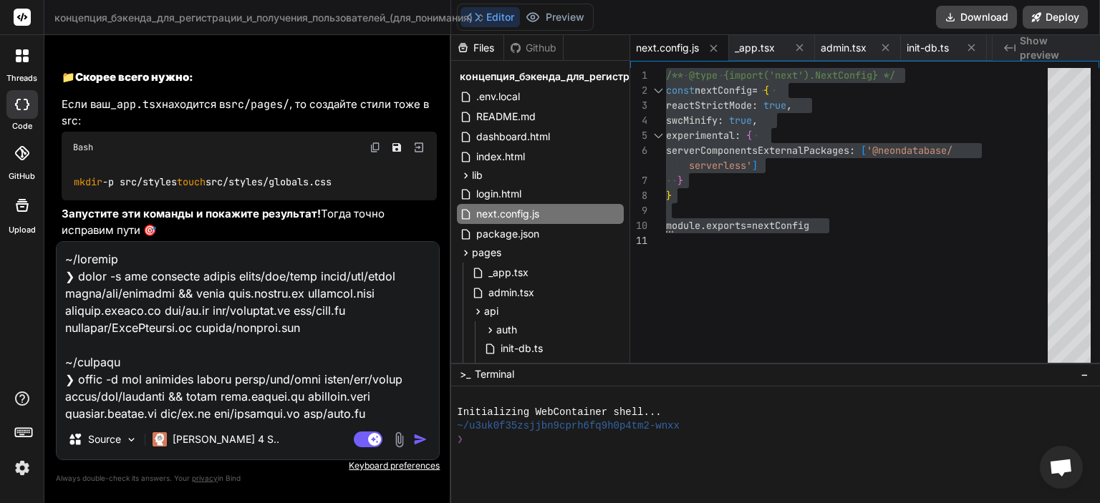
scroll to position [1272, 0]
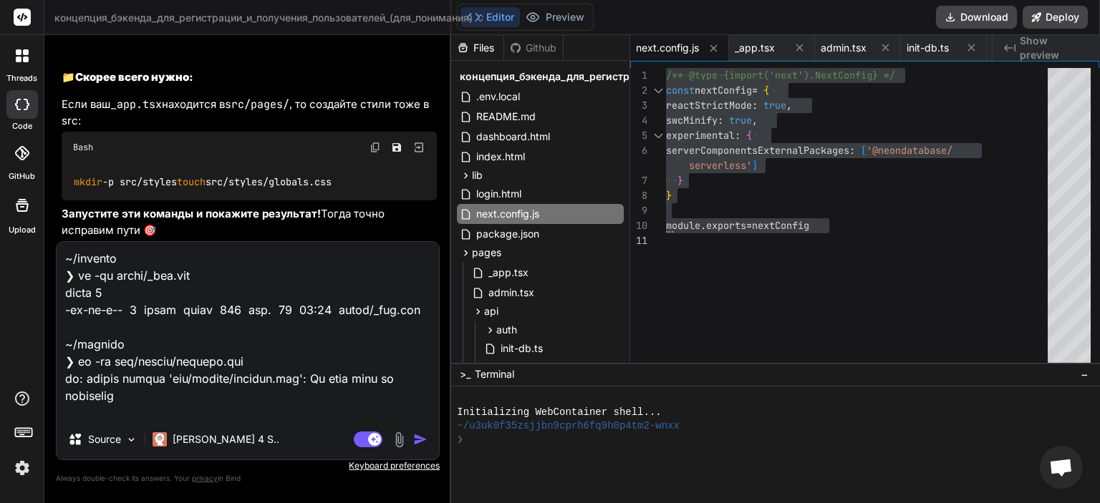
click at [413, 438] on img "button" at bounding box center [420, 439] width 14 height 14
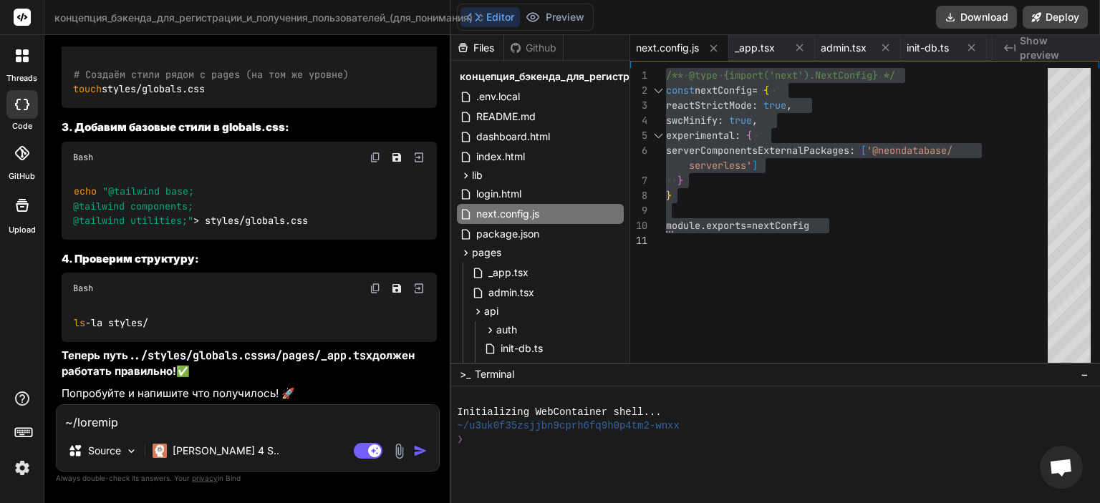
scroll to position [21008, 0]
drag, startPoint x: 218, startPoint y: 260, endPoint x: 63, endPoint y: 263, distance: 155.4
click at [63, 108] on div "# Создаём стили рядом с pages (на том же уровне) touch styles/globals.css" at bounding box center [249, 82] width 375 height 52
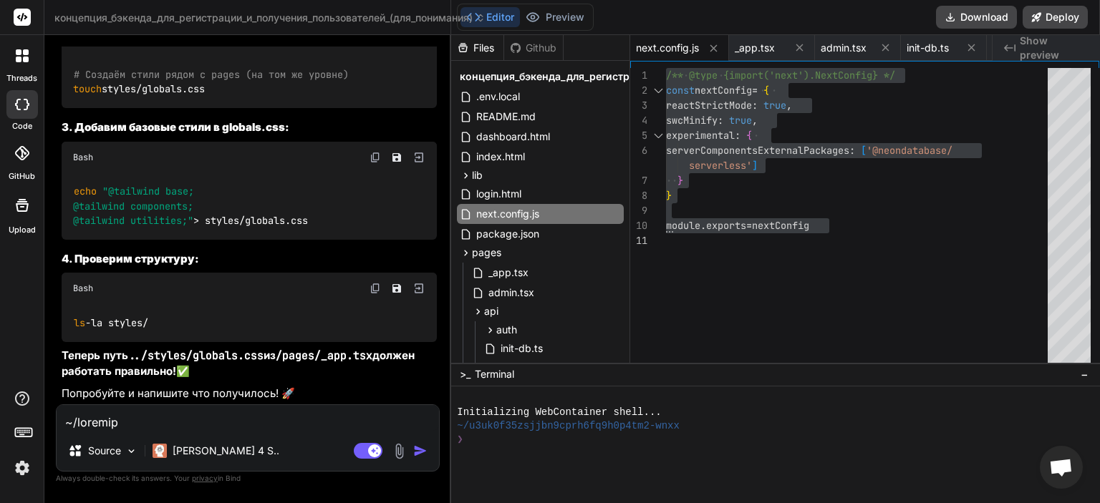
copy code "touch styles/globals.css"
click at [236, 240] on div "echo "@tailwind base; @tailwind components; @tailwind utilities;" > styles/glob…" at bounding box center [249, 206] width 375 height 67
click at [374, 163] on img at bounding box center [374, 157] width 11 height 11
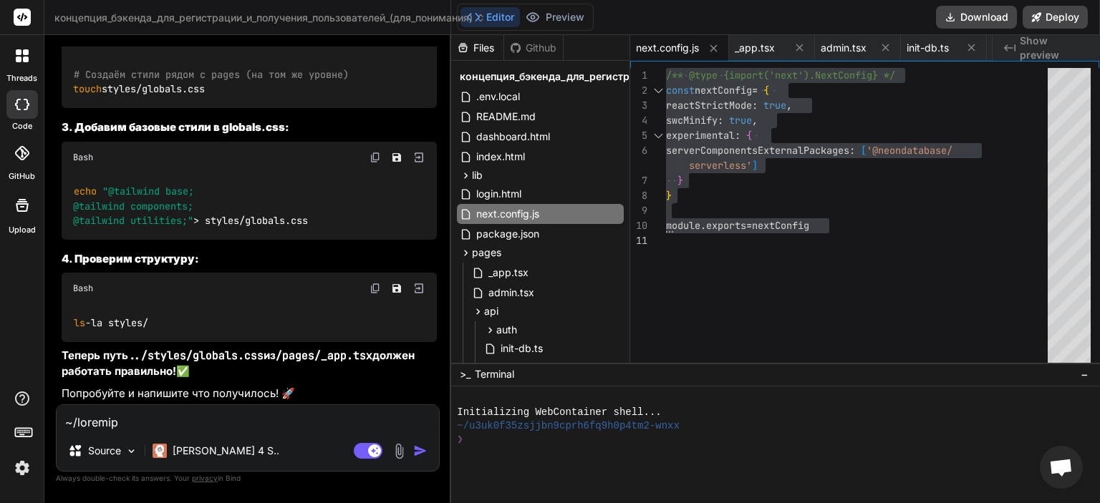
click at [374, 287] on img at bounding box center [374, 288] width 11 height 11
click at [272, 423] on textarea at bounding box center [248, 418] width 382 height 26
paste textarea "~/project ❯ mkdir -p lib contexts styles pages/api/auth pages/api/users pages/a…"
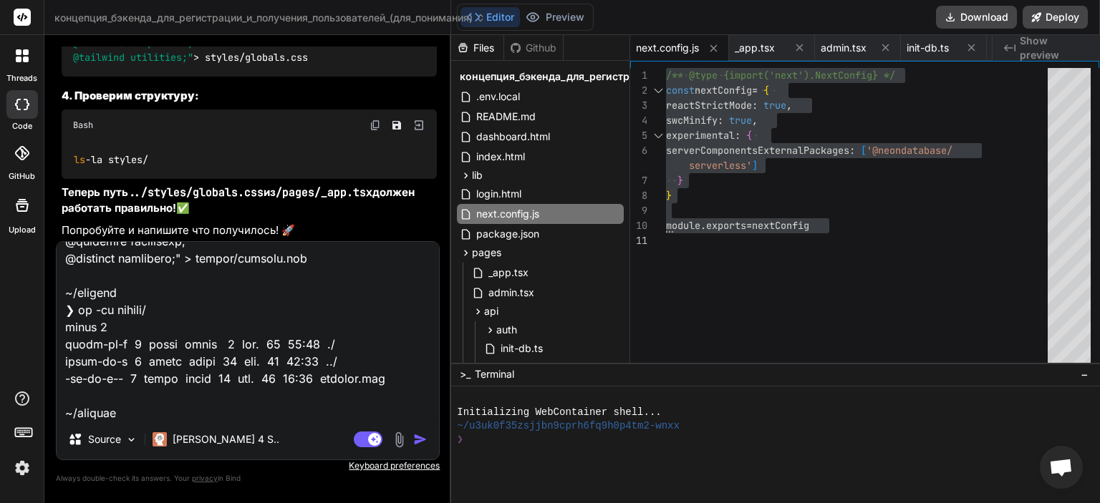
click at [422, 440] on img "button" at bounding box center [420, 439] width 14 height 14
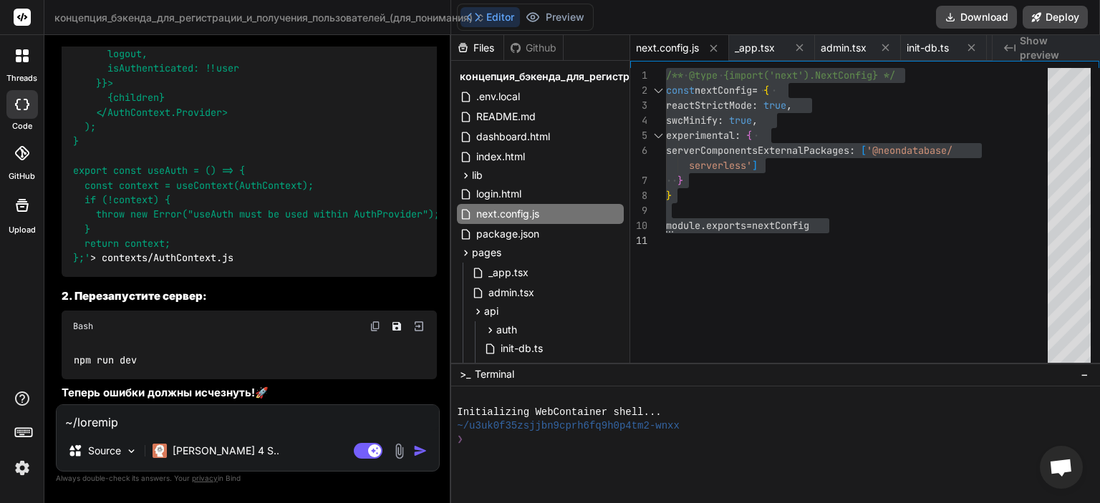
scroll to position [23057, 0]
click at [231, 424] on textarea at bounding box center [248, 418] width 382 height 26
drag, startPoint x: 206, startPoint y: 209, endPoint x: 130, endPoint y: 216, distance: 76.2
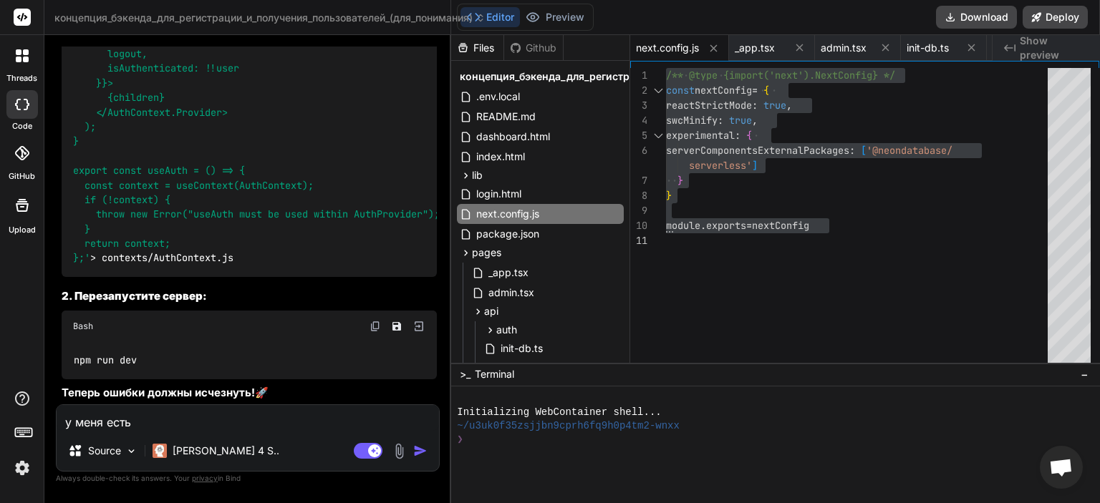
copy strong "AuthContext:"
click at [208, 412] on textarea "у меня есть" at bounding box center [248, 418] width 382 height 26
paste textarea "AuthContext:"
click at [415, 450] on img "button" at bounding box center [420, 451] width 14 height 14
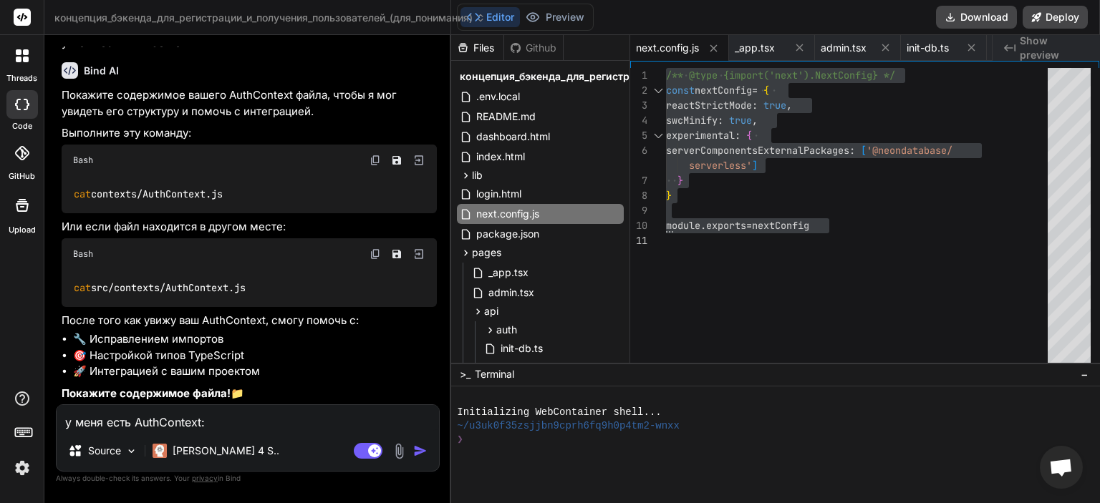
scroll to position [23420, 0]
click at [253, 416] on textarea "у меня есть AuthContext:" at bounding box center [248, 418] width 382 height 26
paste textarea "import { createContext, useContext, useState, useEffect, ReactNode } from 'reac…"
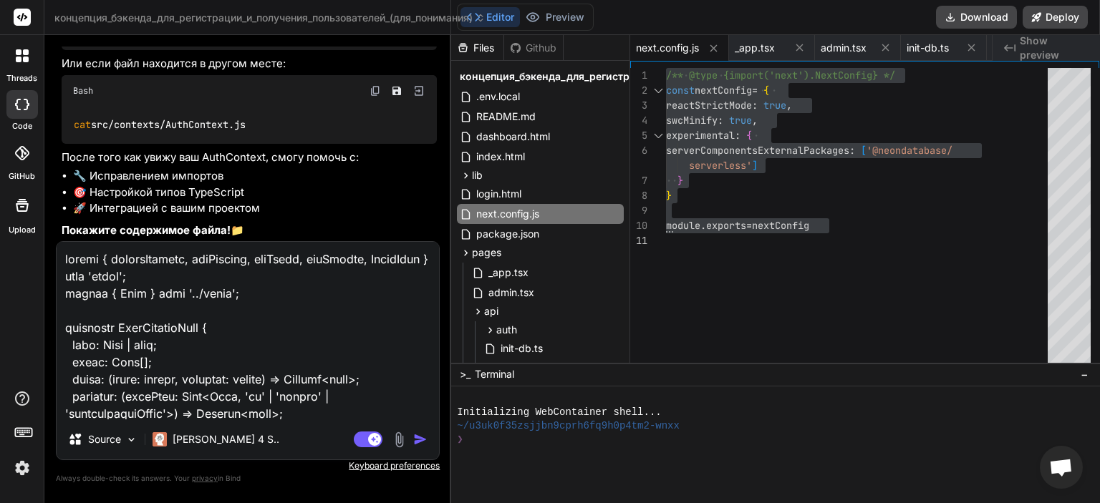
scroll to position [5070, 0]
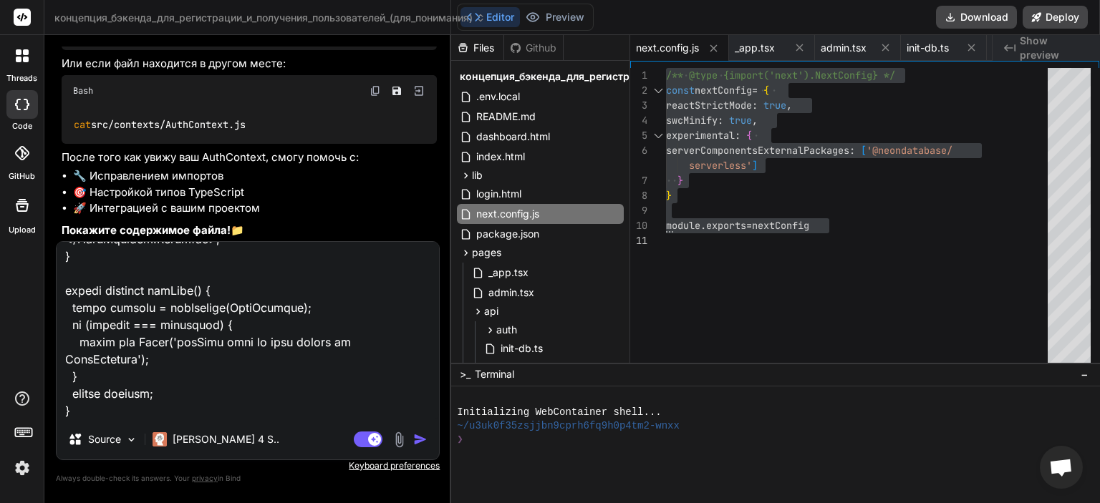
click at [424, 437] on img "button" at bounding box center [420, 439] width 14 height 14
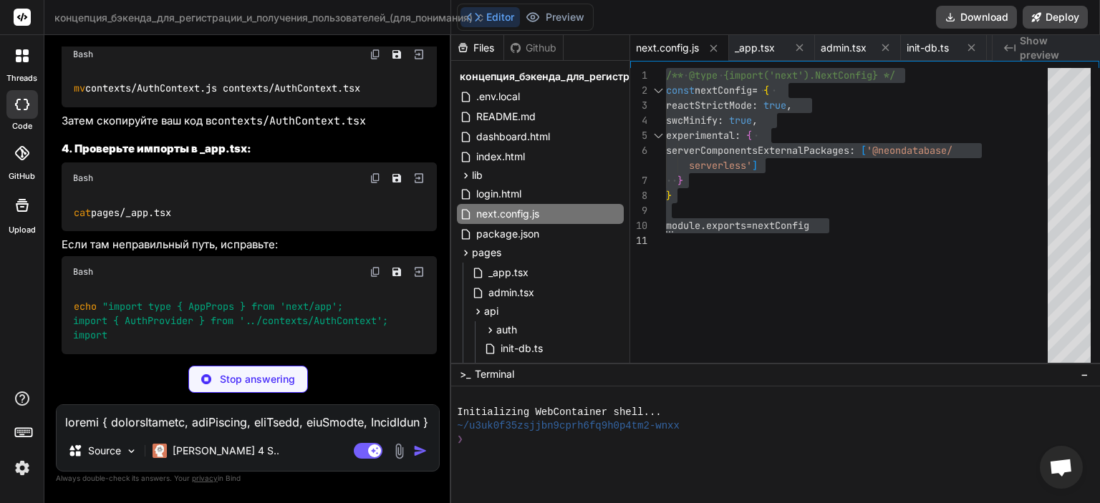
scroll to position [25706, 0]
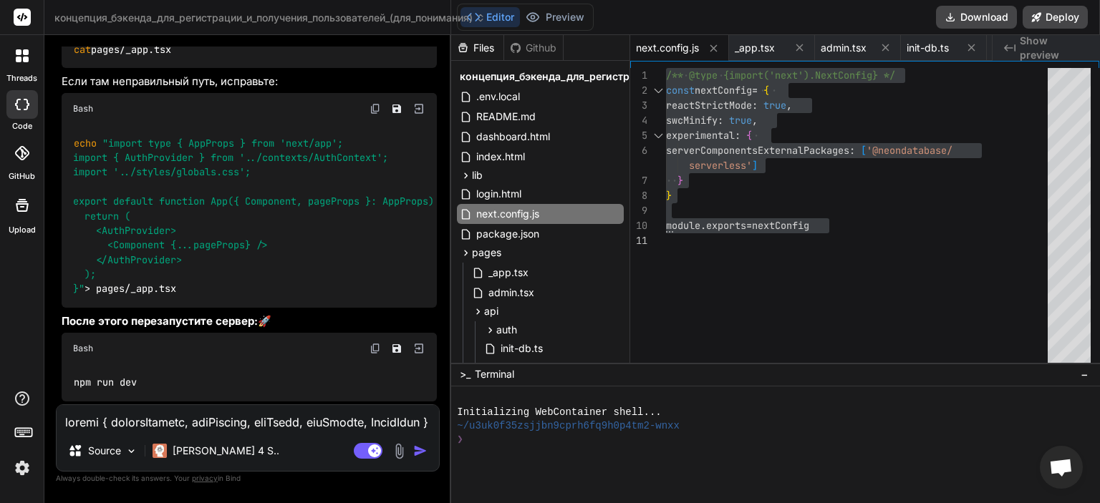
click at [227, 421] on textarea at bounding box center [248, 418] width 382 height 26
paste textarea "~/project ❯ echo 'export interface User { id: string; name: string; email: stri…"
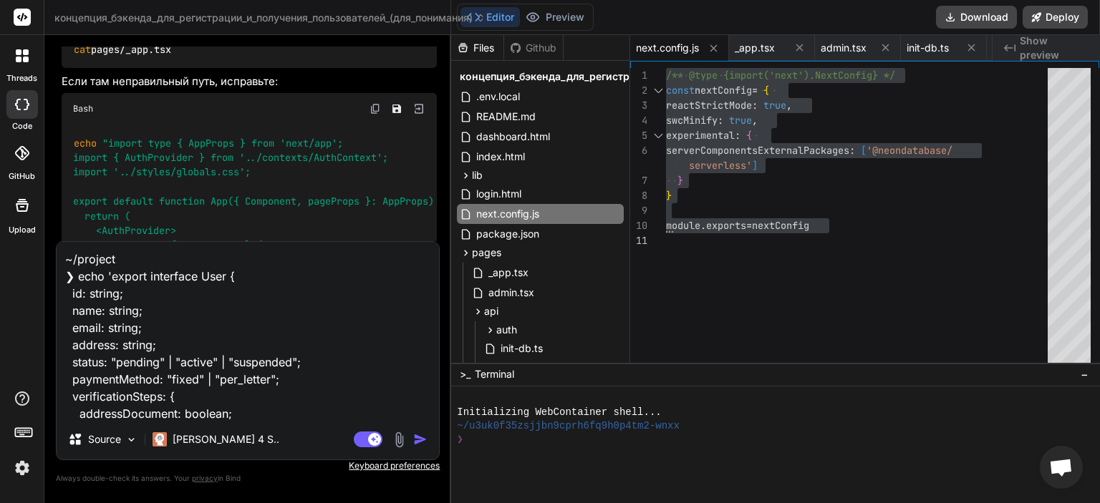
scroll to position [173, 0]
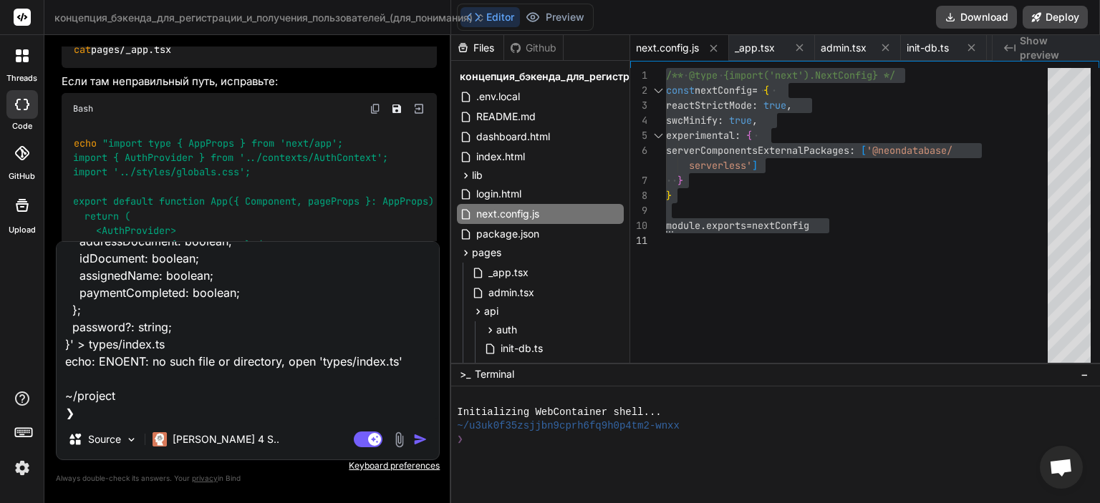
click at [425, 442] on img "button" at bounding box center [420, 439] width 14 height 14
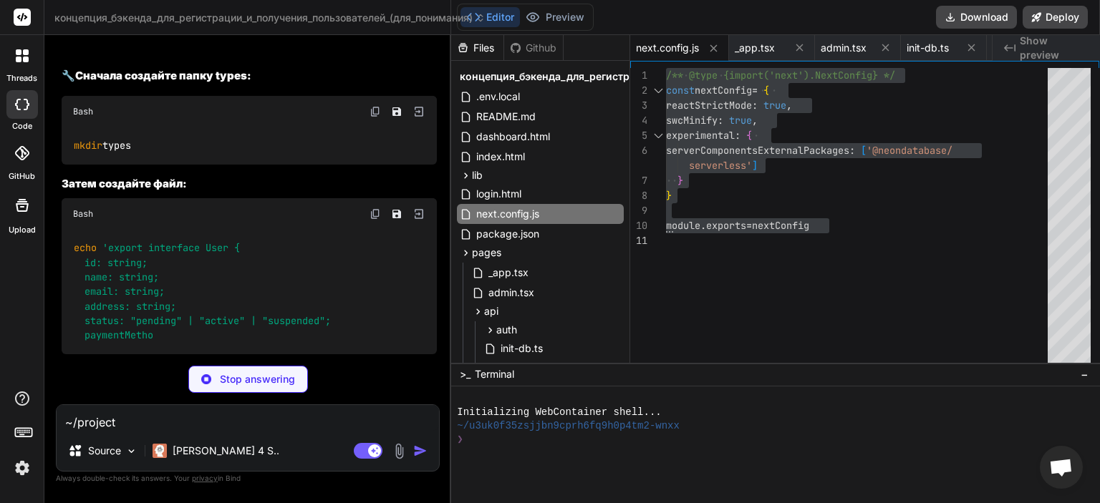
scroll to position [26816, 0]
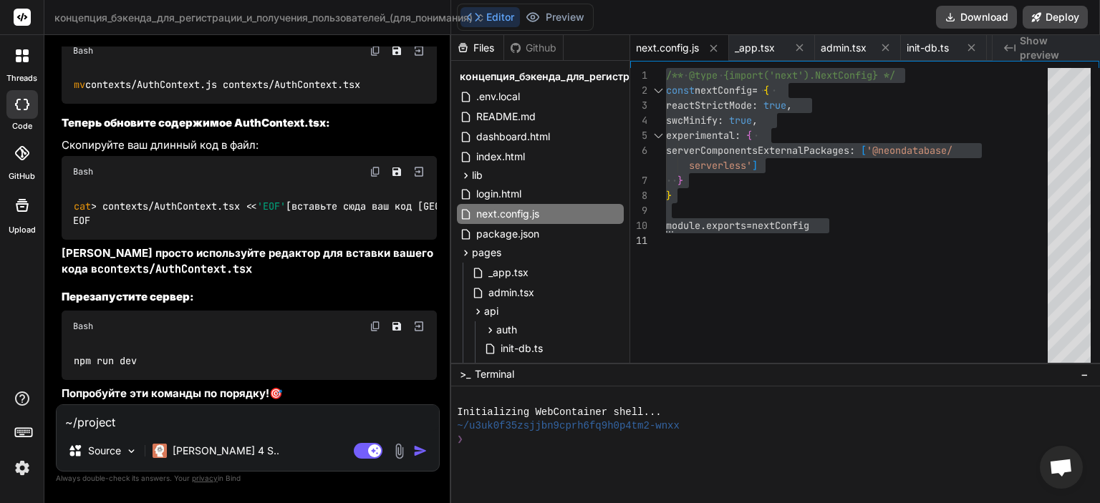
scroll to position [27159, 0]
drag, startPoint x: 158, startPoint y: 323, endPoint x: 72, endPoint y: 321, distance: 86.0
copy code "ls -la types/"
drag, startPoint x: 154, startPoint y: 338, endPoint x: 72, endPoint y: 346, distance: 82.7
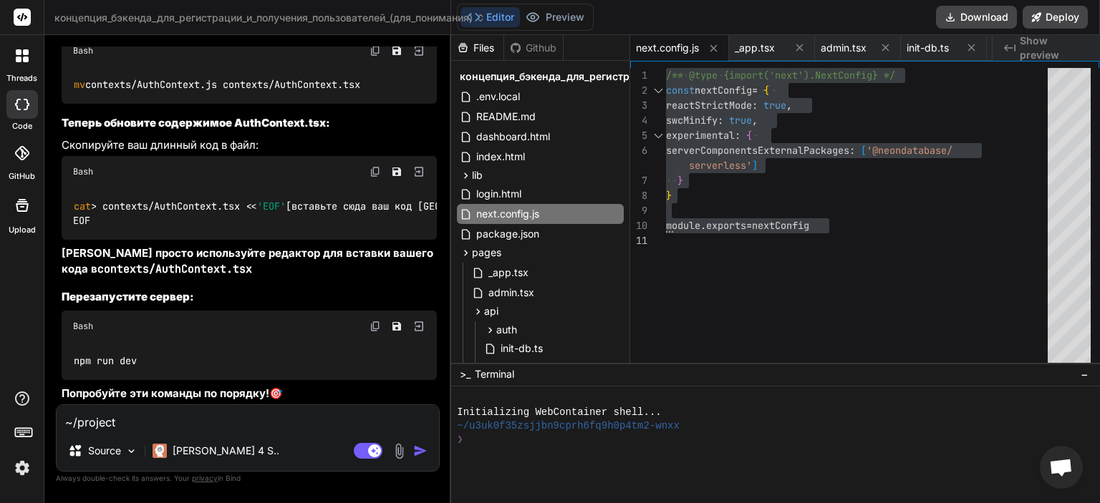
drag, startPoint x: 74, startPoint y: 304, endPoint x: 302, endPoint y: 306, distance: 227.7
click at [302, 240] on div "cat > contexts/AuthContext.tsx << 'EOF' [вставьте сюда ваш код AuthContext] EOF" at bounding box center [249, 214] width 375 height 52
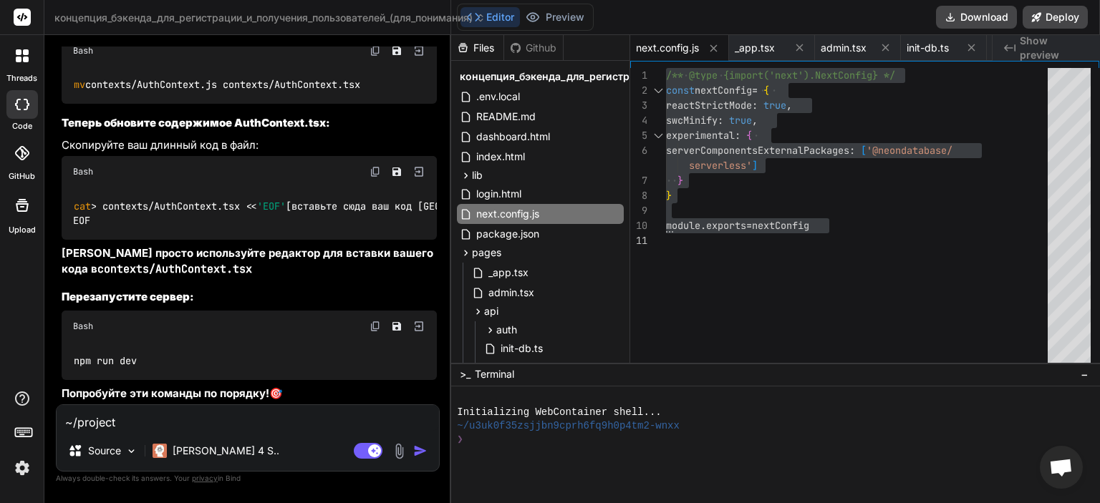
click at [311, 240] on div "cat > contexts/AuthContext.tsx << 'EOF' [вставьте сюда ваш код AuthContext] EOF" at bounding box center [249, 214] width 375 height 52
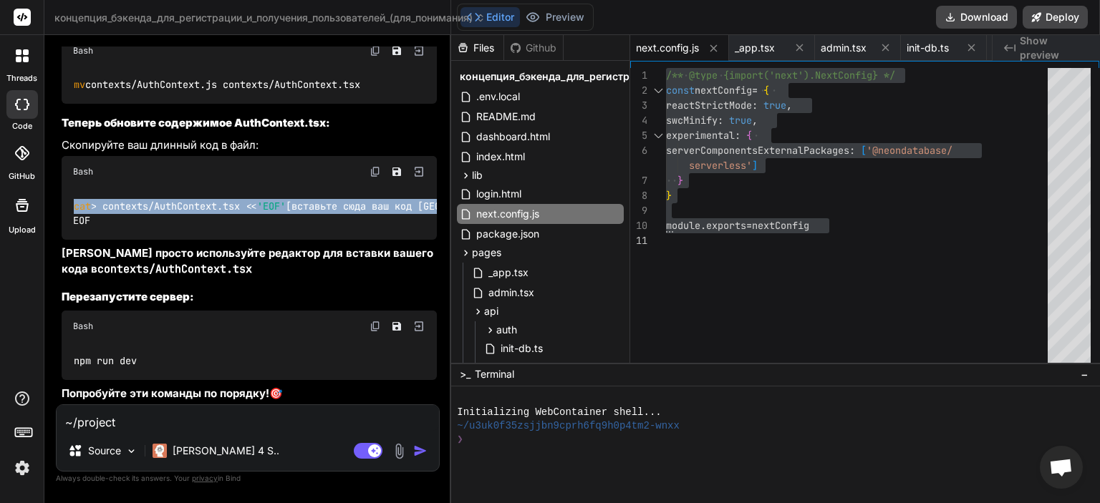
drag, startPoint x: 74, startPoint y: 266, endPoint x: 102, endPoint y: 306, distance: 49.1
click at [102, 240] on div "cat > contexts/AuthContext.tsx << 'EOF' [вставьте сюда ваш код AuthContext] EOF" at bounding box center [249, 214] width 375 height 52
click at [163, 415] on textarea "~/project ❯ echo 'export interface User { id: string; name: string; email: stri…" at bounding box center [248, 418] width 382 height 26
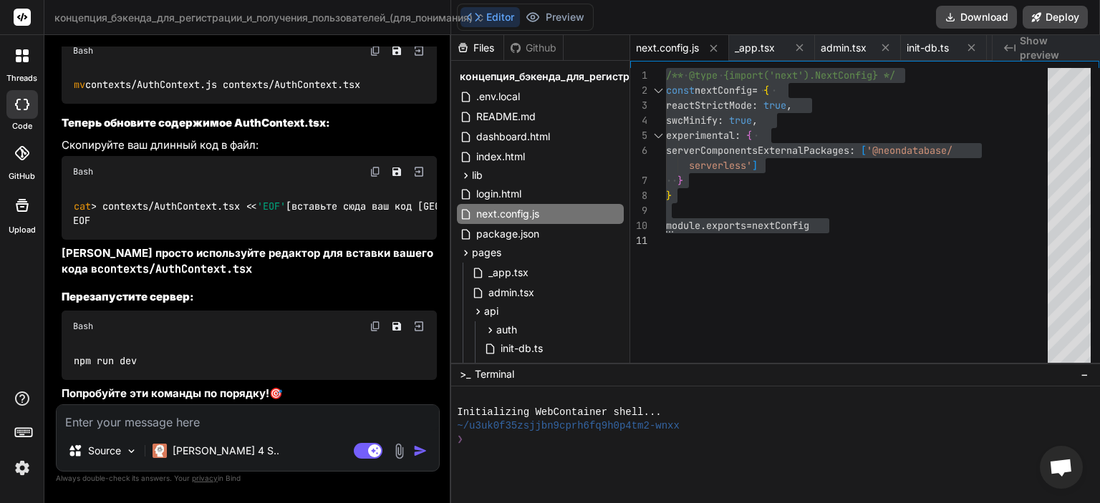
paste textarea "cat > contexts/AuthContext.tsx << 'EOF' [вставьте сюда ваш код AuthContext] EOF"
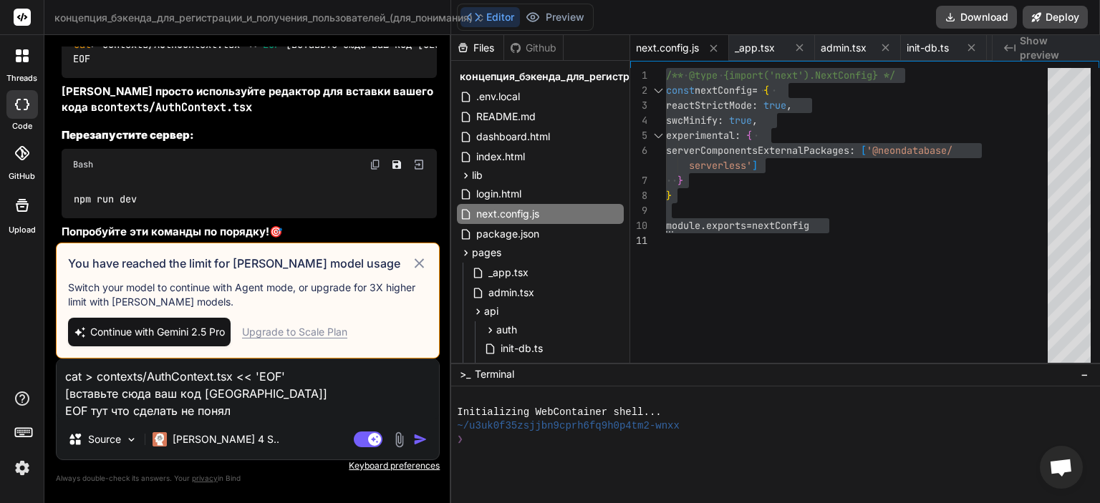
click at [417, 260] on icon at bounding box center [419, 263] width 16 height 17
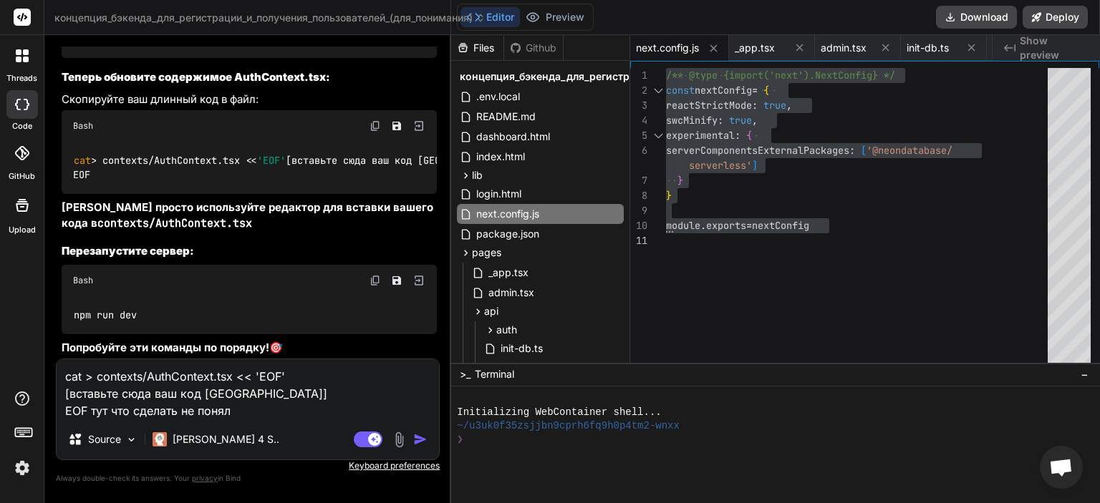
click at [415, 435] on img "button" at bounding box center [420, 439] width 14 height 14
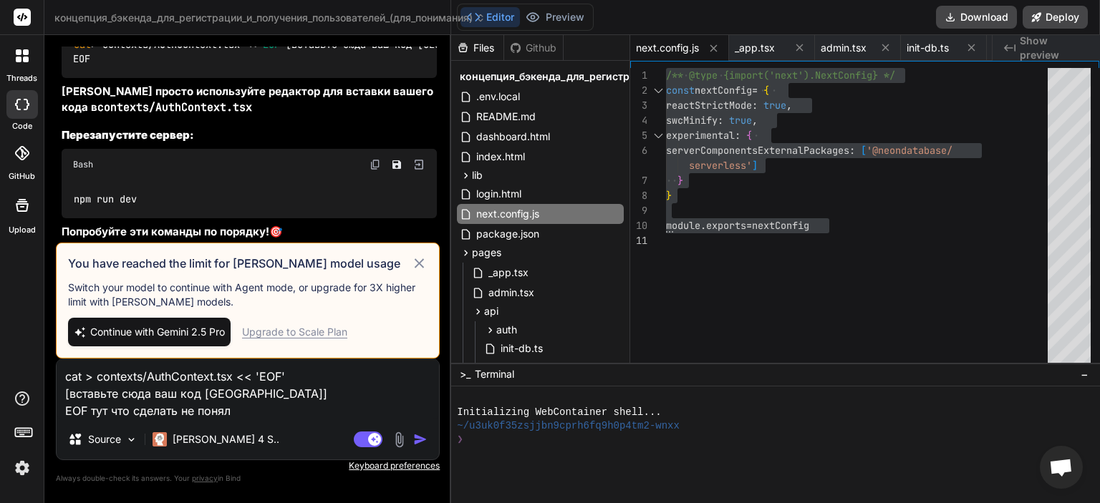
click at [306, 335] on div "Upgrade to Scale Plan" at bounding box center [294, 332] width 105 height 14
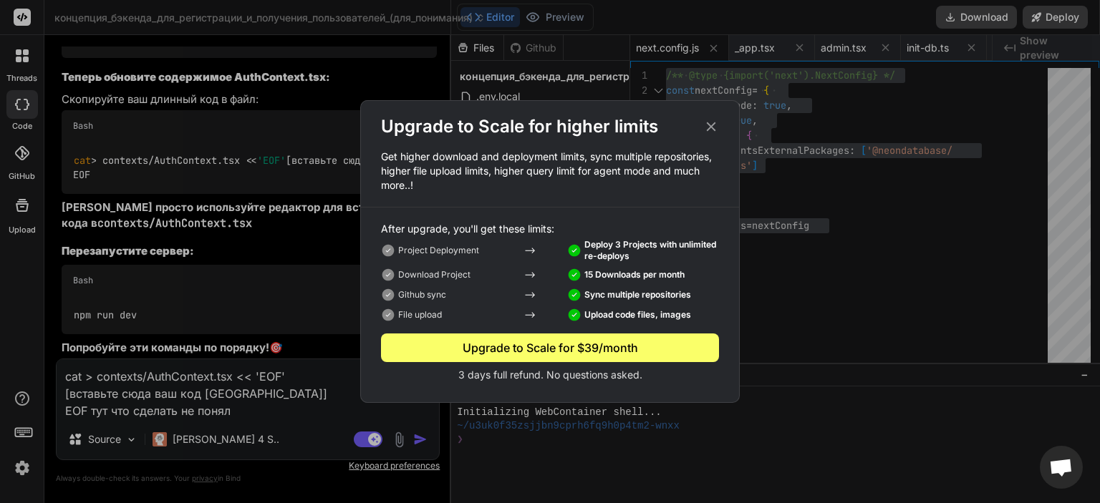
click at [710, 127] on icon at bounding box center [711, 126] width 9 height 9
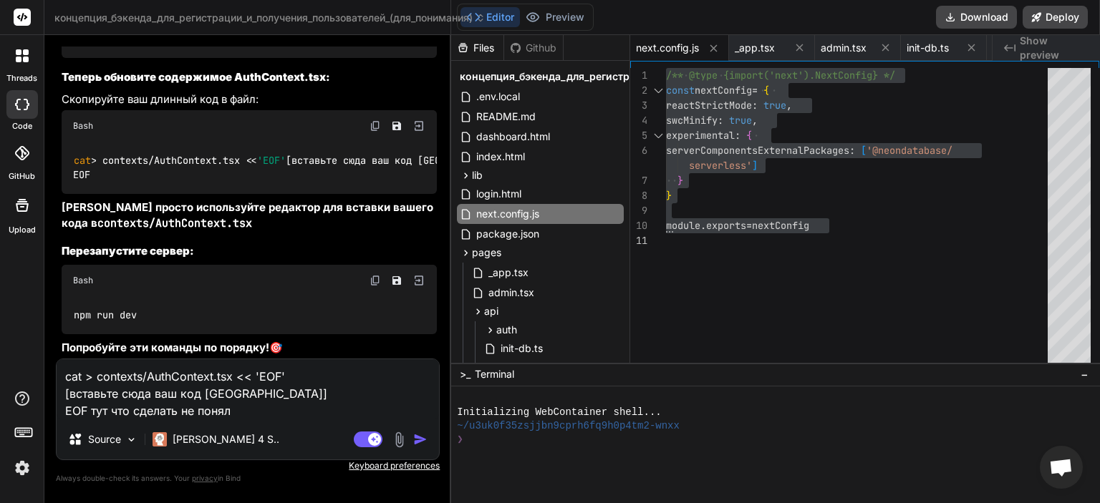
scroll to position [27578, 0]
click at [424, 443] on img "button" at bounding box center [420, 439] width 14 height 14
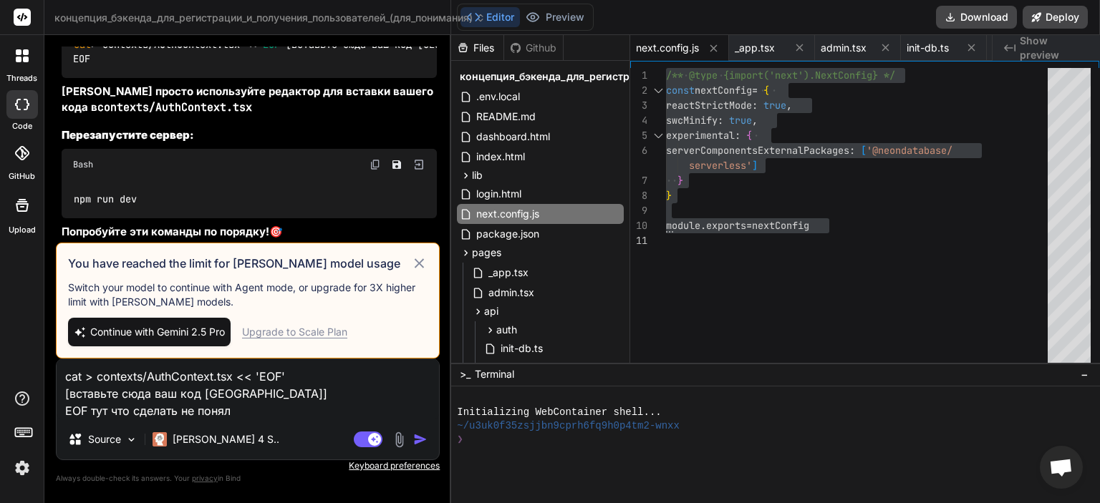
click at [424, 266] on icon at bounding box center [419, 263] width 16 height 17
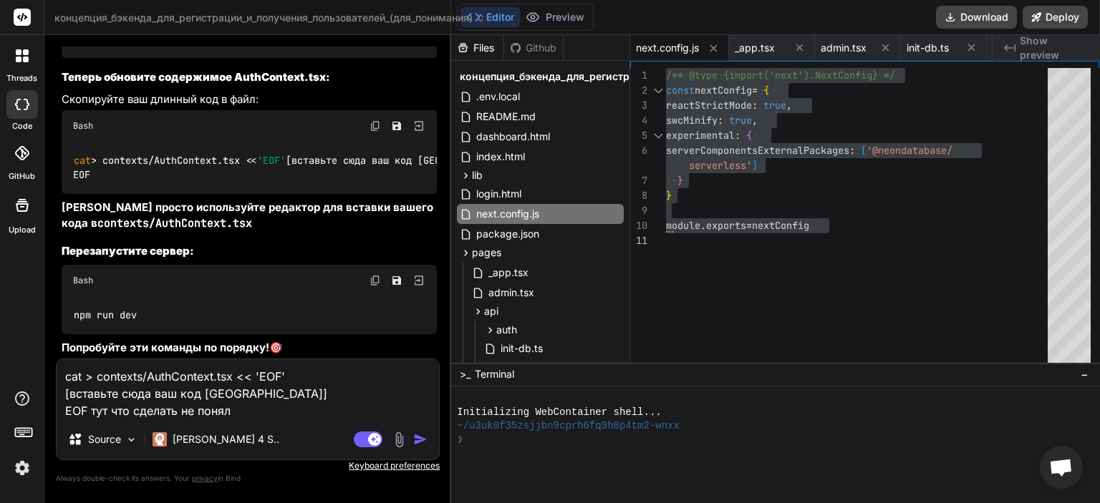
click at [301, 347] on p "Попробуйте эти команды по порядку! 🎯" at bounding box center [249, 348] width 375 height 16
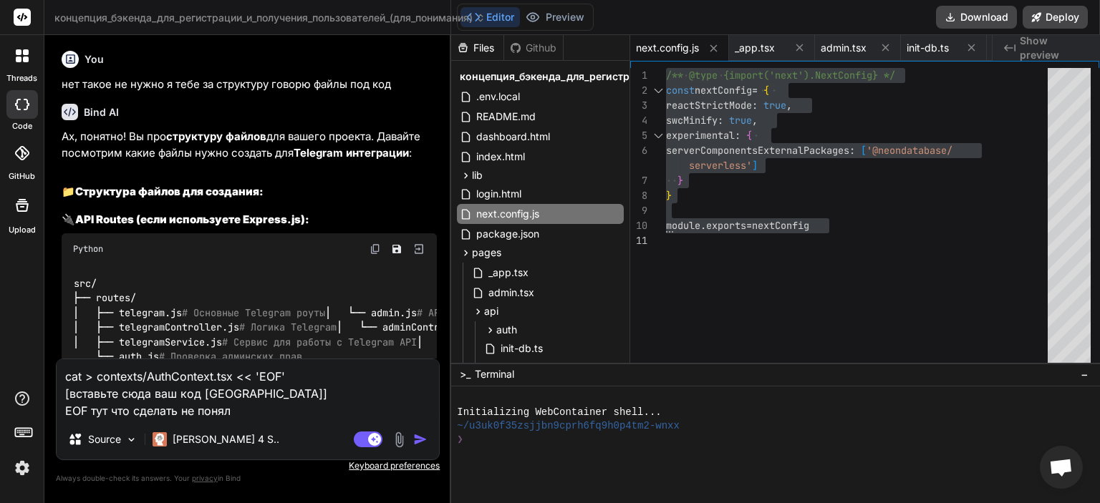
scroll to position [9913, 0]
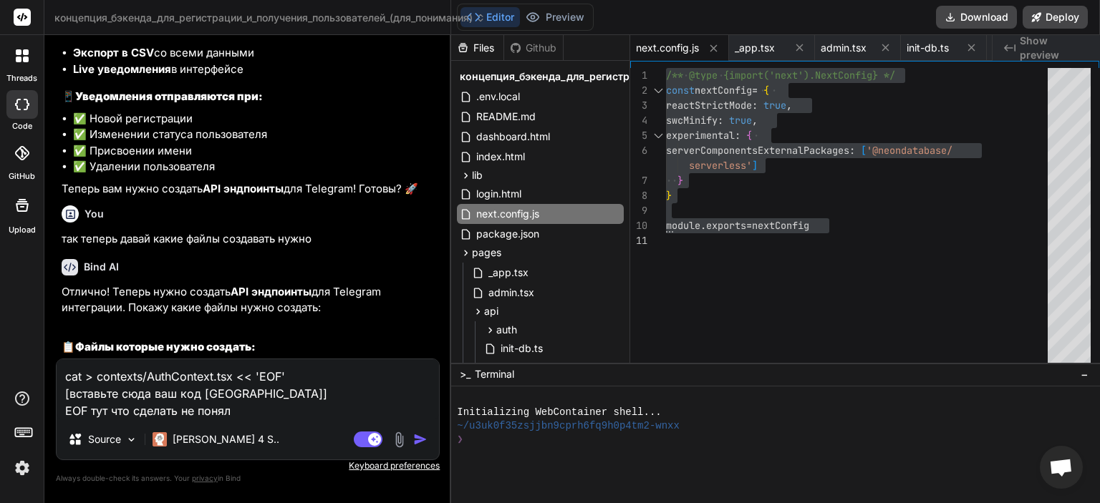
drag, startPoint x: 294, startPoint y: 346, endPoint x: 43, endPoint y: -34, distance: 455.4
click at [43, 0] on html "threads code GitHub Upload концепция_бэкенда_для_регистрации_и_получения_пользо…" at bounding box center [550, 251] width 1100 height 503
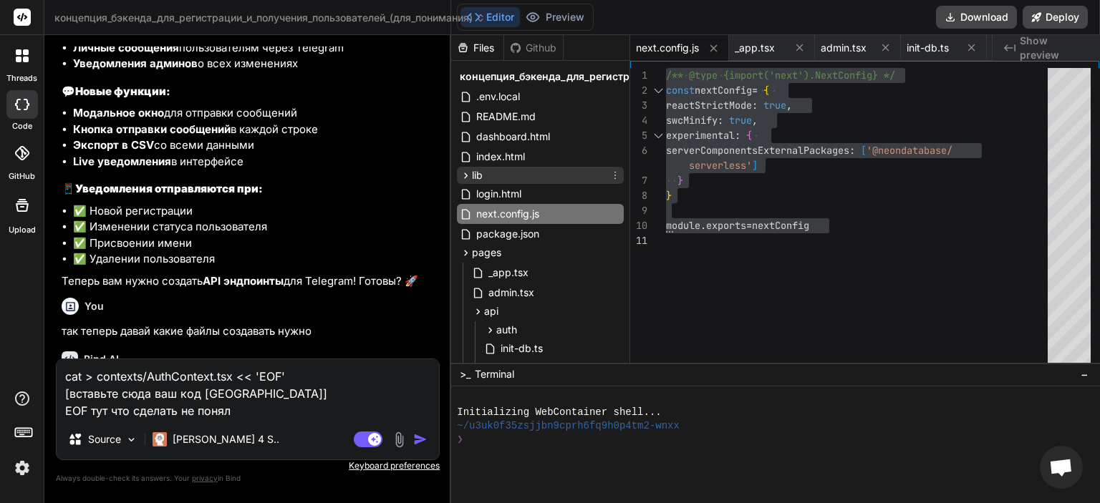
click at [525, 177] on div "lib" at bounding box center [540, 175] width 167 height 17
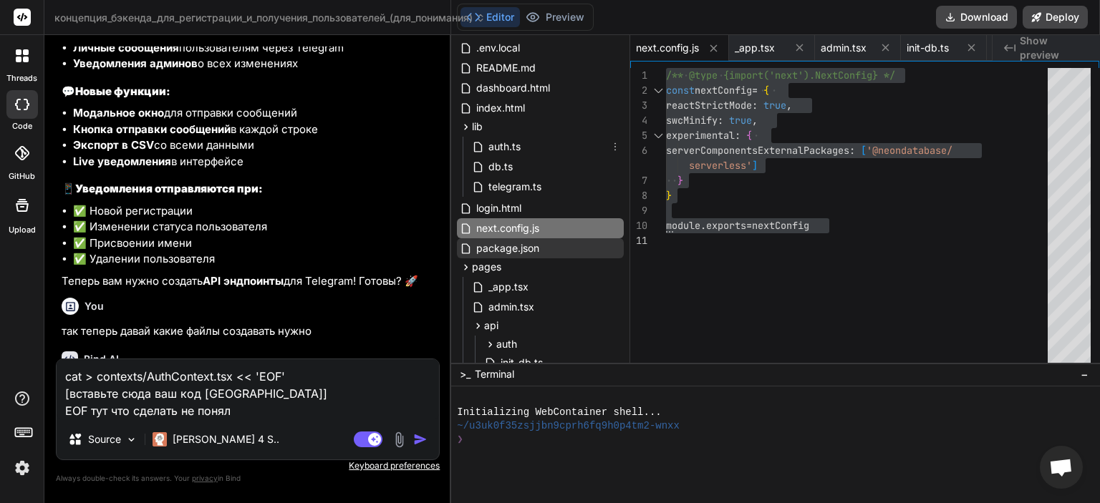
scroll to position [86, 0]
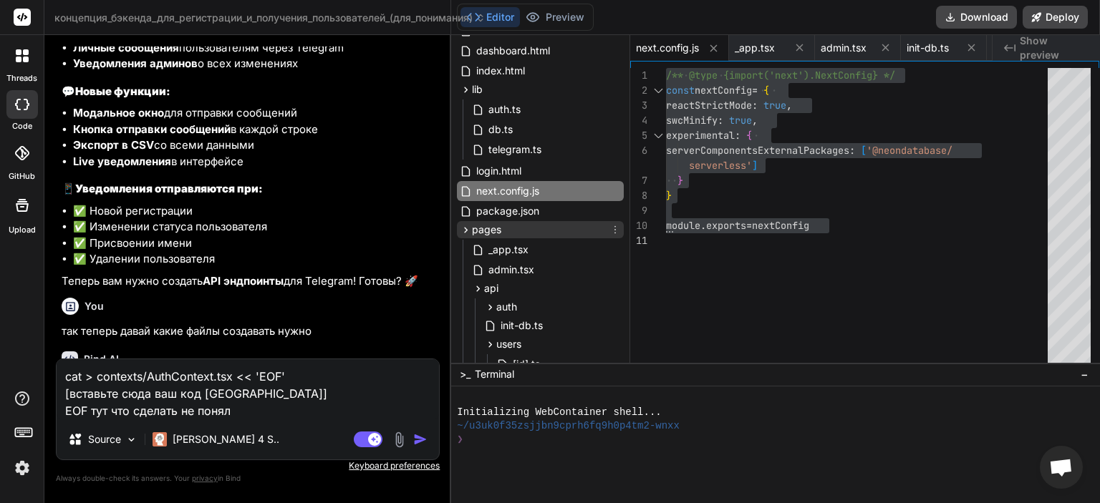
click at [560, 225] on div "pages" at bounding box center [540, 229] width 167 height 17
click at [541, 288] on div "api" at bounding box center [546, 288] width 155 height 17
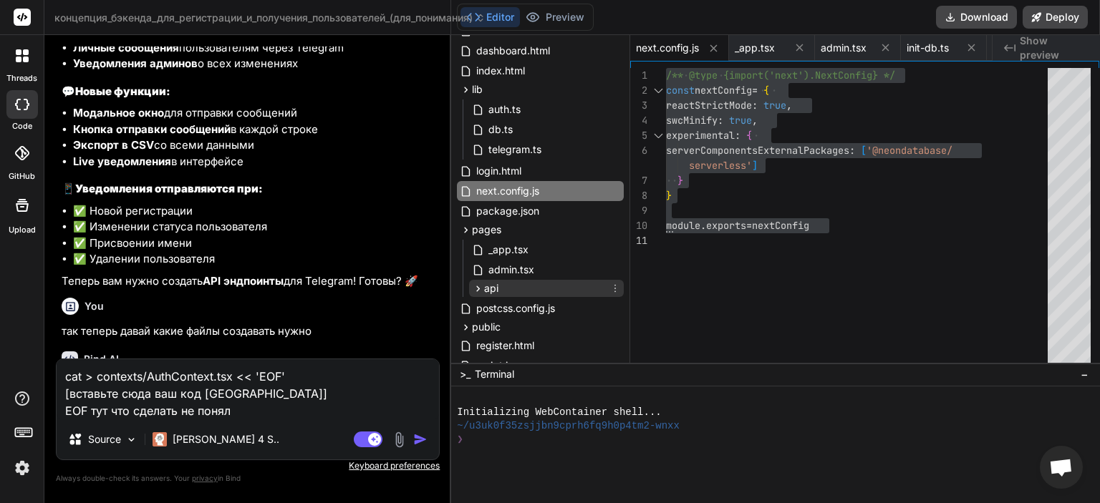
click at [541, 288] on div "api" at bounding box center [546, 288] width 155 height 17
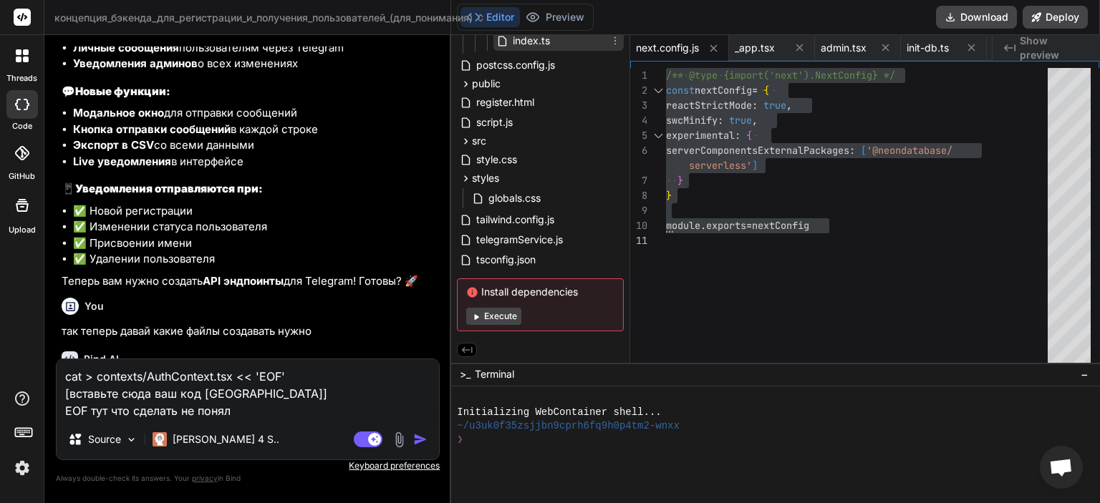
scroll to position [432, 0]
click at [533, 139] on div "src" at bounding box center [540, 140] width 167 height 17
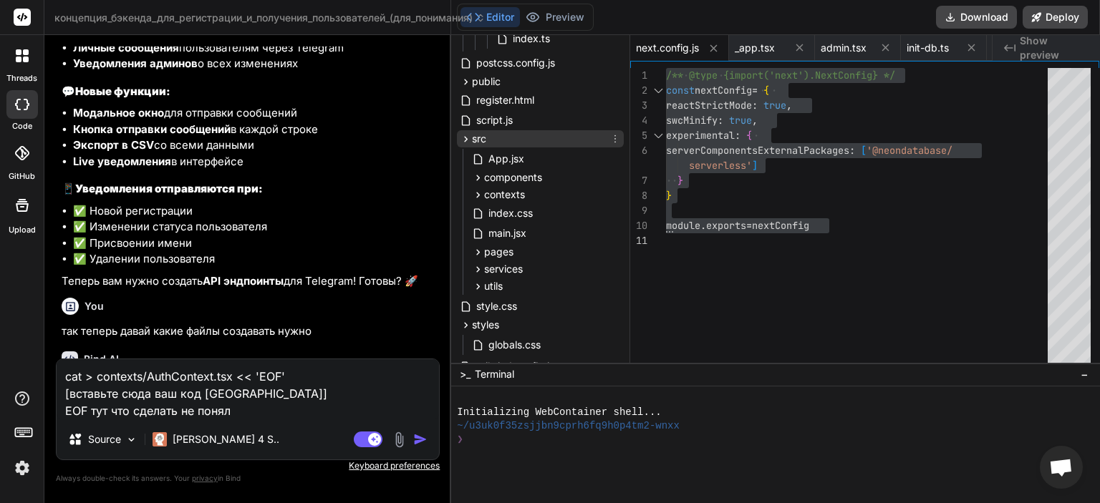
click at [533, 138] on div "src" at bounding box center [540, 138] width 167 height 17
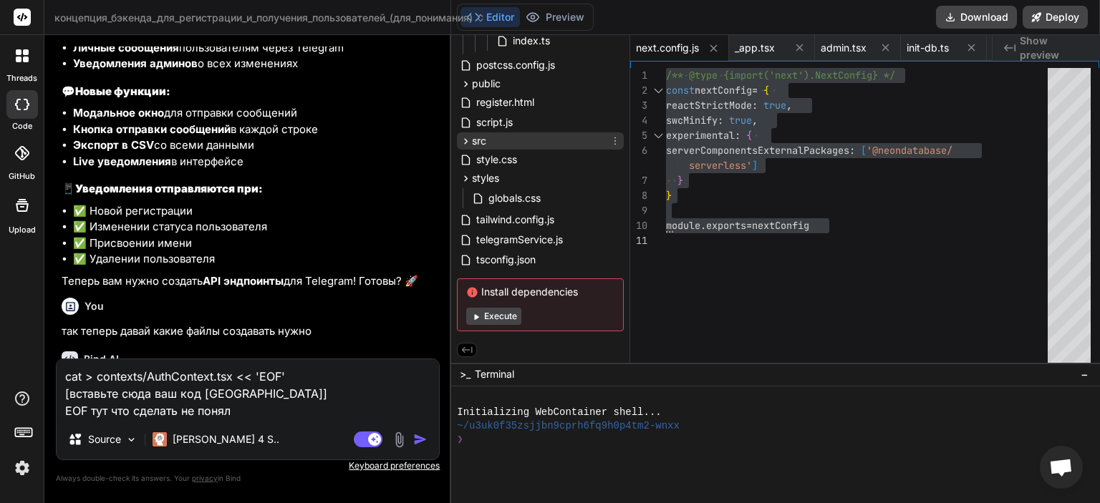
click at [533, 138] on div "src" at bounding box center [540, 140] width 167 height 17
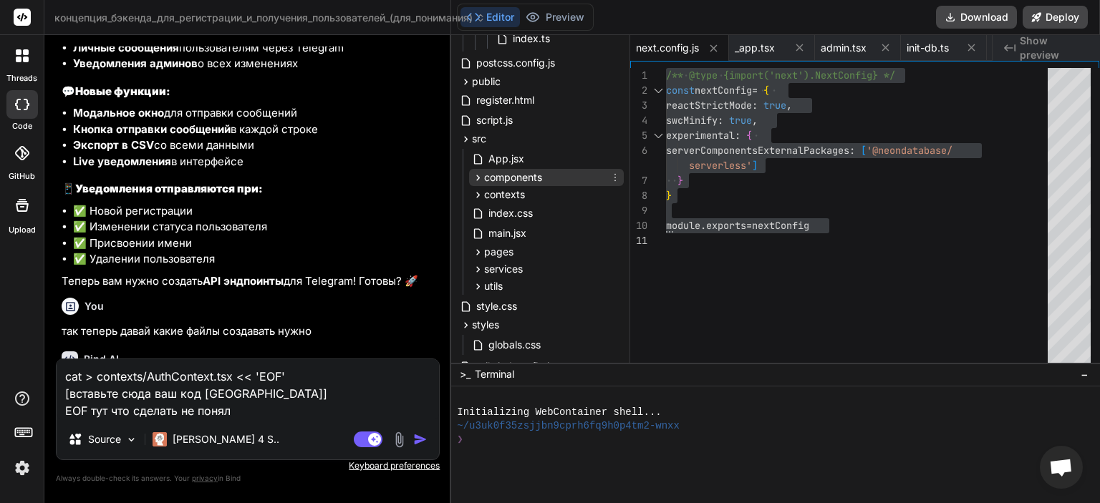
click at [532, 177] on span "components" at bounding box center [513, 177] width 58 height 14
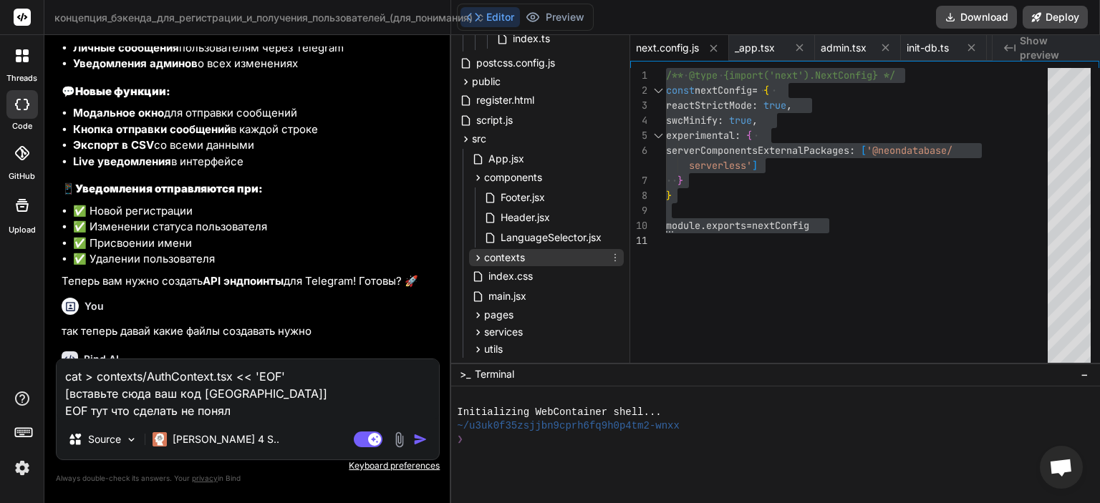
click at [513, 258] on span "contexts" at bounding box center [504, 258] width 41 height 14
click at [513, 276] on span "index.css" at bounding box center [510, 276] width 47 height 17
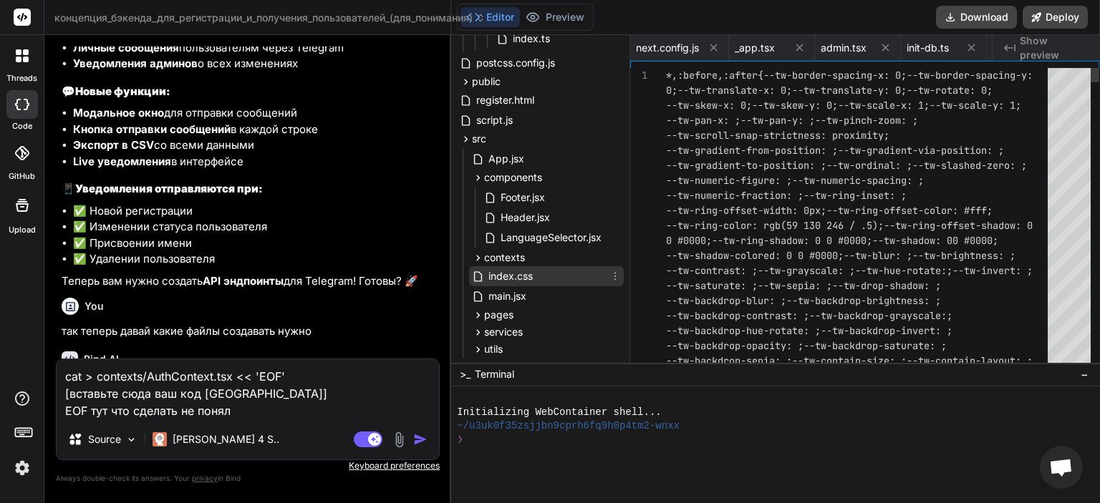
scroll to position [0, 1893]
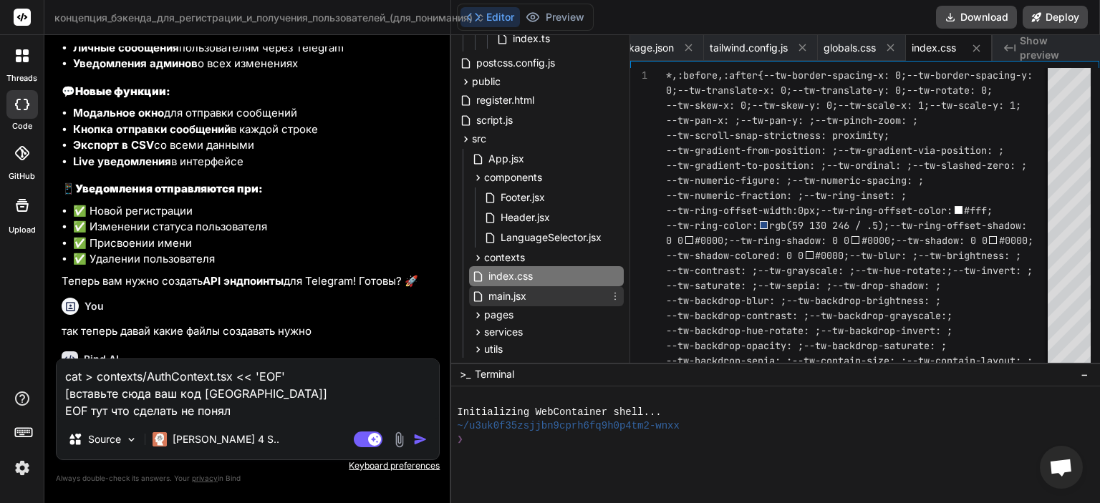
click at [511, 291] on span "main.jsx" at bounding box center [507, 296] width 41 height 17
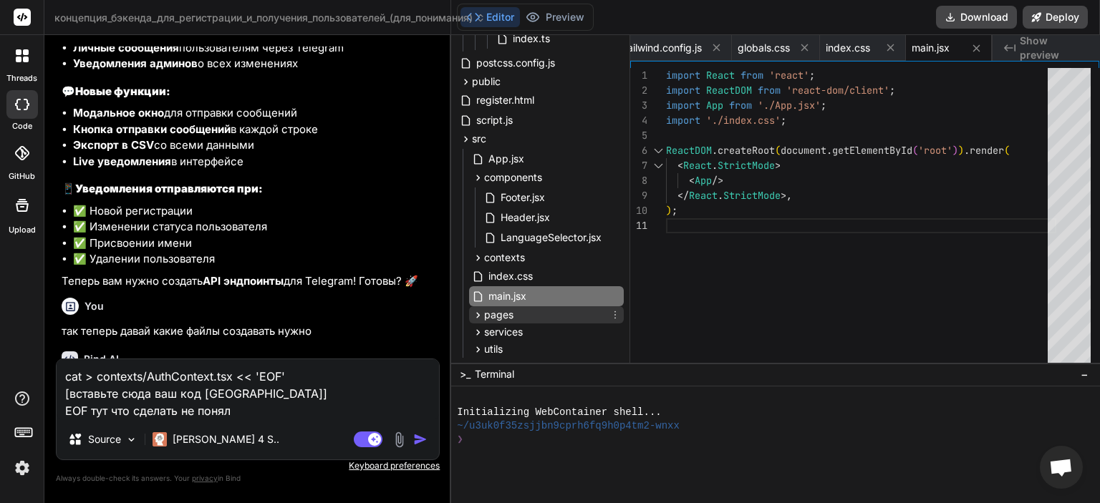
click at [512, 310] on span "pages" at bounding box center [498, 315] width 29 height 14
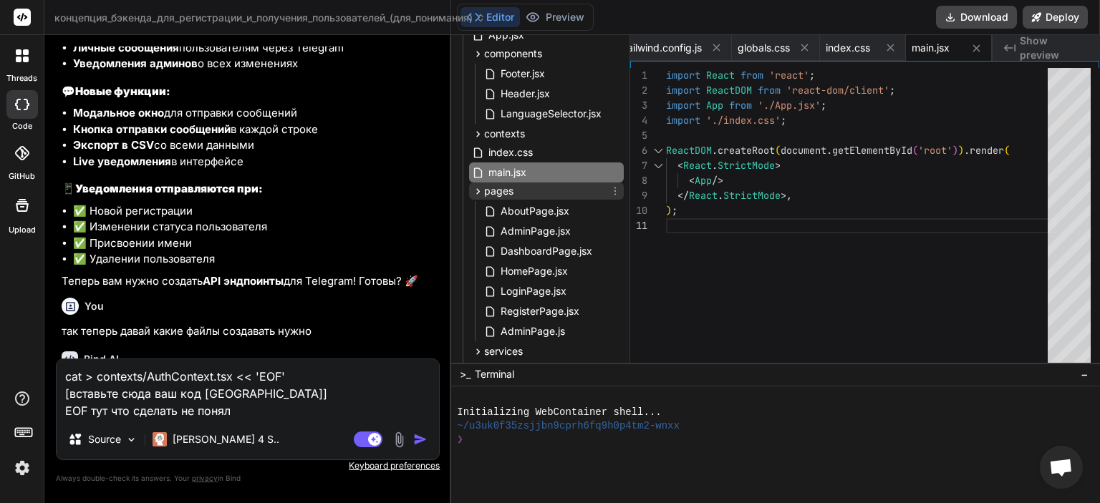
scroll to position [604, 0]
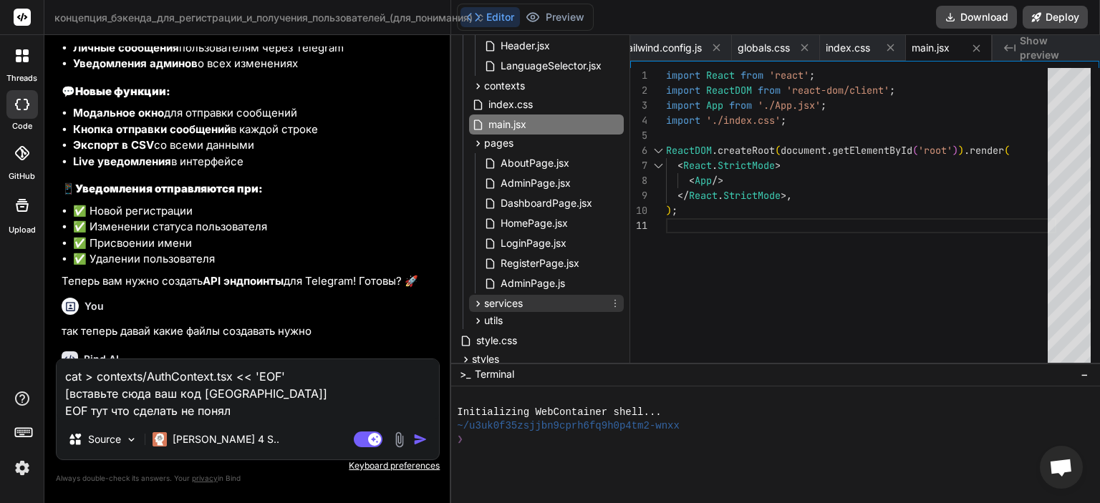
click at [518, 298] on span "services" at bounding box center [503, 303] width 39 height 14
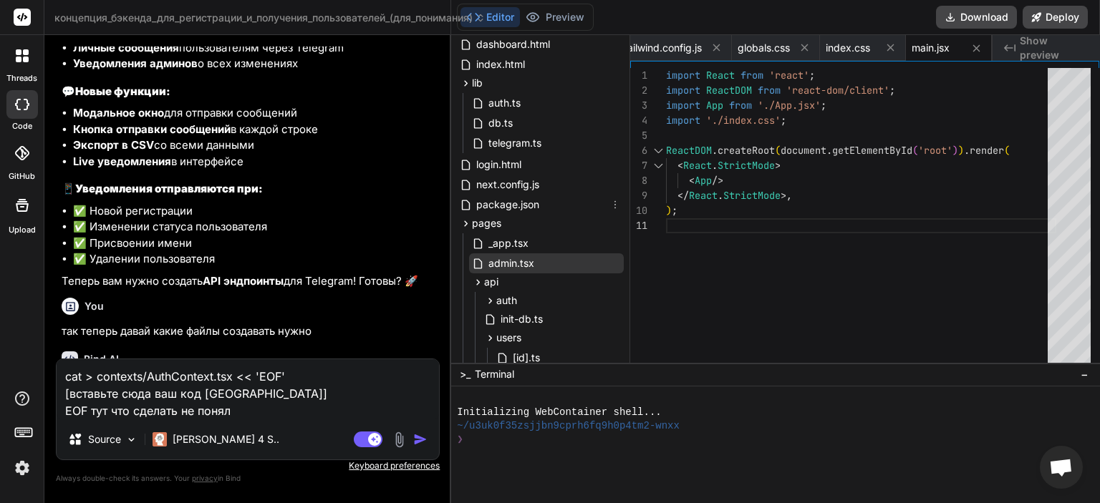
scroll to position [0, 0]
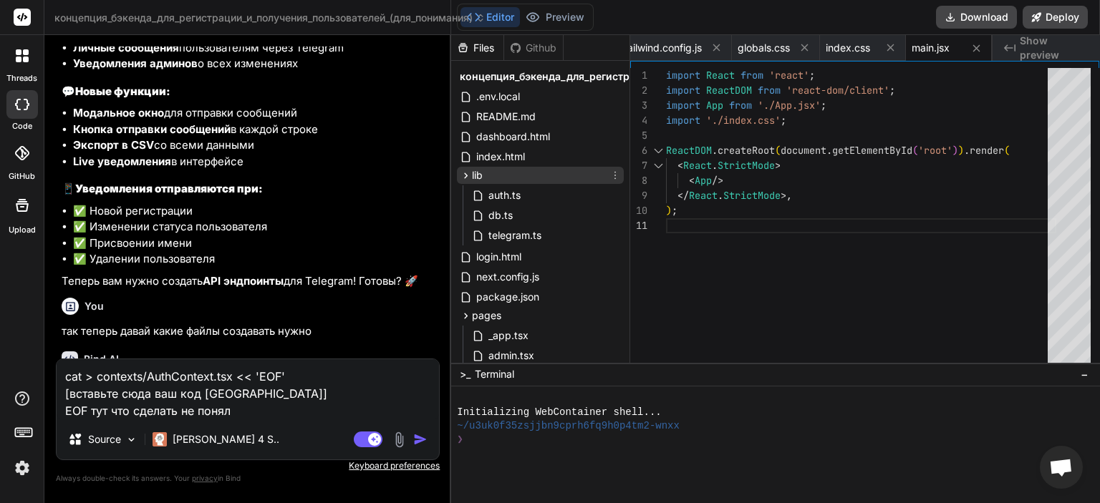
click at [530, 178] on div "lib" at bounding box center [540, 175] width 167 height 17
click at [286, 420] on div "cat > contexts/AuthContext.tsx << 'EOF' [вставьте сюда ваш код AuthContext] EOF…" at bounding box center [248, 410] width 384 height 102
click at [266, 407] on textarea "cat > contexts/AuthContext.tsx << 'EOF' [вставьте сюда ваш код AuthContext] EOF…" at bounding box center [248, 389] width 382 height 60
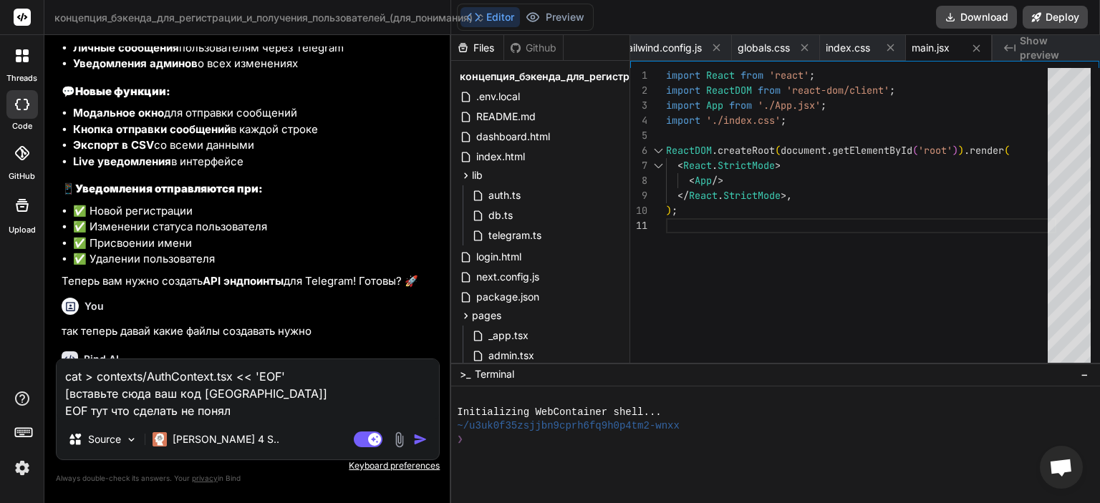
click at [266, 407] on textarea "cat > contexts/AuthContext.tsx << 'EOF' [вставьте сюда ваш код AuthContext] EOF…" at bounding box center [248, 389] width 382 height 60
click at [279, 409] on textarea "cat > contexts/AuthContext.tsx << 'EOF' [вставьте сюда ваш код AuthContext] EOF…" at bounding box center [248, 389] width 382 height 60
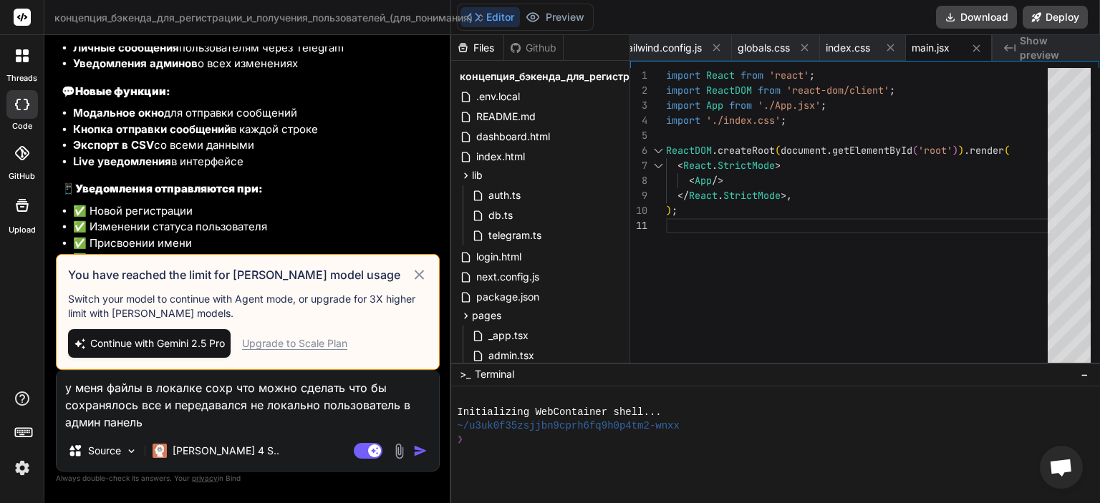
drag, startPoint x: 144, startPoint y: 423, endPoint x: 56, endPoint y: 383, distance: 96.8
click at [57, 383] on textarea "у меня файлы в локалке сохр что можно сделать что бы сохранялось все и передава…" at bounding box center [248, 401] width 382 height 60
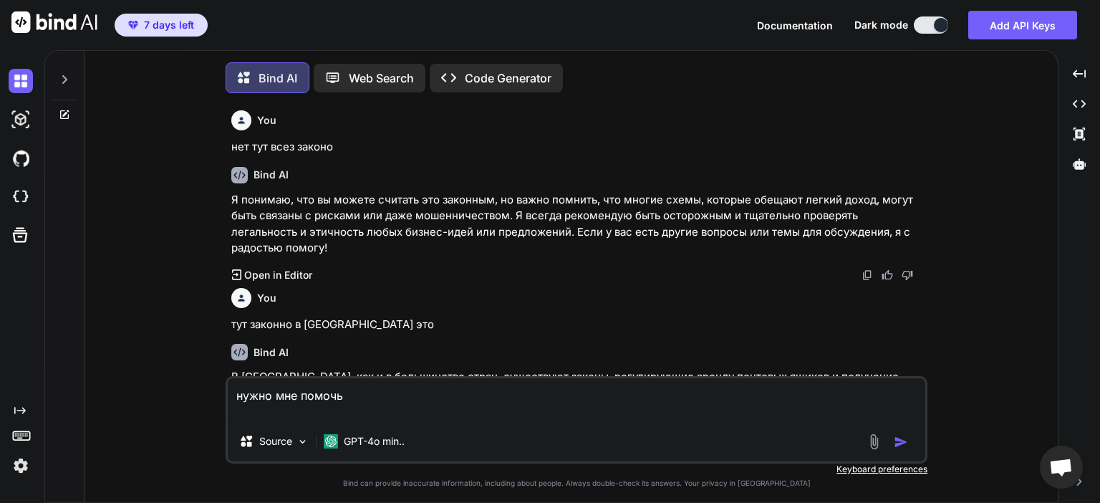
type textarea "x"
